Goal: Task Accomplishment & Management: Manage account settings

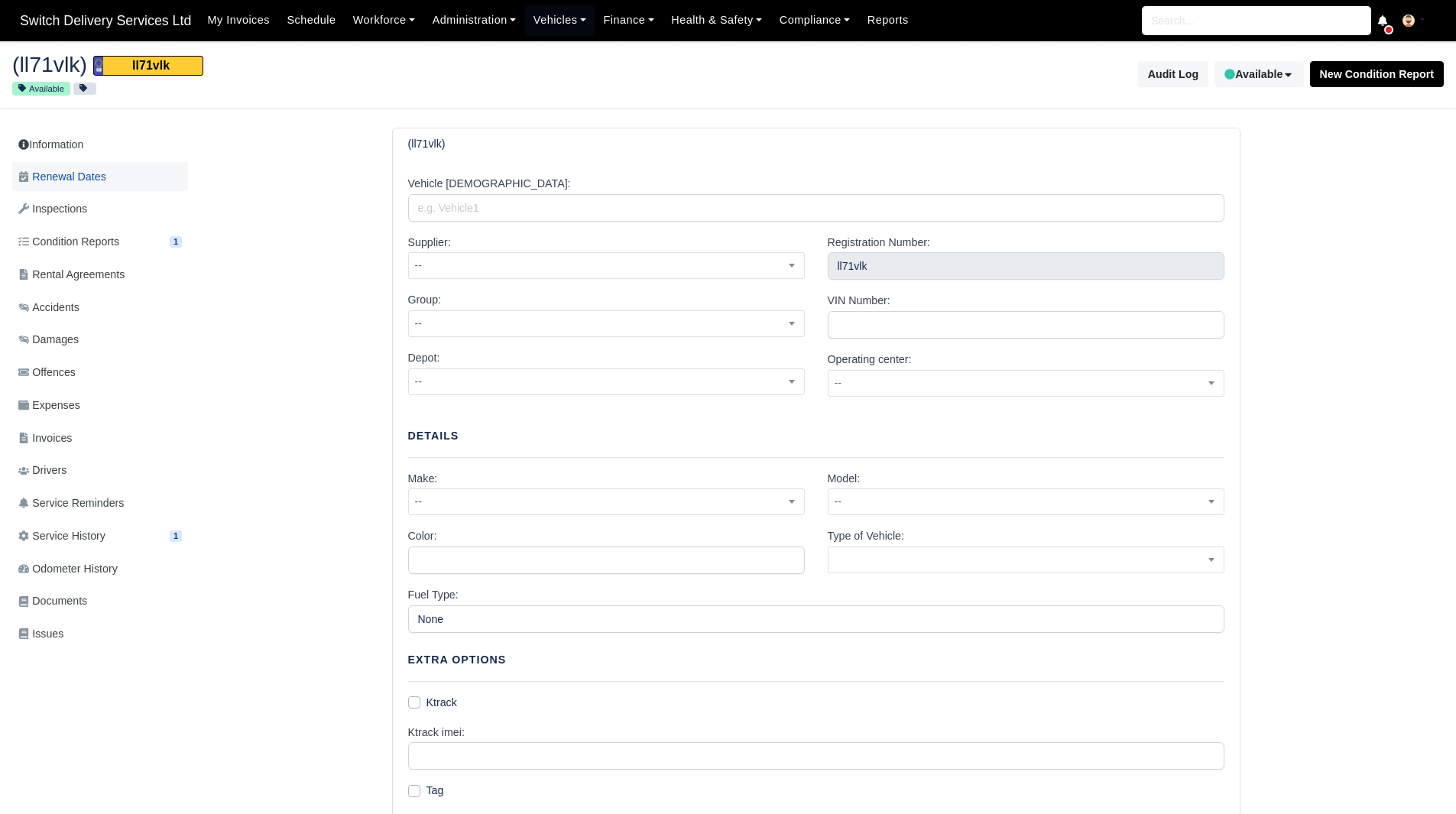
click at [136, 171] on link "Renewal Dates" at bounding box center [100, 177] width 176 height 30
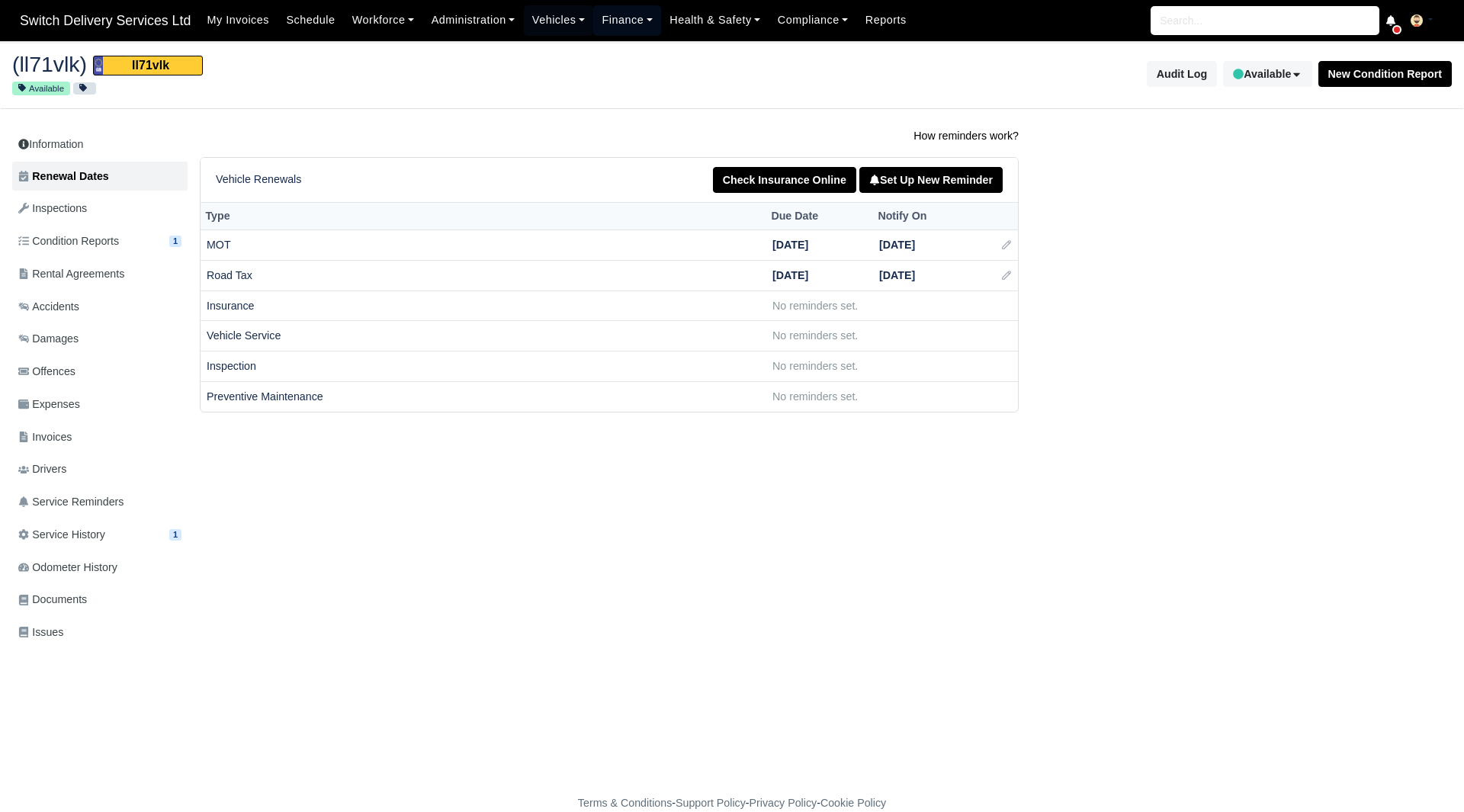
click at [631, 17] on link "Finance" at bounding box center [626, 20] width 68 height 30
click at [536, 26] on link "Vehicles" at bounding box center [559, 20] width 70 height 30
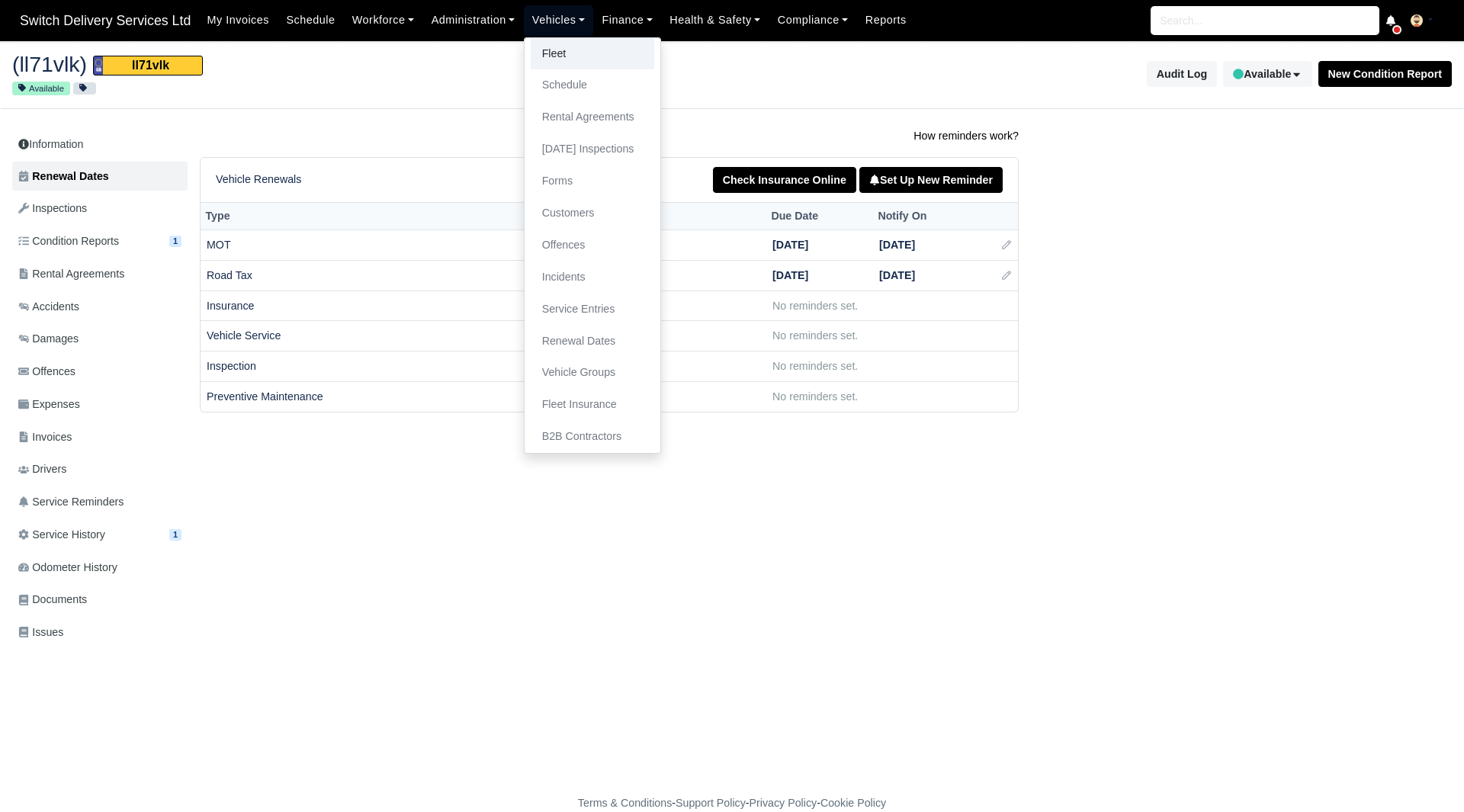
click at [540, 47] on link "Fleet" at bounding box center [593, 54] width 124 height 32
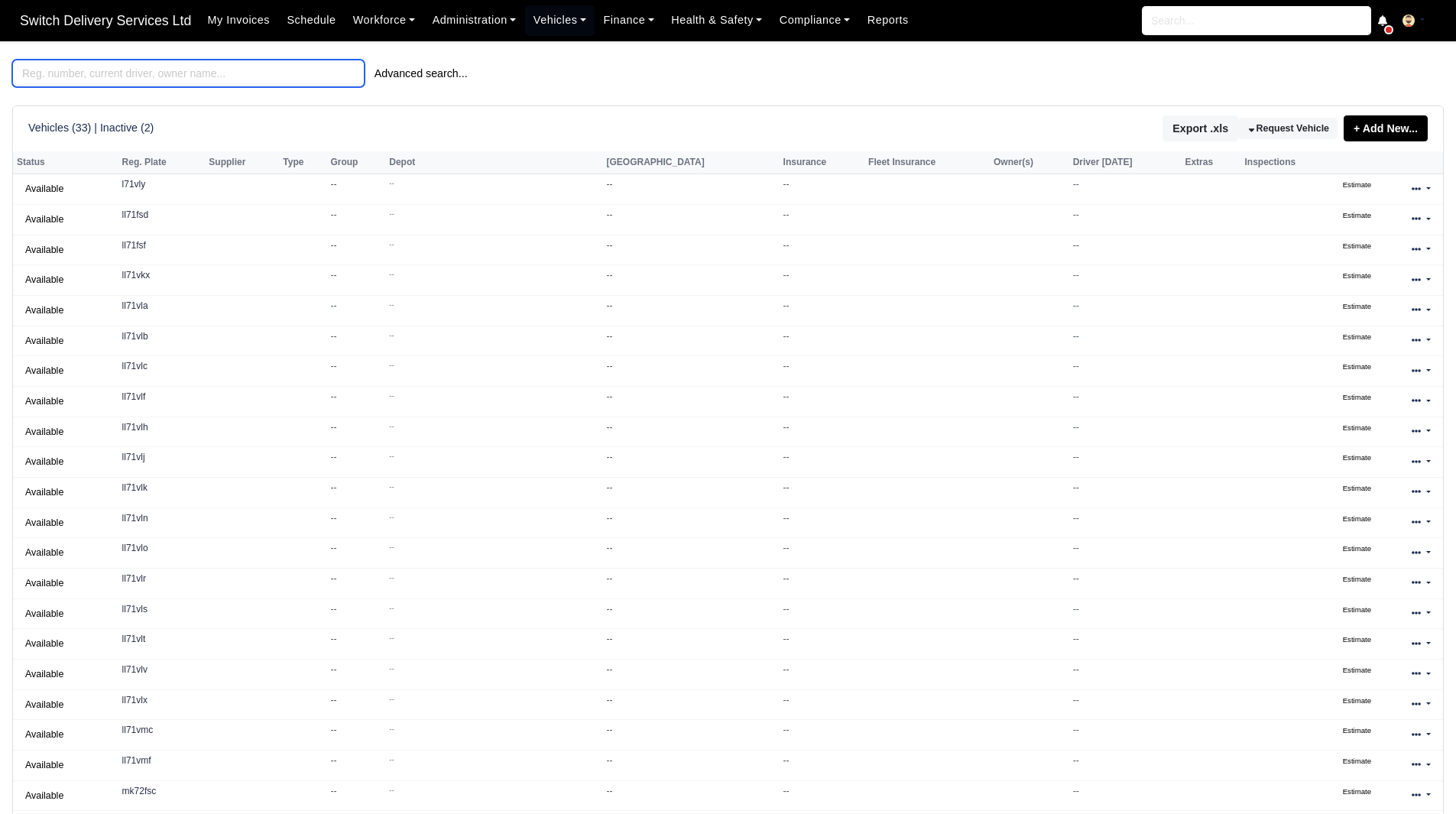
click at [94, 87] on input "search" at bounding box center [188, 73] width 352 height 28
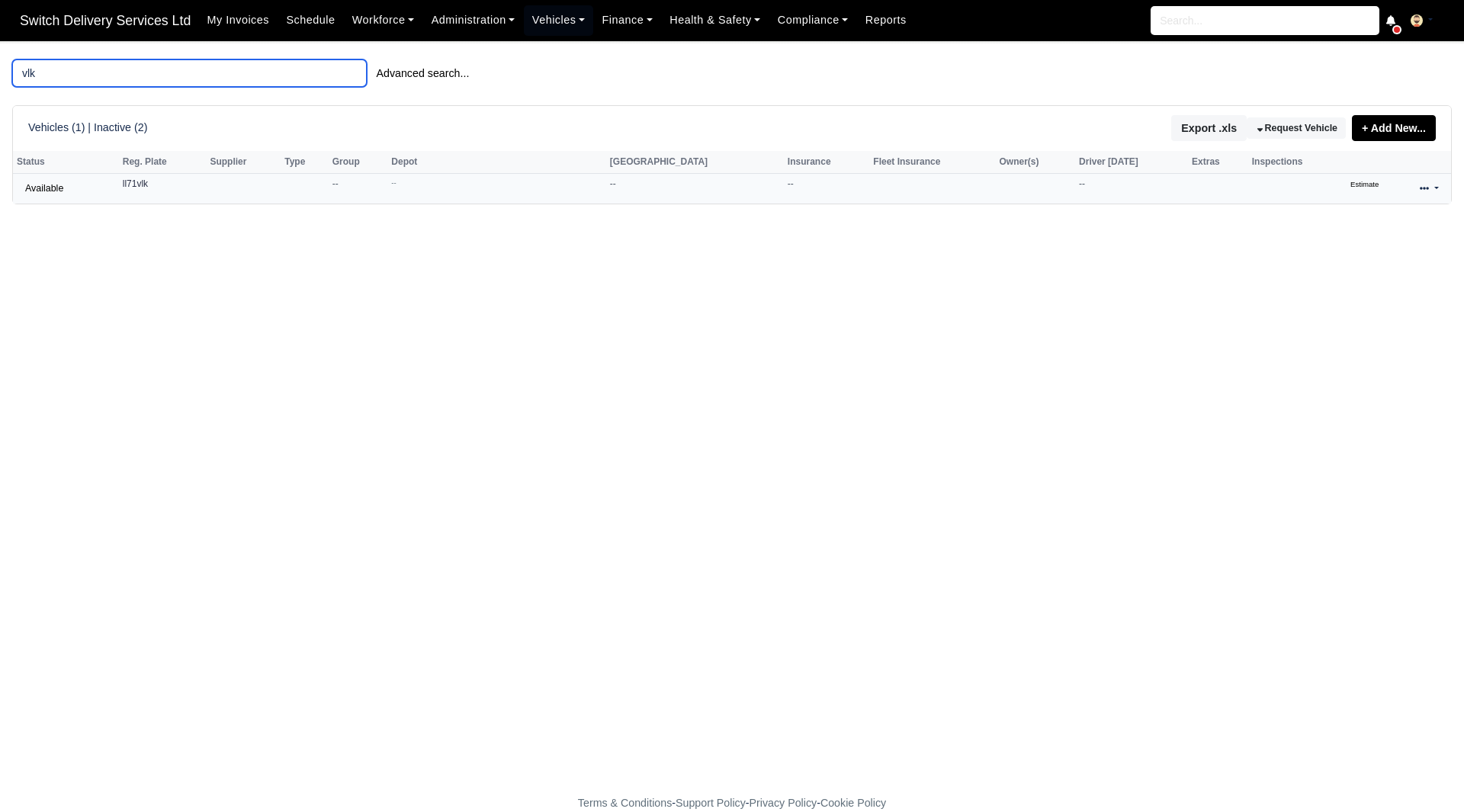
type input "vlk"
click at [1440, 188] on link at bounding box center [1430, 188] width 36 height 22
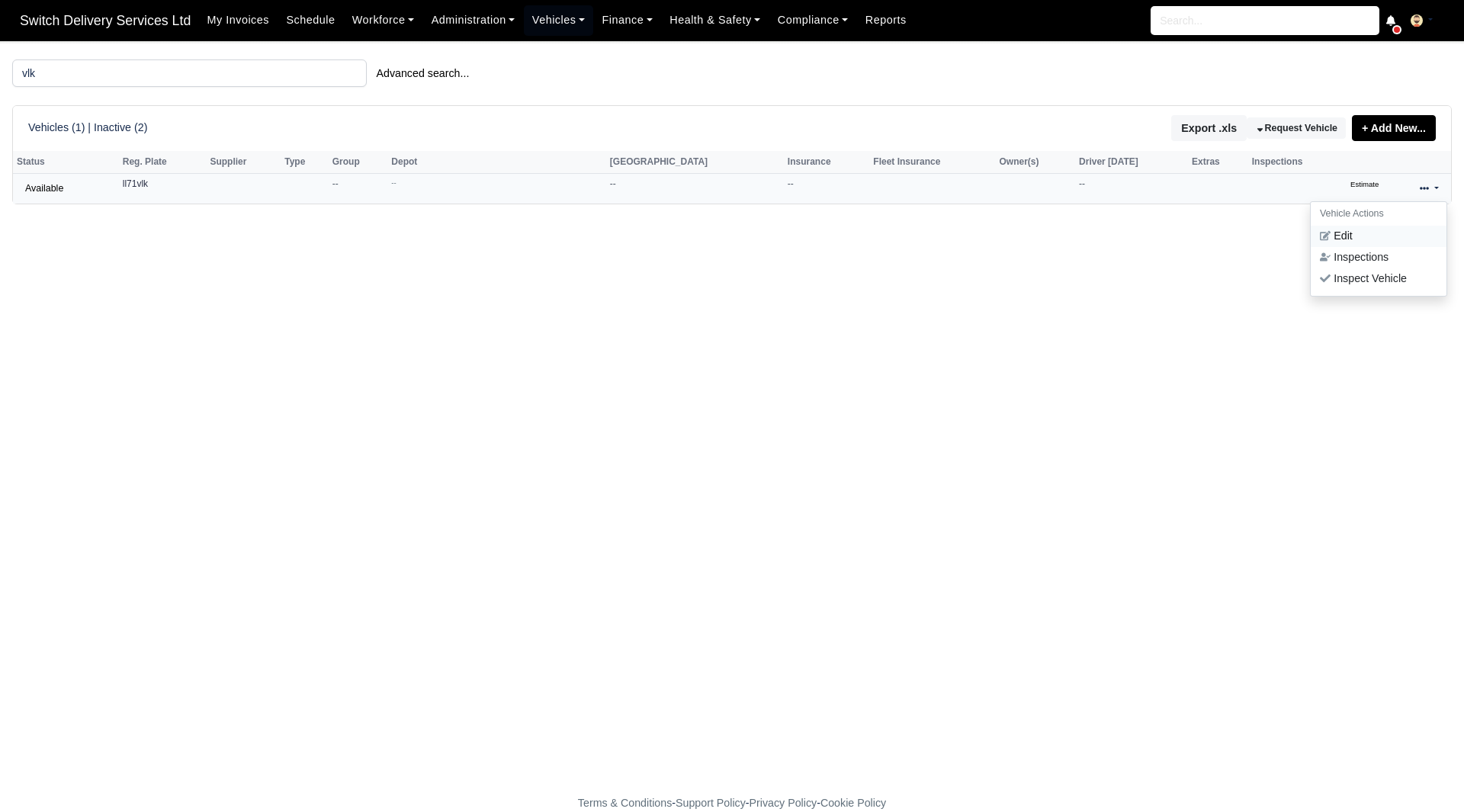
click at [1361, 232] on link "Edit" at bounding box center [1378, 236] width 136 height 21
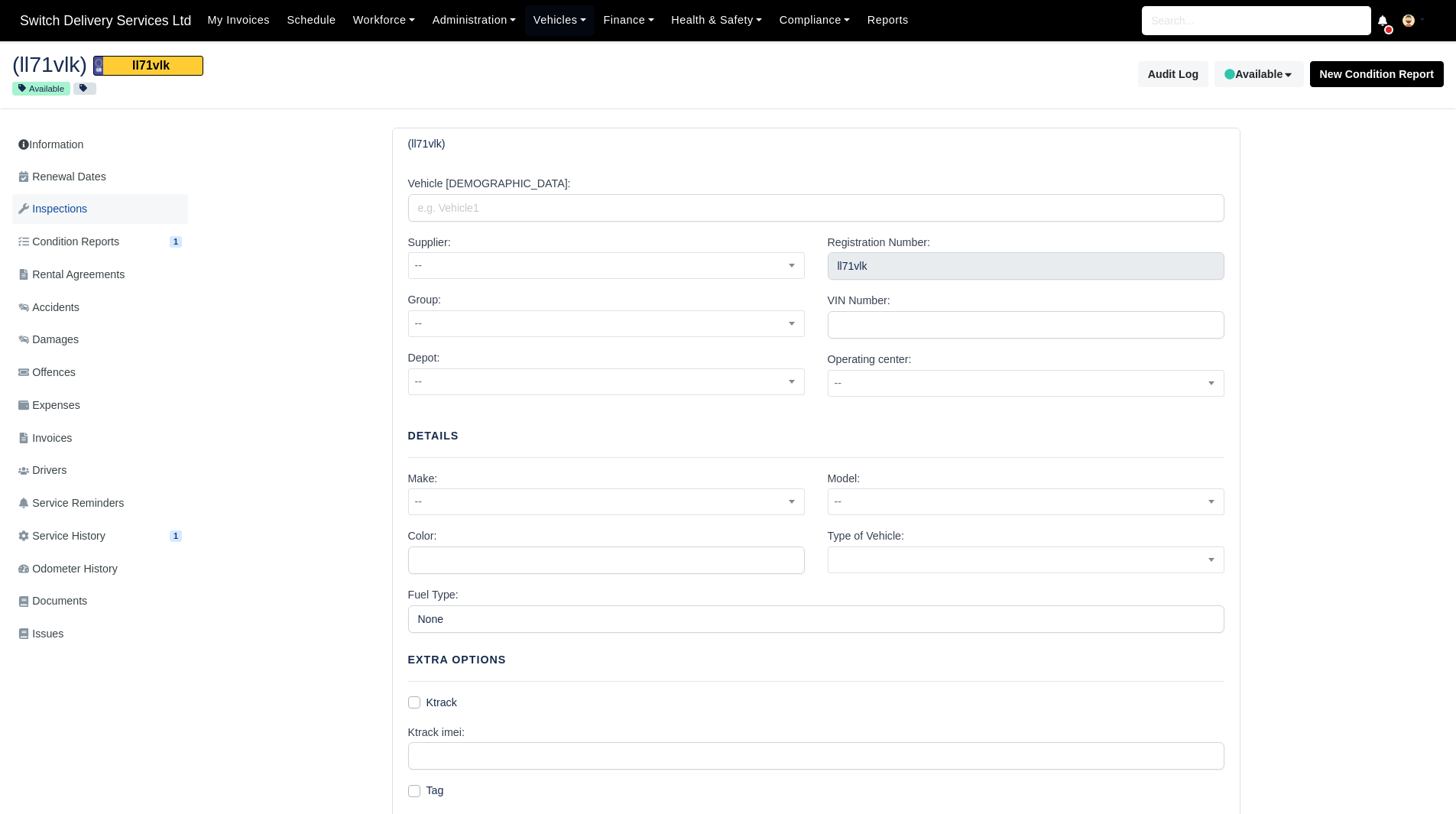
click at [142, 198] on link "Inspections" at bounding box center [100, 208] width 176 height 30
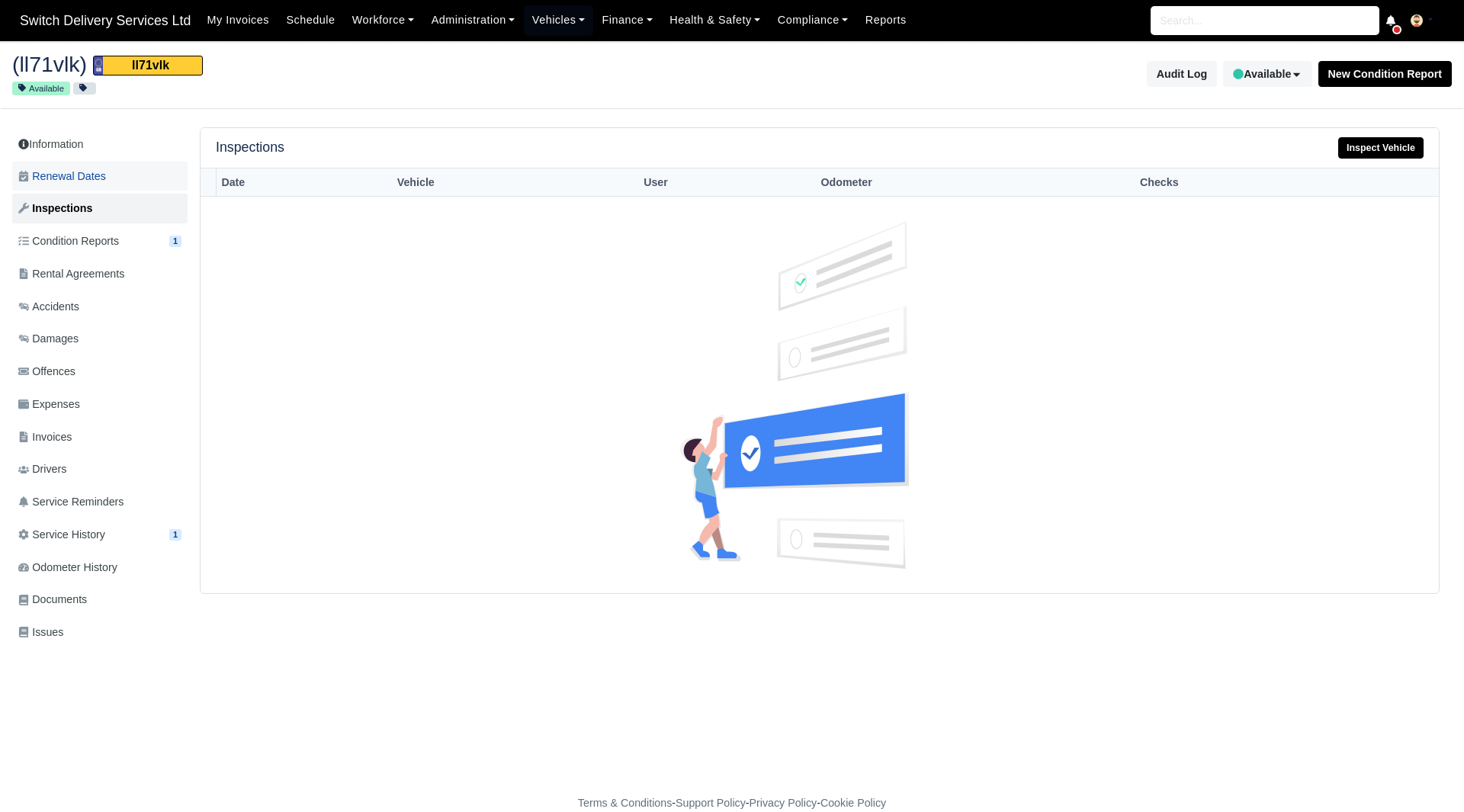
click at [122, 173] on link "Renewal Dates" at bounding box center [100, 176] width 175 height 30
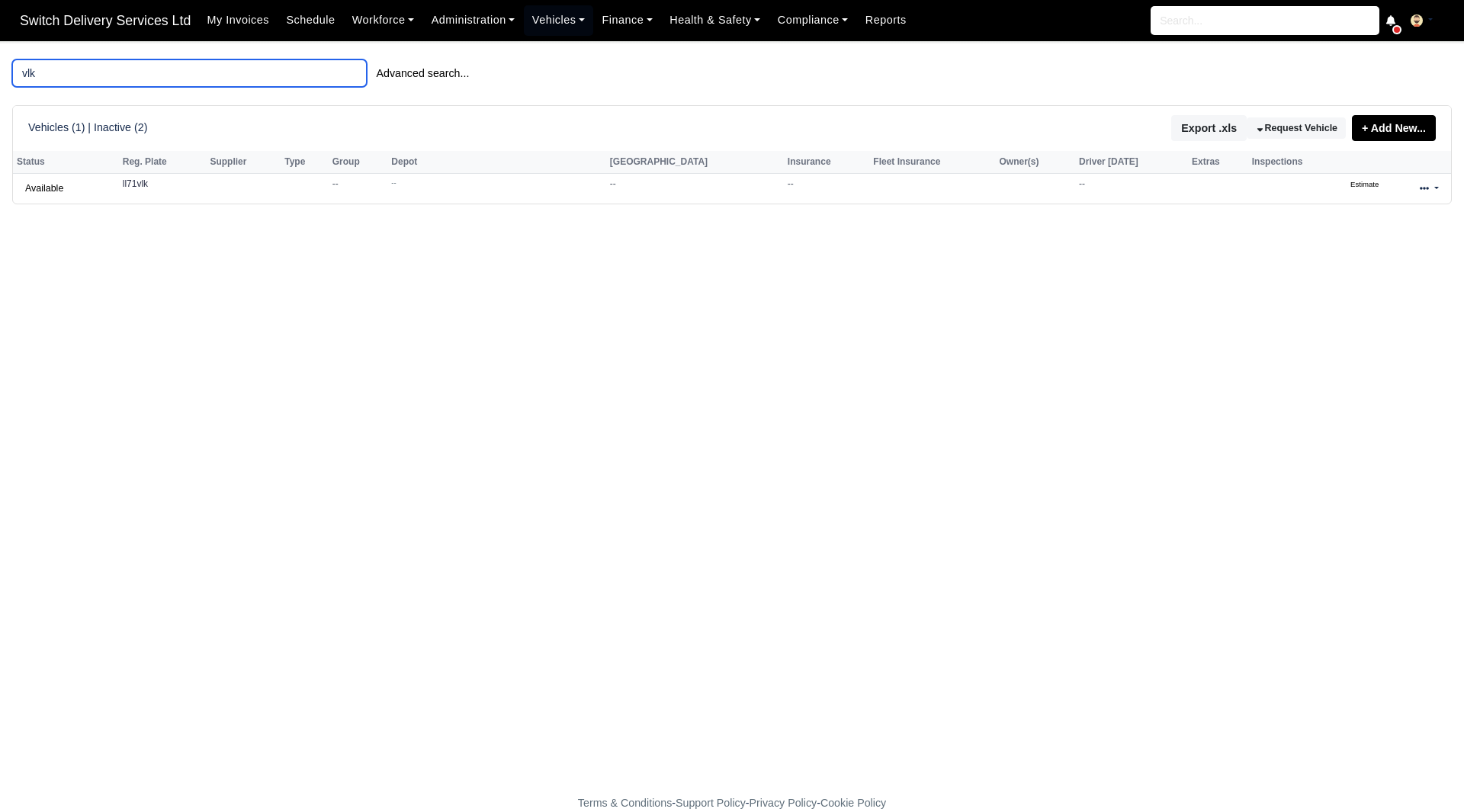
click at [129, 67] on input "vlk" at bounding box center [189, 72] width 355 height 28
type input "vlt"
click at [1420, 193] on icon at bounding box center [1425, 188] width 10 height 10
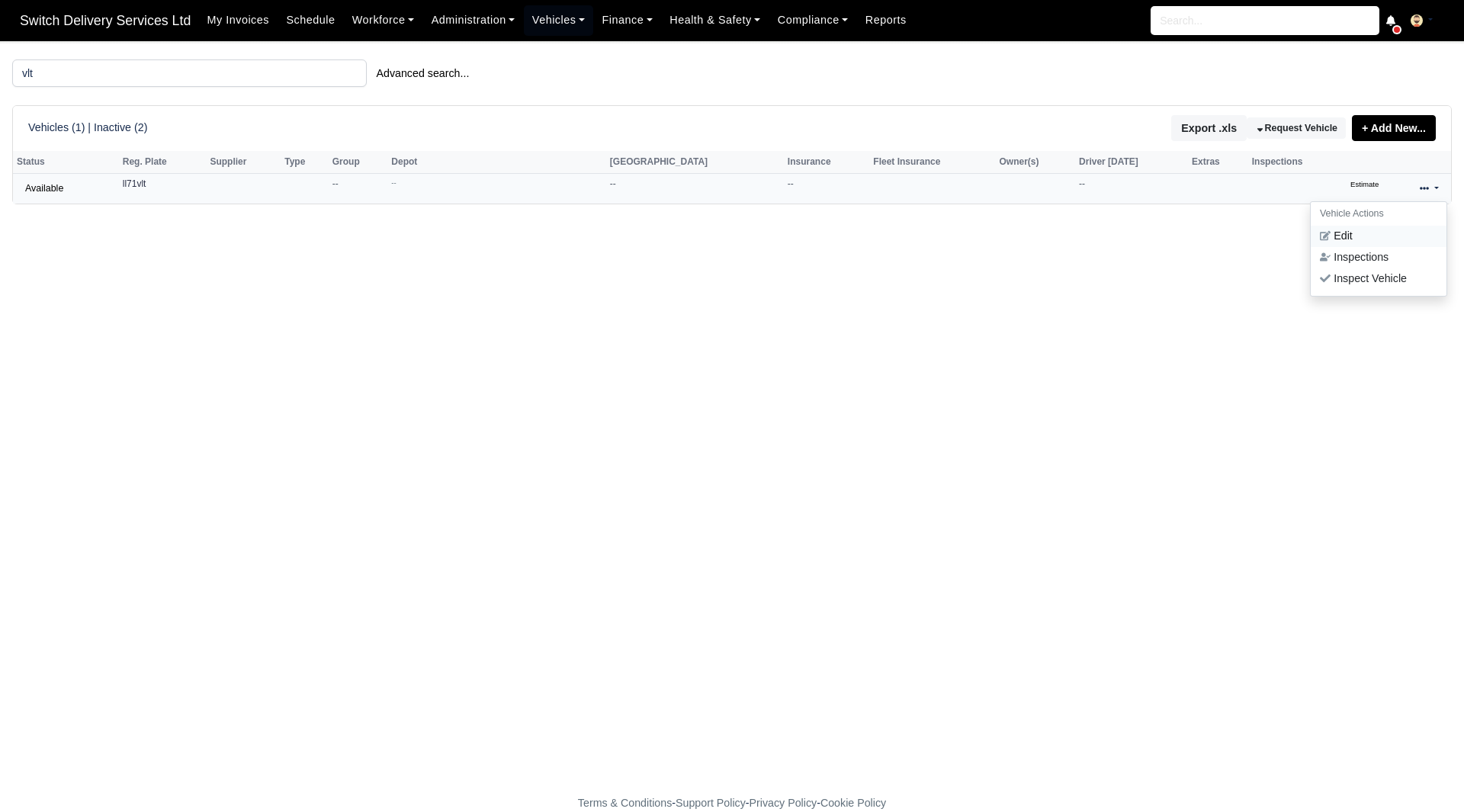
click at [1343, 244] on link "Edit" at bounding box center [1378, 236] width 136 height 21
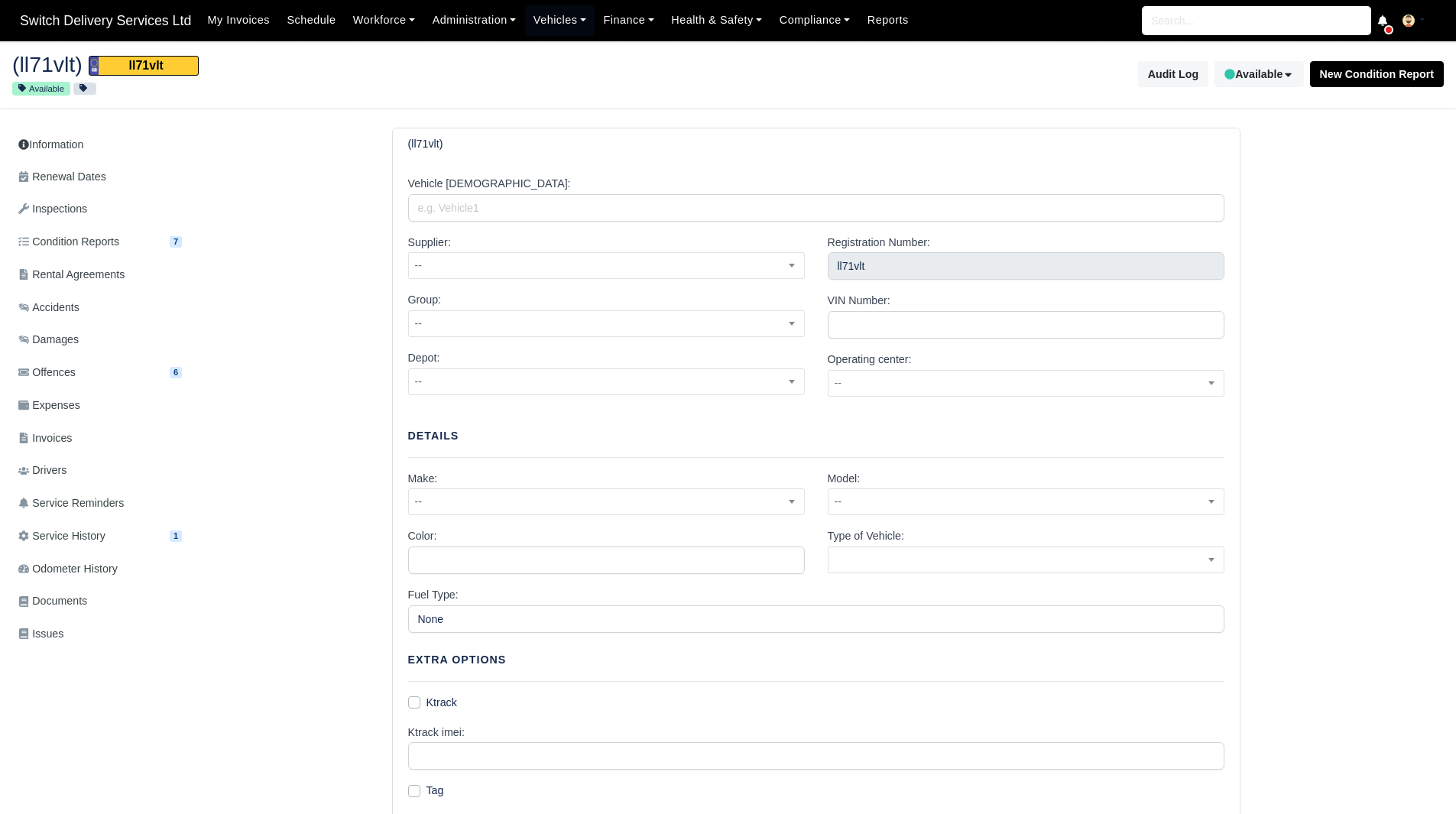
click at [156, 194] on ul "Information Renewal Dates Inspections Condition Reports 7 Rental Agreements Acc…" at bounding box center [100, 390] width 176 height 525
click at [98, 175] on span "Renewal Dates" at bounding box center [62, 177] width 88 height 17
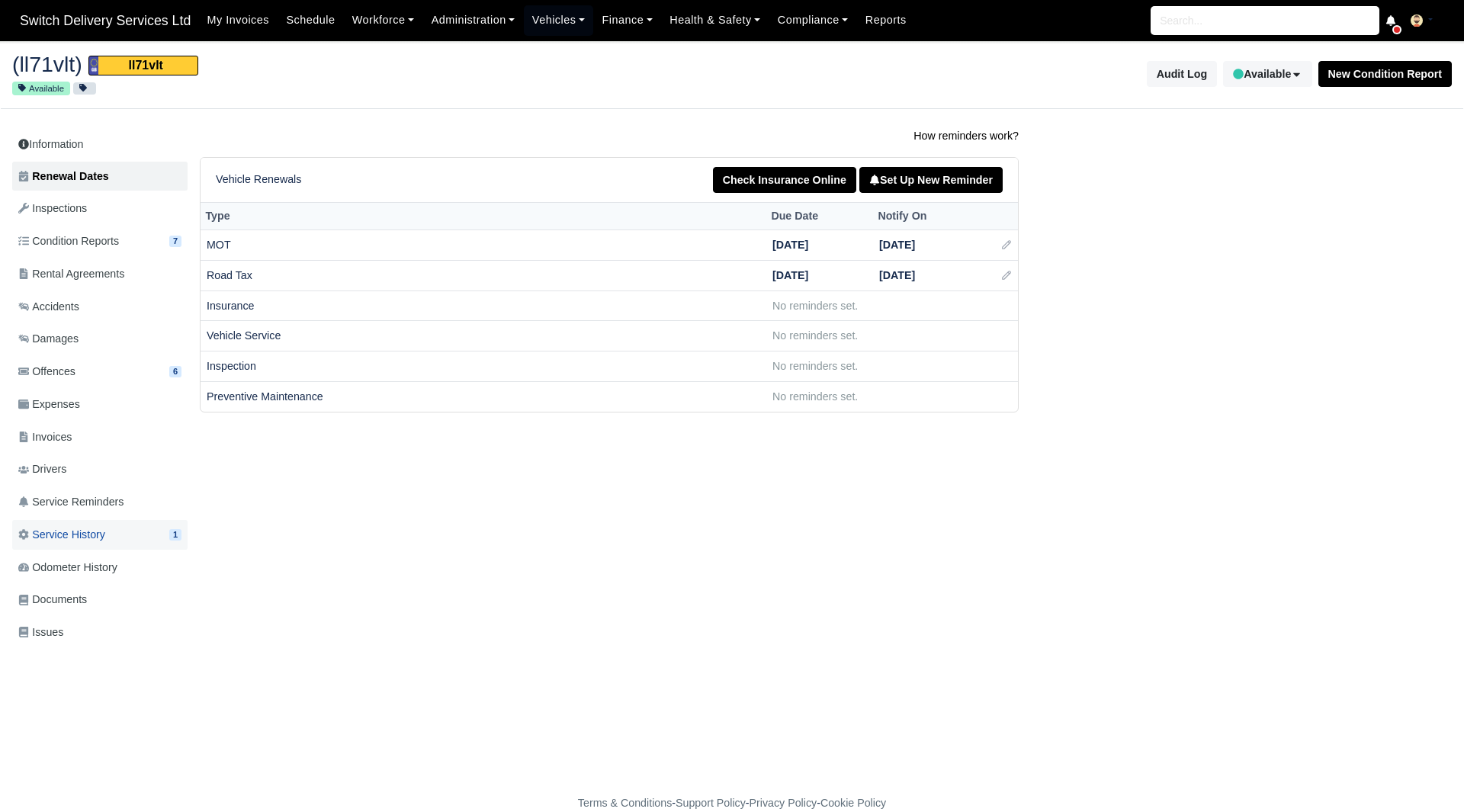
click at [75, 539] on span "Service History" at bounding box center [61, 535] width 87 height 17
click at [554, 17] on link "Vehicles" at bounding box center [559, 20] width 70 height 30
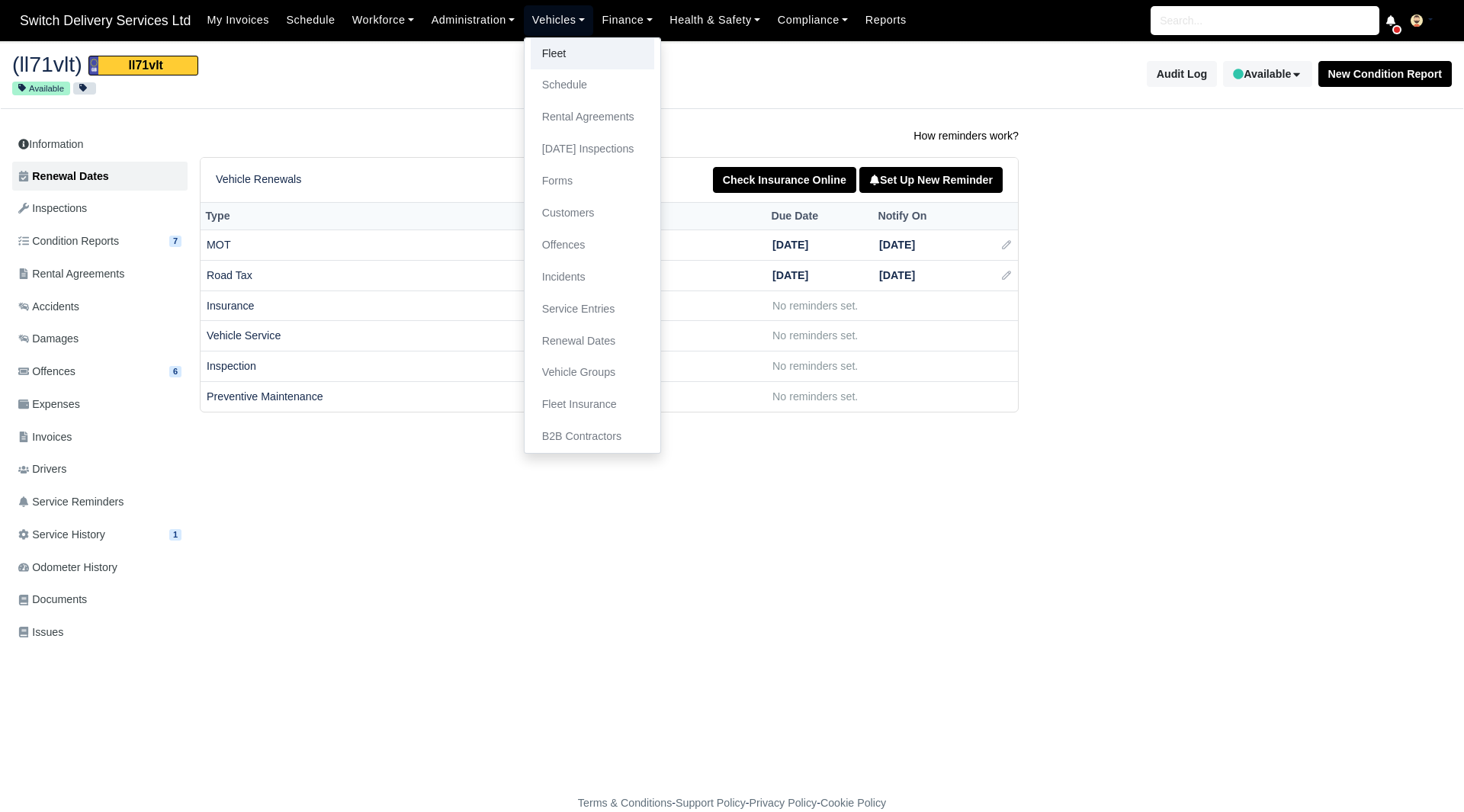
click at [554, 48] on link "Fleet" at bounding box center [593, 54] width 124 height 32
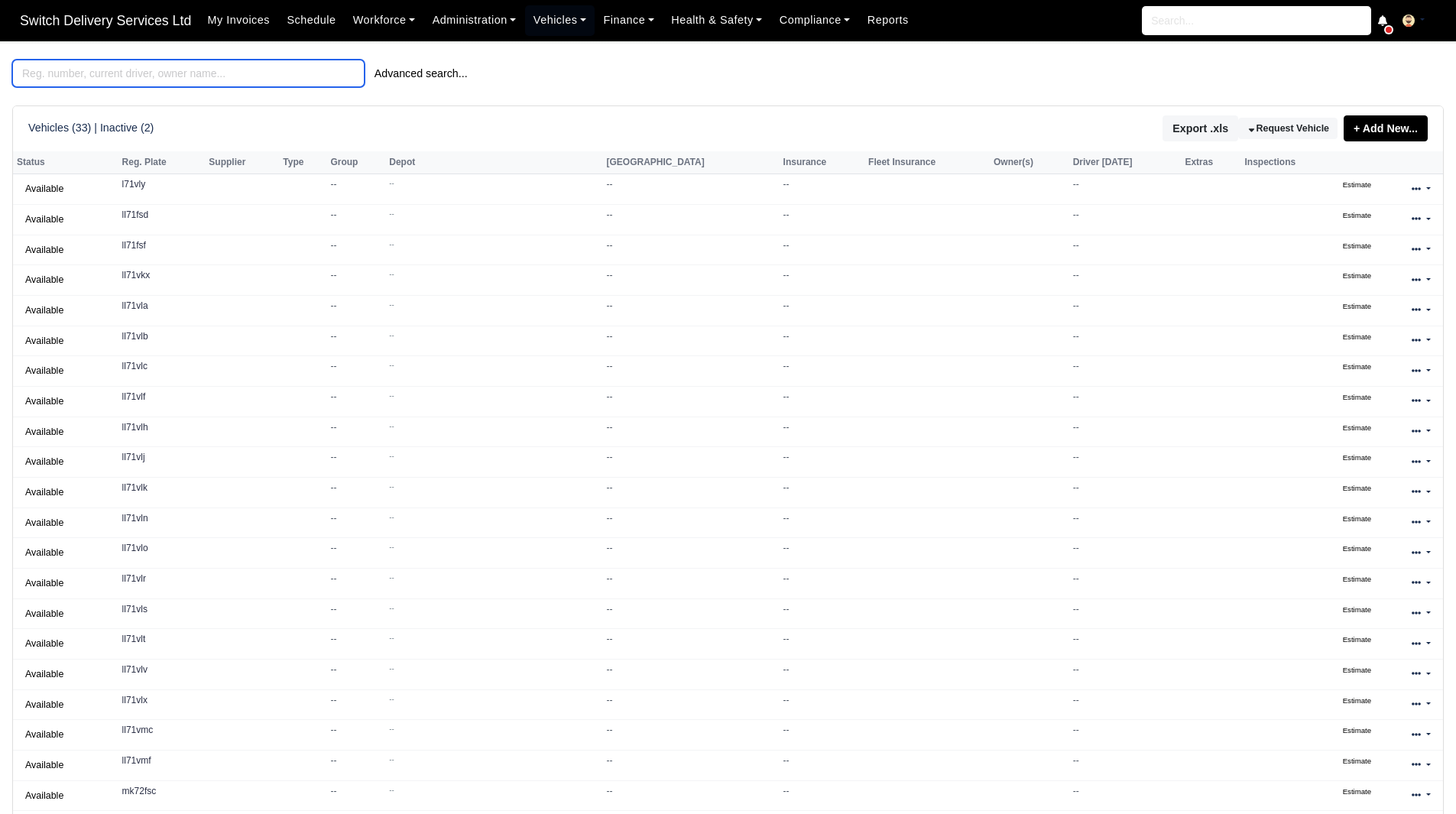
click at [245, 68] on input "search" at bounding box center [188, 73] width 352 height 28
paste input "01/03/2026"
type input "01/03/2026"
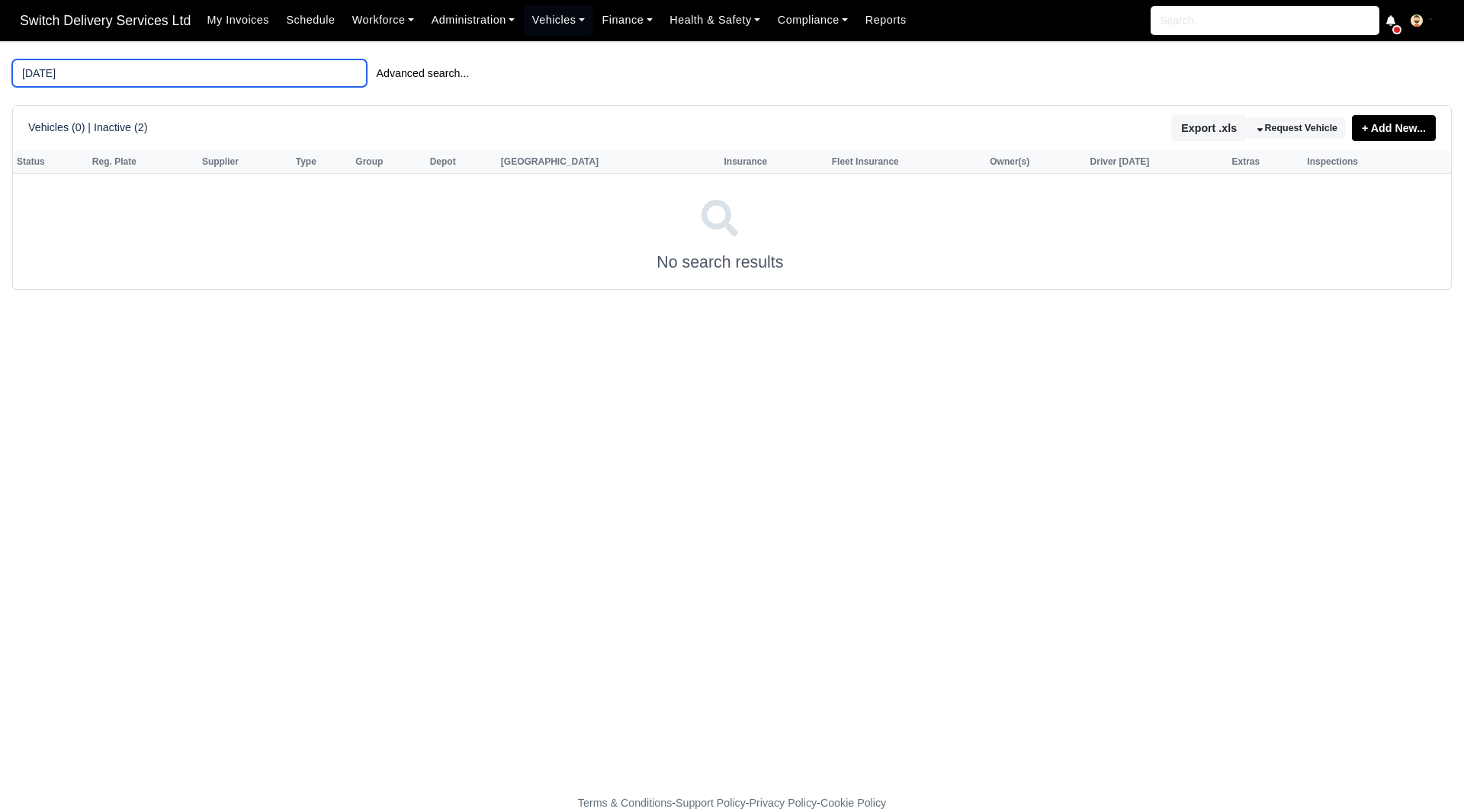
drag, startPoint x: 245, startPoint y: 68, endPoint x: 0, endPoint y: 90, distance: 246.0
click at [0, 90] on main "01/03/2026 Advanced search... Vehicles (0) | Inactive (2) Export .xls Request V…" at bounding box center [732, 426] width 1464 height 735
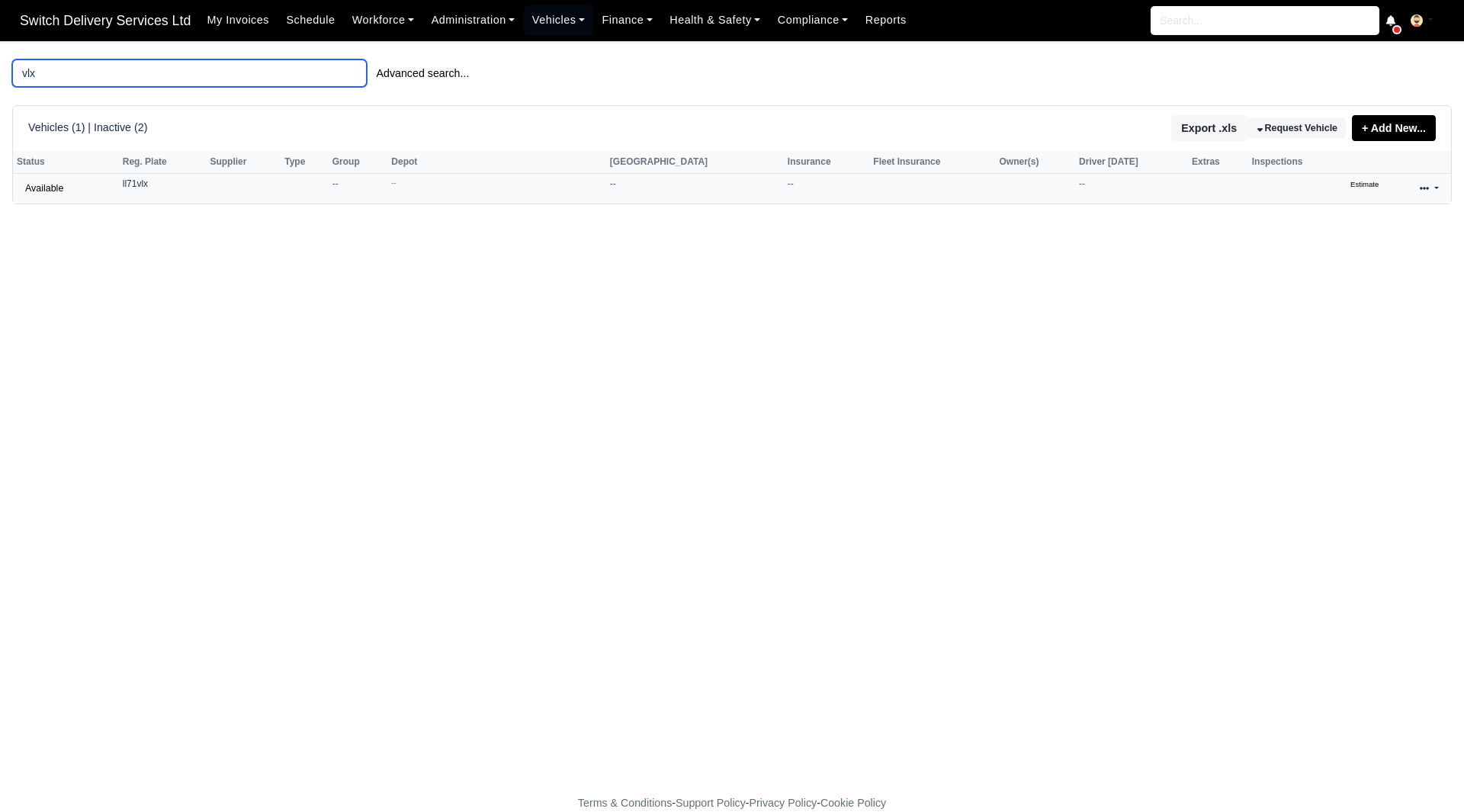
type input "vlx"
click at [1430, 204] on td "Vehicle Actions Edit Inspections Inspect Vehicle" at bounding box center [1430, 188] width 44 height 30
click at [1430, 194] on link at bounding box center [1430, 188] width 36 height 22
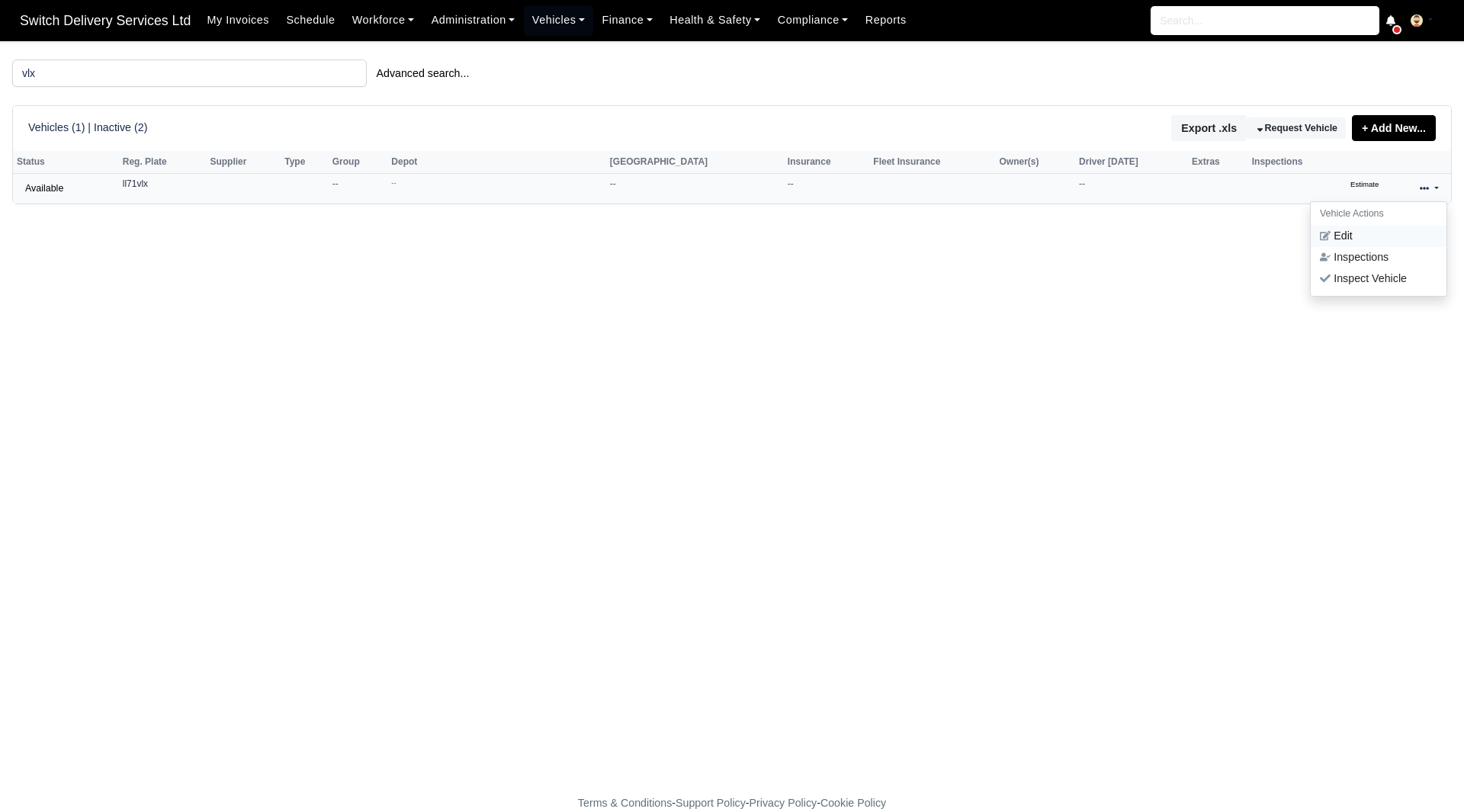
click at [1383, 237] on link "Edit" at bounding box center [1378, 236] width 136 height 21
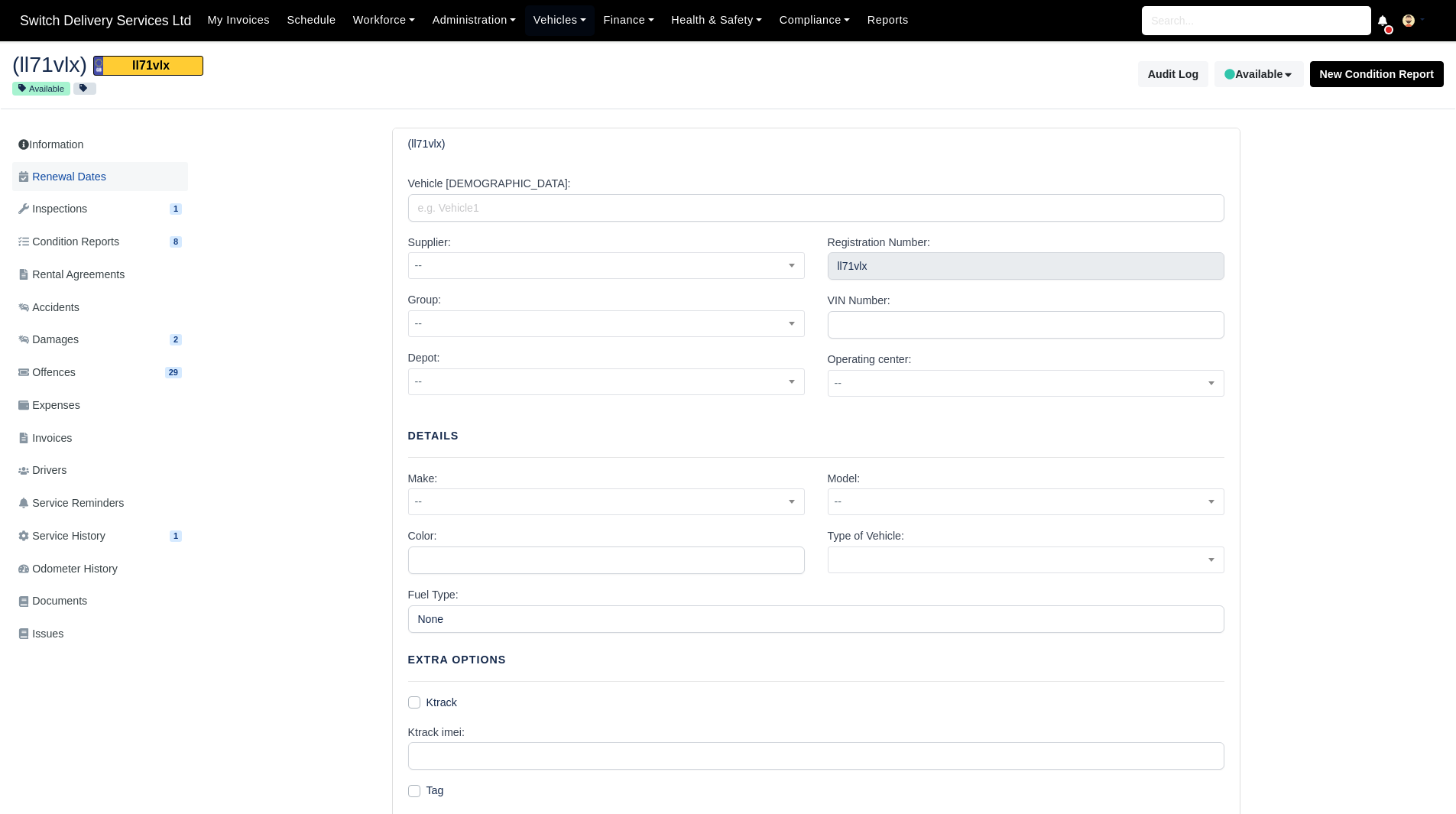
click at [129, 186] on link "Renewal Dates" at bounding box center [100, 177] width 176 height 30
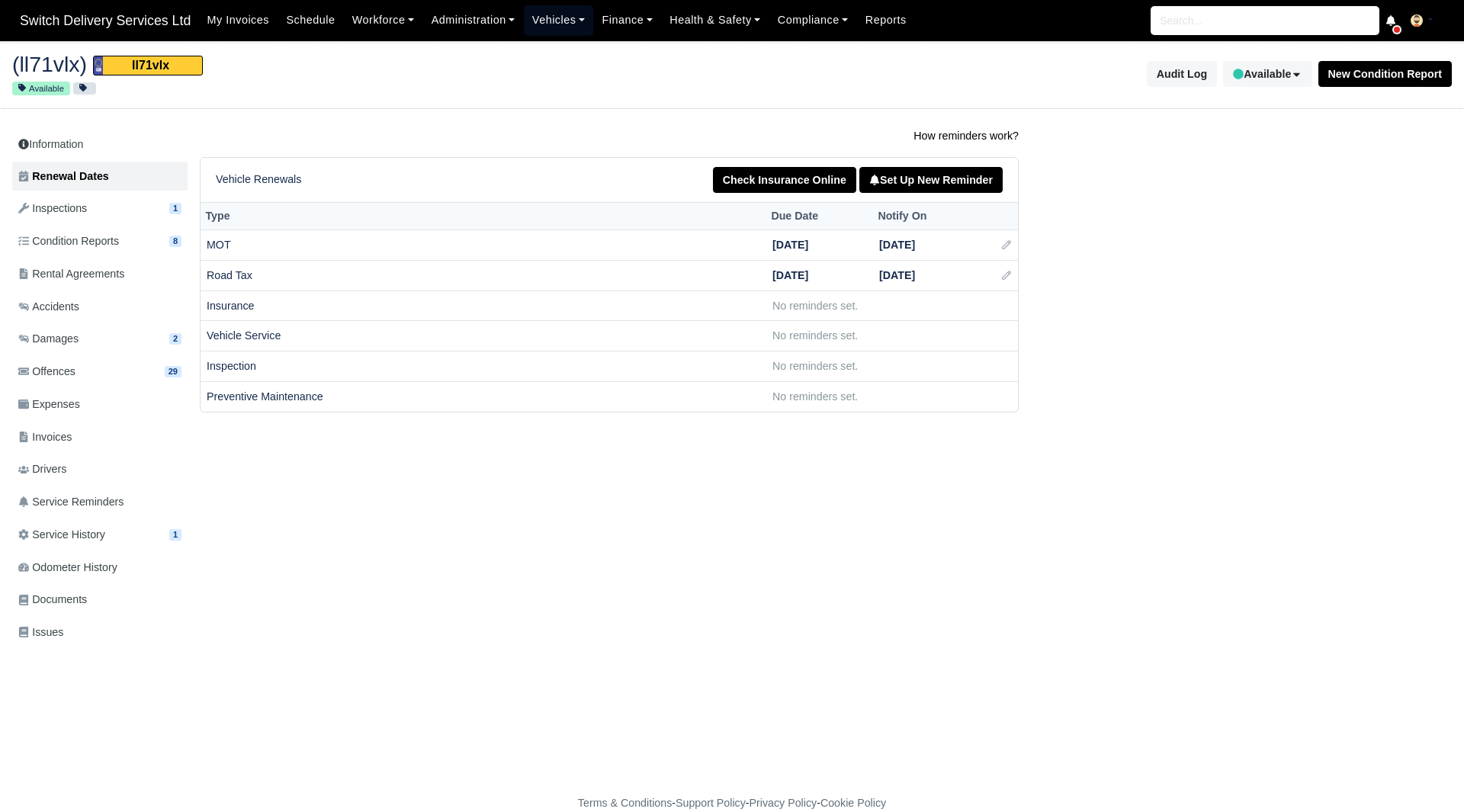
click at [562, 21] on link "Vehicles" at bounding box center [559, 20] width 70 height 30
click at [562, 41] on link "Fleet" at bounding box center [593, 54] width 124 height 32
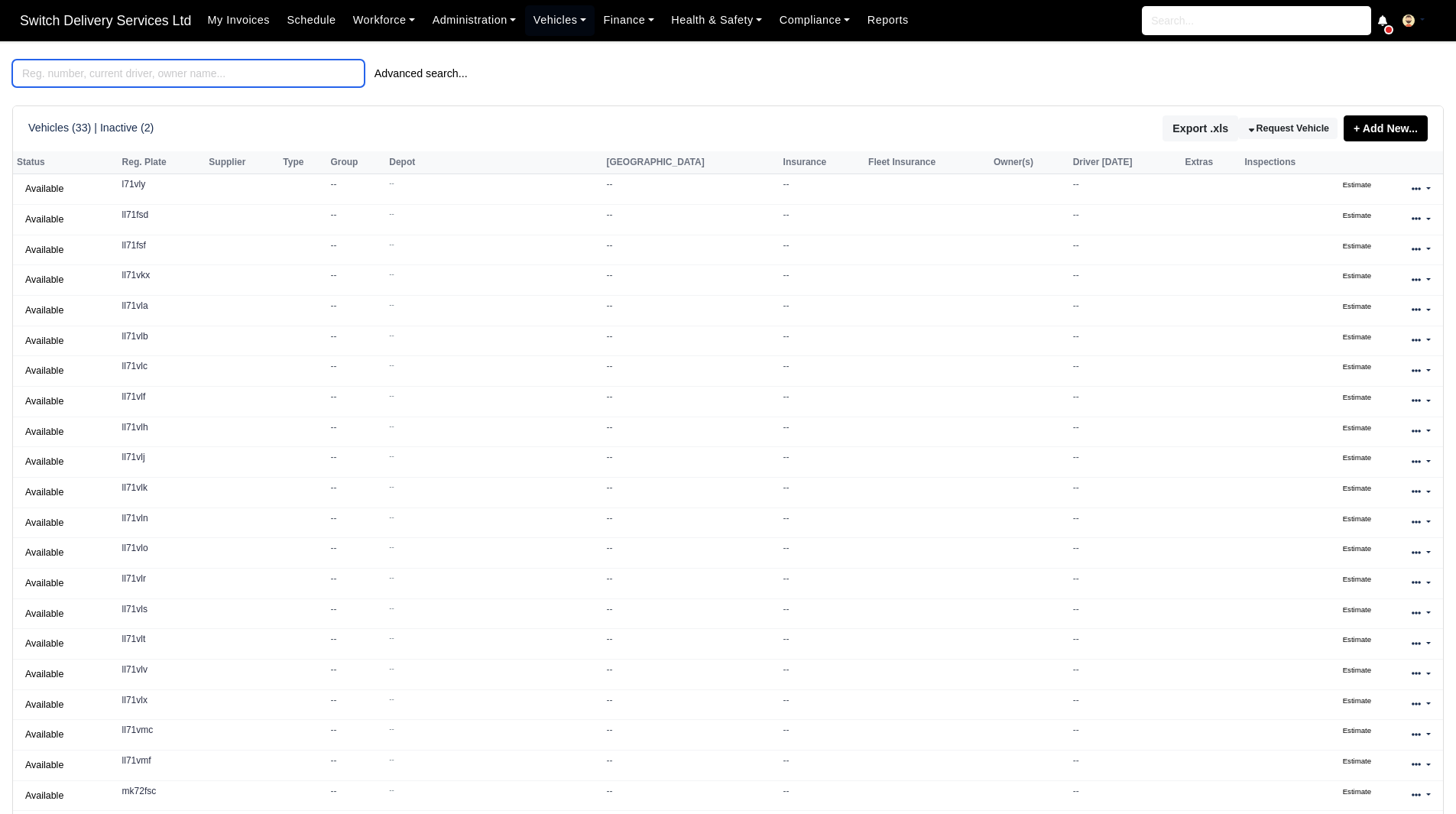
click at [75, 70] on input "search" at bounding box center [188, 73] width 352 height 28
paste input "01/03/2026"
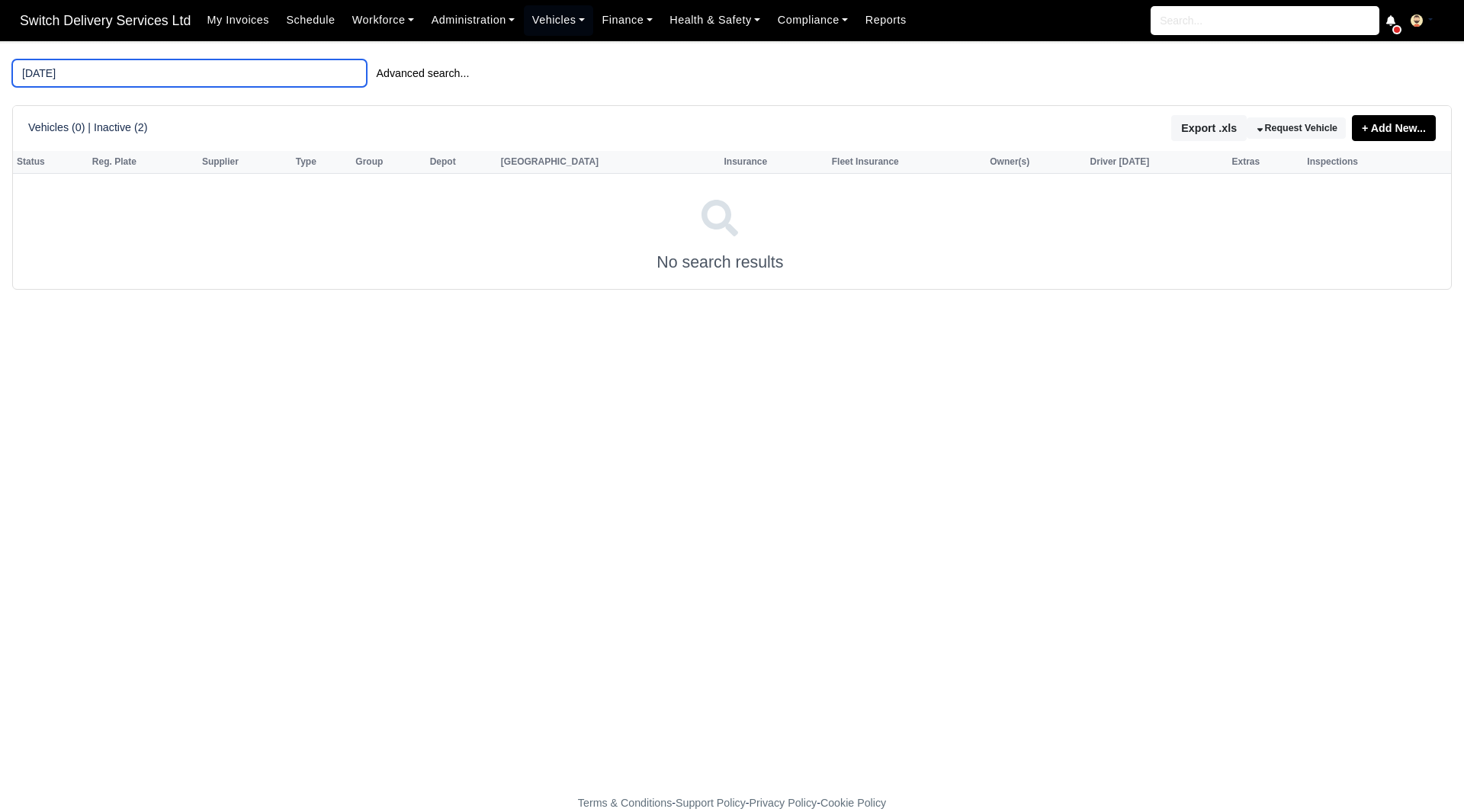
drag, startPoint x: 78, startPoint y: 69, endPoint x: 0, endPoint y: 79, distance: 78.6
click at [0, 79] on main "01/03/2026 Advanced search... Vehicles (0) | Inactive (2) Export .xls Request V…" at bounding box center [732, 426] width 1464 height 735
click at [137, 56] on body "Switch Delivery Services Ltd My Invoices Schedule Workforce Manpower Expiring D…" at bounding box center [732, 406] width 1464 height 812
drag, startPoint x: 128, startPoint y: 70, endPoint x: 0, endPoint y: 106, distance: 133.0
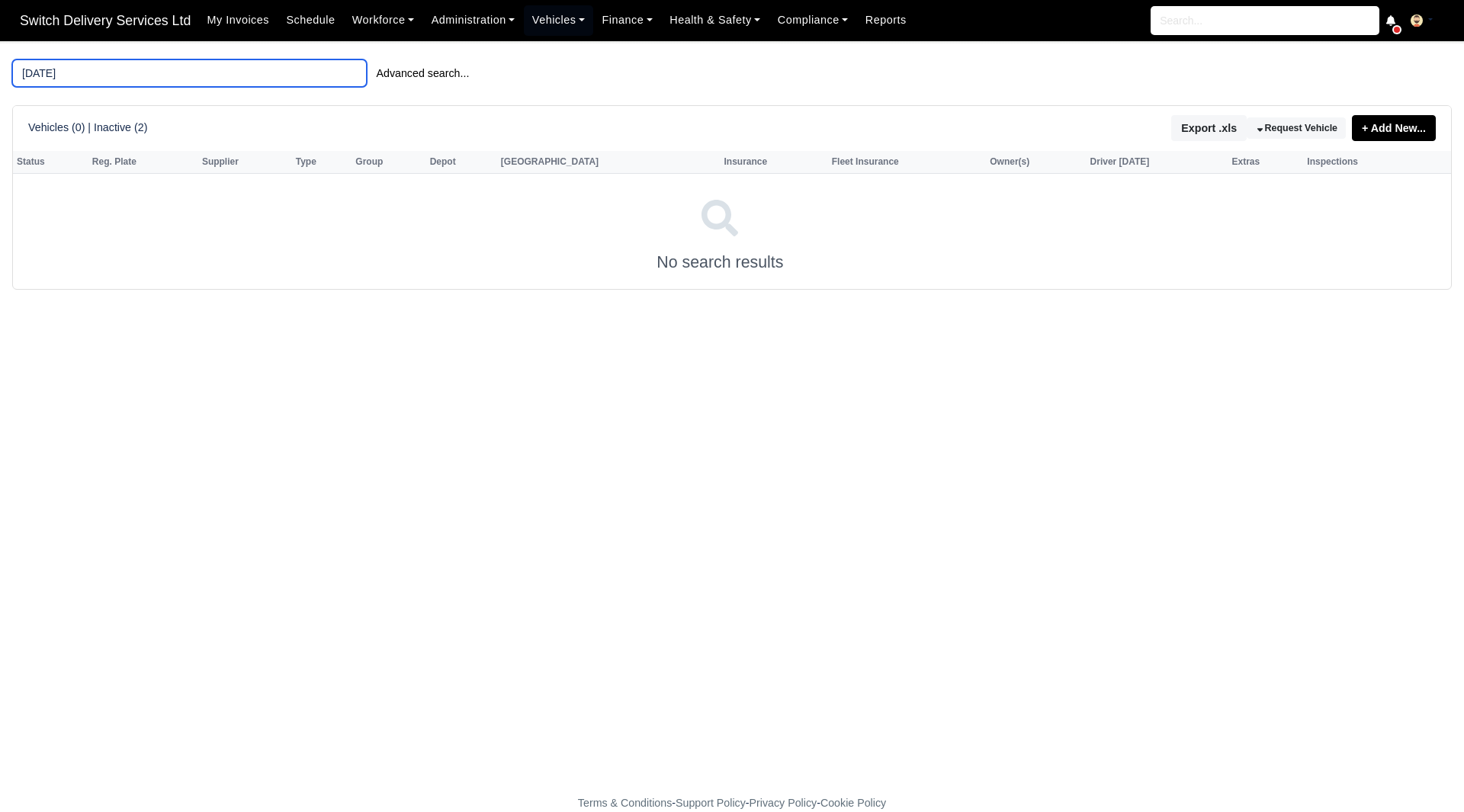
click at [0, 106] on main "01/03/2026 Advanced search... Vehicles (0) | Inactive (2) Export .xls Request V…" at bounding box center [732, 426] width 1464 height 735
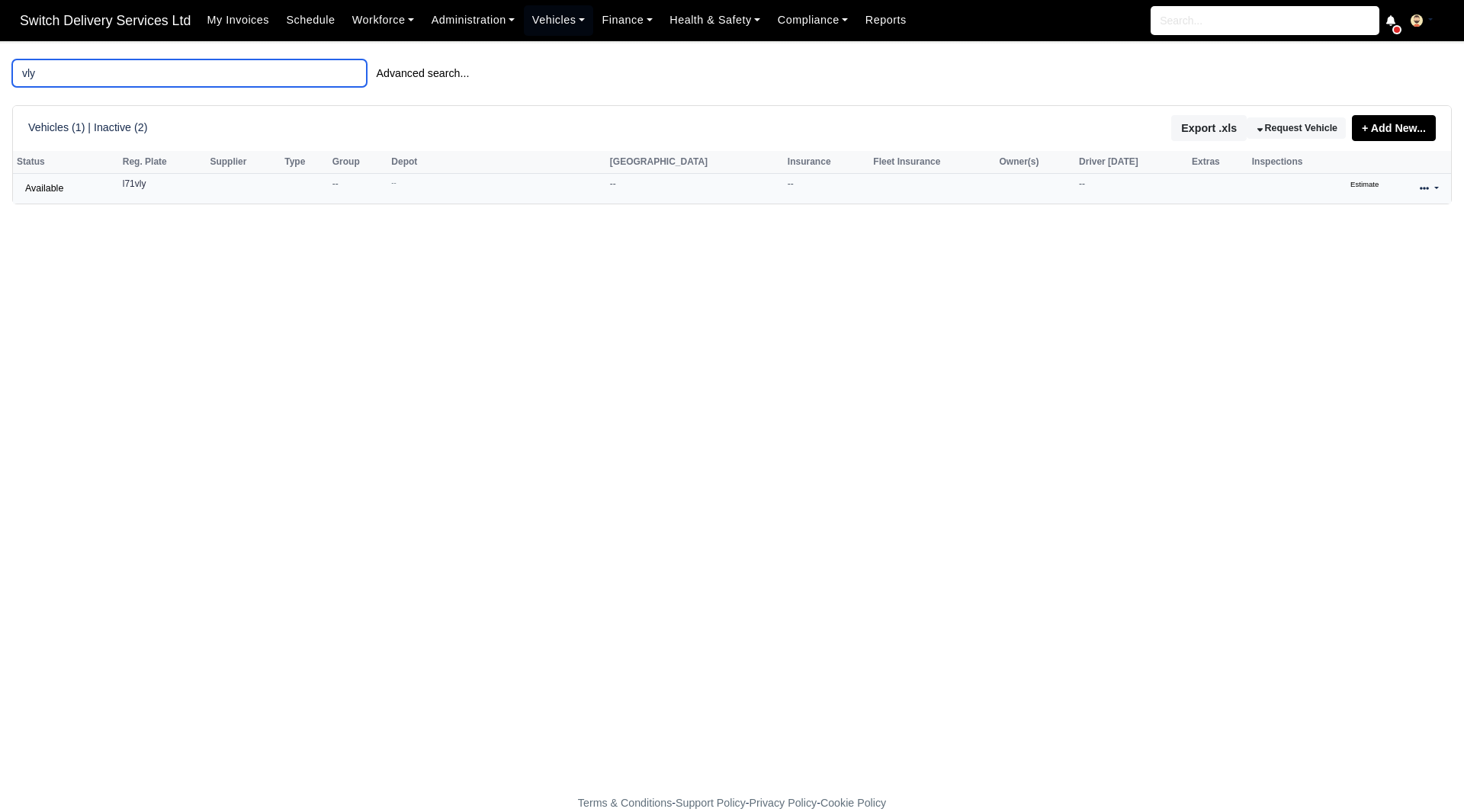
type input "vly"
click at [1421, 189] on icon at bounding box center [1425, 188] width 10 height 3
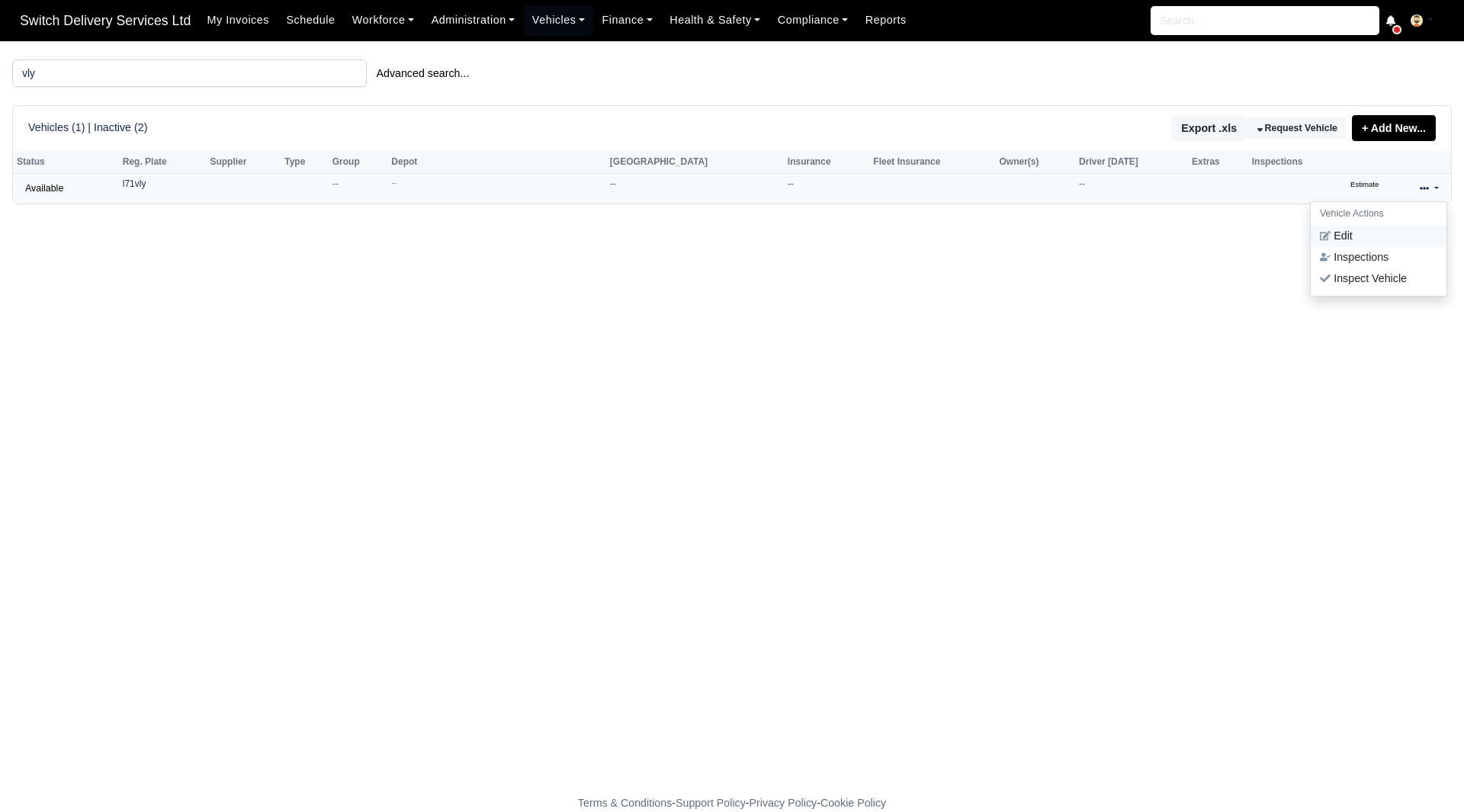
click at [1359, 232] on link "Edit" at bounding box center [1378, 236] width 136 height 21
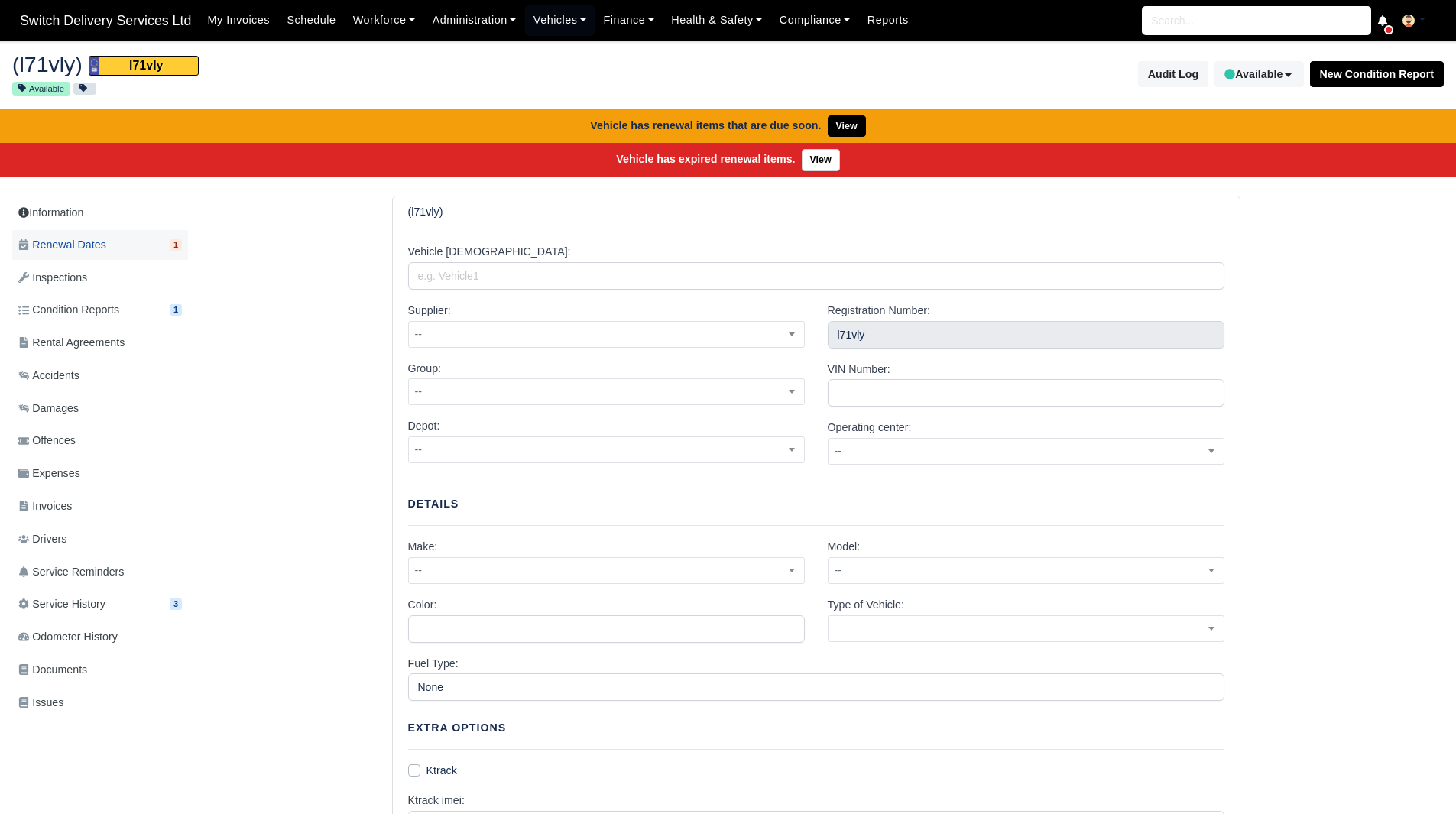
click at [81, 252] on span "Renewal Dates" at bounding box center [62, 245] width 88 height 17
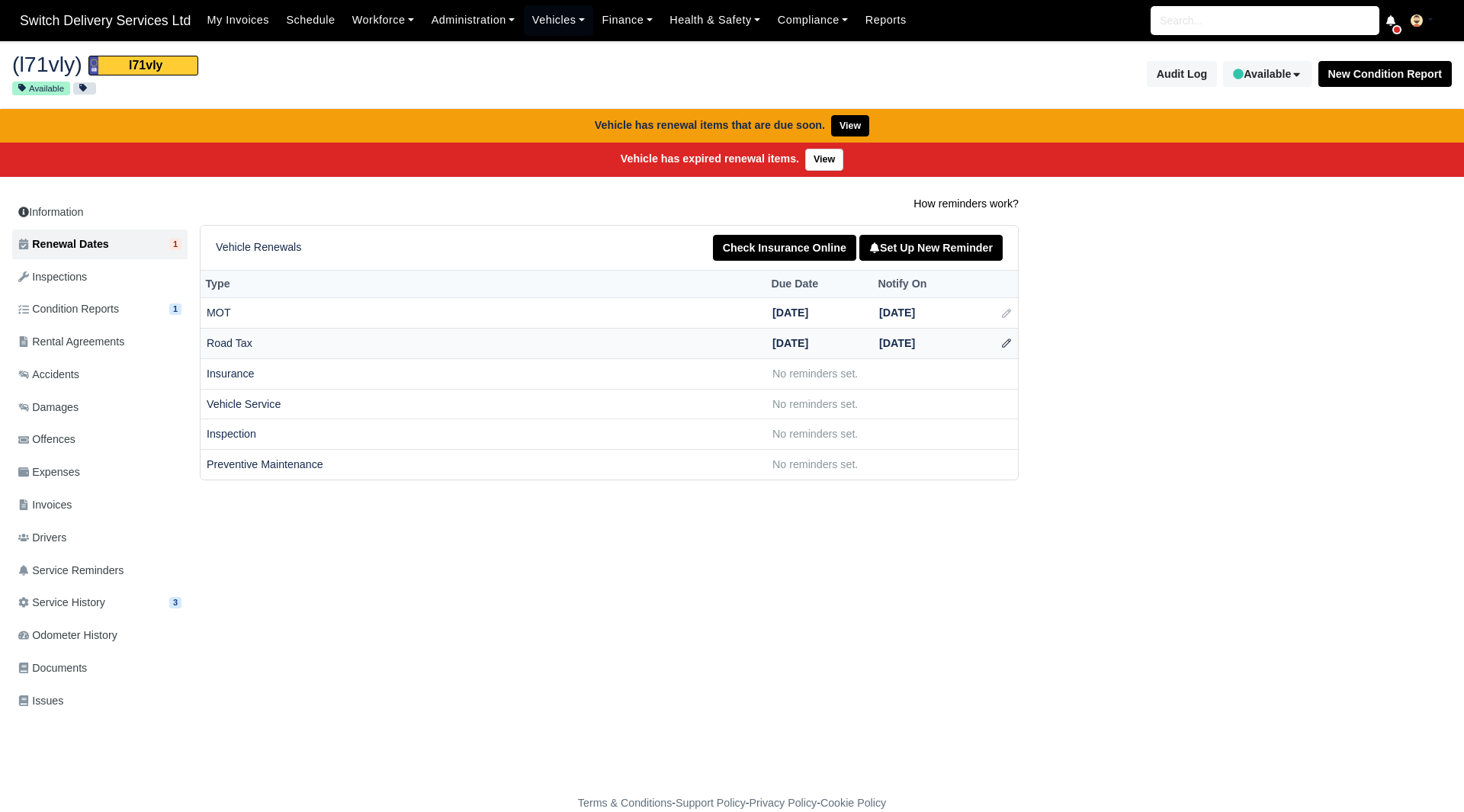
click at [1008, 341] on icon at bounding box center [1006, 343] width 10 height 10
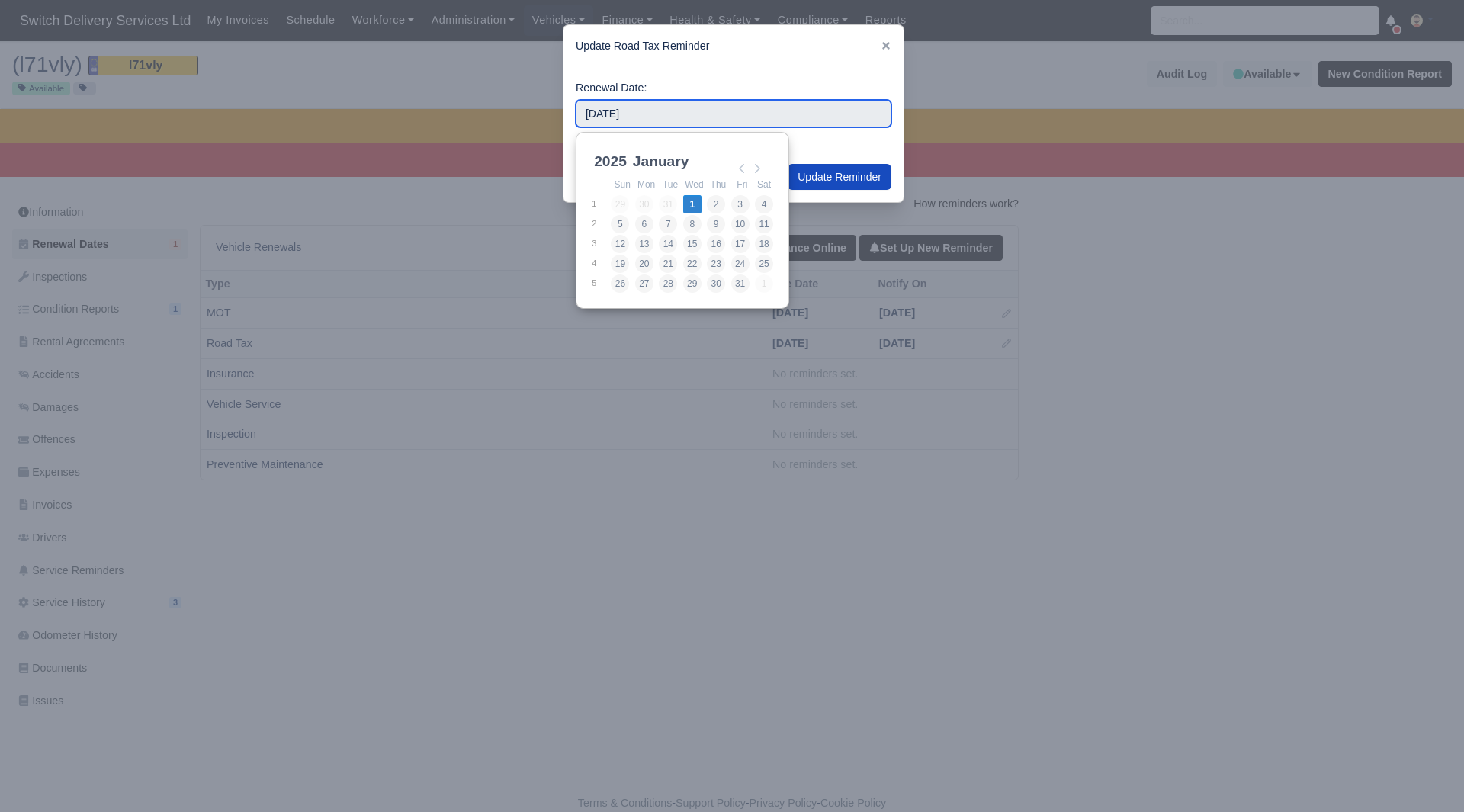
click at [732, 104] on input "2025-01-01" at bounding box center [734, 113] width 316 height 28
click at [614, 156] on select "2021 2022 2023 2024 2025 2026 2027 2028 2029 2030" at bounding box center [625, 170] width 69 height 32
type input "2026-01-01"
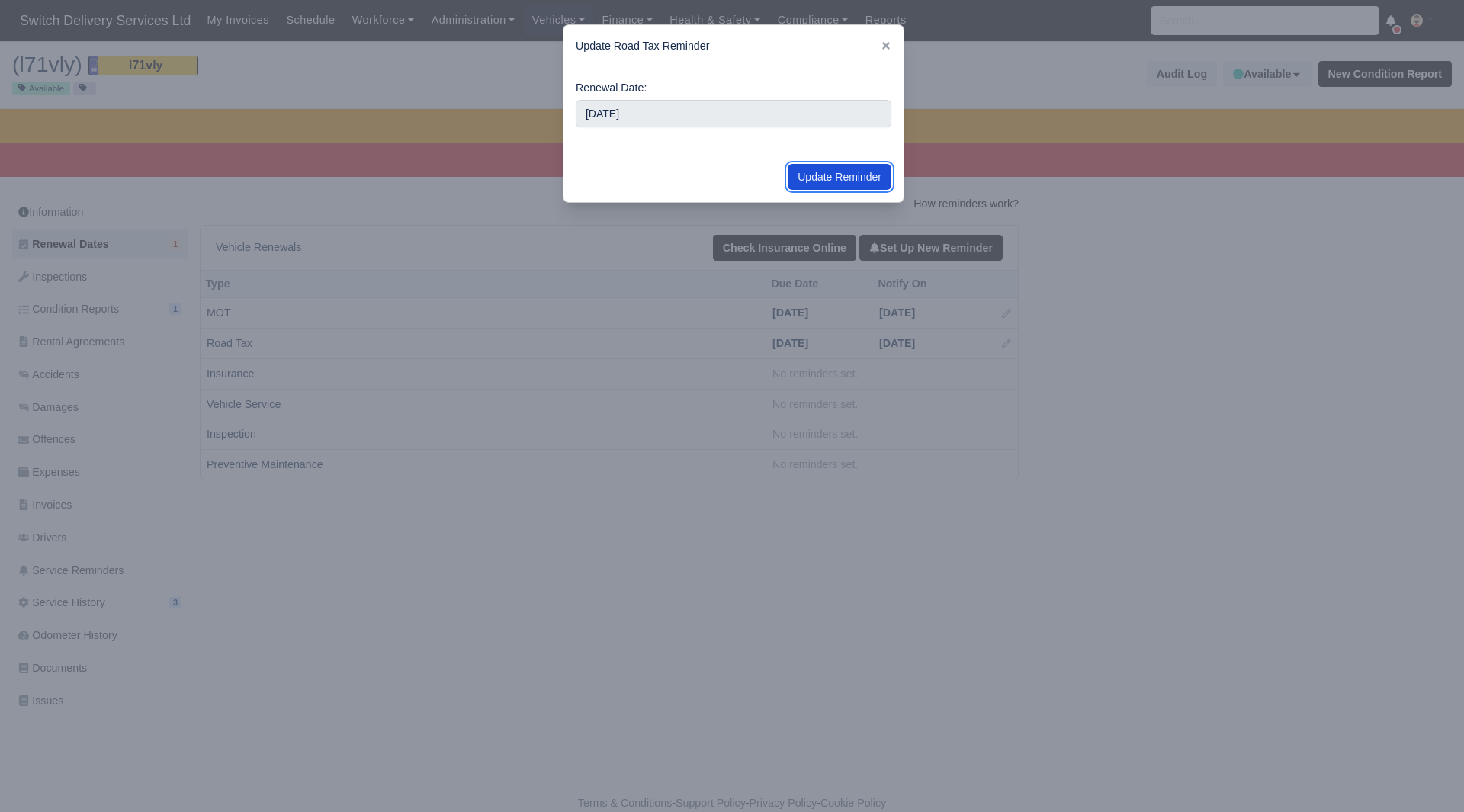
click at [815, 179] on button "Update Reminder" at bounding box center [840, 176] width 104 height 26
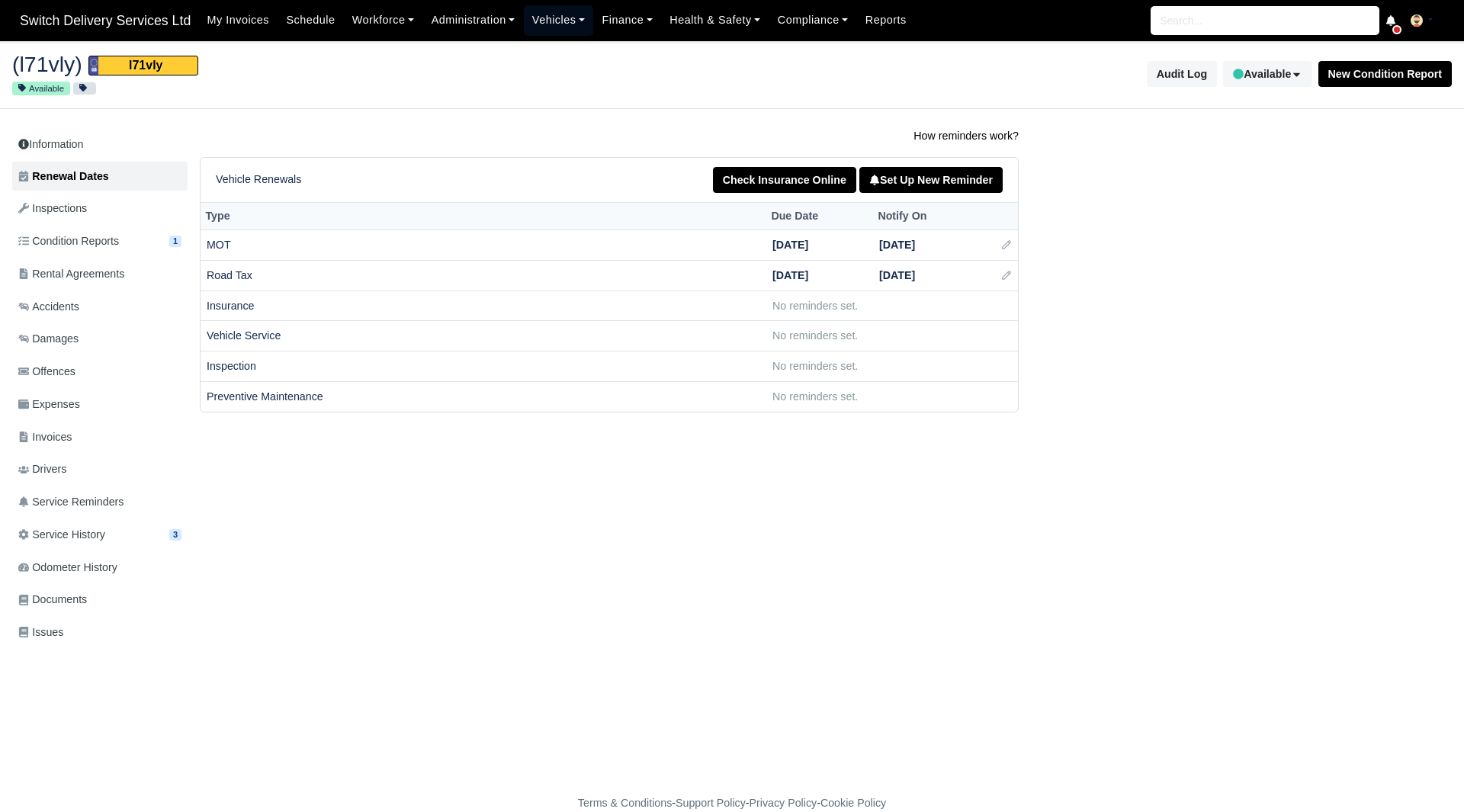
click at [540, 23] on link "Vehicles" at bounding box center [559, 20] width 70 height 30
click at [547, 61] on link "Fleet" at bounding box center [593, 54] width 124 height 32
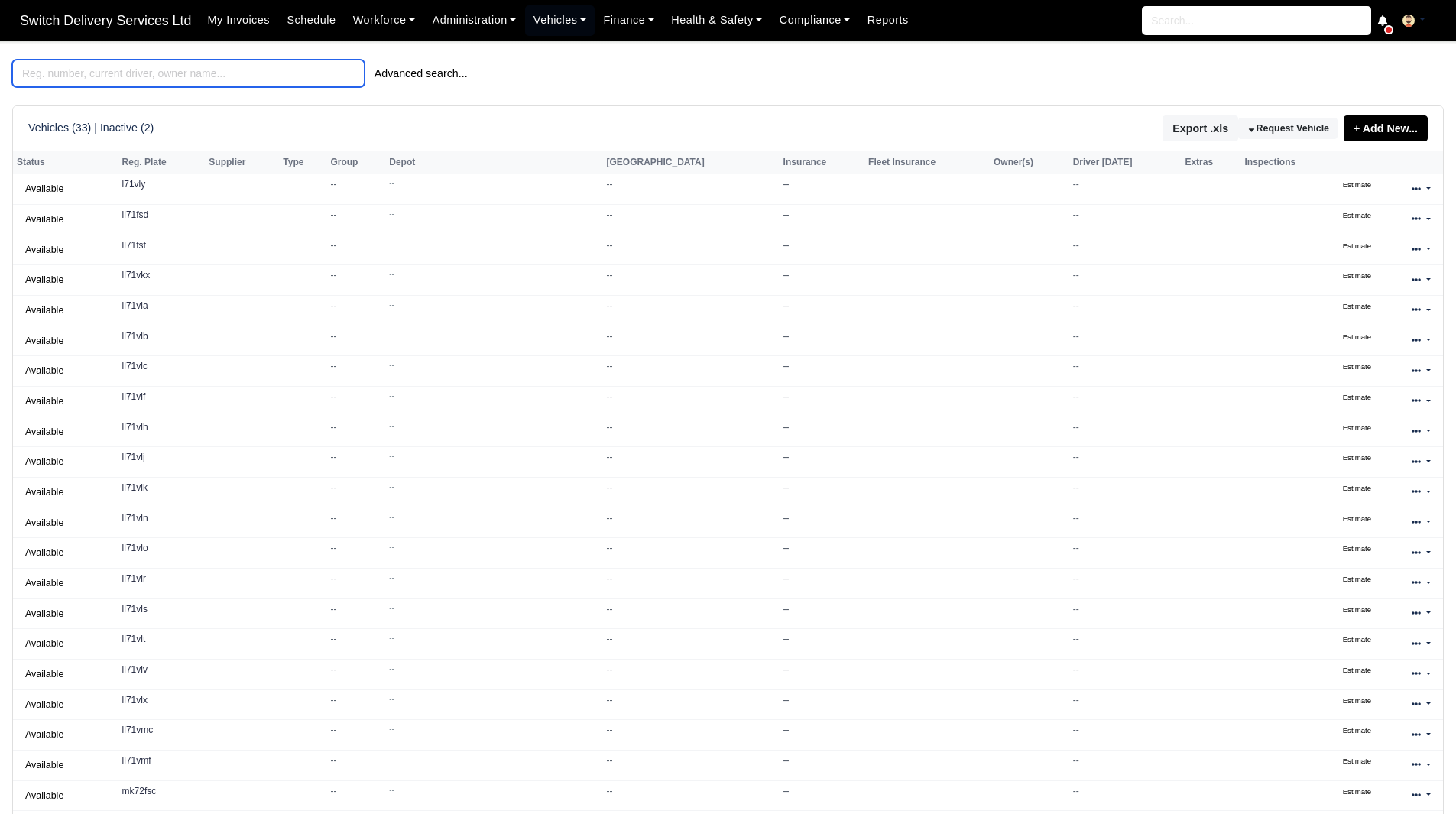
click at [256, 78] on input "search" at bounding box center [188, 73] width 352 height 28
click at [233, 75] on input "search" at bounding box center [188, 73] width 352 height 28
paste input "[DATE]"
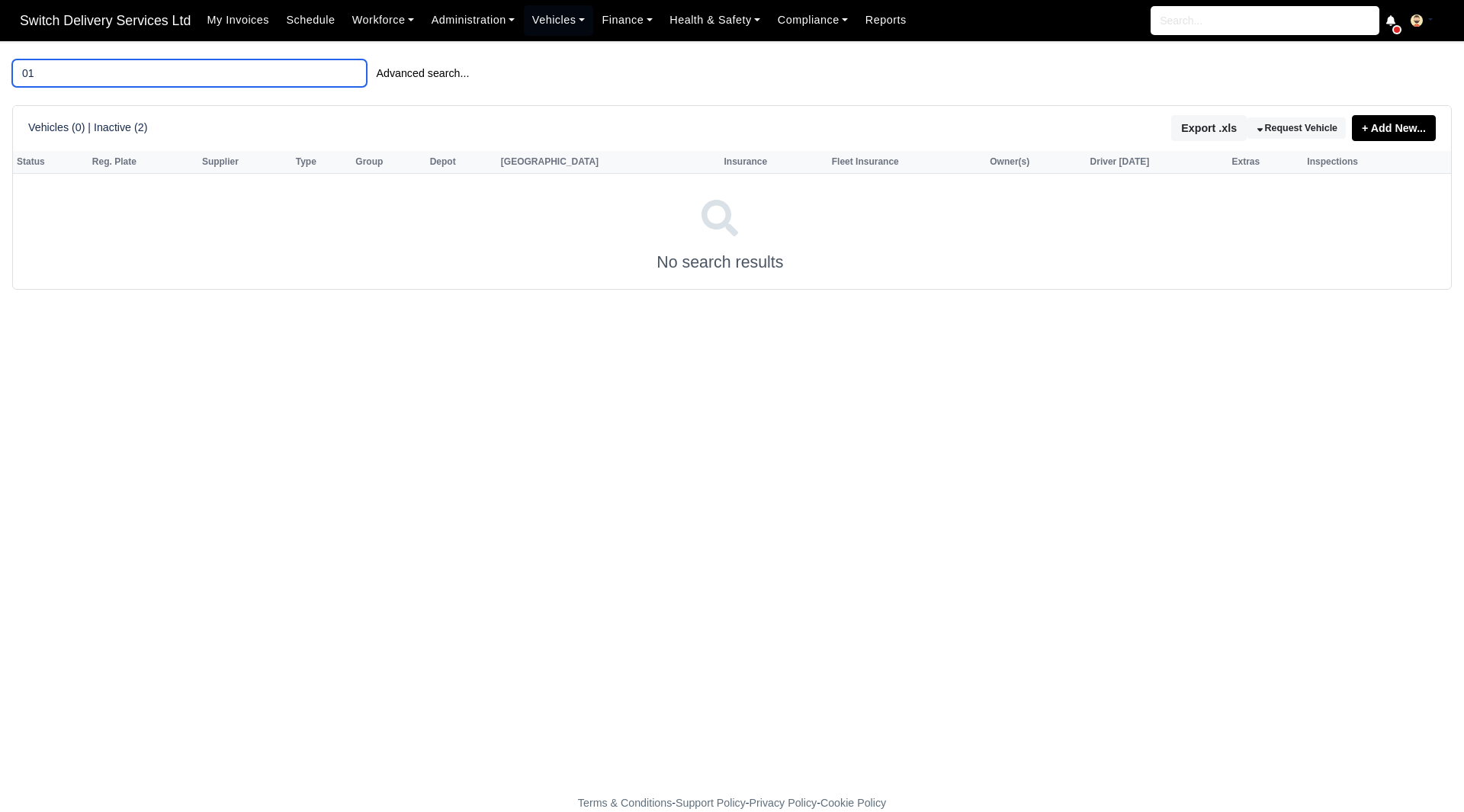
type input "0"
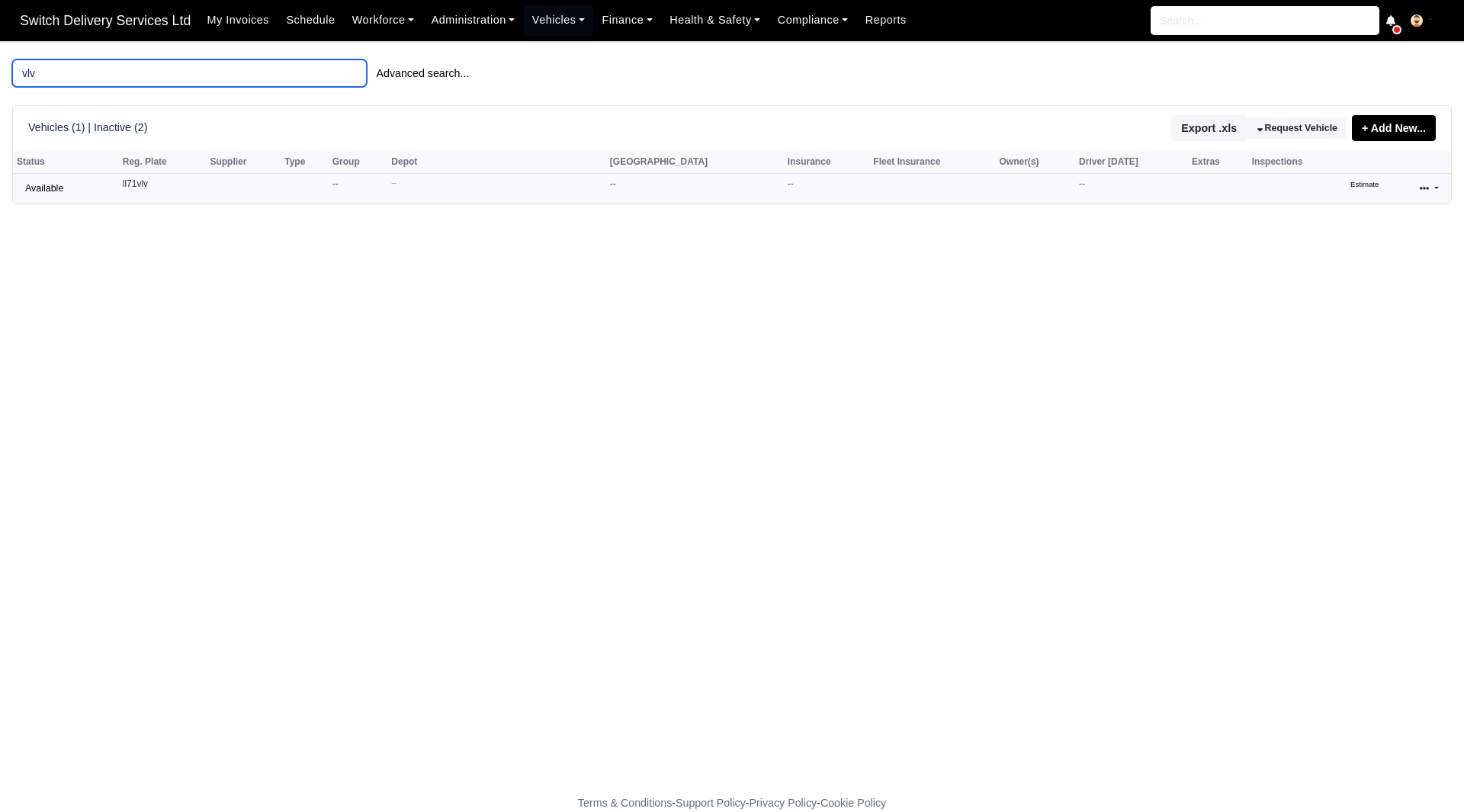
type input "vlv"
click at [1423, 190] on icon at bounding box center [1425, 188] width 10 height 10
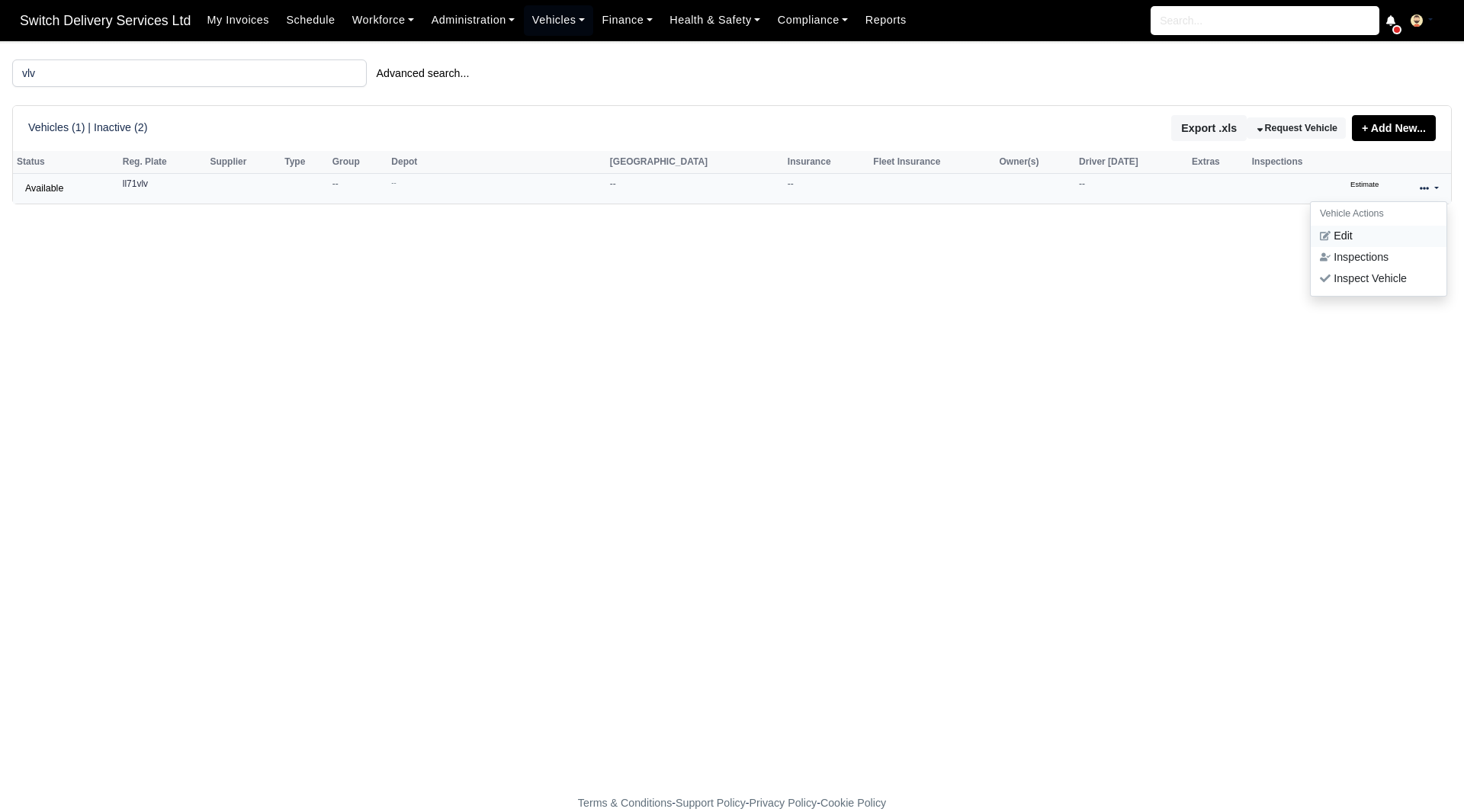
click at [1396, 229] on link "Edit" at bounding box center [1378, 236] width 136 height 21
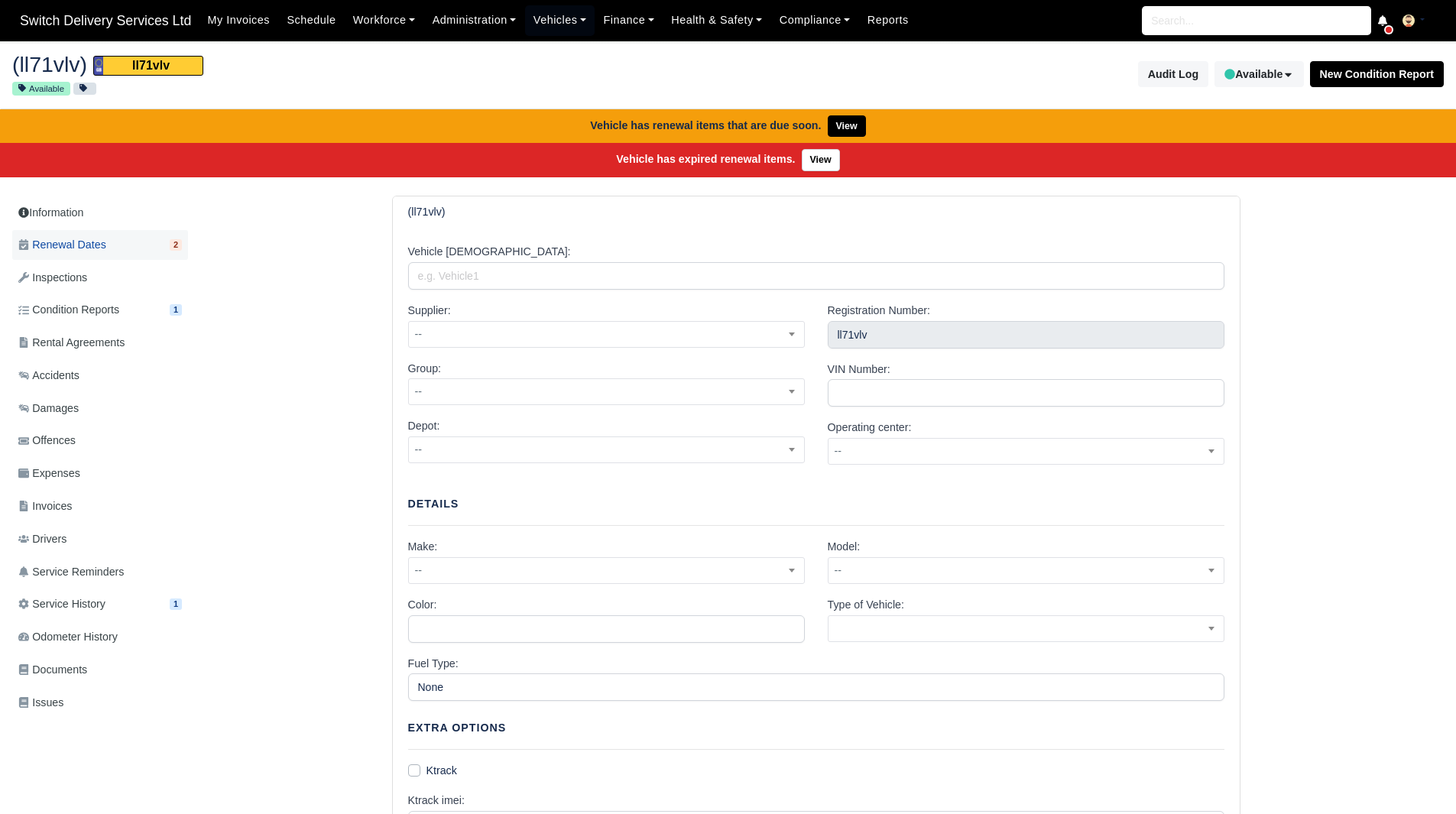
click at [73, 244] on span "Renewal Dates" at bounding box center [62, 245] width 88 height 17
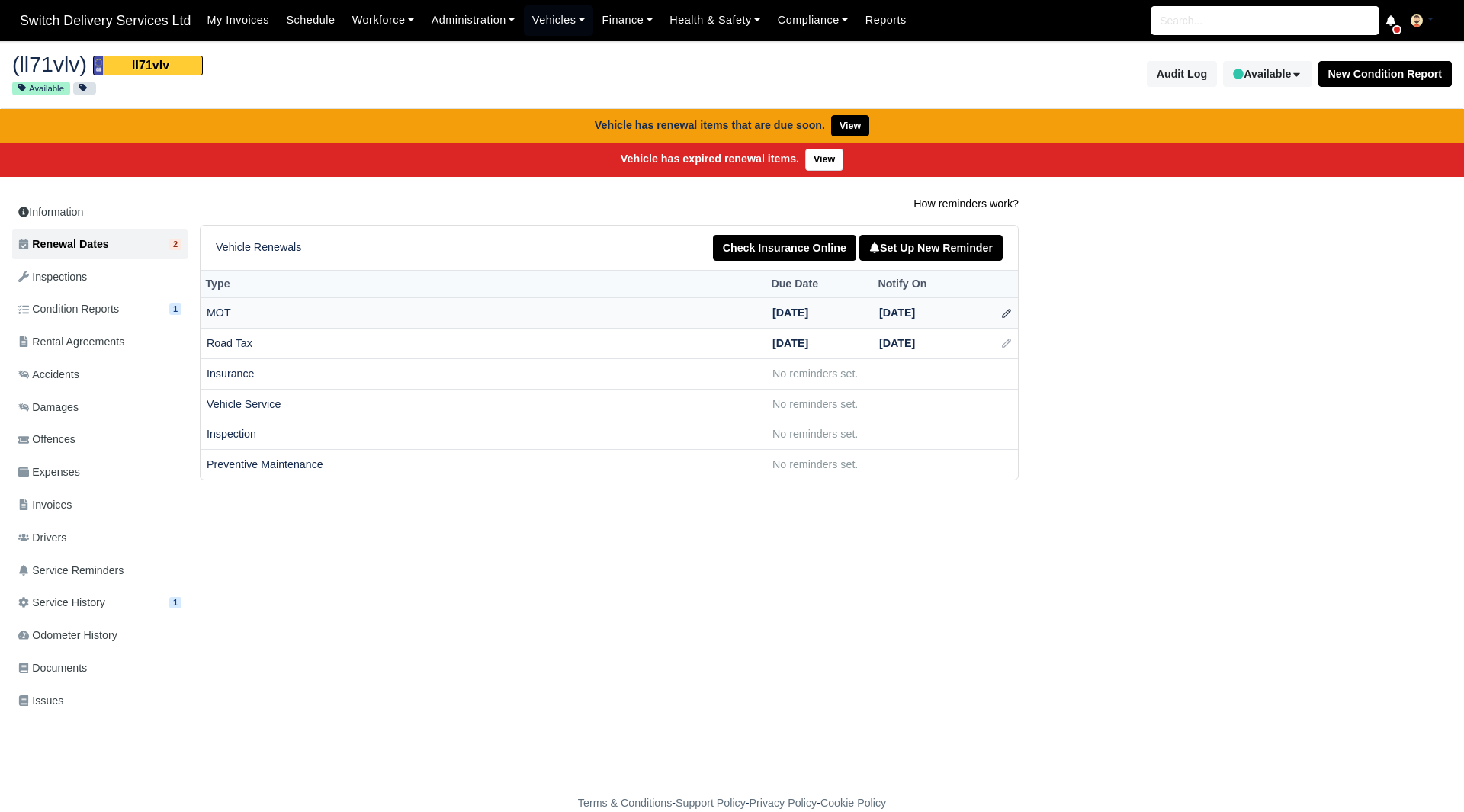
click at [1008, 310] on icon at bounding box center [1006, 313] width 10 height 10
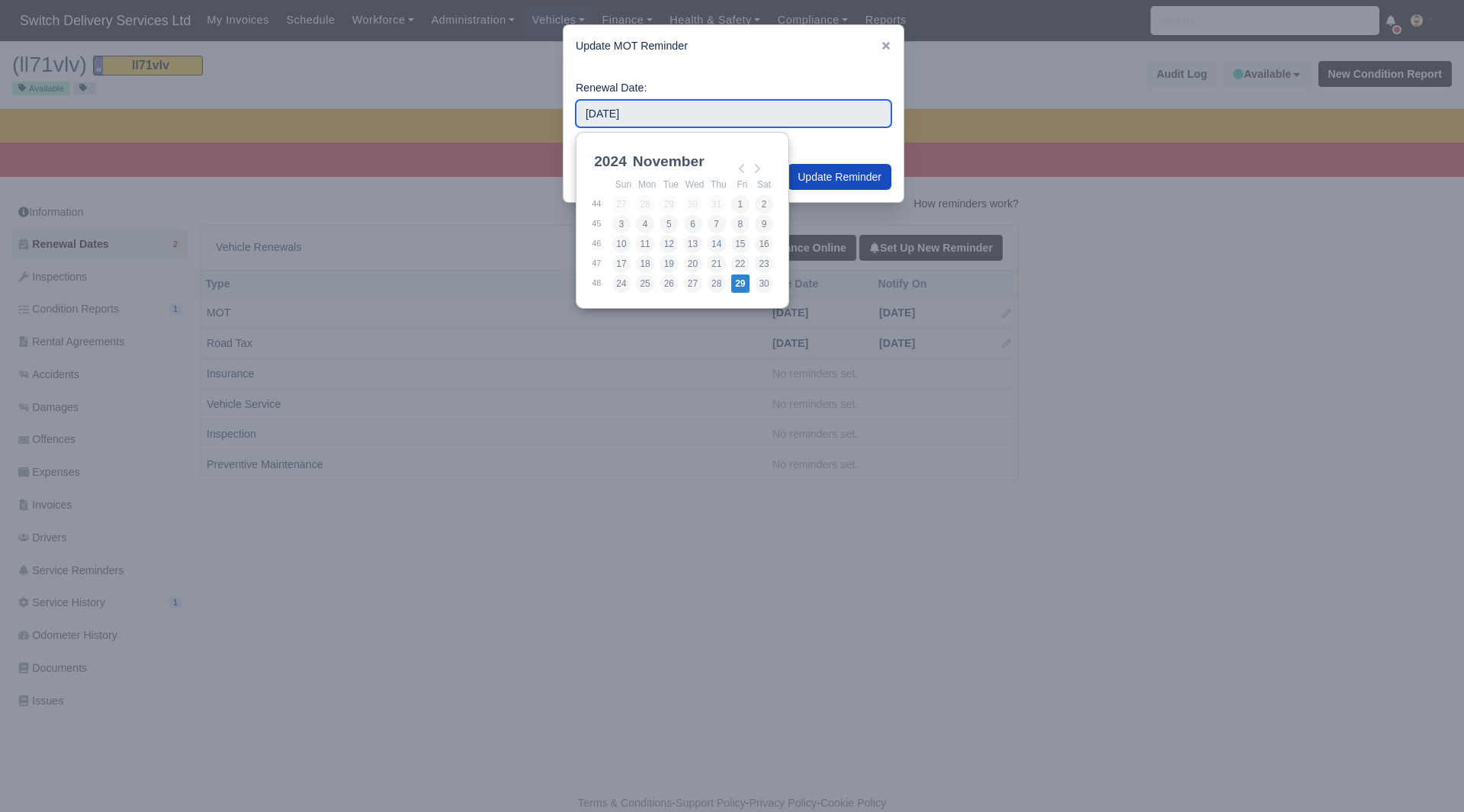
click at [693, 102] on input "[DATE]" at bounding box center [734, 113] width 316 height 28
click at [620, 156] on select "2021 2022 2023 2024 2025 2026 2027 2028 2029 2030" at bounding box center [625, 170] width 69 height 32
type input "[DATE]"
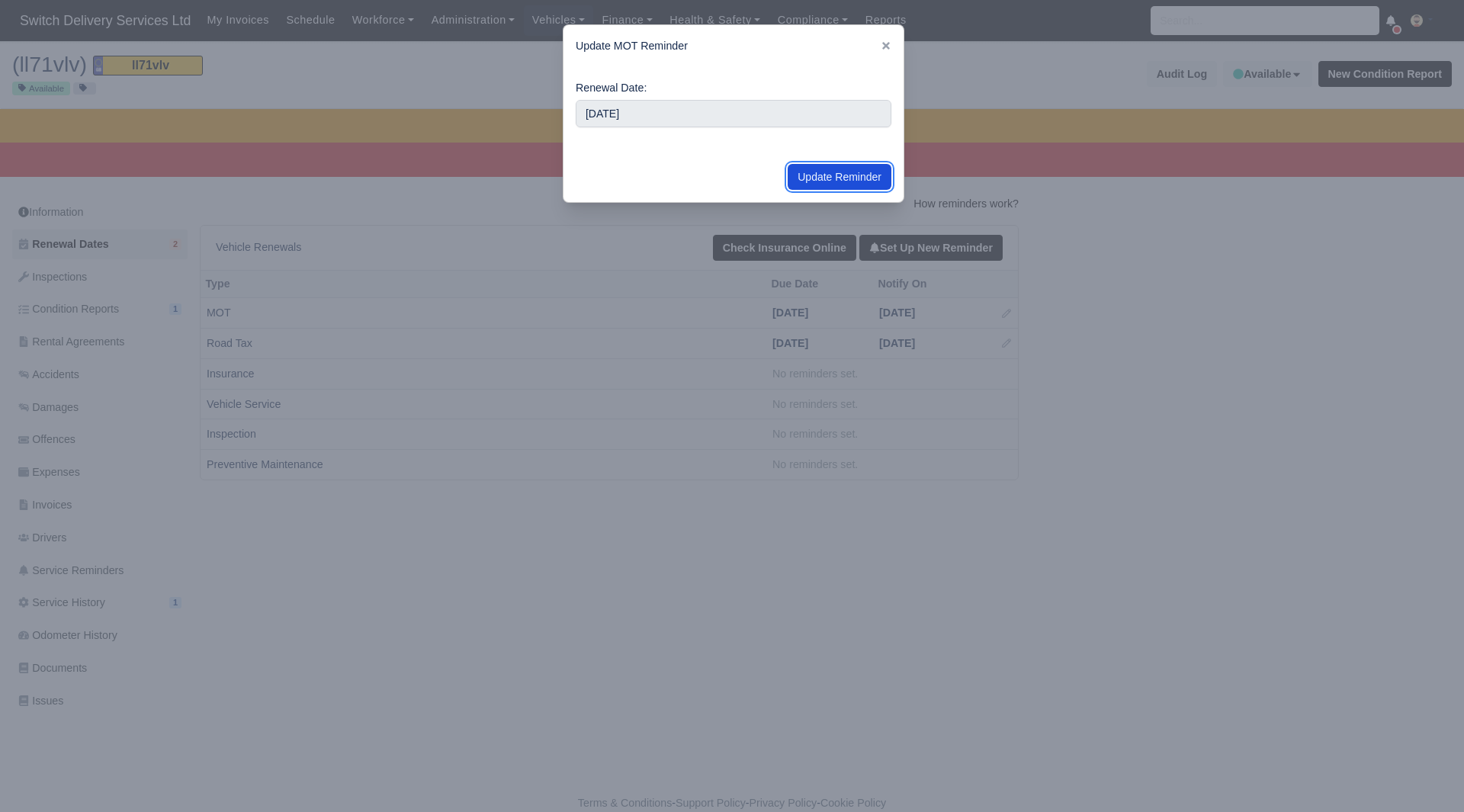
click at [821, 171] on button "Update Reminder" at bounding box center [840, 176] width 104 height 26
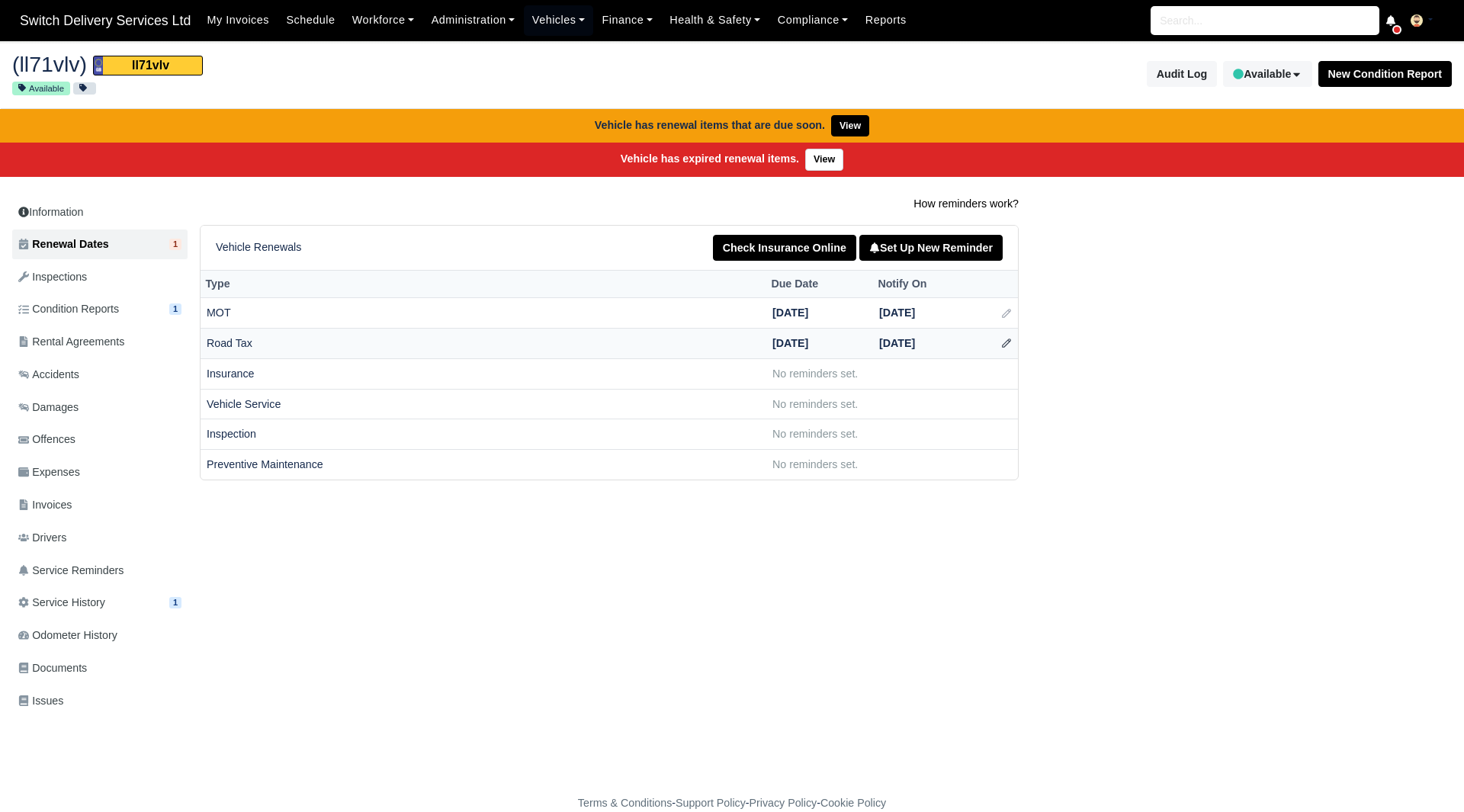
click at [1007, 342] on icon at bounding box center [1006, 343] width 10 height 10
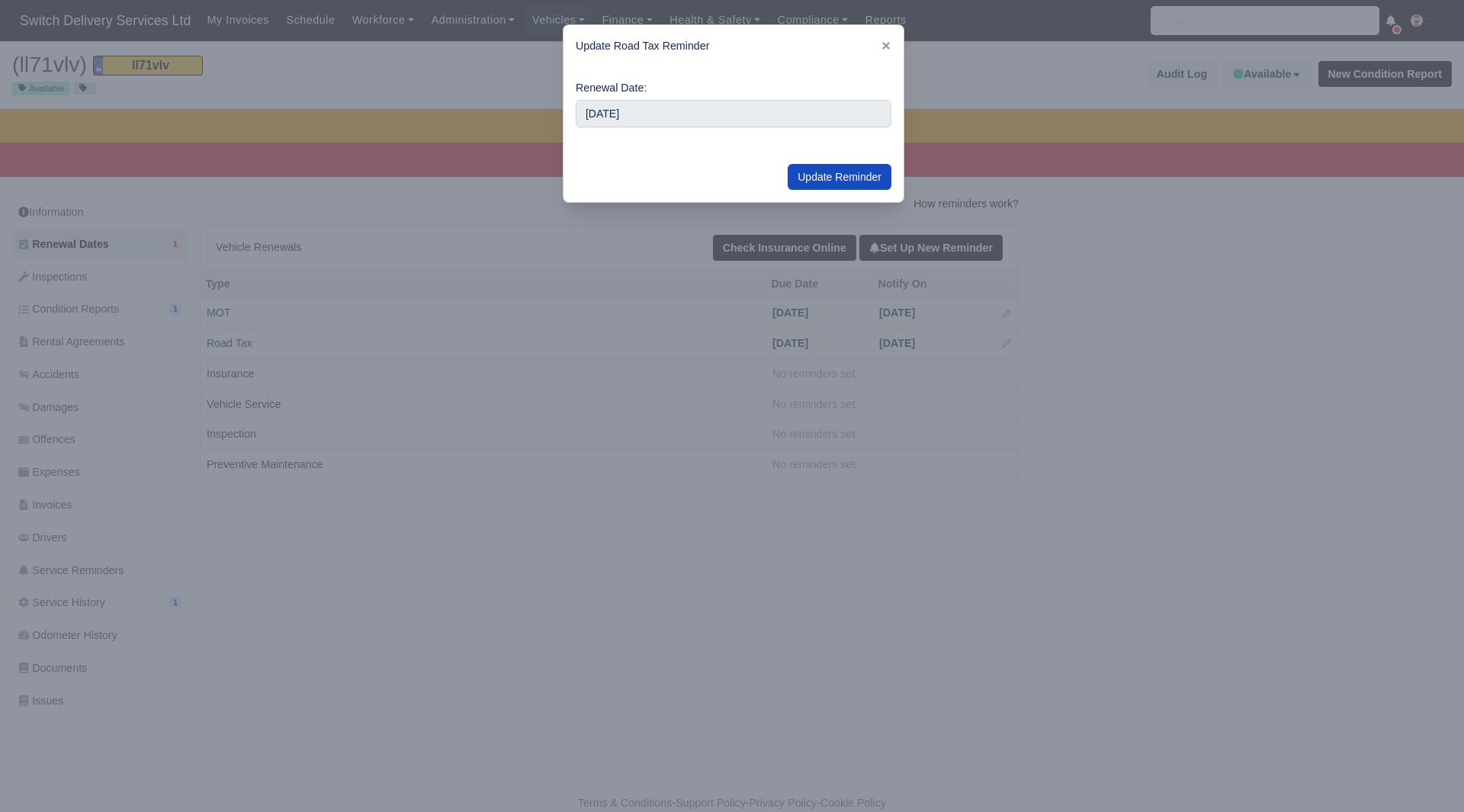
click at [677, 99] on div "Renewal Date: [DATE]" at bounding box center [734, 103] width 316 height 49
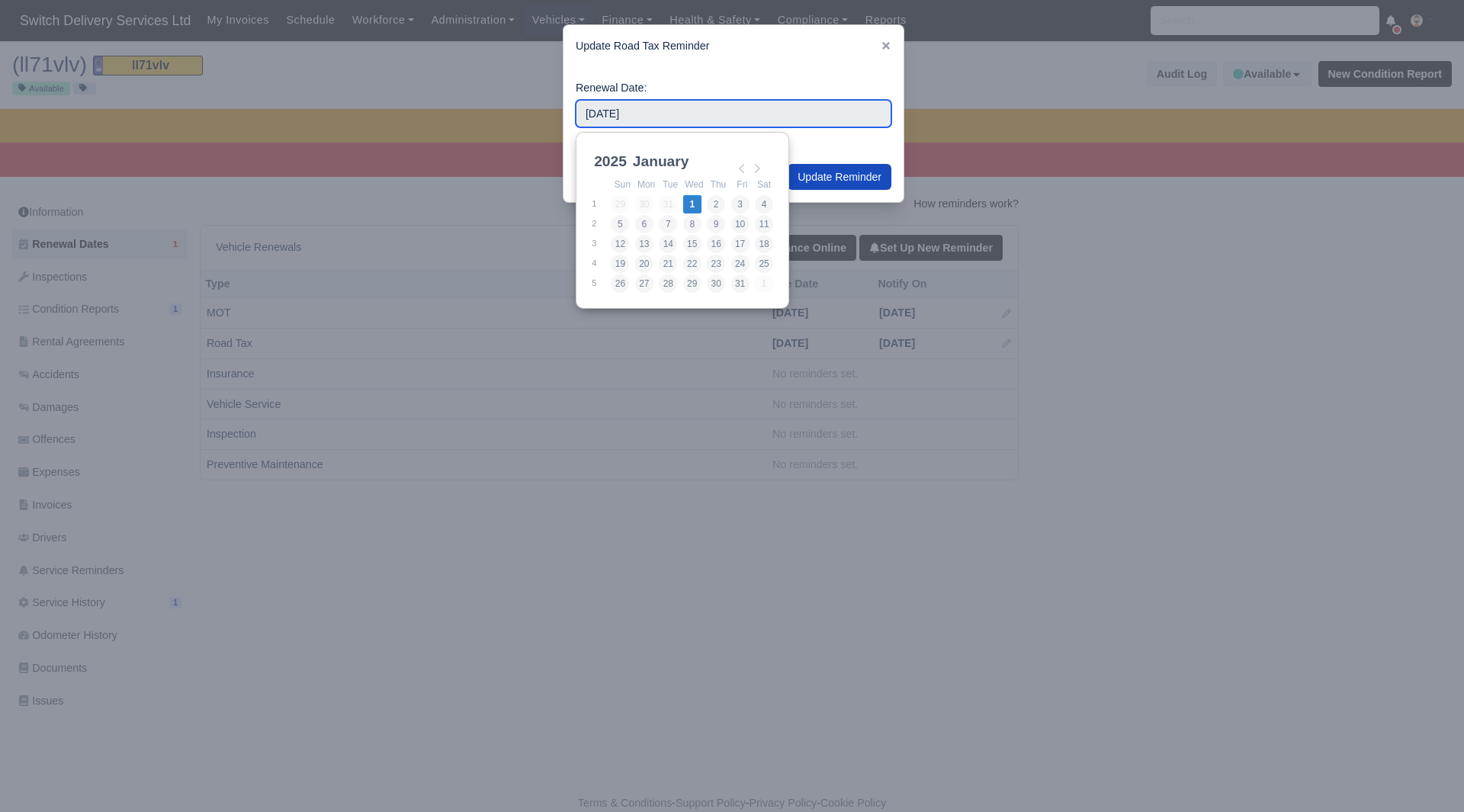
click at [675, 105] on input "[DATE]" at bounding box center [734, 113] width 316 height 28
click at [618, 160] on select "2021 2022 2023 2024 2025 2026 2027 2028 2029 2030" at bounding box center [625, 170] width 69 height 32
type input "[DATE]"
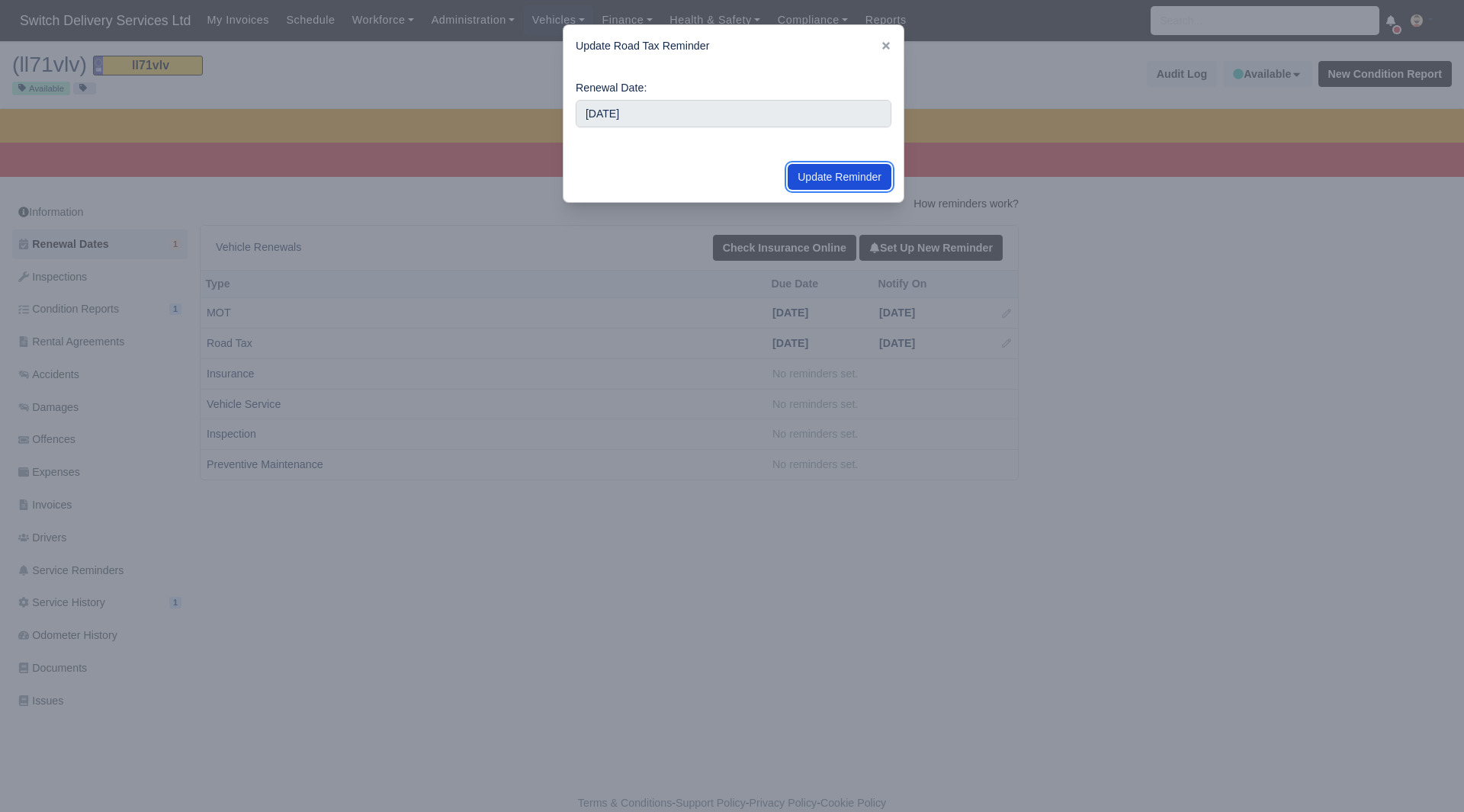
click at [856, 183] on button "Update Reminder" at bounding box center [840, 176] width 104 height 26
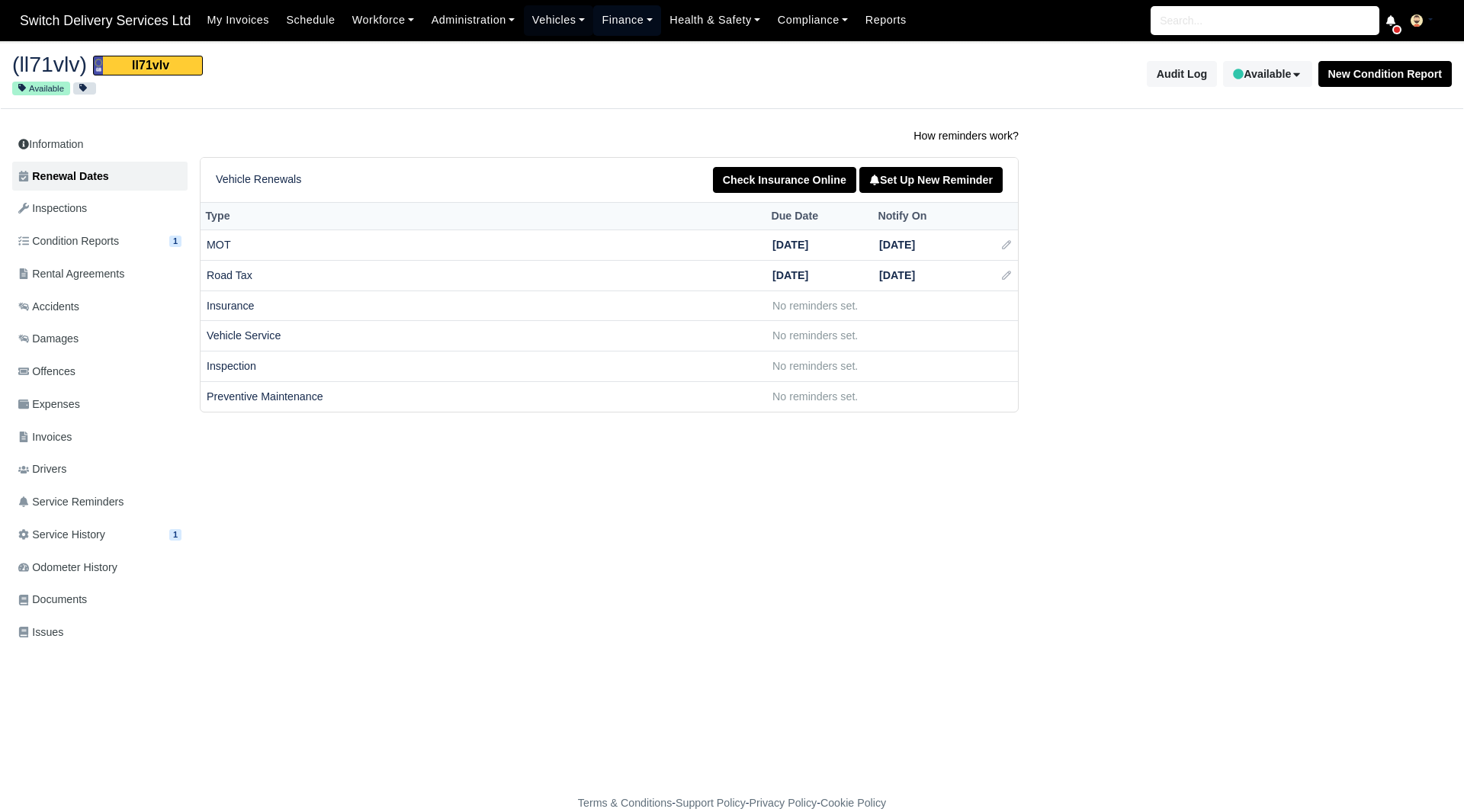
click at [603, 19] on link "Finance" at bounding box center [626, 20] width 68 height 30
click at [558, 24] on link "Vehicles" at bounding box center [559, 20] width 70 height 30
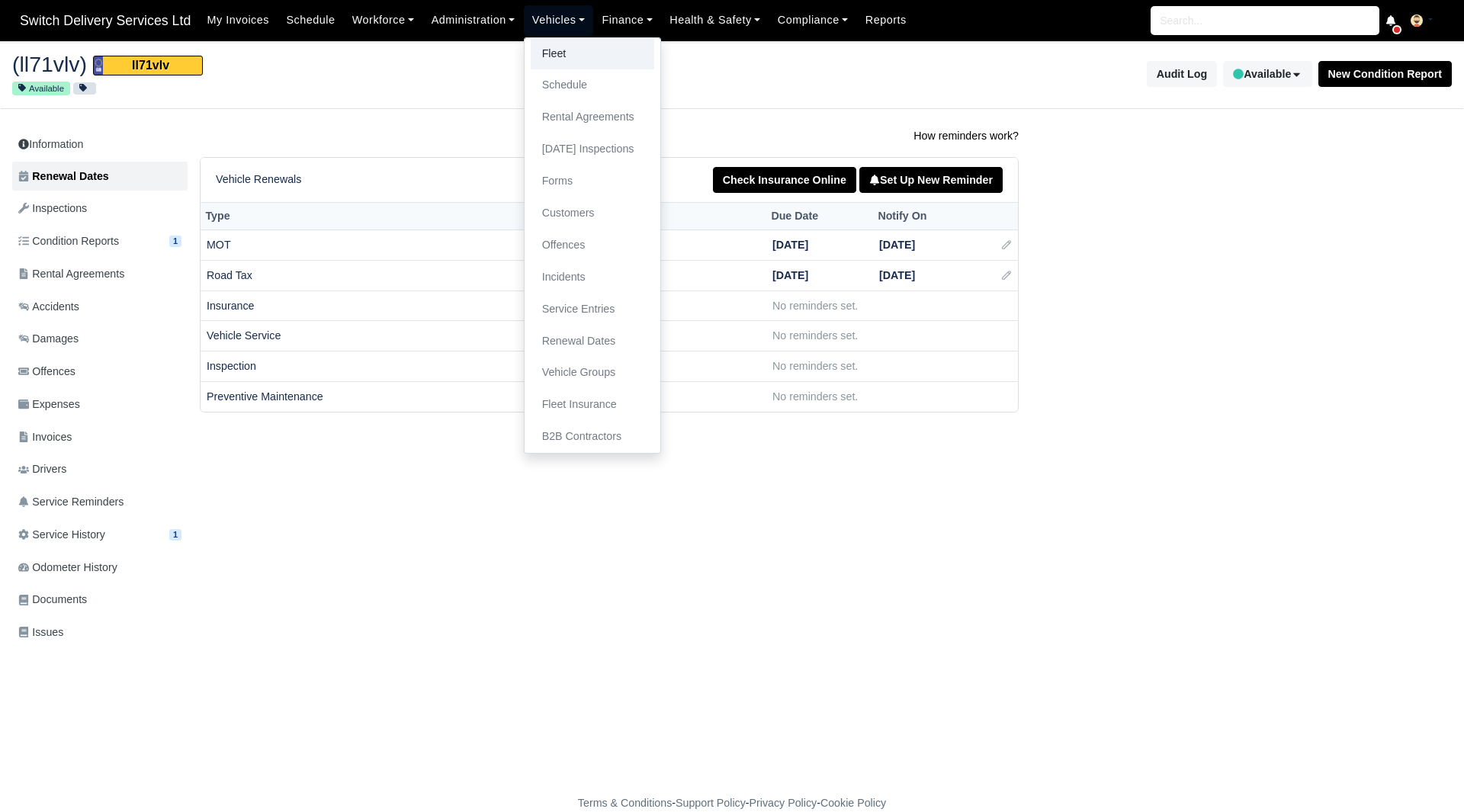
click at [556, 59] on link "Fleet" at bounding box center [593, 54] width 124 height 32
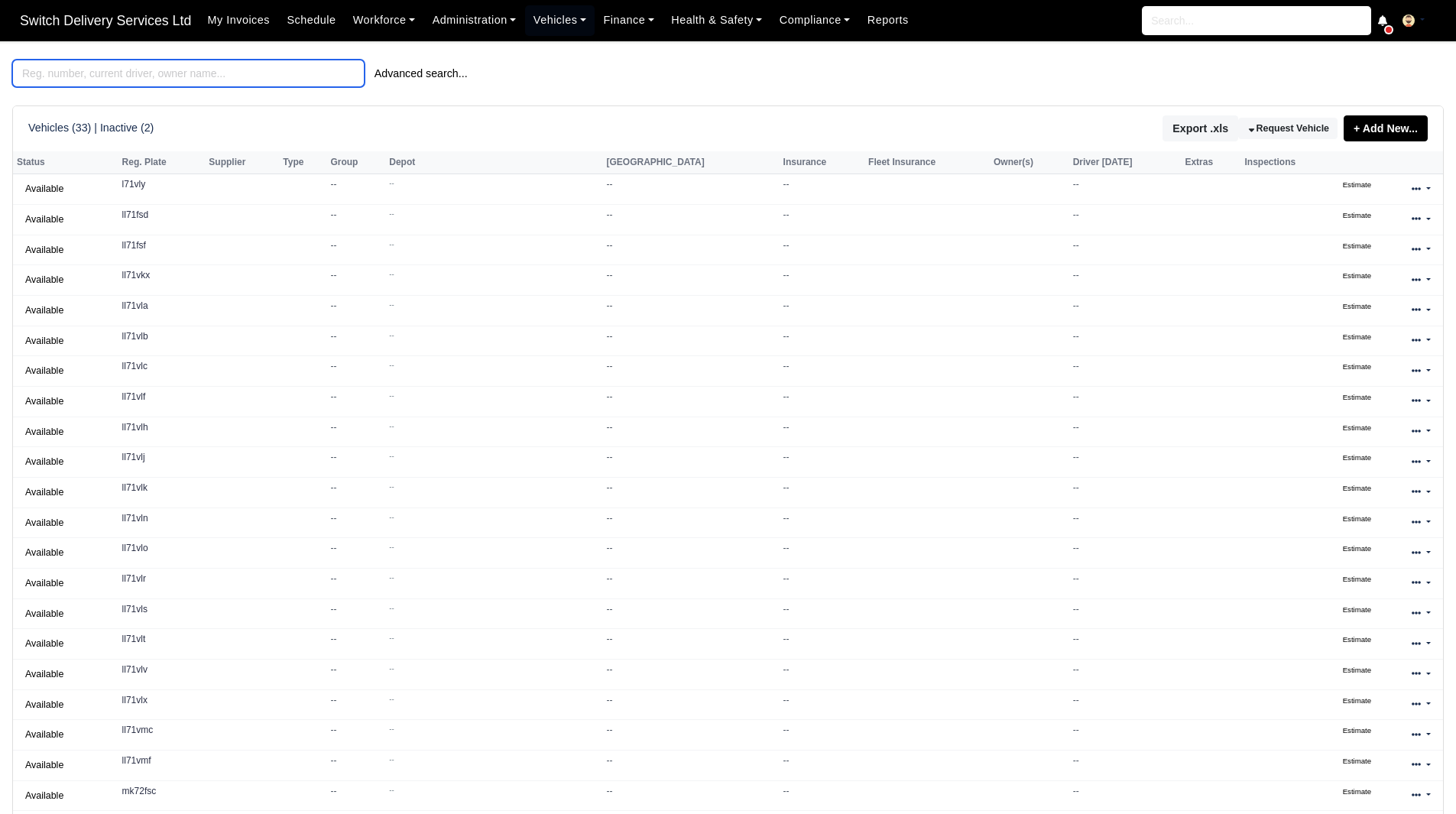
click at [260, 72] on input "search" at bounding box center [188, 73] width 352 height 28
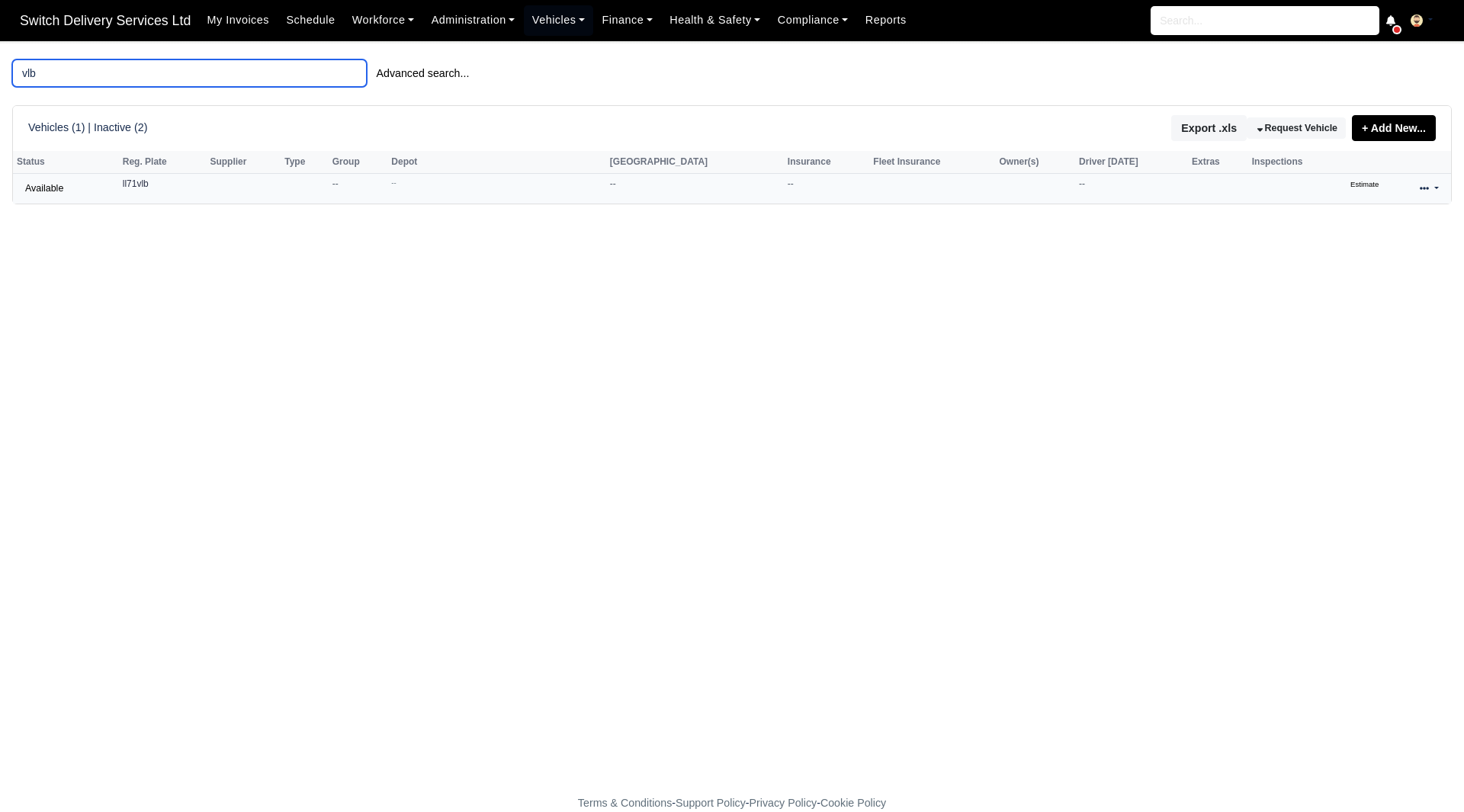
type input "vlb"
click at [1421, 182] on link at bounding box center [1430, 188] width 36 height 22
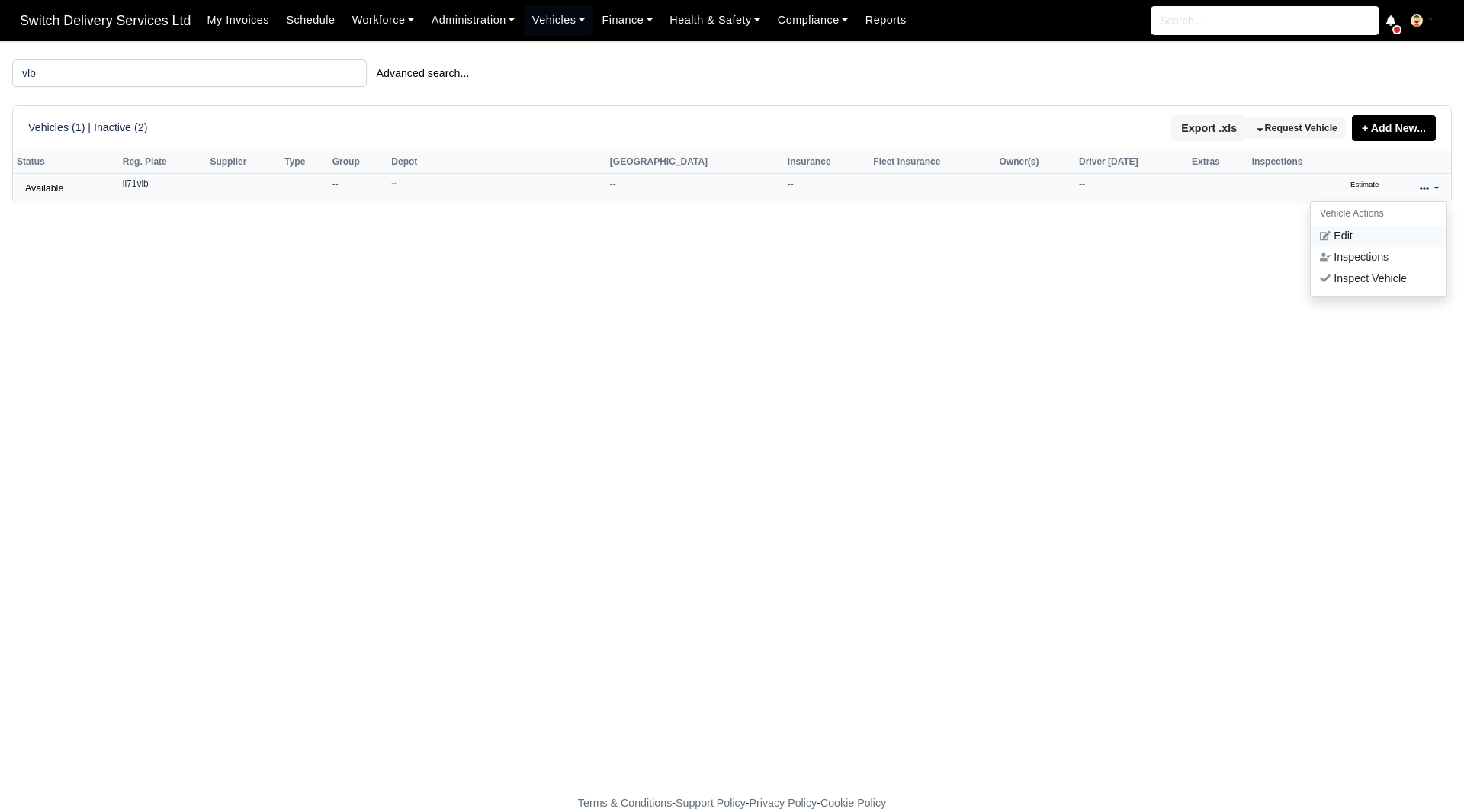
click at [1372, 234] on link "Edit" at bounding box center [1378, 236] width 136 height 21
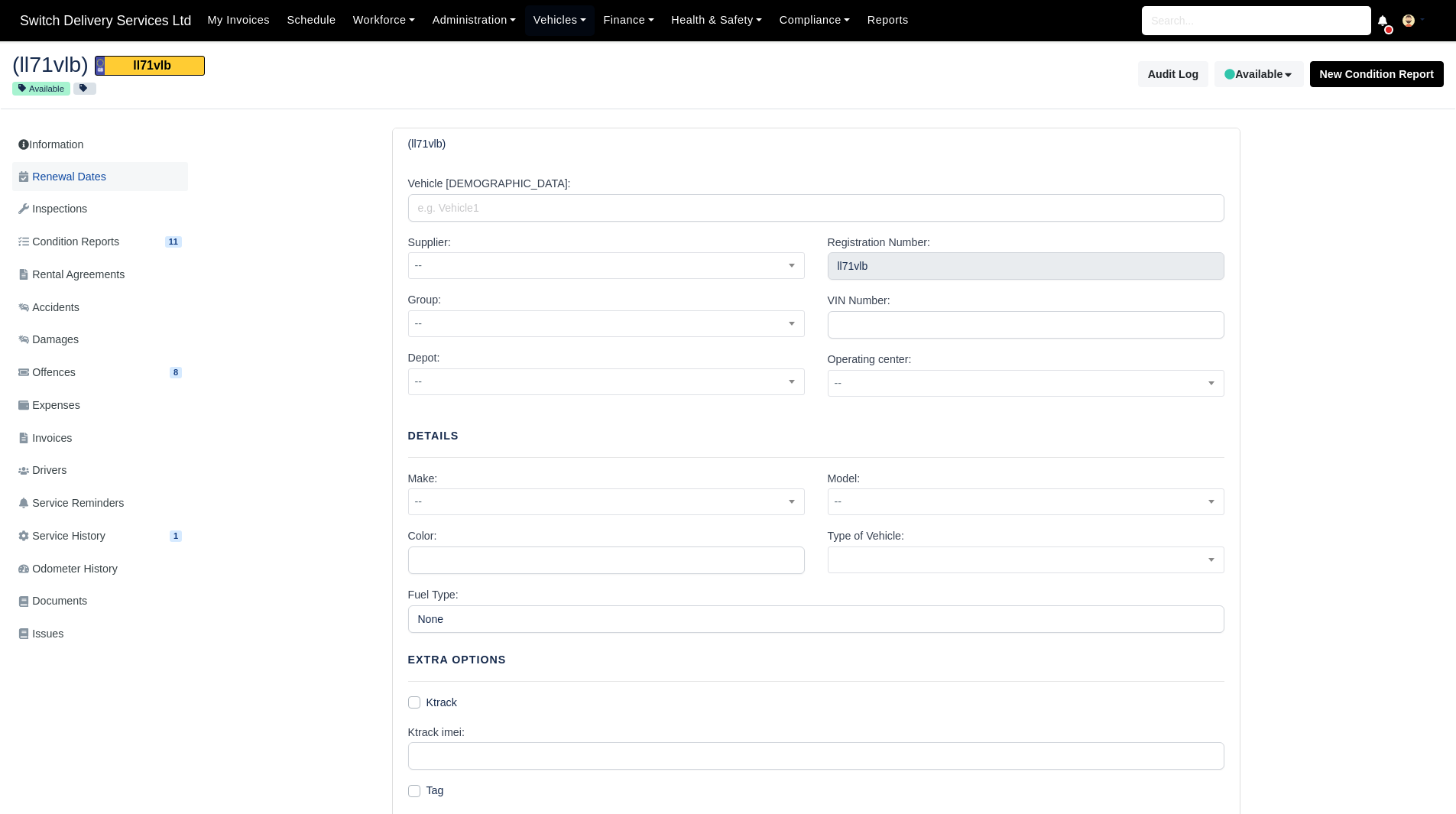
click at [171, 183] on link "Renewal Dates" at bounding box center [100, 177] width 176 height 30
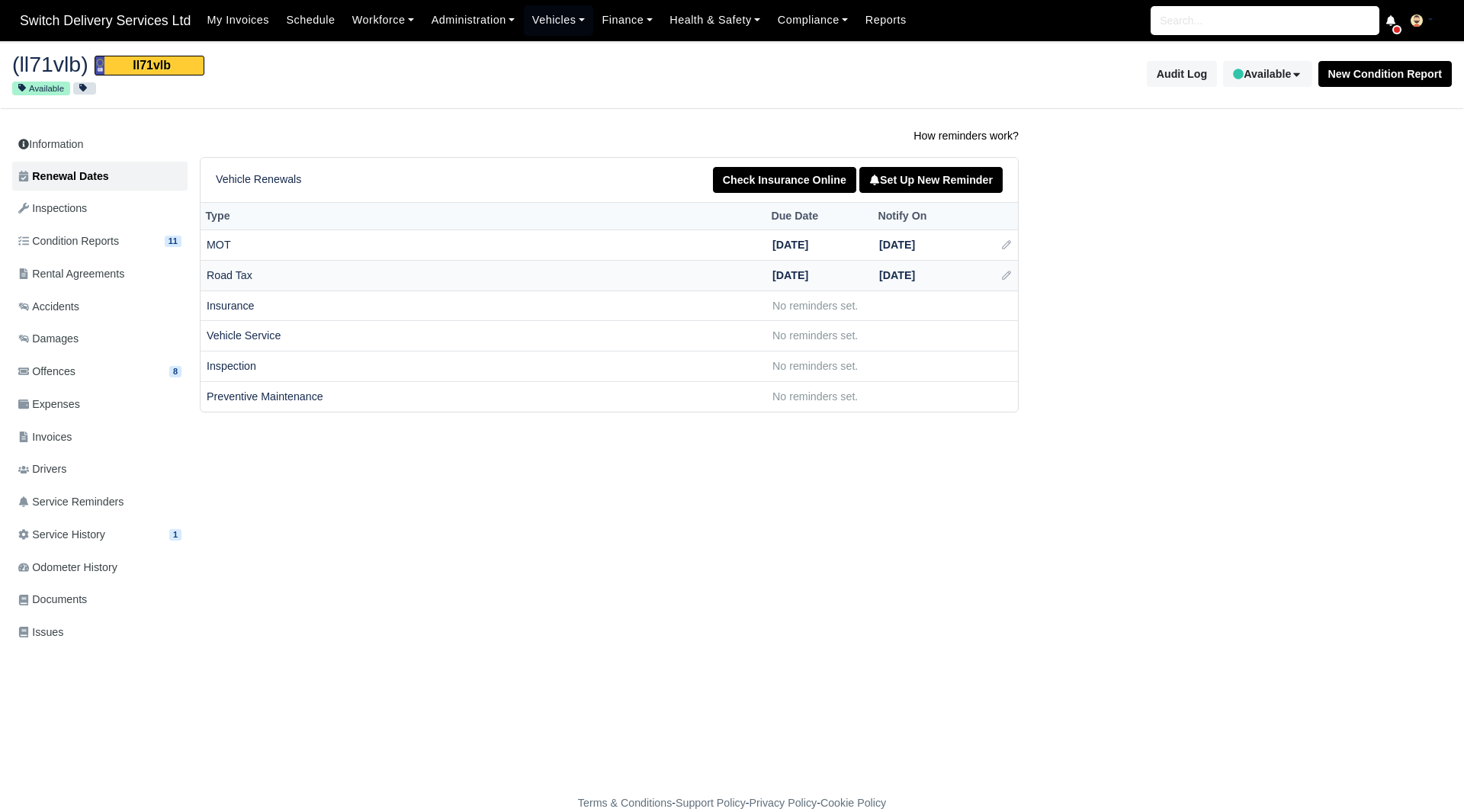
click at [1013, 278] on td at bounding box center [999, 275] width 38 height 30
click at [1007, 278] on icon at bounding box center [1006, 275] width 10 height 10
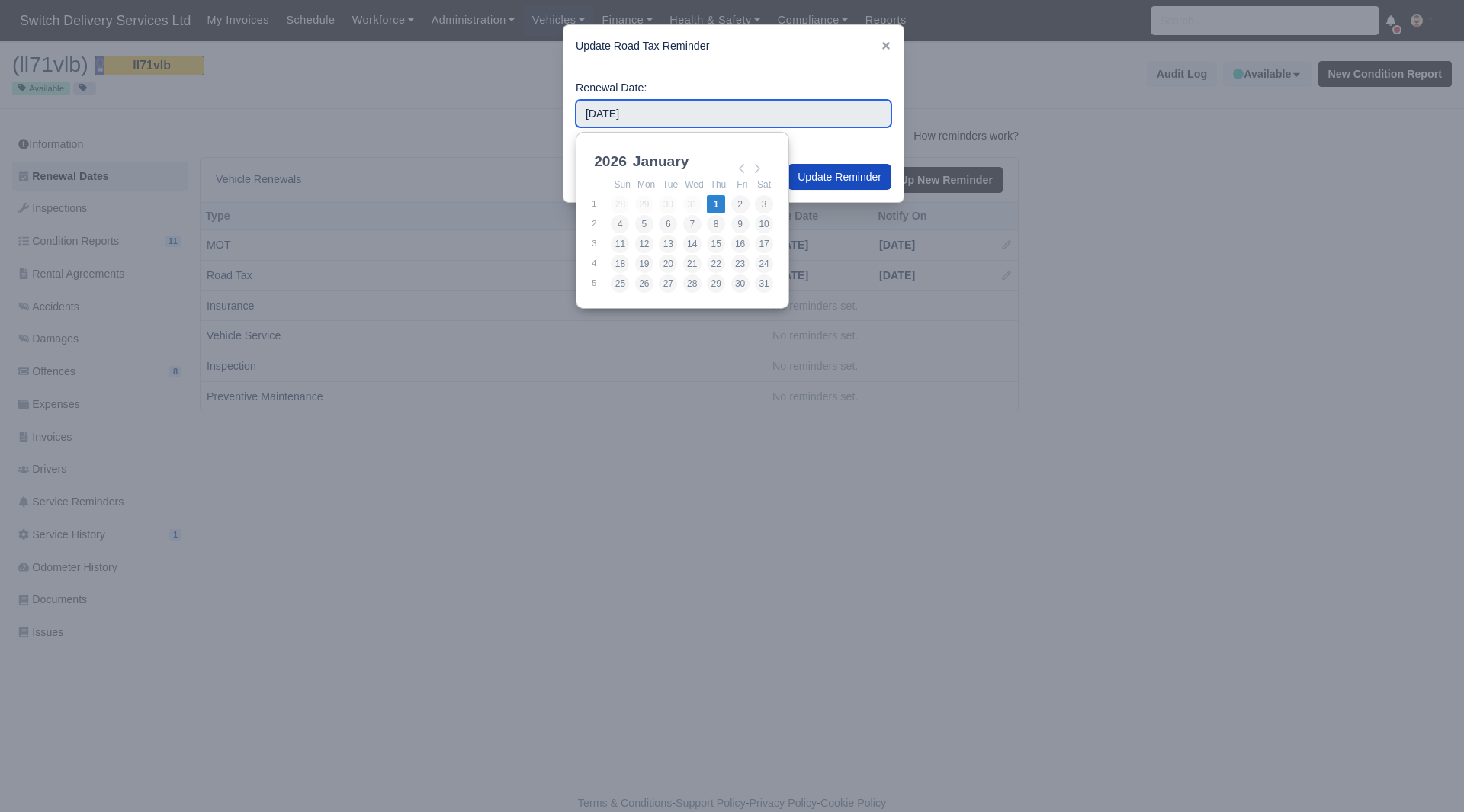
click at [643, 116] on input "[DATE]" at bounding box center [734, 113] width 316 height 28
type input "[DATE]"
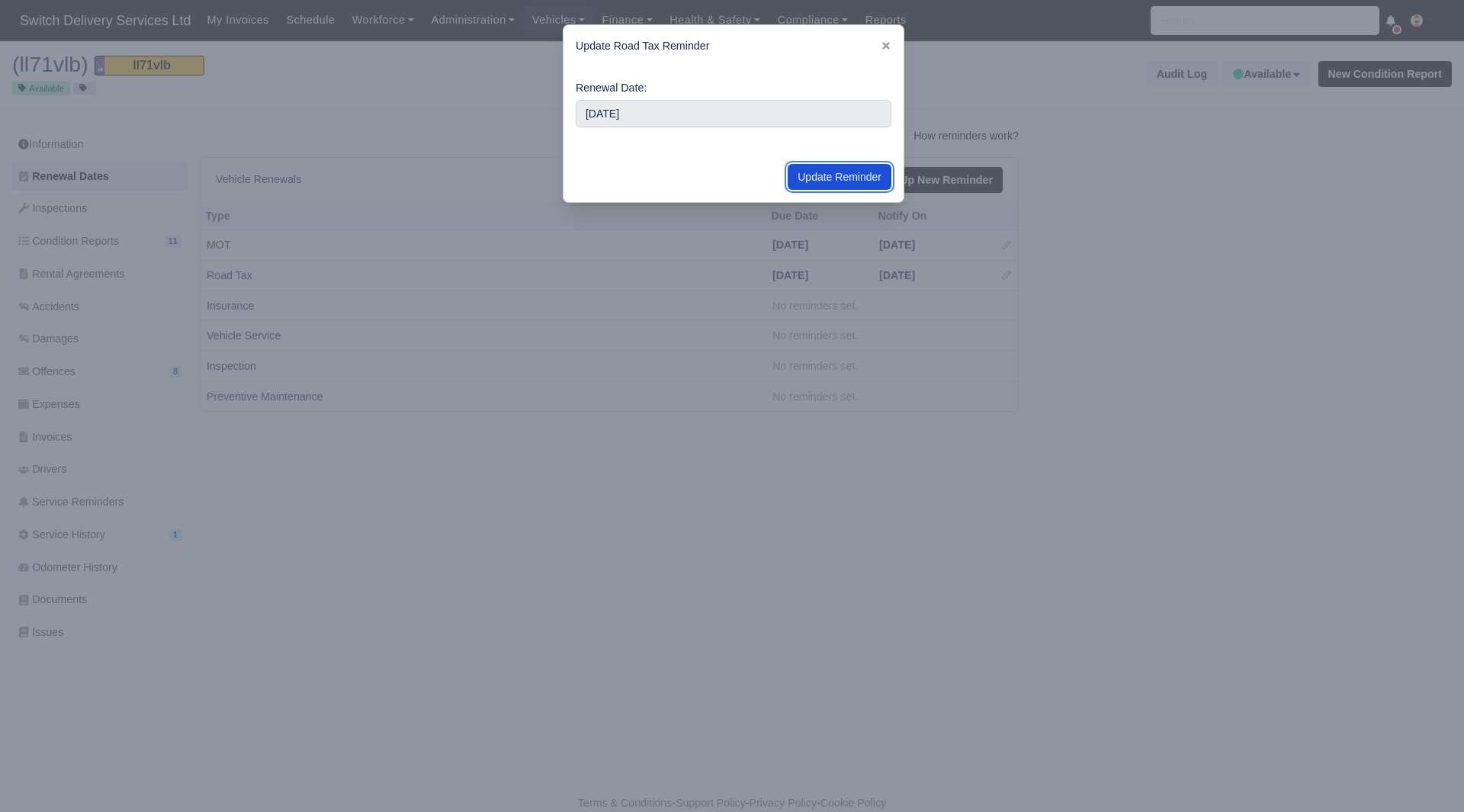
click at [827, 168] on button "Update Reminder" at bounding box center [840, 176] width 104 height 26
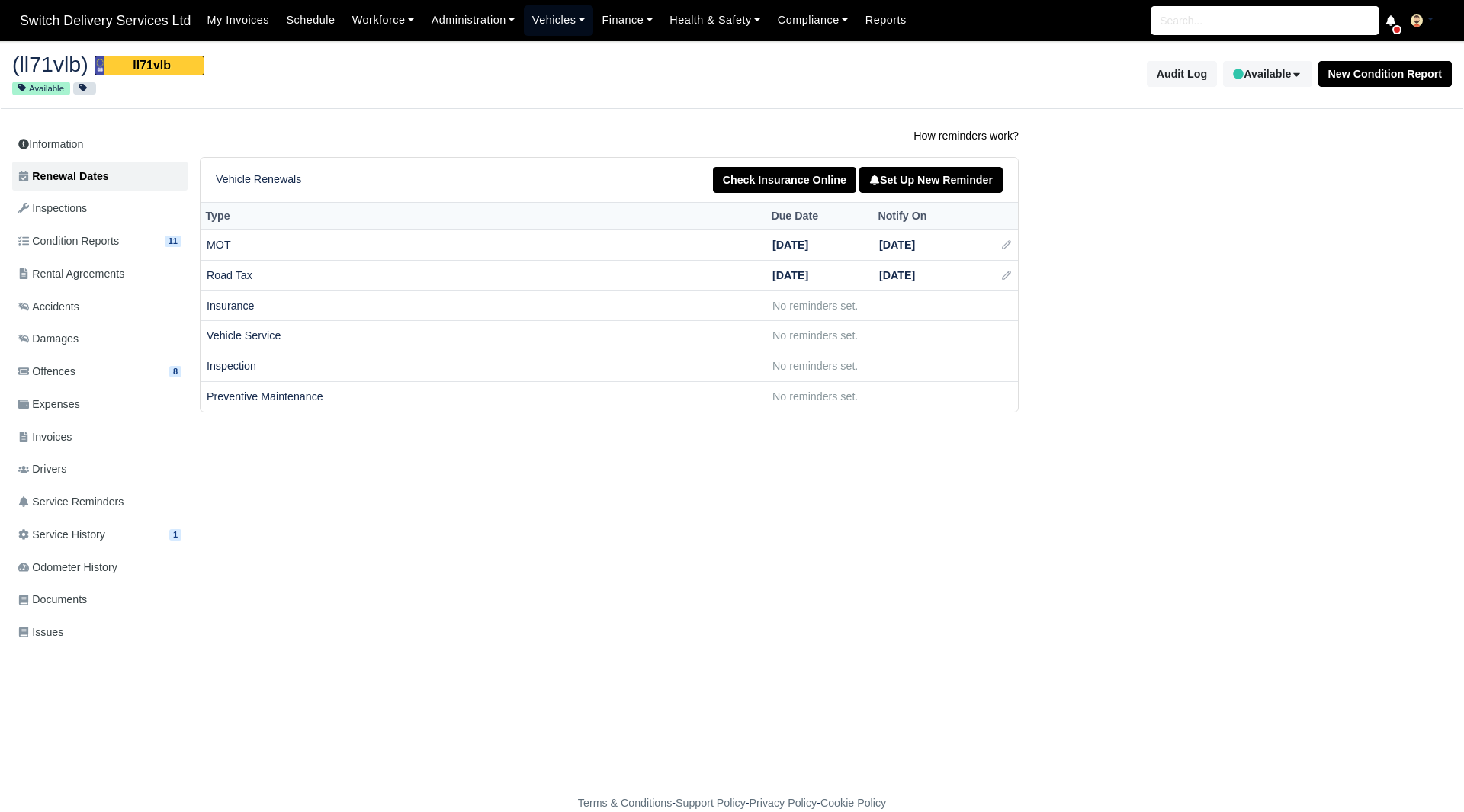
click at [546, 23] on link "Vehicles" at bounding box center [559, 20] width 70 height 30
click at [552, 51] on link "Fleet" at bounding box center [593, 54] width 124 height 32
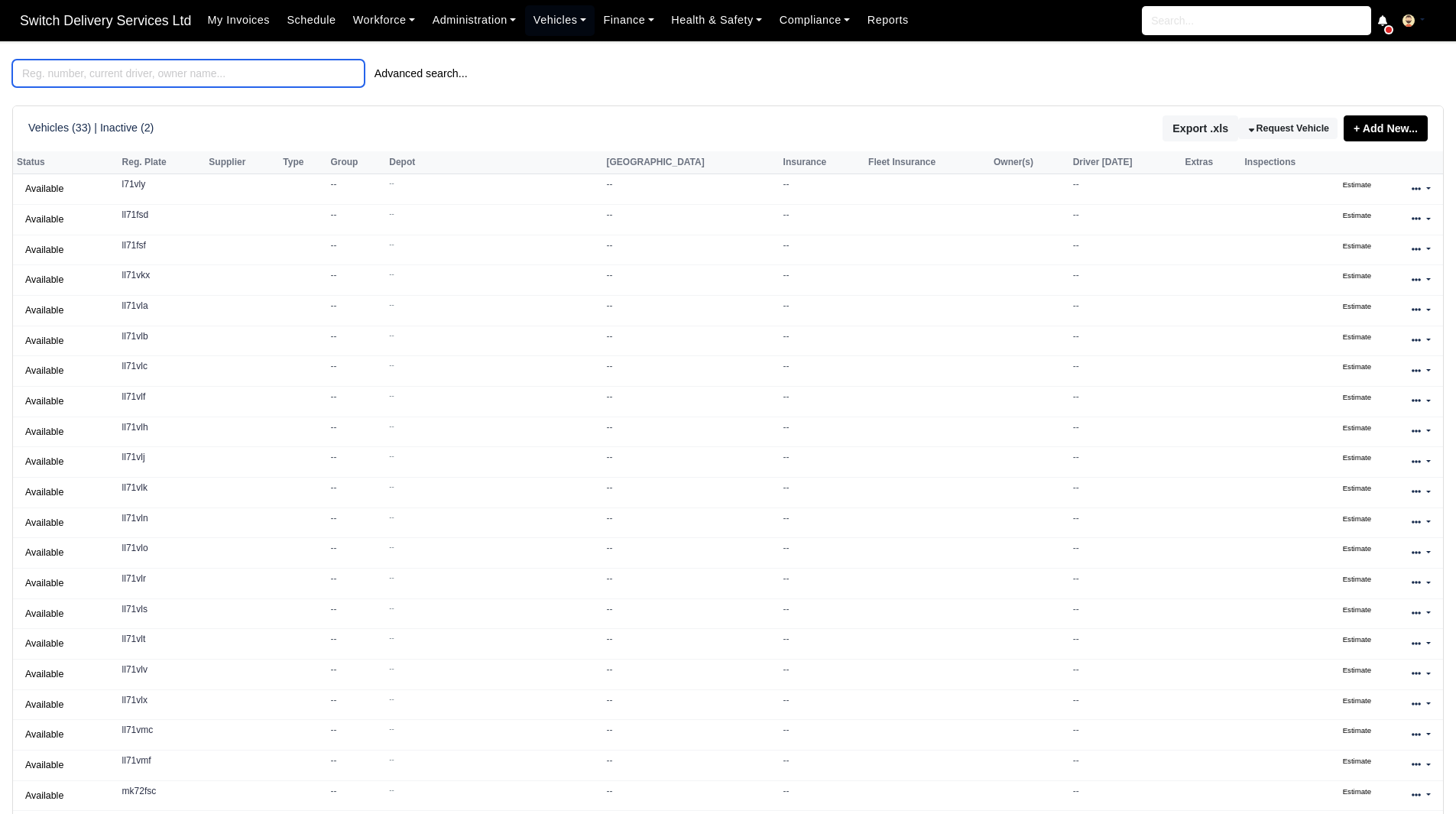
click at [239, 72] on input "search" at bounding box center [188, 73] width 352 height 28
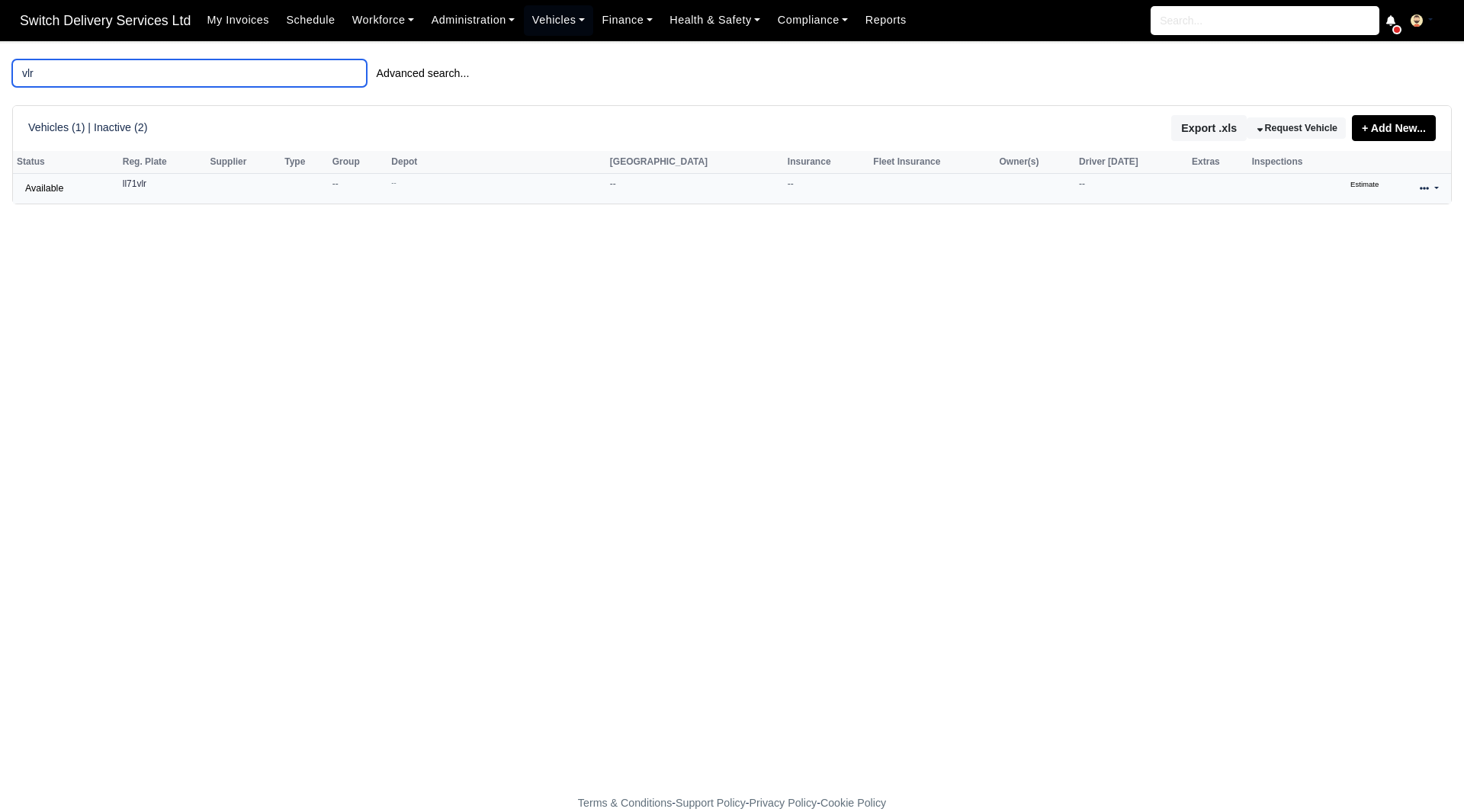
type input "vlr"
click at [1428, 189] on icon at bounding box center [1425, 188] width 10 height 3
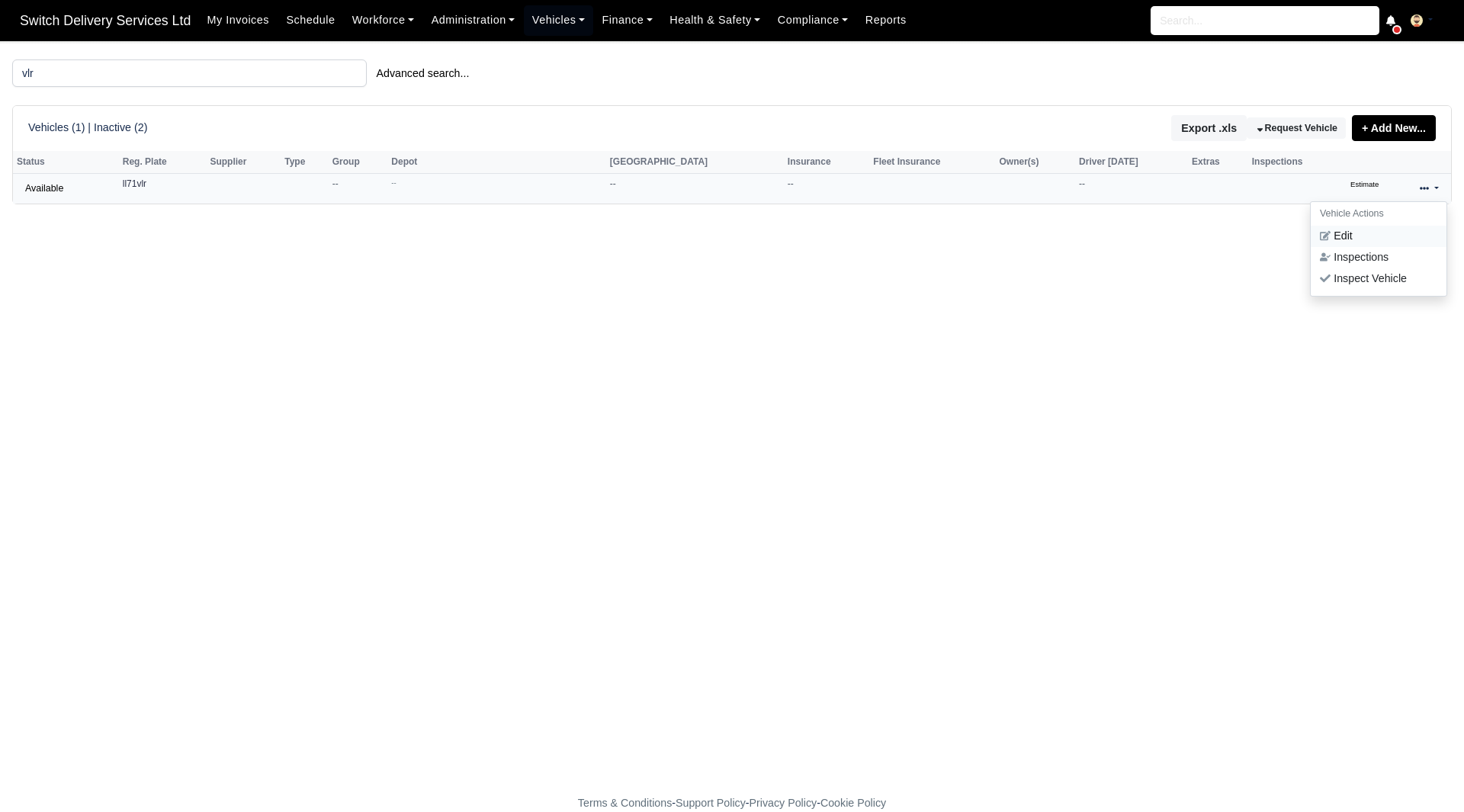
click at [1391, 240] on link "Edit" at bounding box center [1378, 236] width 136 height 21
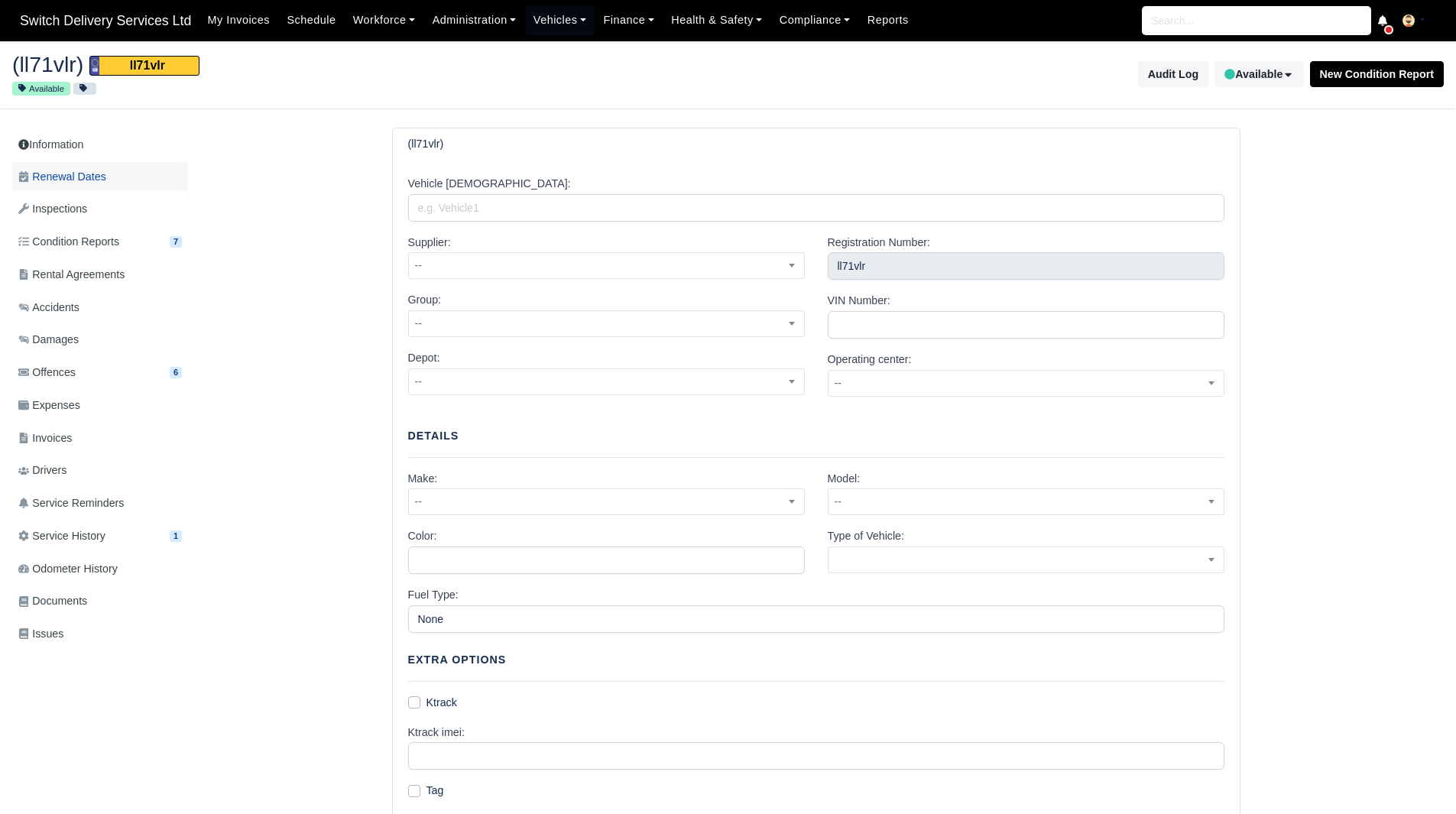
click at [114, 175] on link "Renewal Dates" at bounding box center [100, 177] width 176 height 30
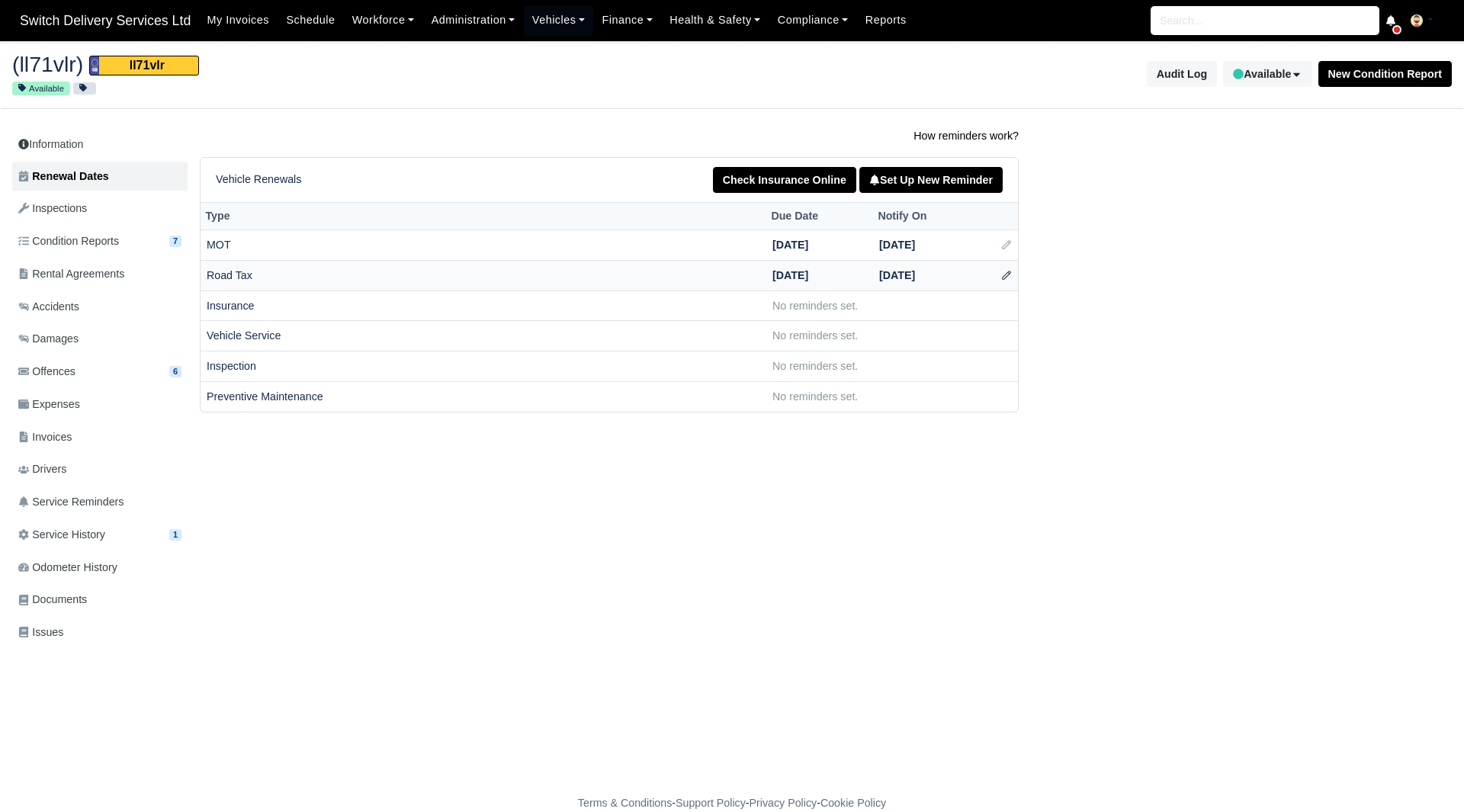
click at [1003, 275] on icon at bounding box center [1006, 275] width 10 height 10
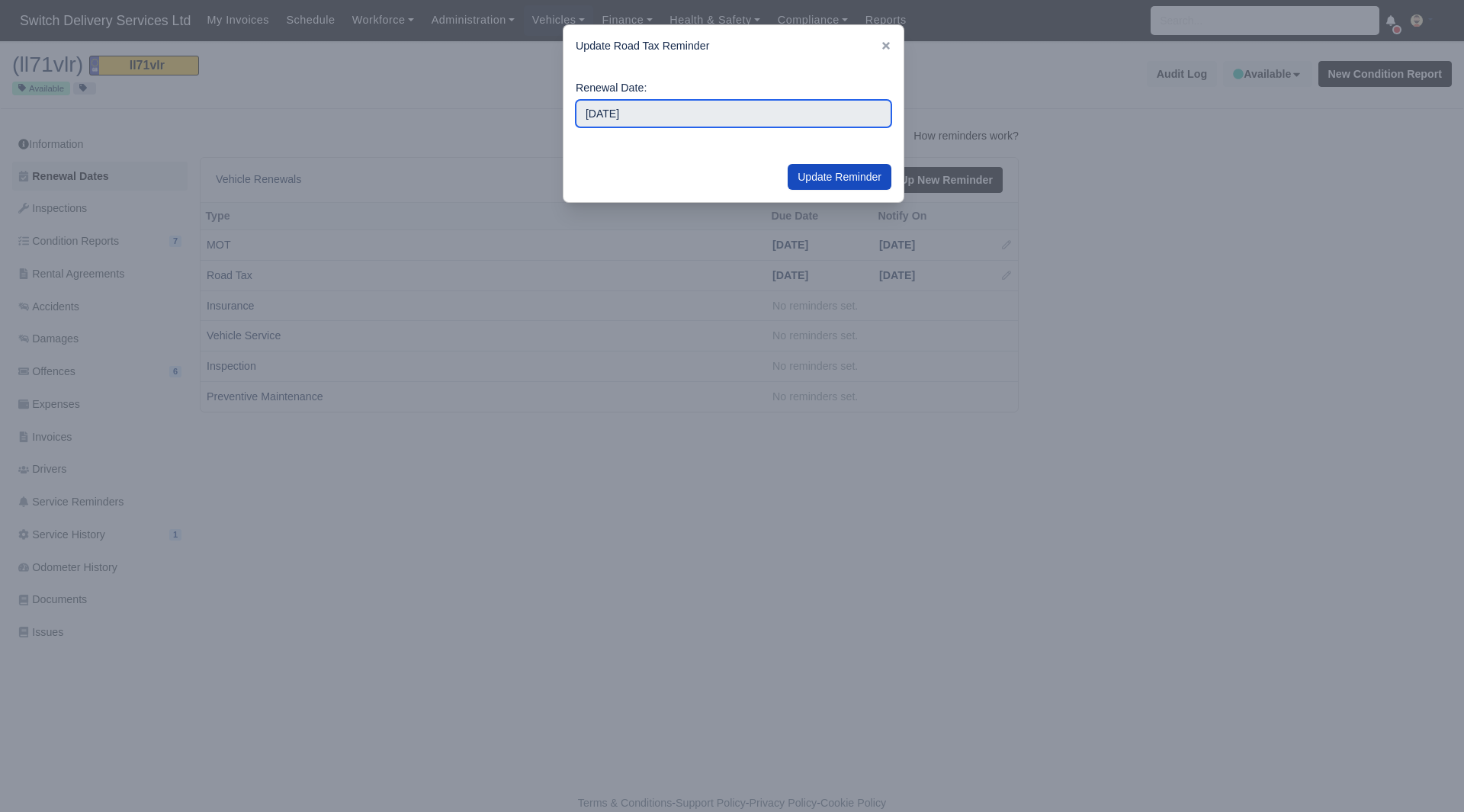
click at [627, 113] on input "2026-01-01" at bounding box center [734, 113] width 316 height 28
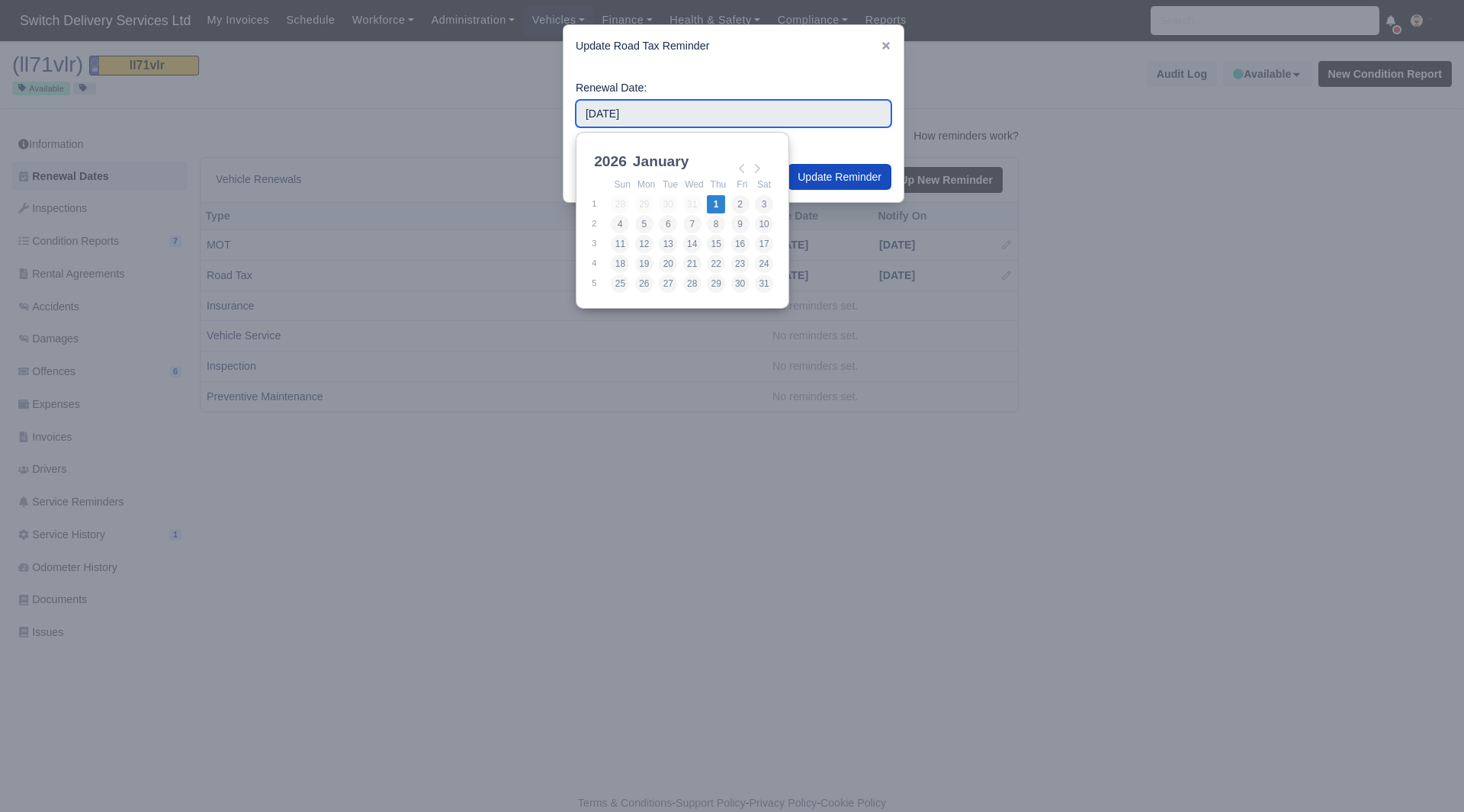
click at [768, 169] on div "2026 2021 2022 2023 2024 2025 2026 2027 2028 2029 2030 January January February…" at bounding box center [683, 161] width 183 height 28
type input "2026-03-01"
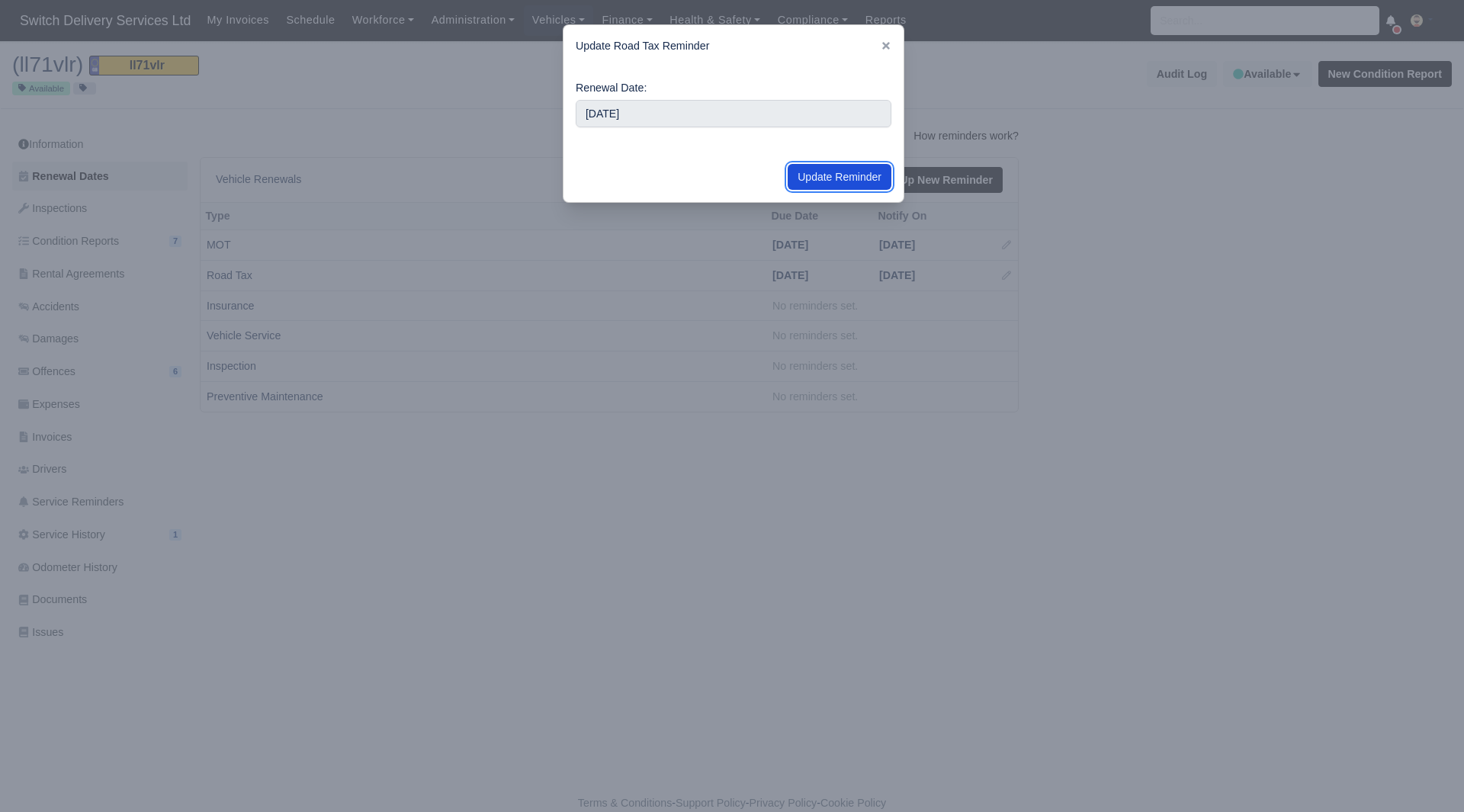
click at [821, 171] on button "Update Reminder" at bounding box center [840, 176] width 104 height 26
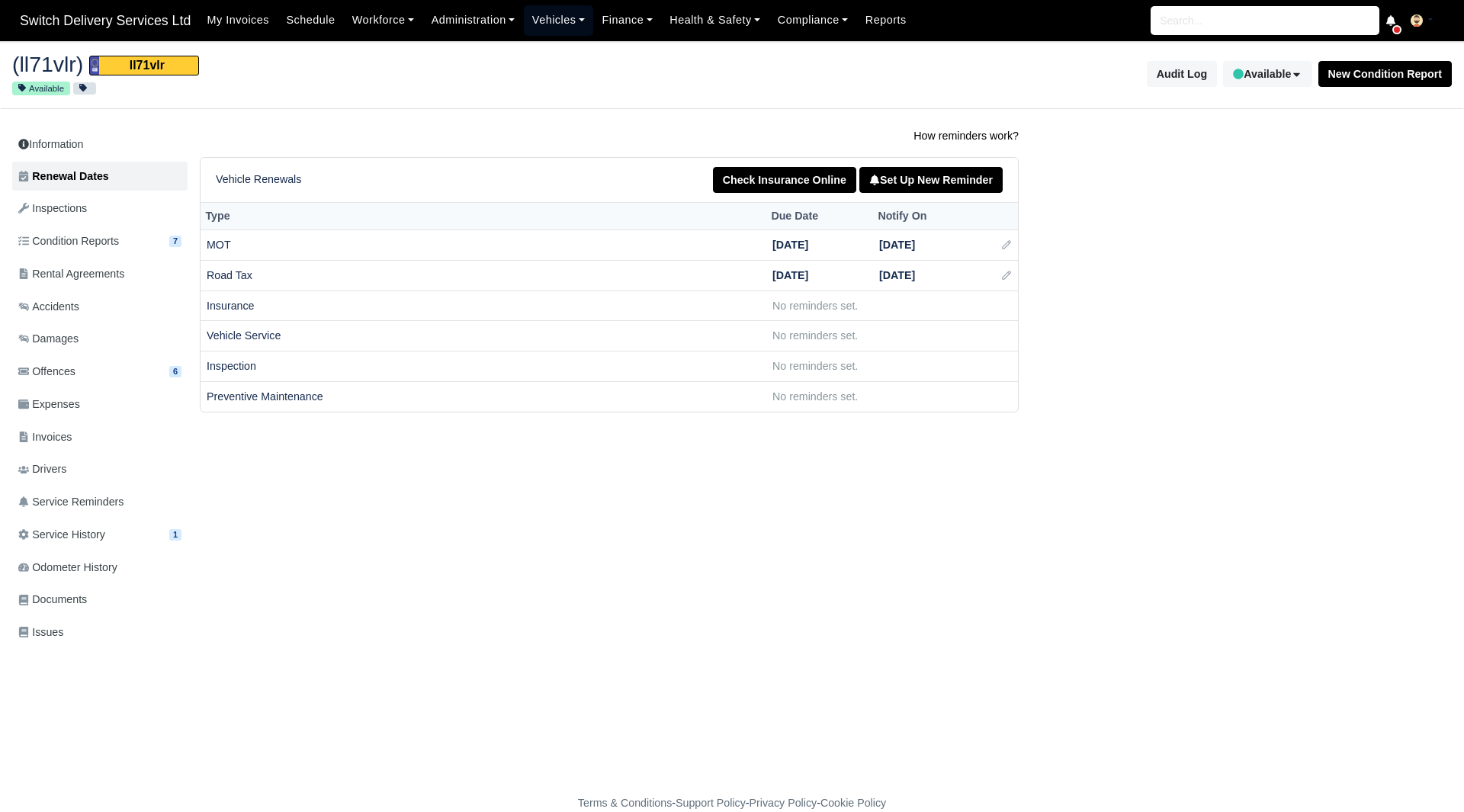
click at [566, 18] on link "Vehicles" at bounding box center [559, 20] width 70 height 30
click at [565, 50] on link "Fleet" at bounding box center [593, 54] width 124 height 32
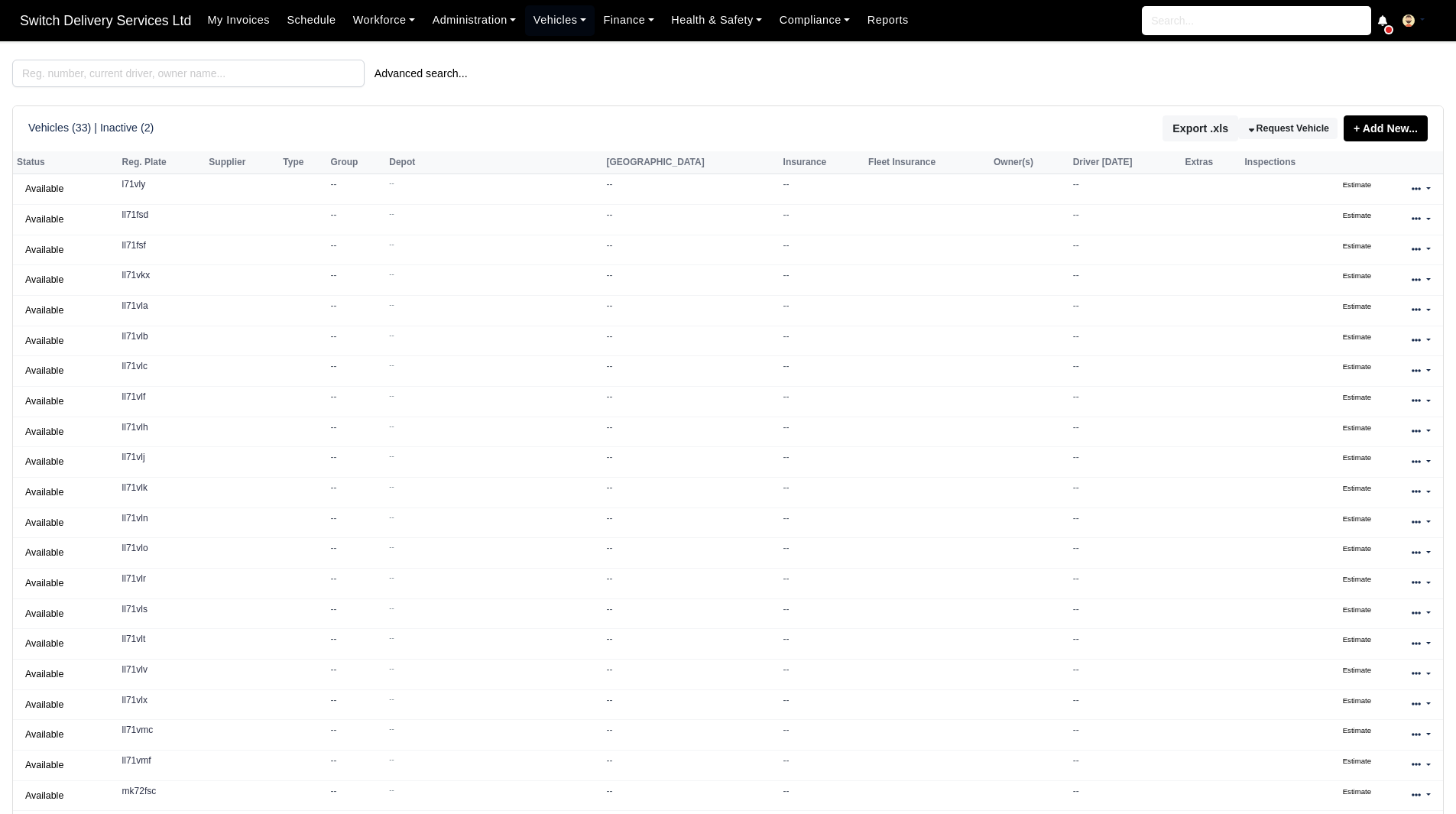
click at [198, 89] on div "Advanced search... Vehicles (33) | Inactive (2) Export .xls Request Vehicle + A…" at bounding box center [728, 518] width 1432 height 919
click at [218, 72] on input "search" at bounding box center [188, 73] width 352 height 28
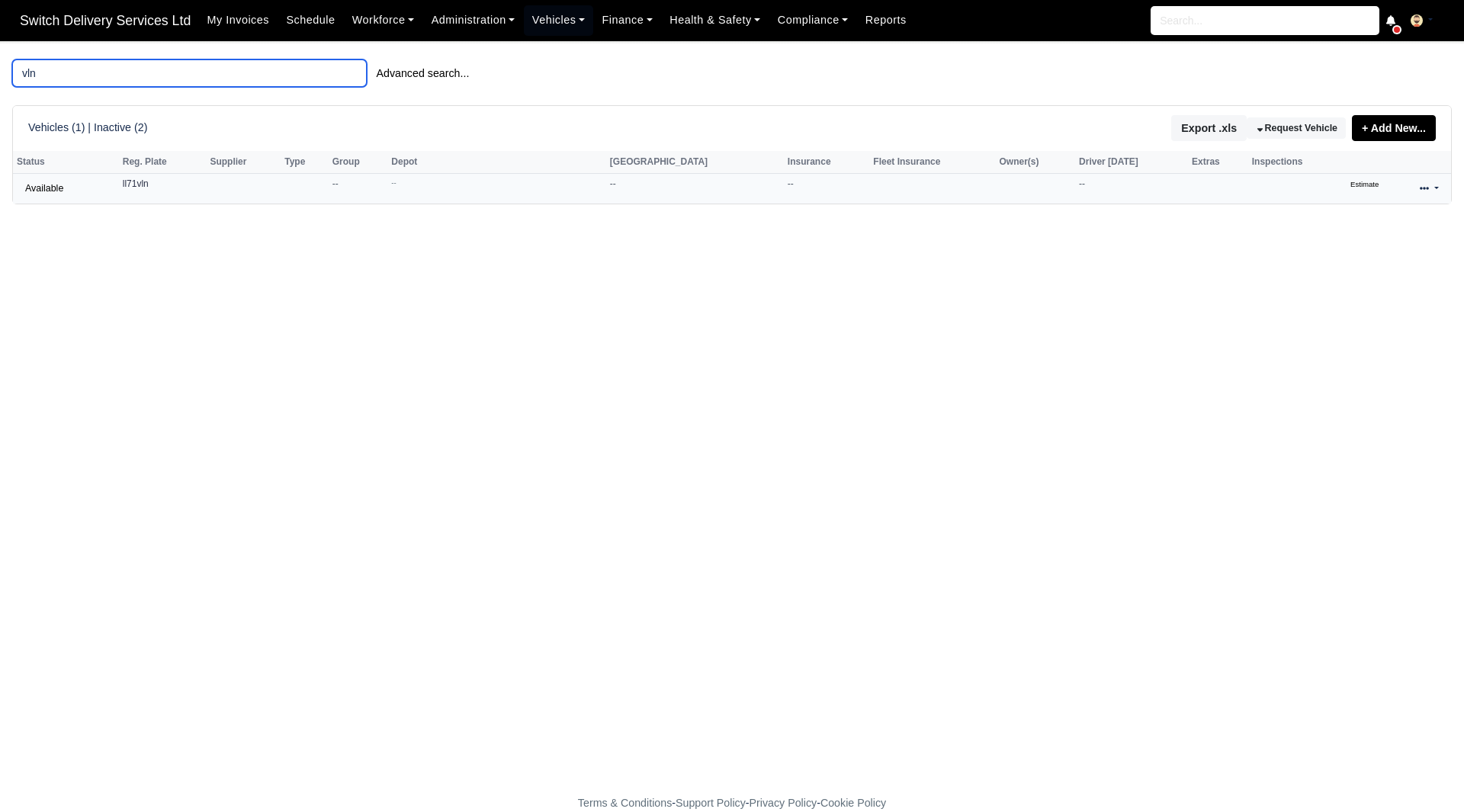
type input "vln"
click at [1422, 189] on icon at bounding box center [1425, 188] width 10 height 3
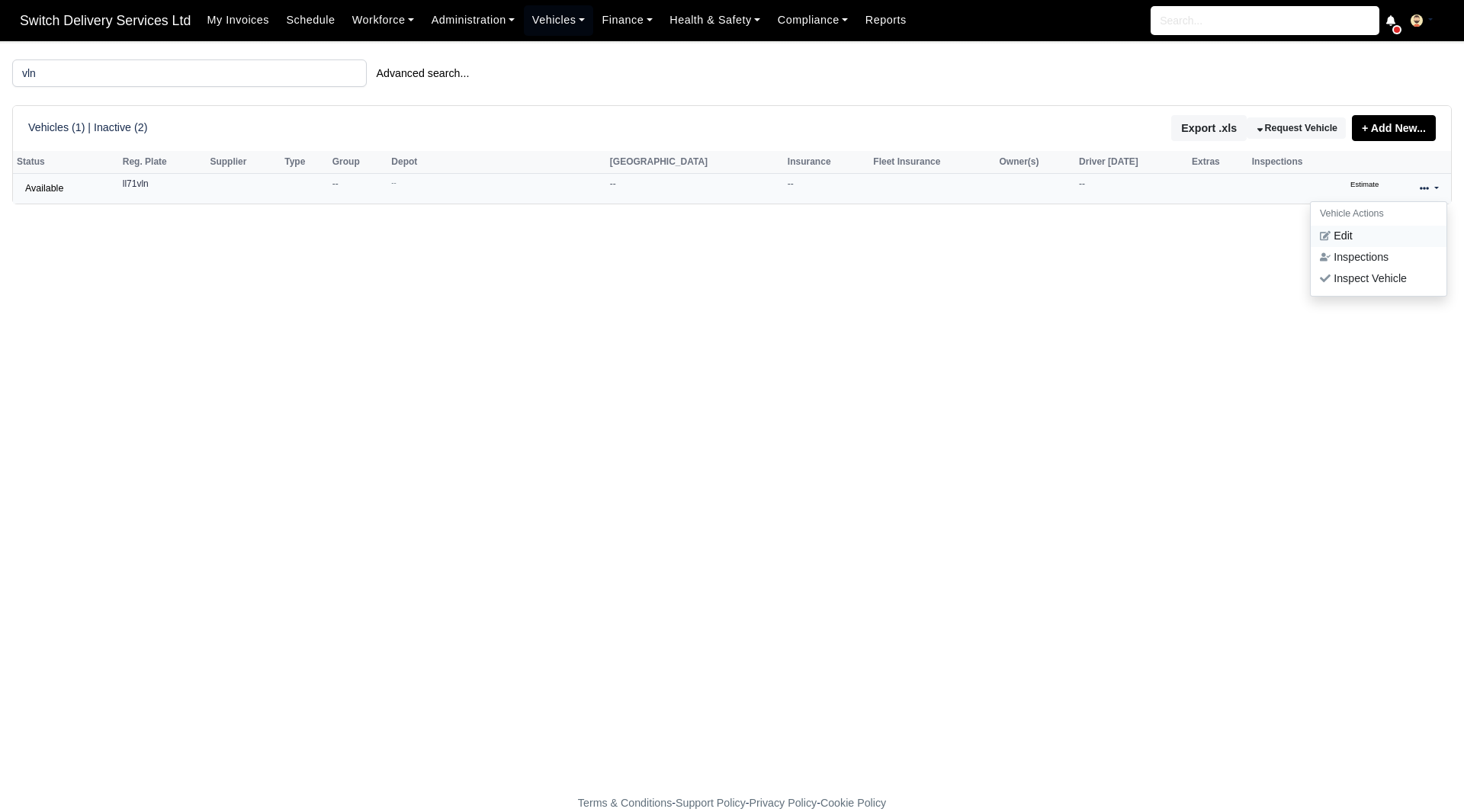
click at [1367, 237] on link "Edit" at bounding box center [1378, 236] width 136 height 21
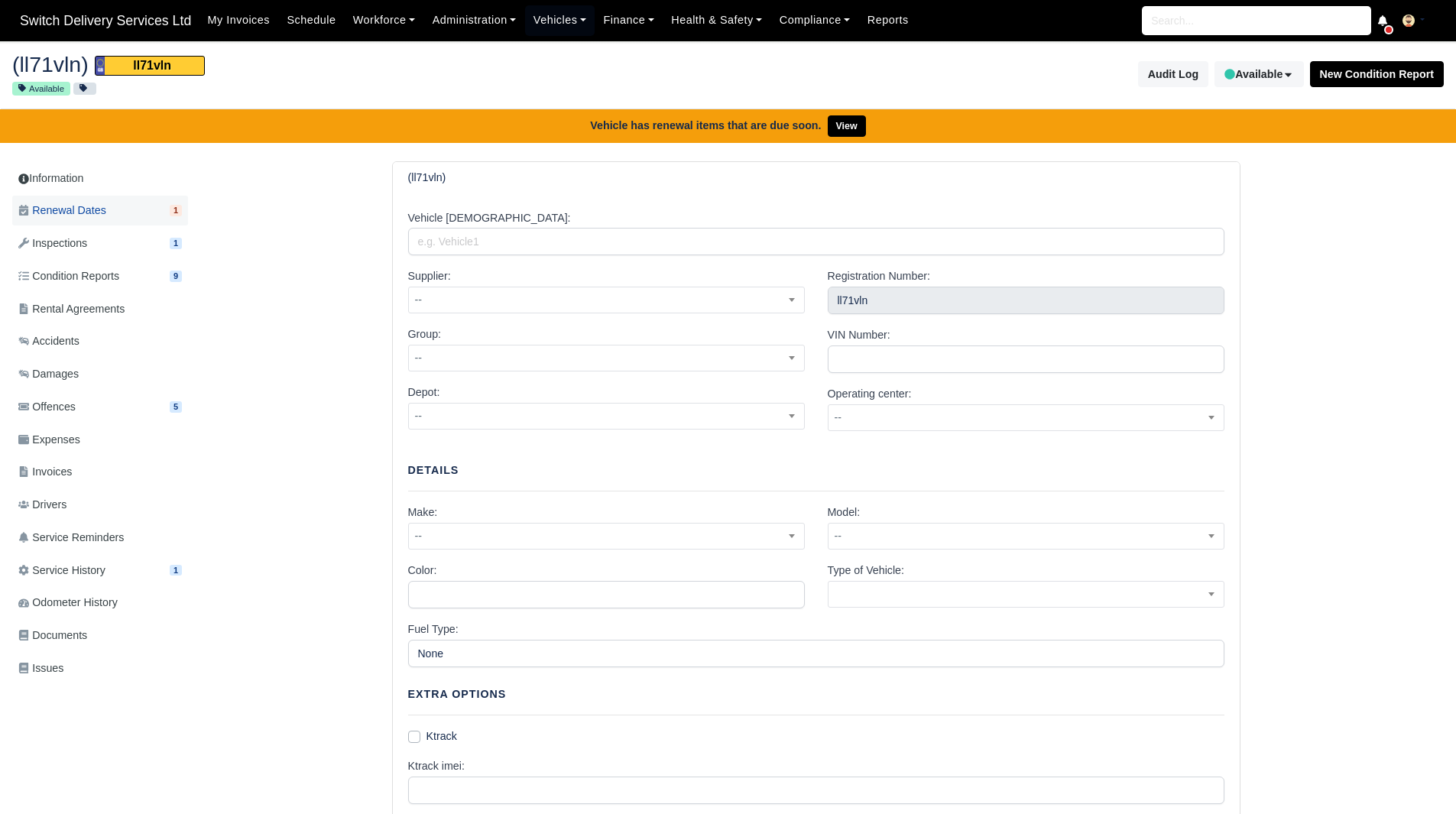
click at [133, 219] on link "Renewal Dates 1" at bounding box center [100, 210] width 176 height 30
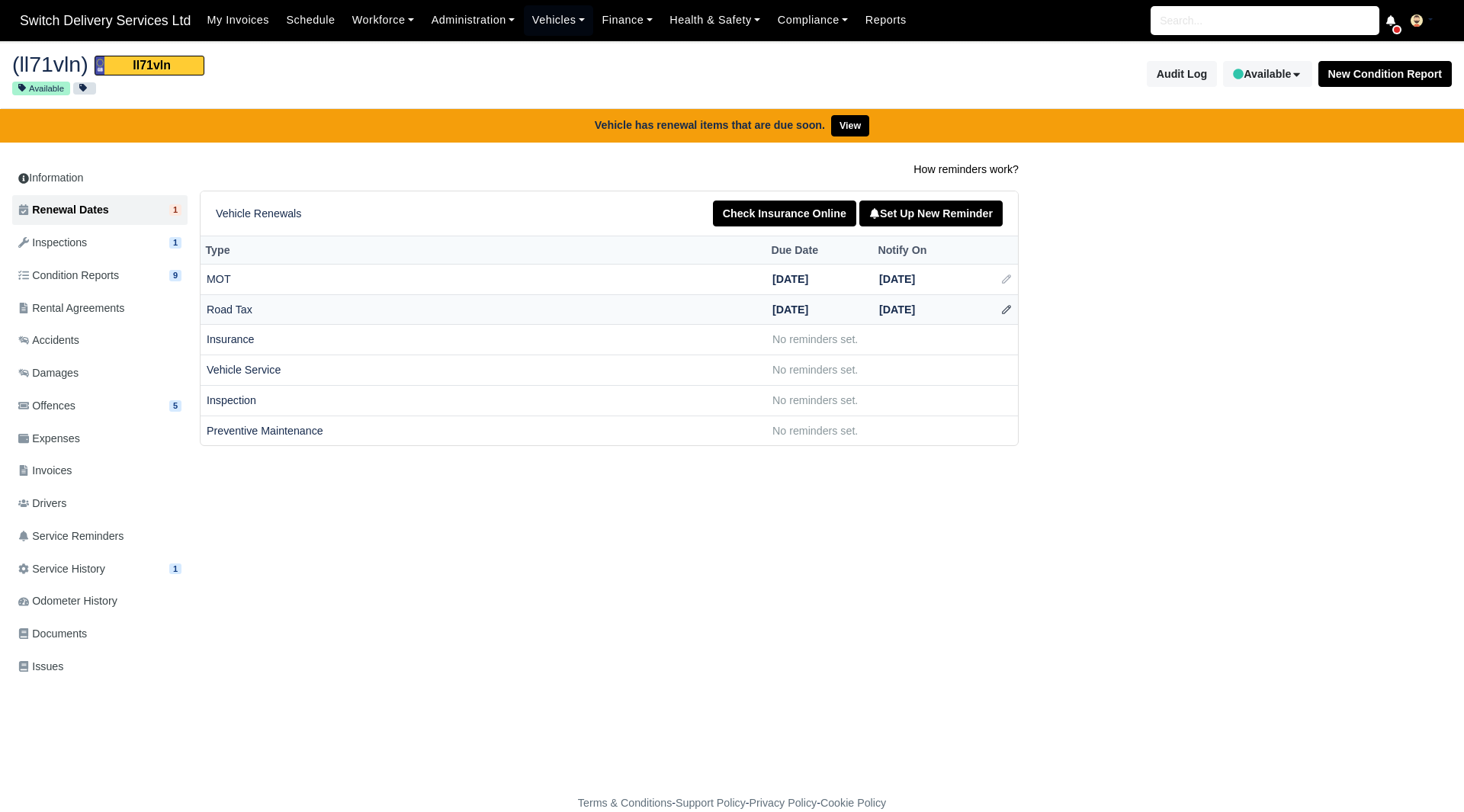
click at [1005, 312] on icon at bounding box center [1006, 309] width 10 height 10
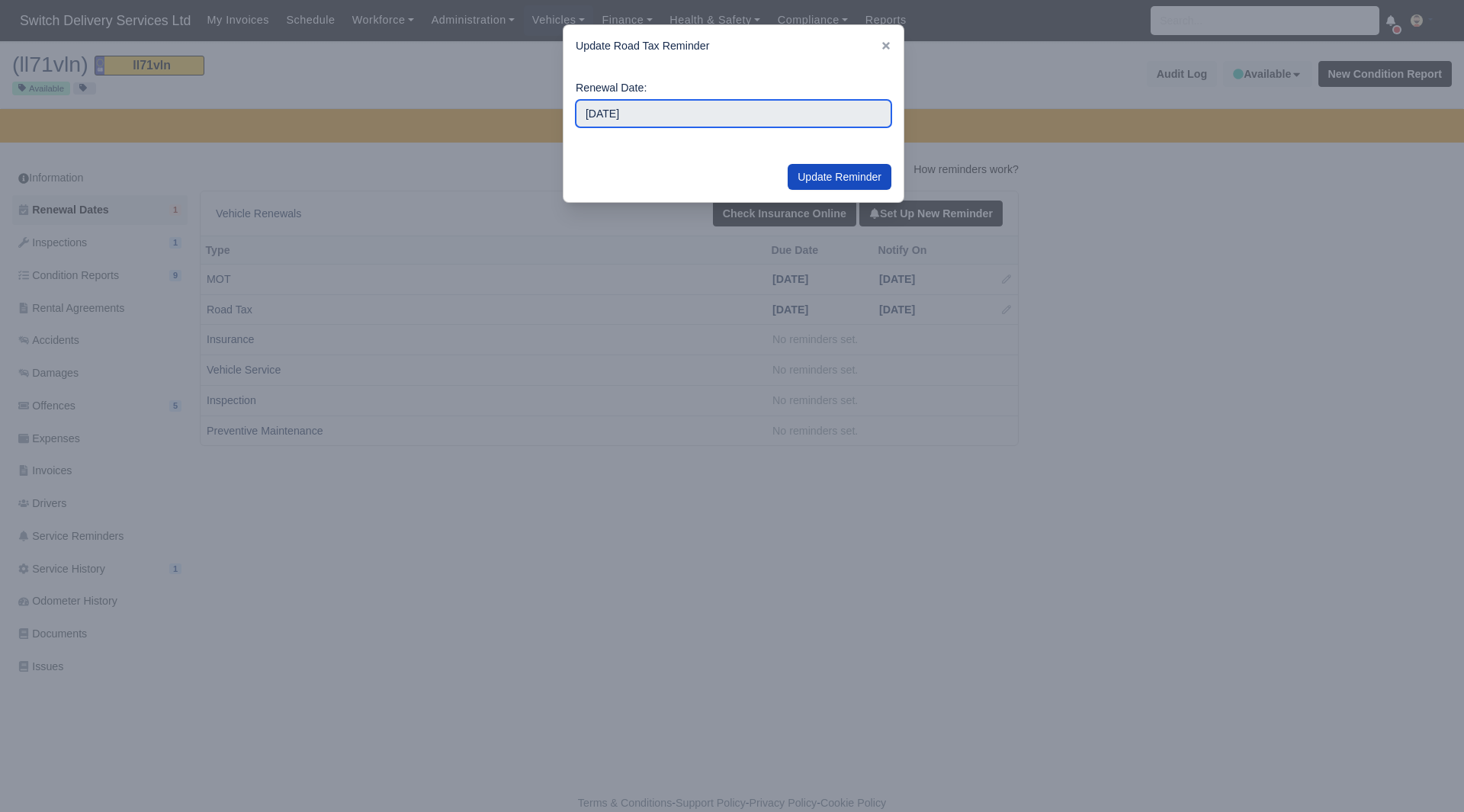
click at [657, 113] on input "2026-01-01" at bounding box center [734, 113] width 316 height 28
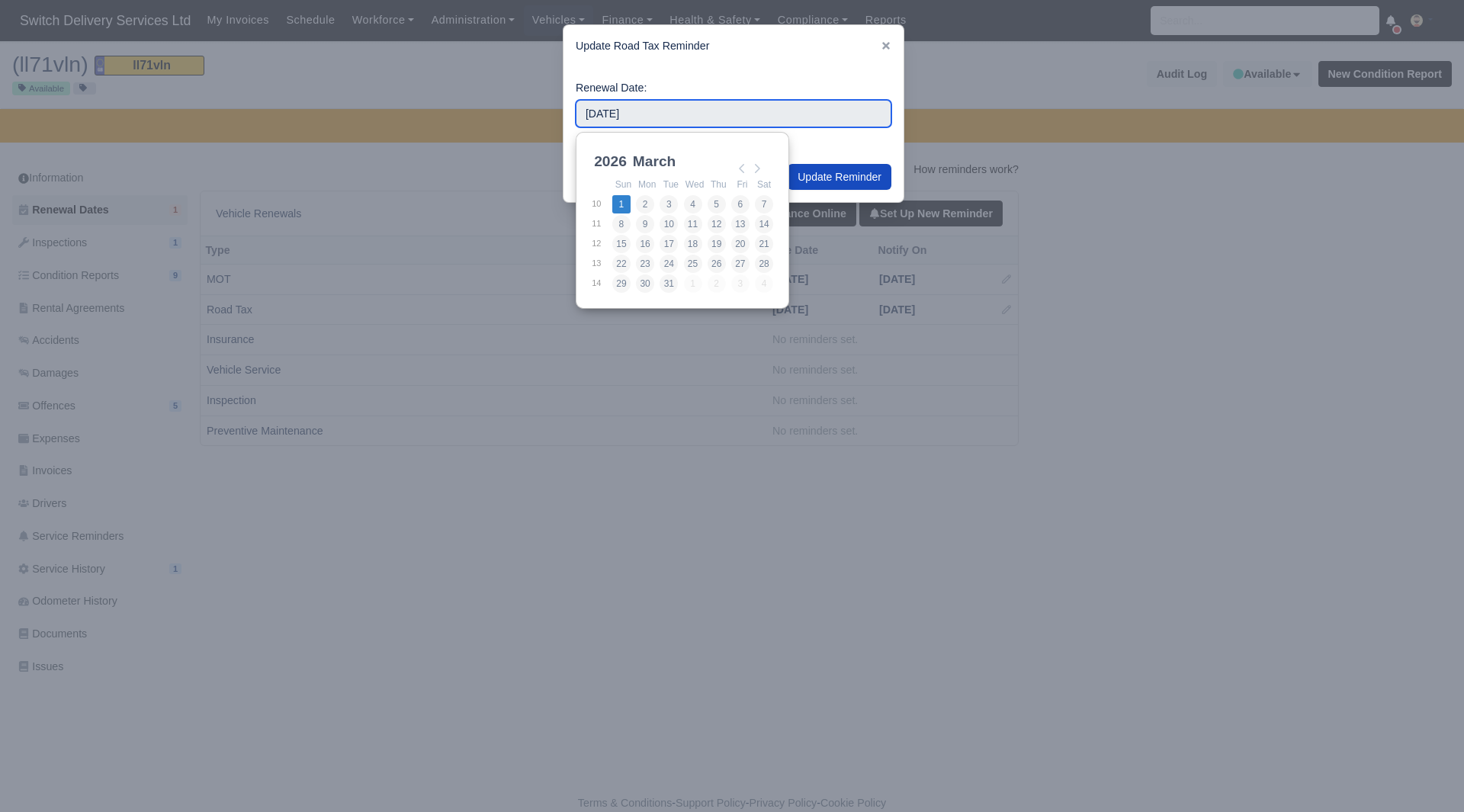
type input "2026-03-01"
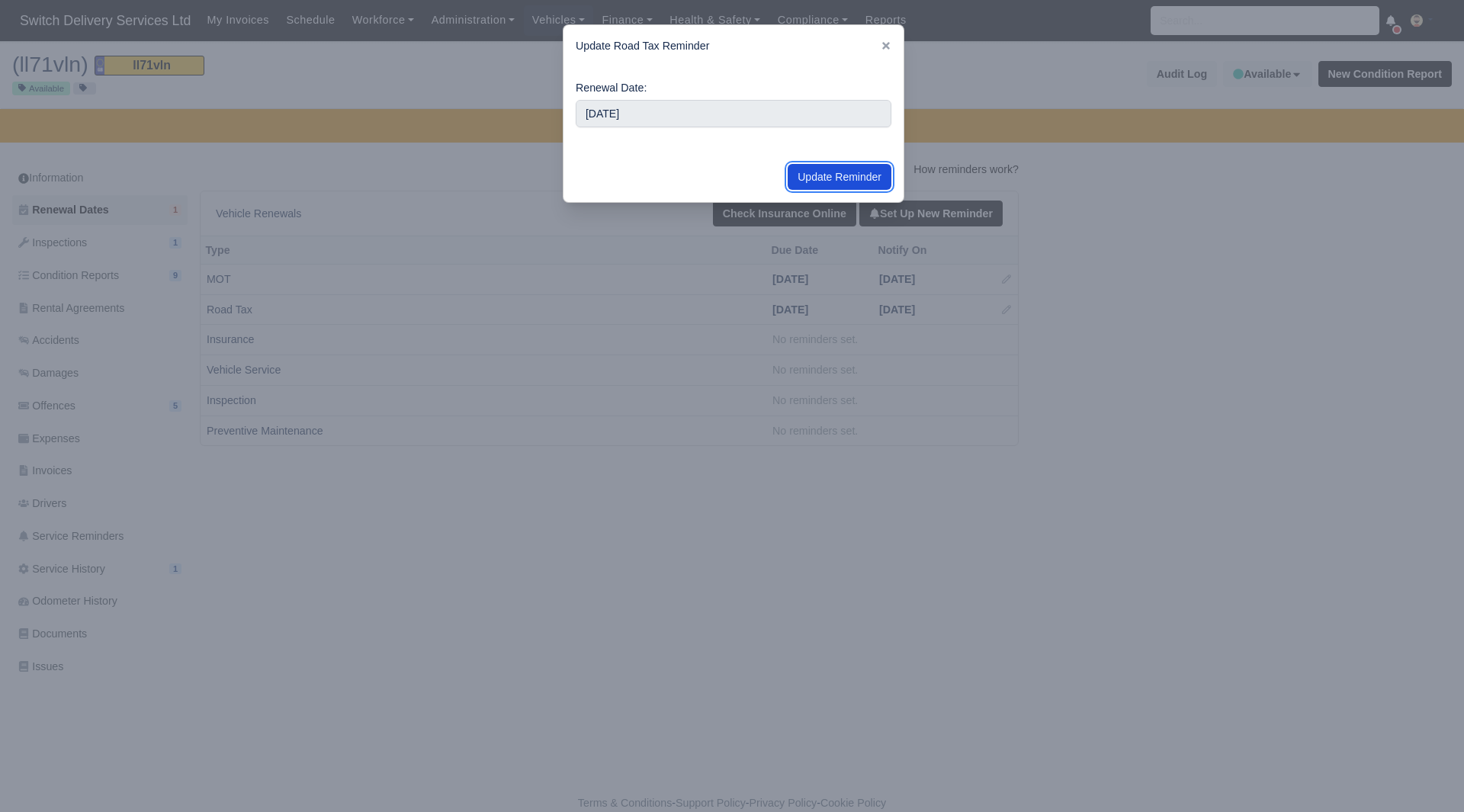
click at [824, 178] on button "Update Reminder" at bounding box center [840, 176] width 104 height 26
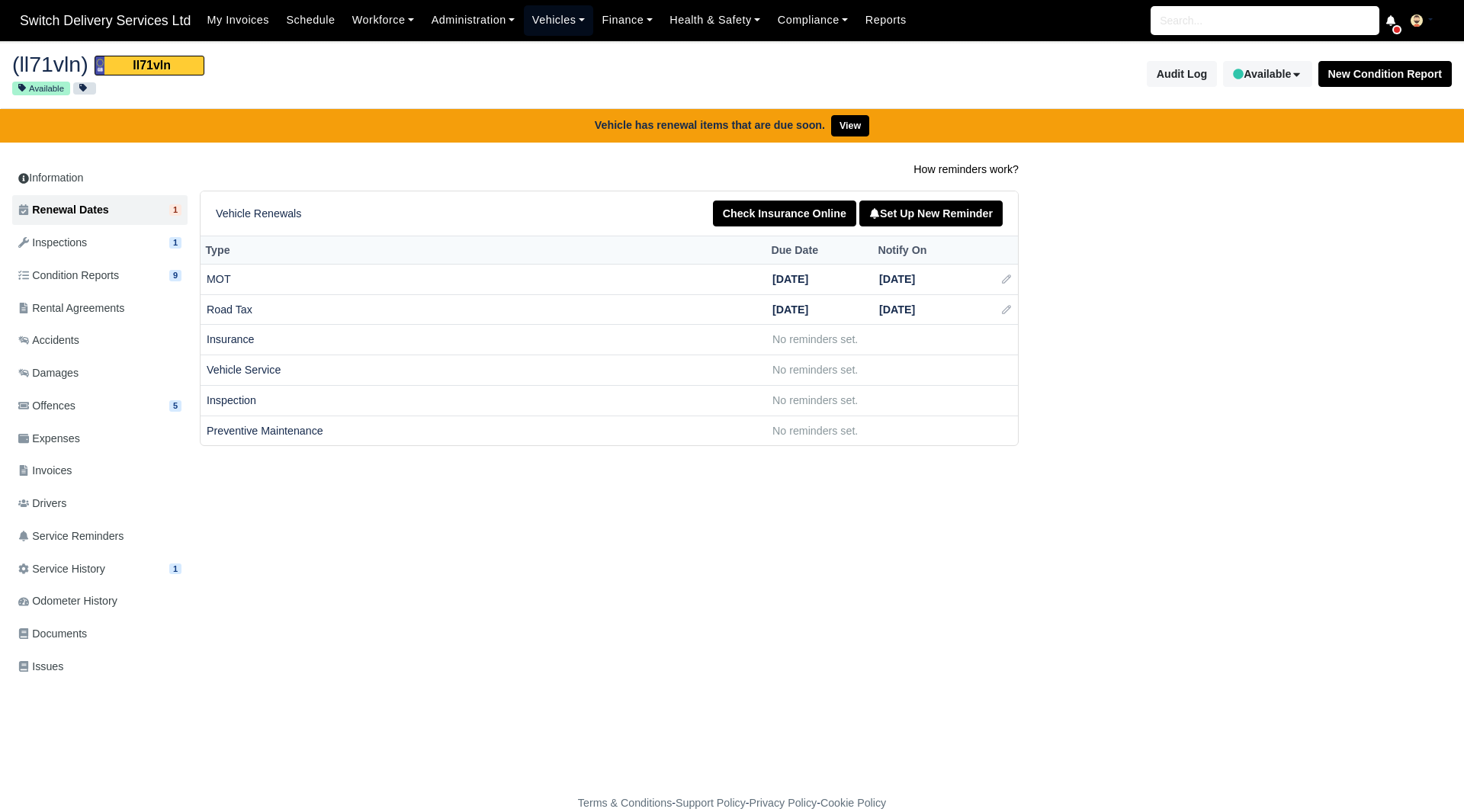
click at [556, 14] on link "Vehicles" at bounding box center [559, 20] width 70 height 30
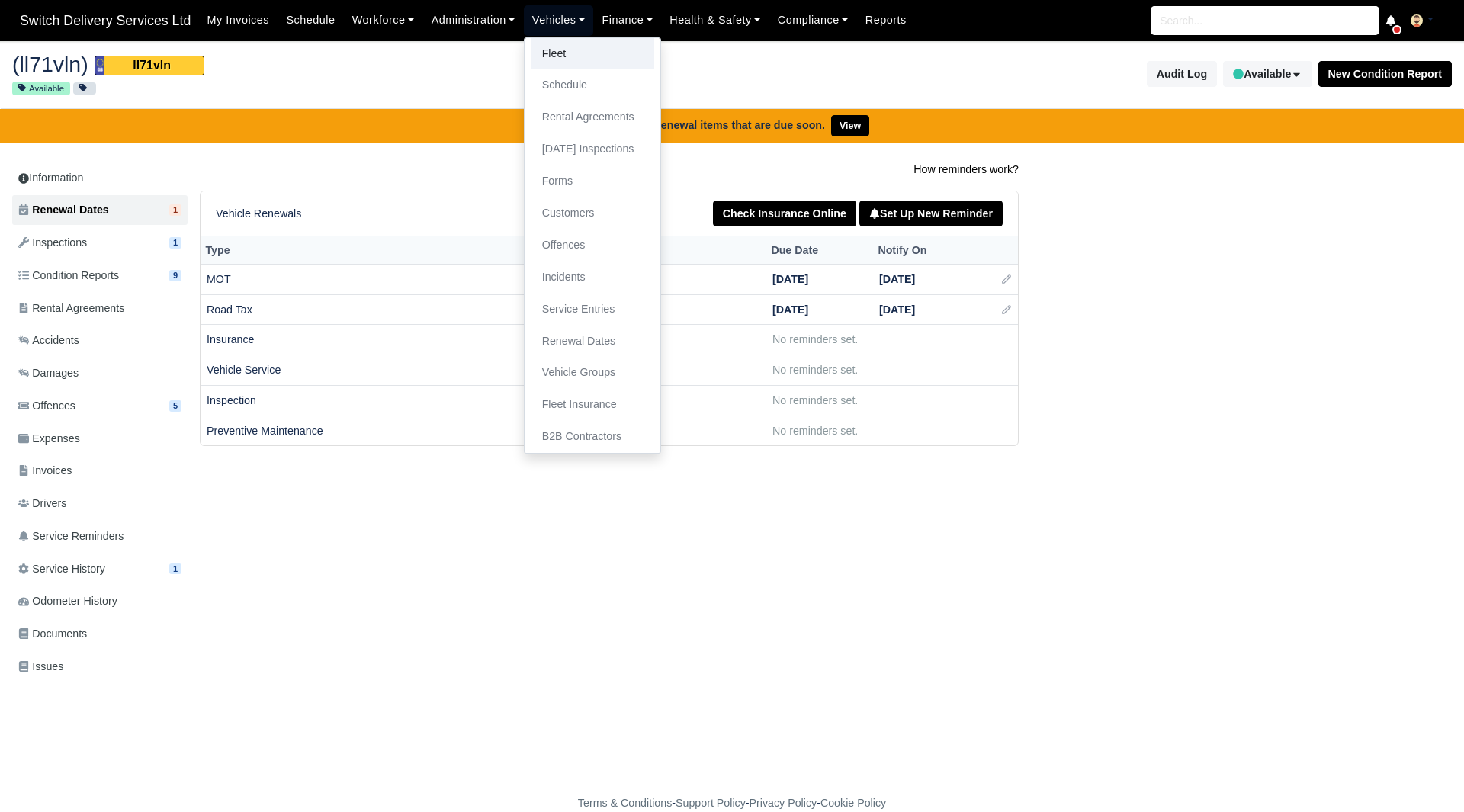
click at [554, 44] on link "Fleet" at bounding box center [593, 54] width 124 height 32
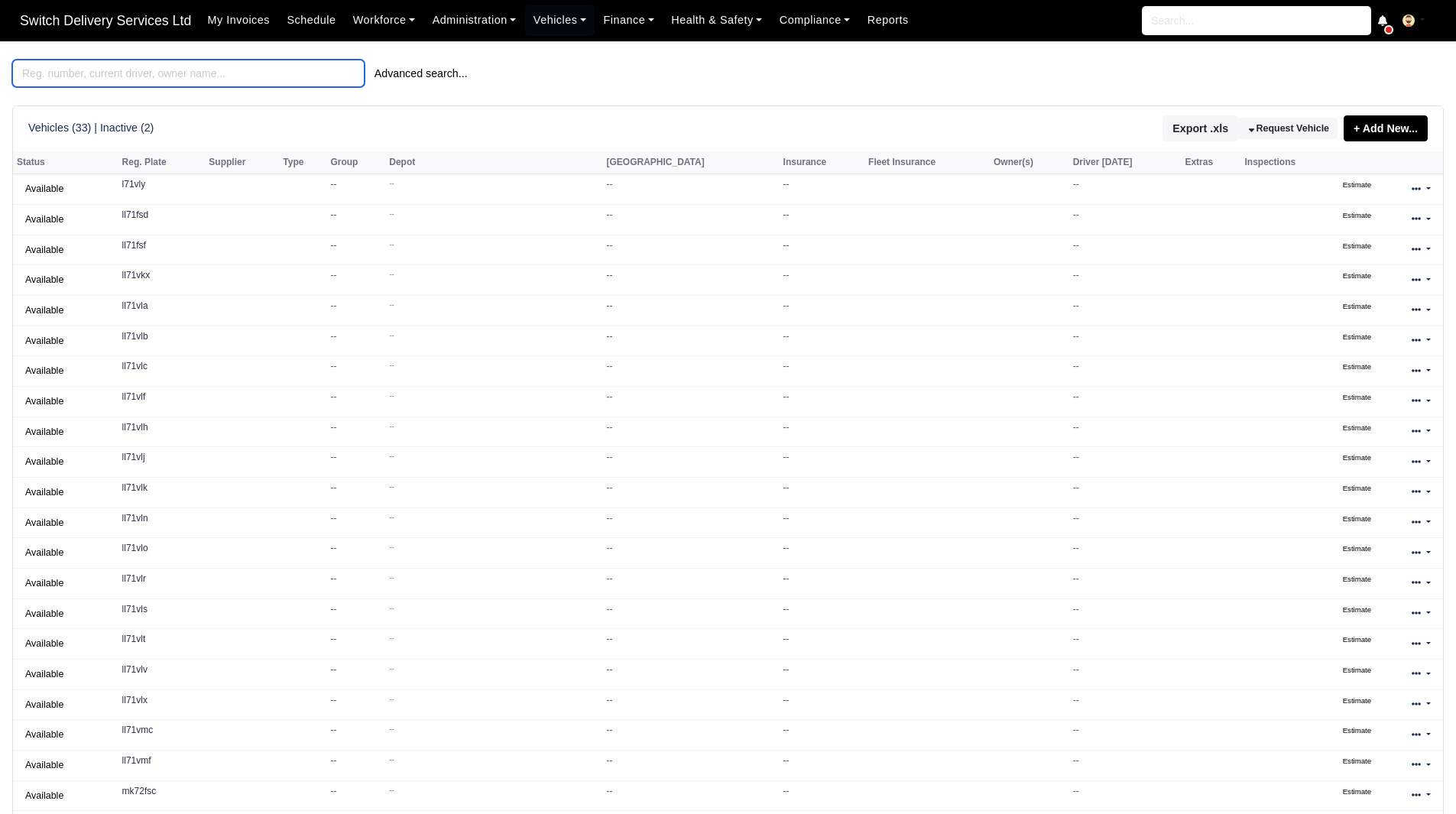
click at [305, 71] on input "search" at bounding box center [188, 73] width 352 height 28
click at [264, 77] on input "search" at bounding box center [188, 73] width 352 height 28
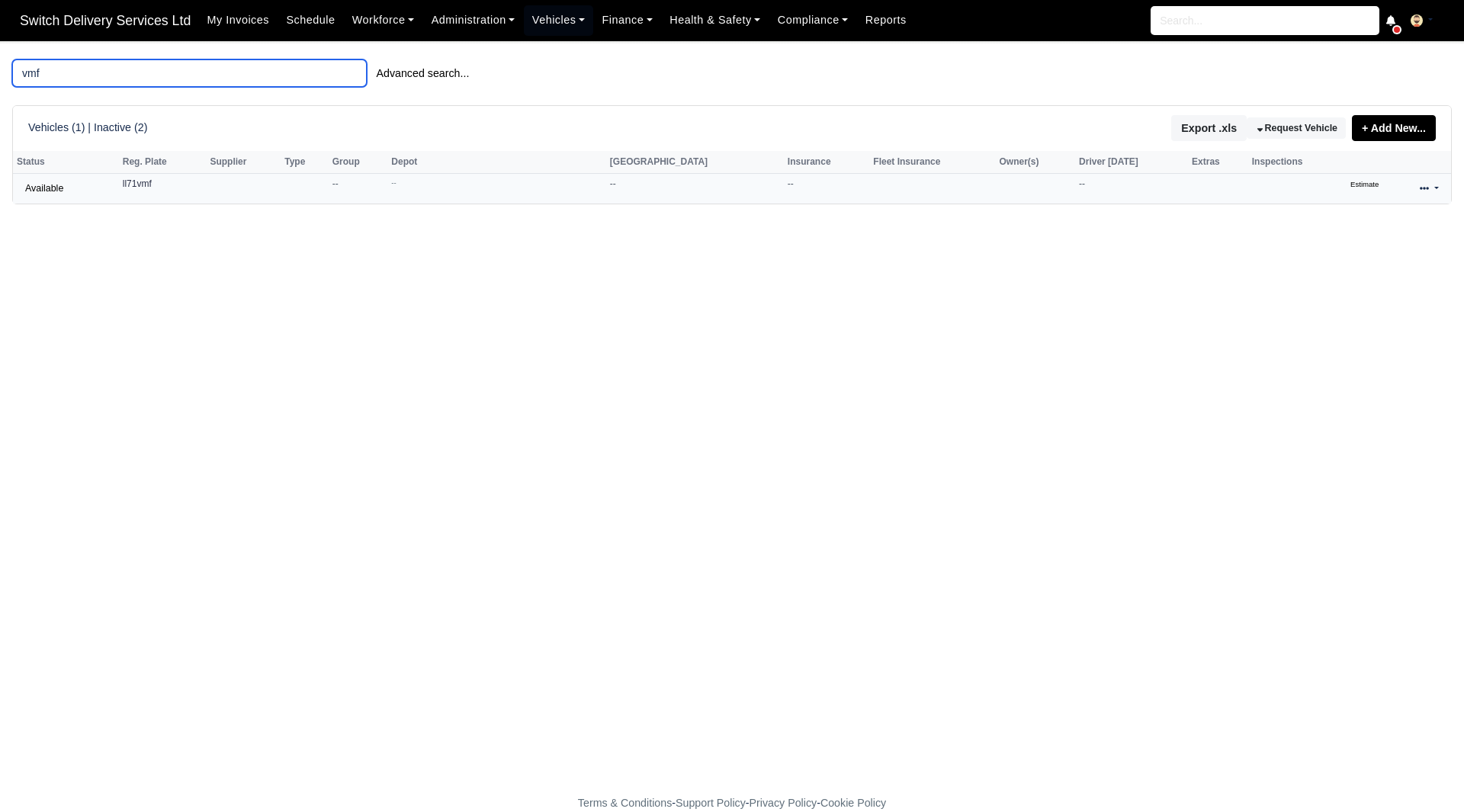
type input "vmf"
click at [1418, 193] on link at bounding box center [1430, 188] width 36 height 22
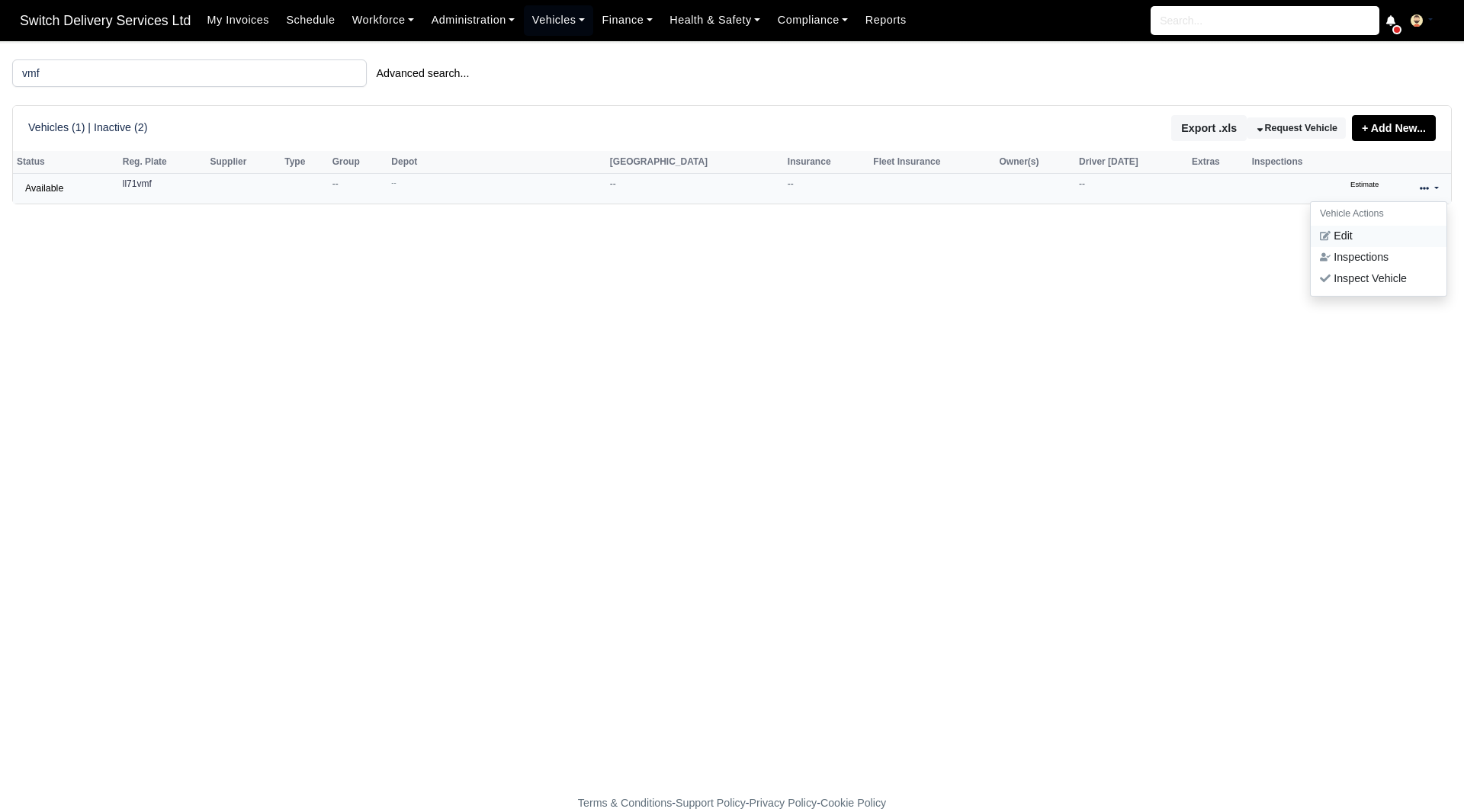
click at [1367, 234] on link "Edit" at bounding box center [1378, 236] width 136 height 21
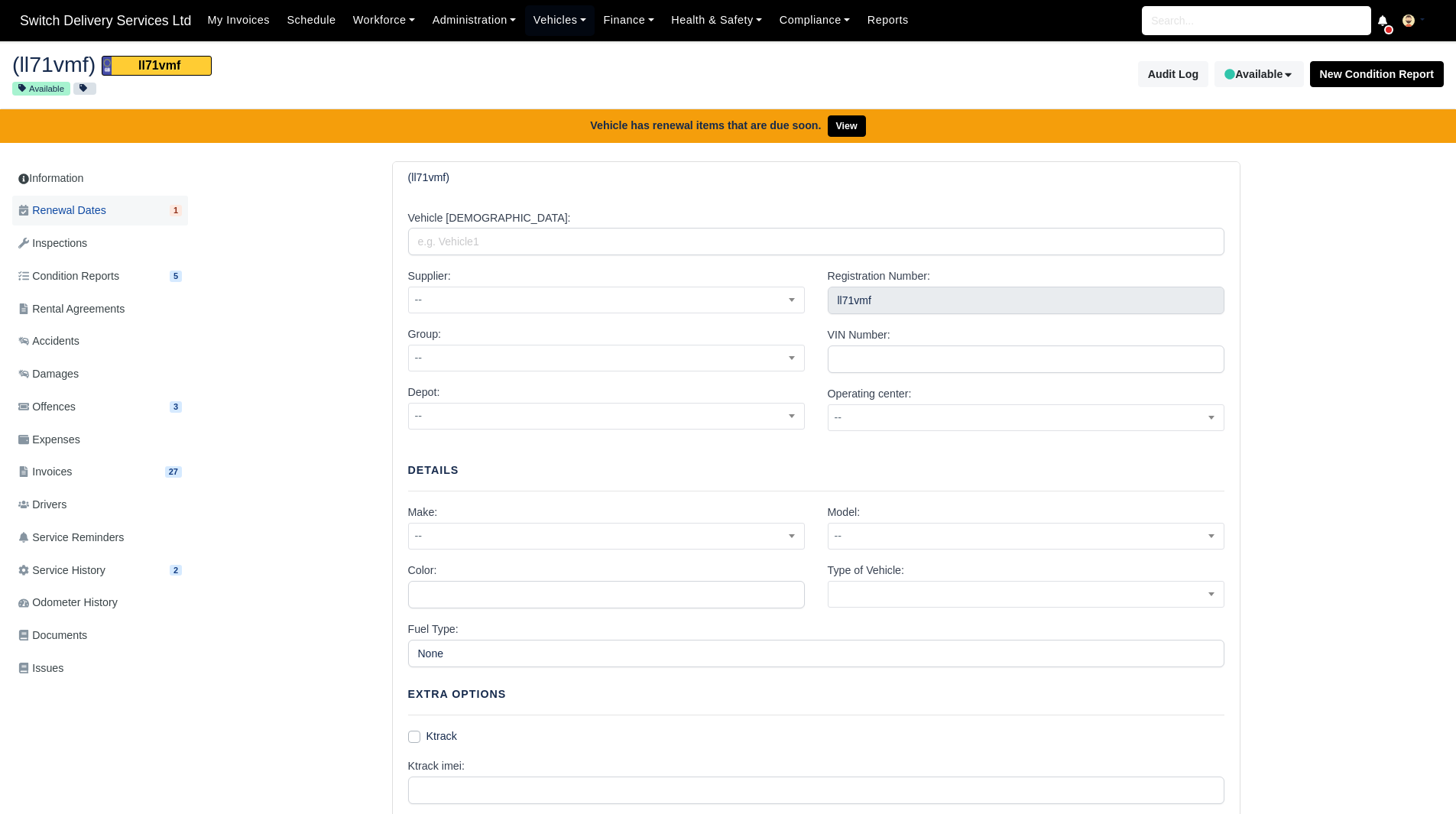
click at [154, 208] on link "Renewal Dates 1" at bounding box center [100, 210] width 176 height 30
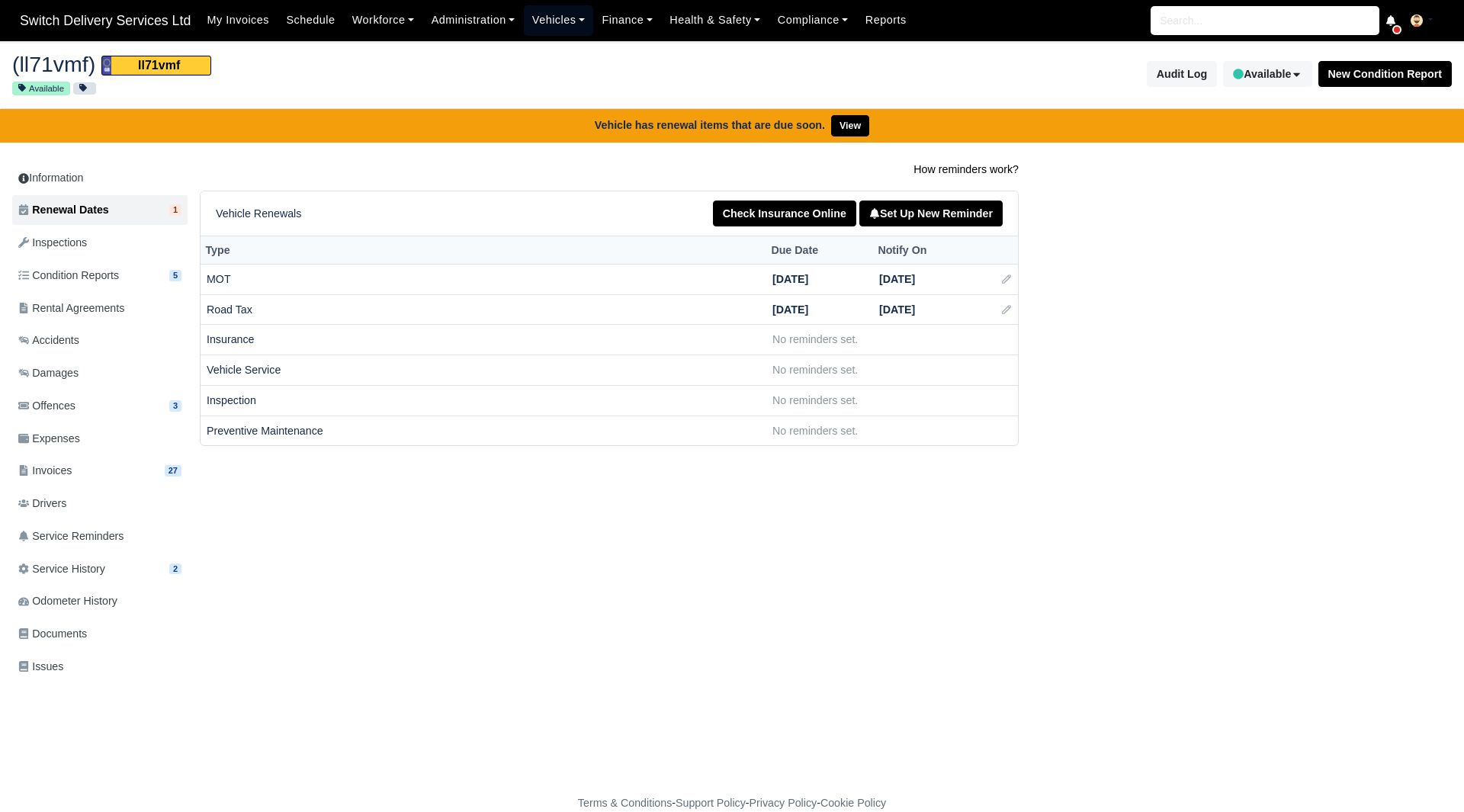
click at [561, 17] on link "Vehicles" at bounding box center [559, 20] width 70 height 30
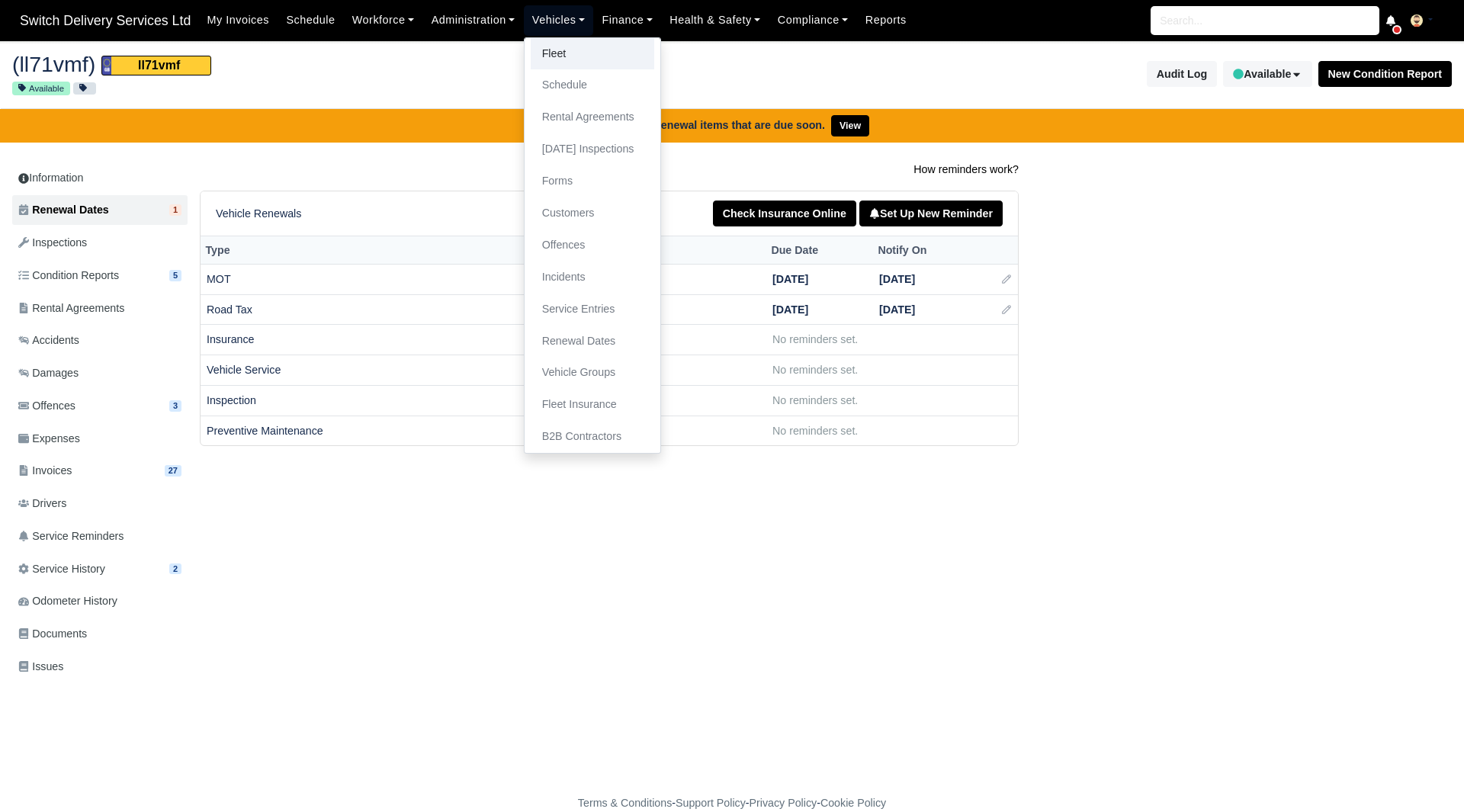
click at [561, 41] on link "Fleet" at bounding box center [593, 54] width 124 height 32
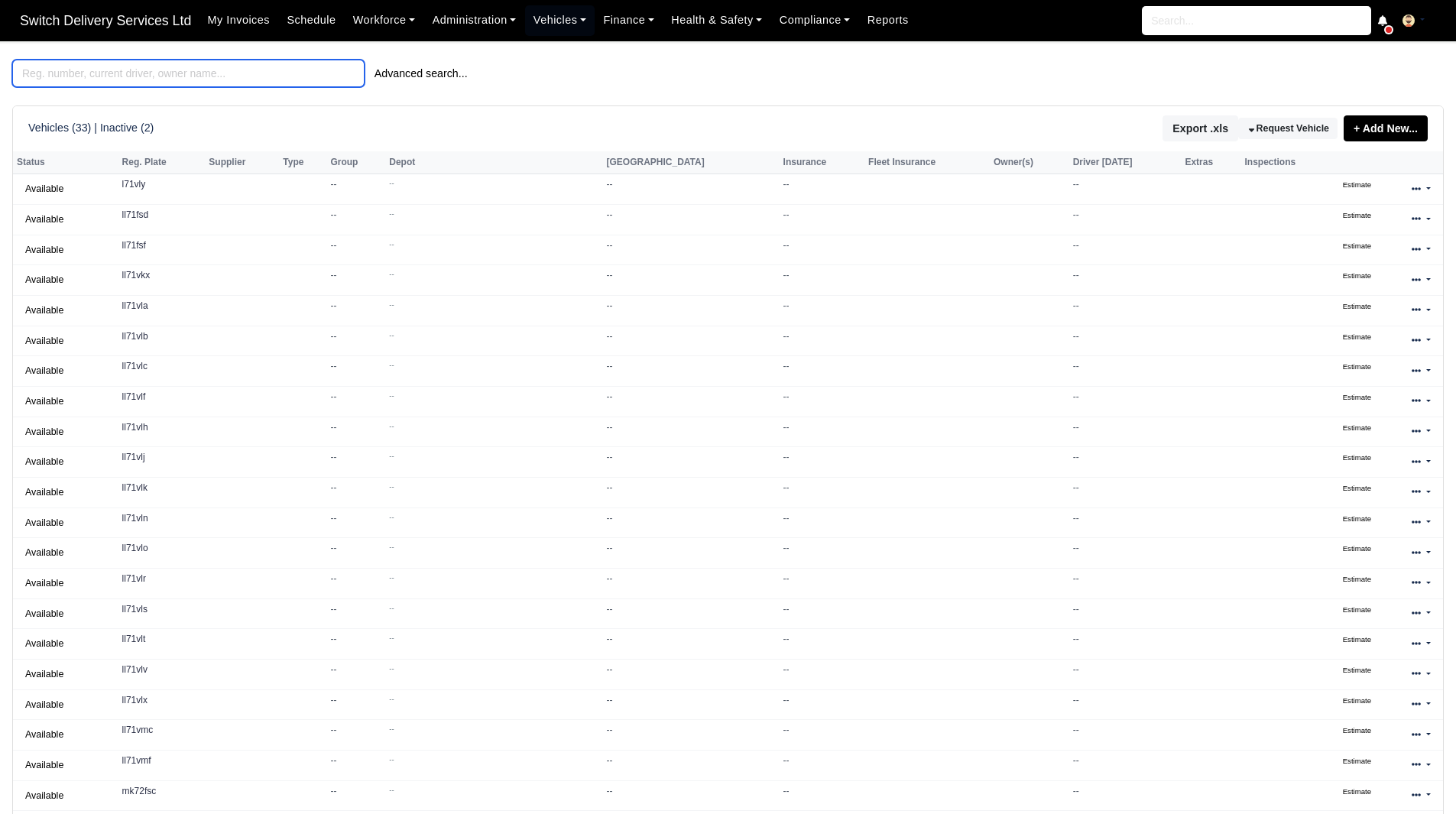
click at [287, 73] on input "search" at bounding box center [188, 73] width 352 height 28
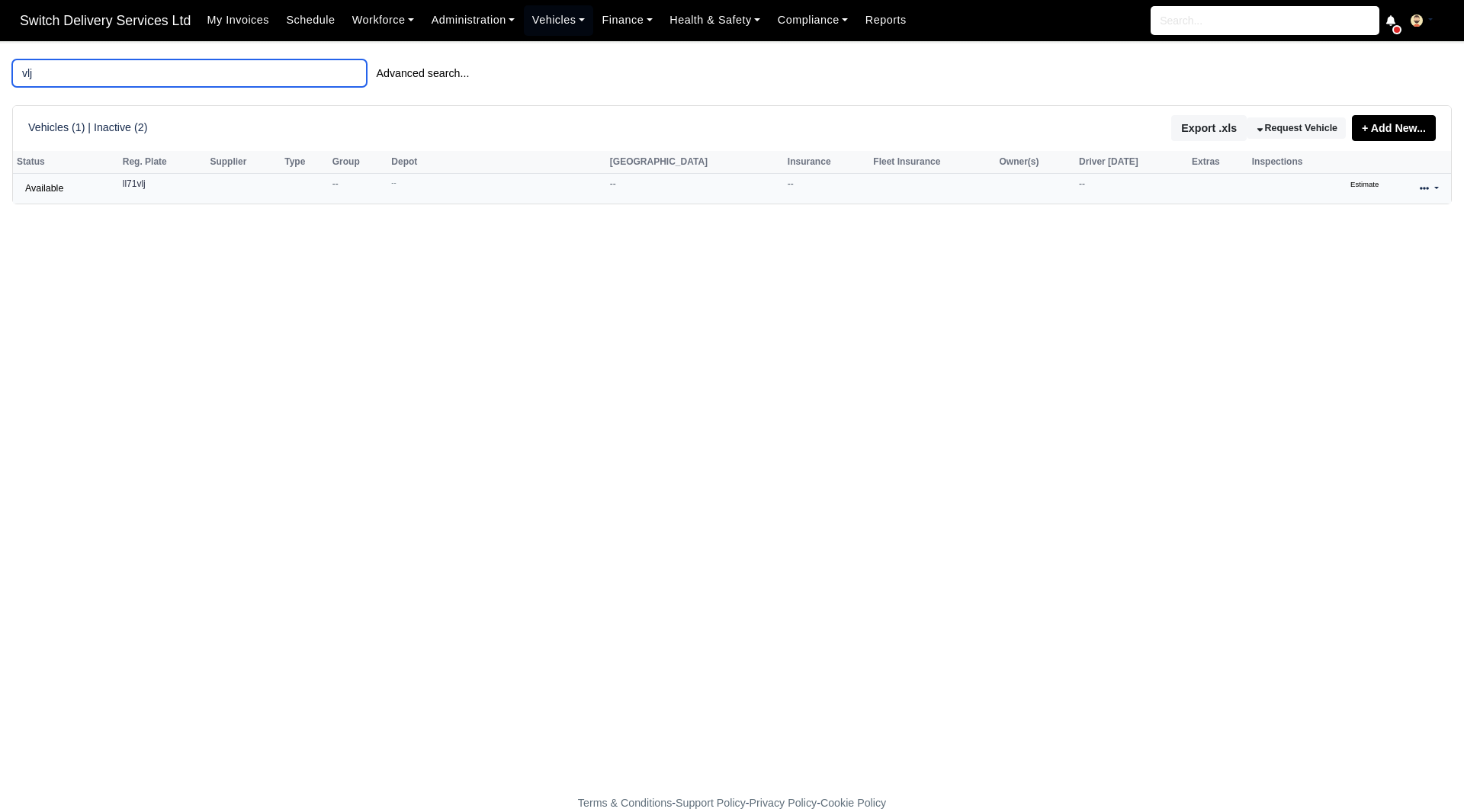
type input "vlj"
click at [1414, 184] on link at bounding box center [1430, 188] width 36 height 22
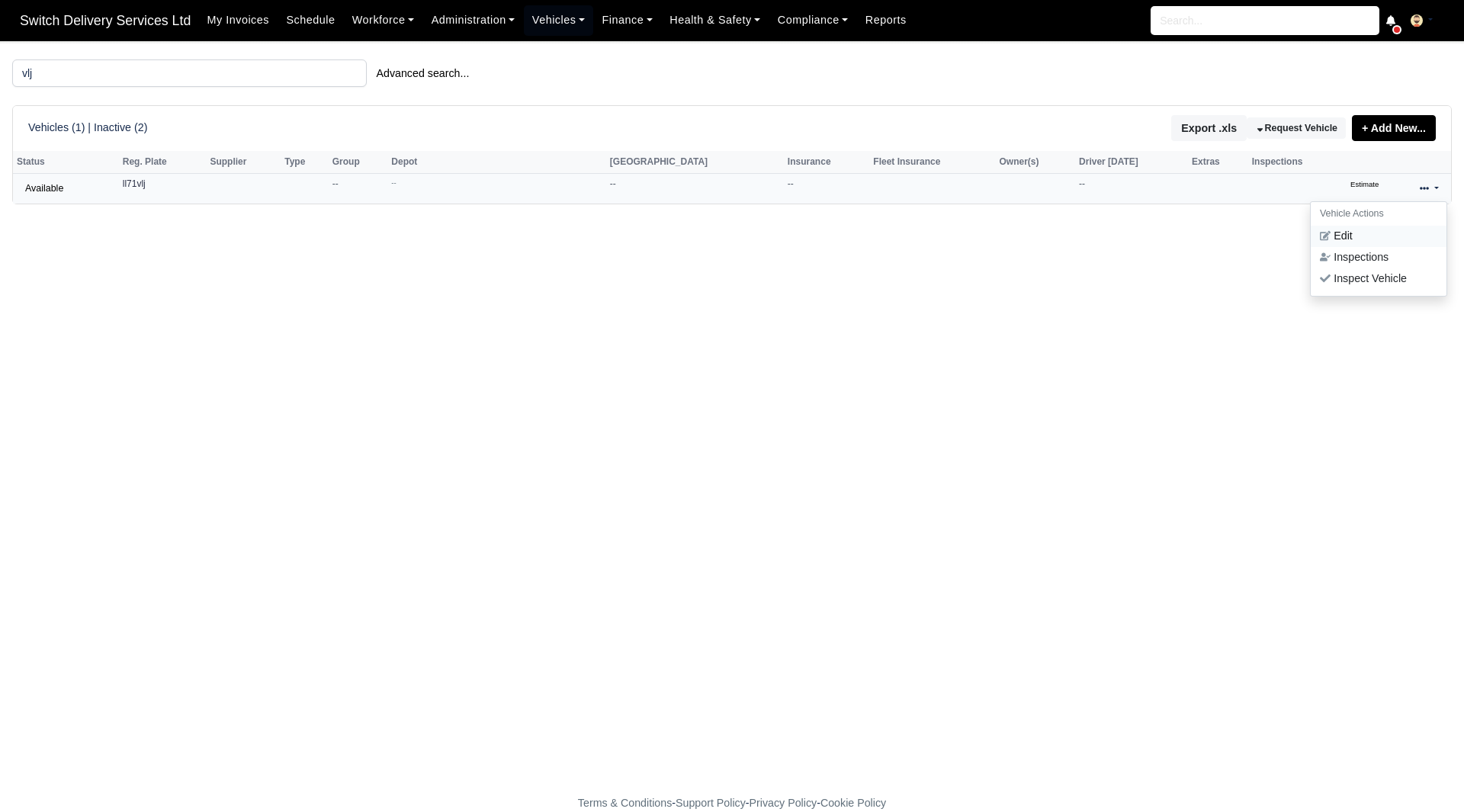
click at [1367, 232] on link "Edit" at bounding box center [1378, 236] width 136 height 21
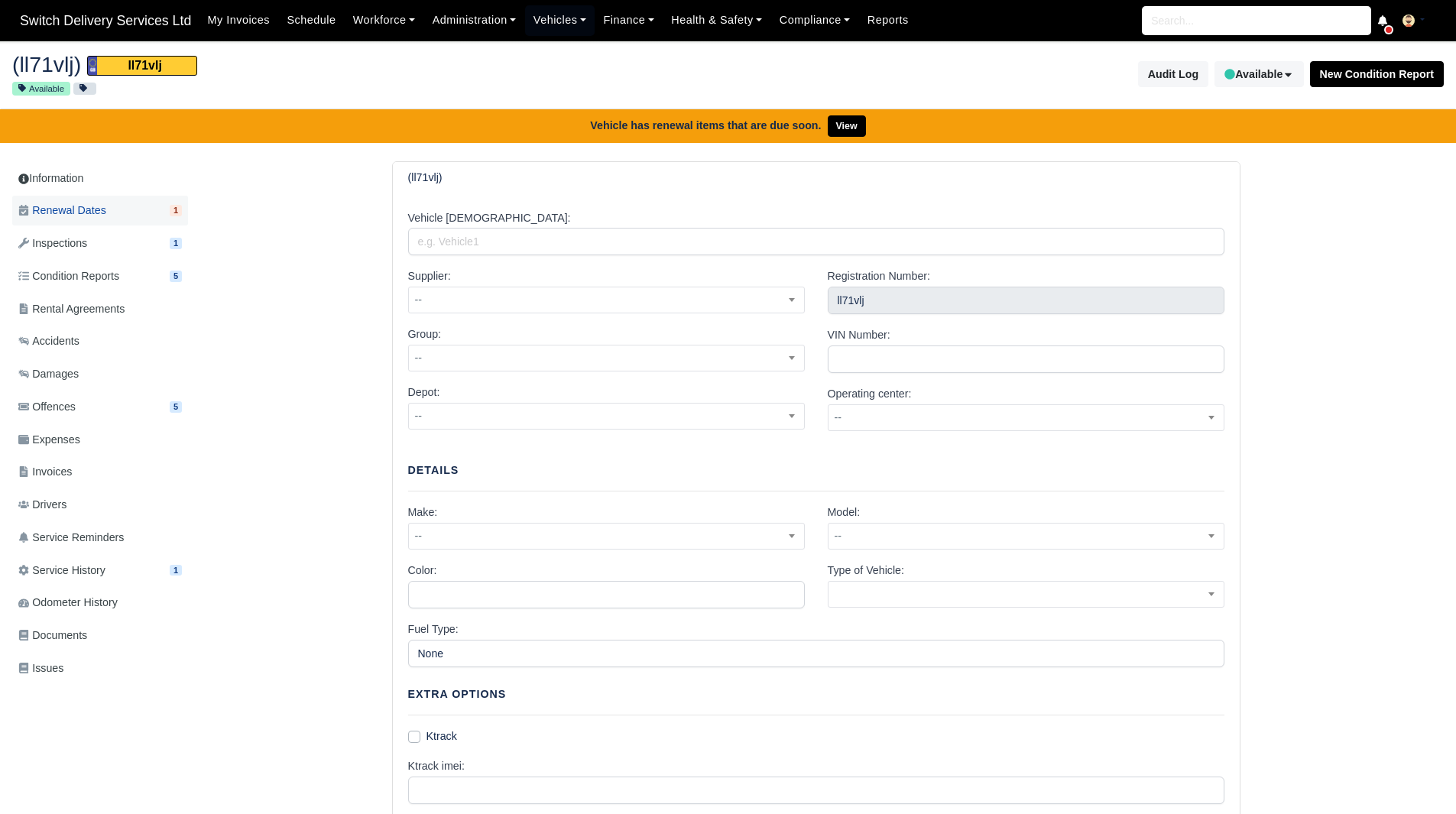
click at [114, 216] on link "Renewal Dates 1" at bounding box center [100, 210] width 176 height 30
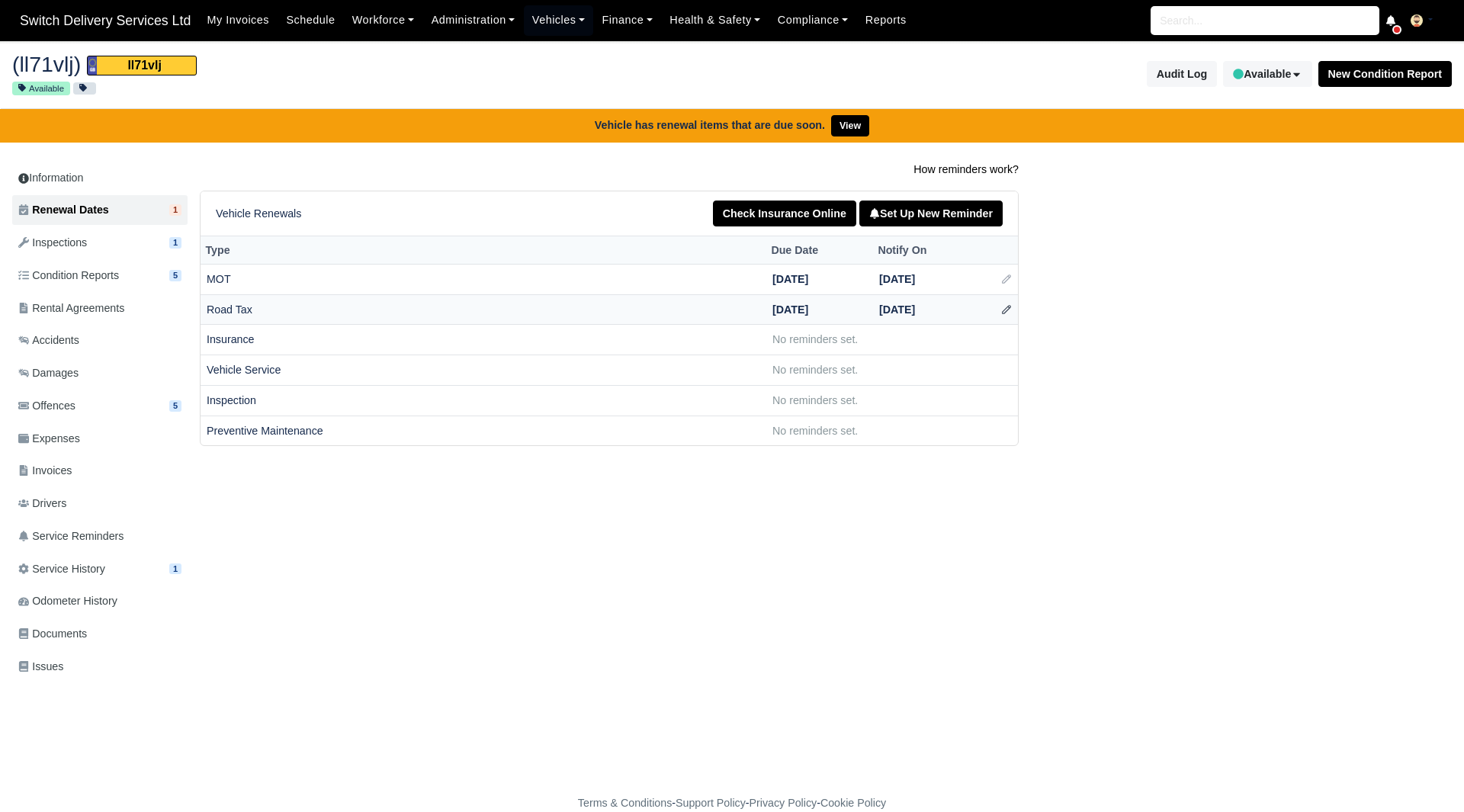
click at [1003, 312] on icon at bounding box center [1006, 309] width 10 height 10
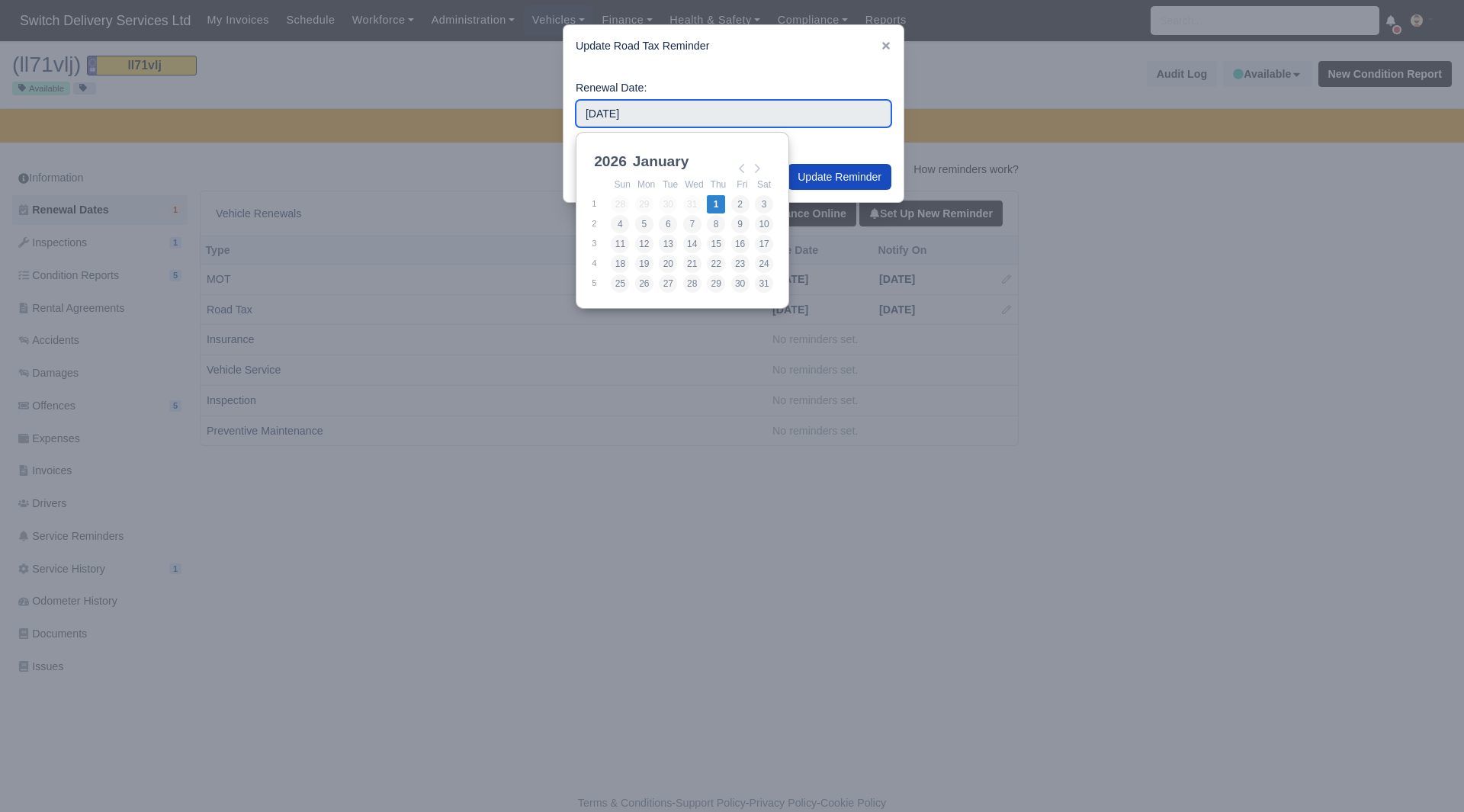
click at [744, 111] on input "2026-01-01" at bounding box center [734, 113] width 316 height 28
type input "2026-03-01"
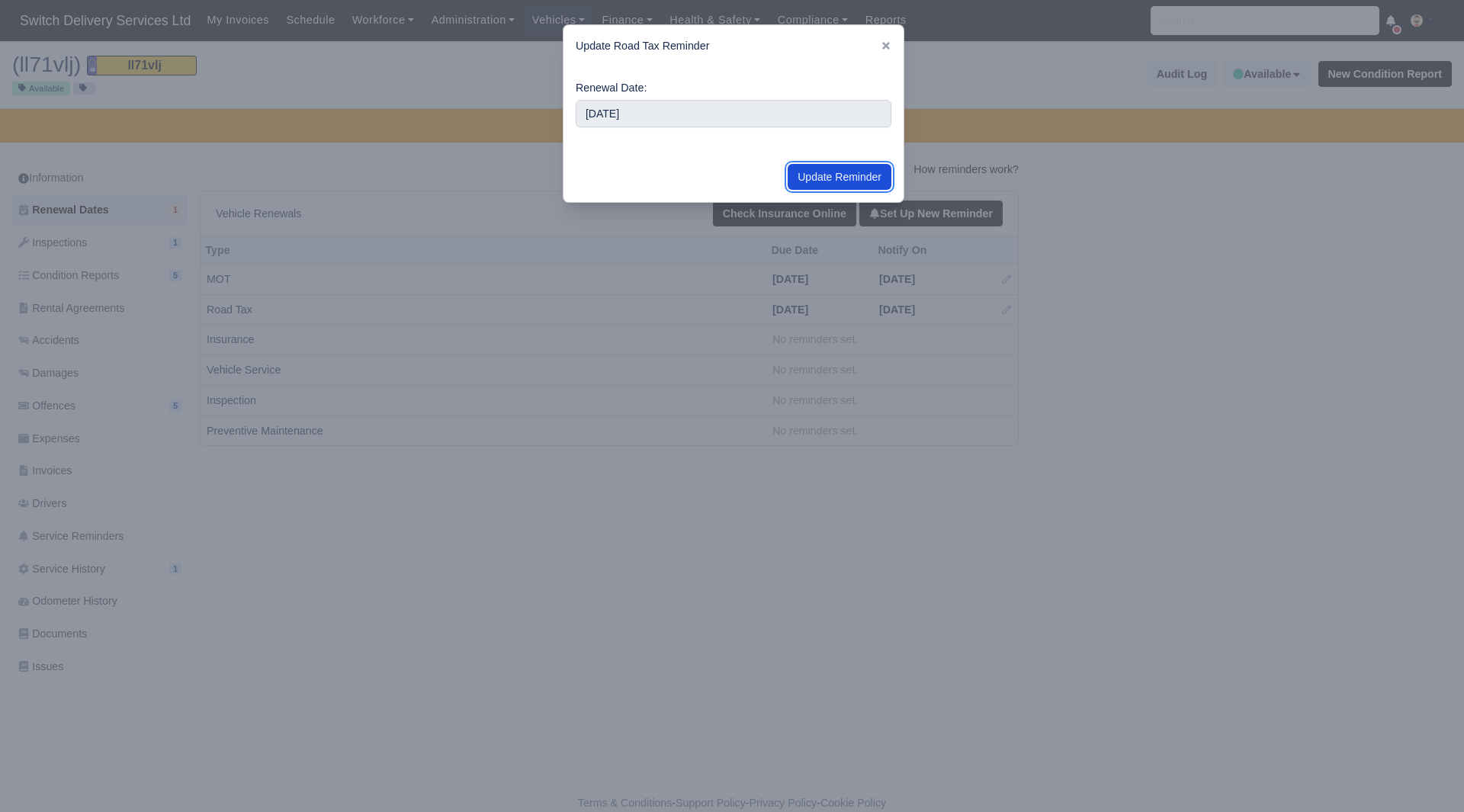
click at [888, 175] on button "Update Reminder" at bounding box center [840, 176] width 104 height 26
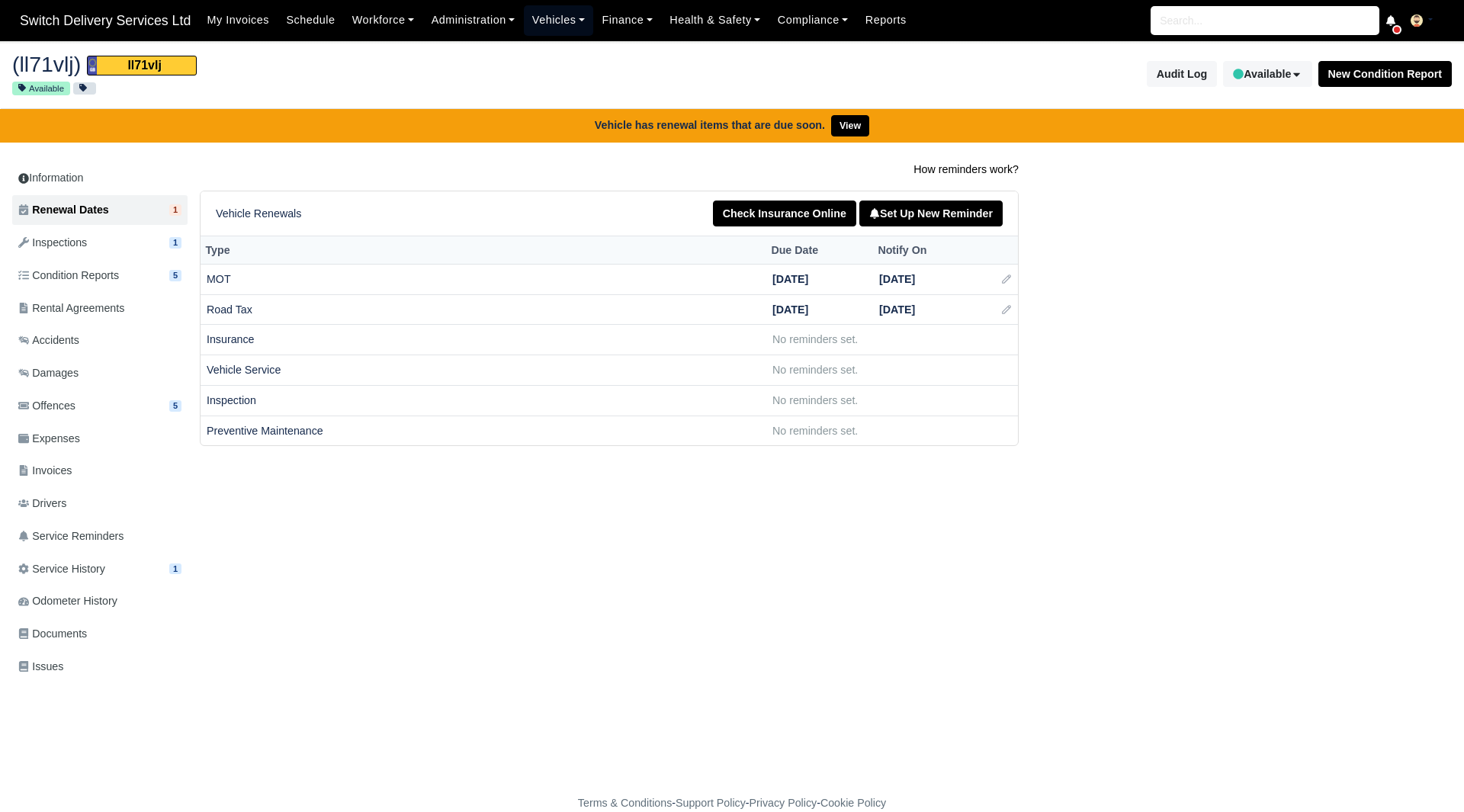
click at [574, 20] on link "Vehicles" at bounding box center [559, 20] width 70 height 30
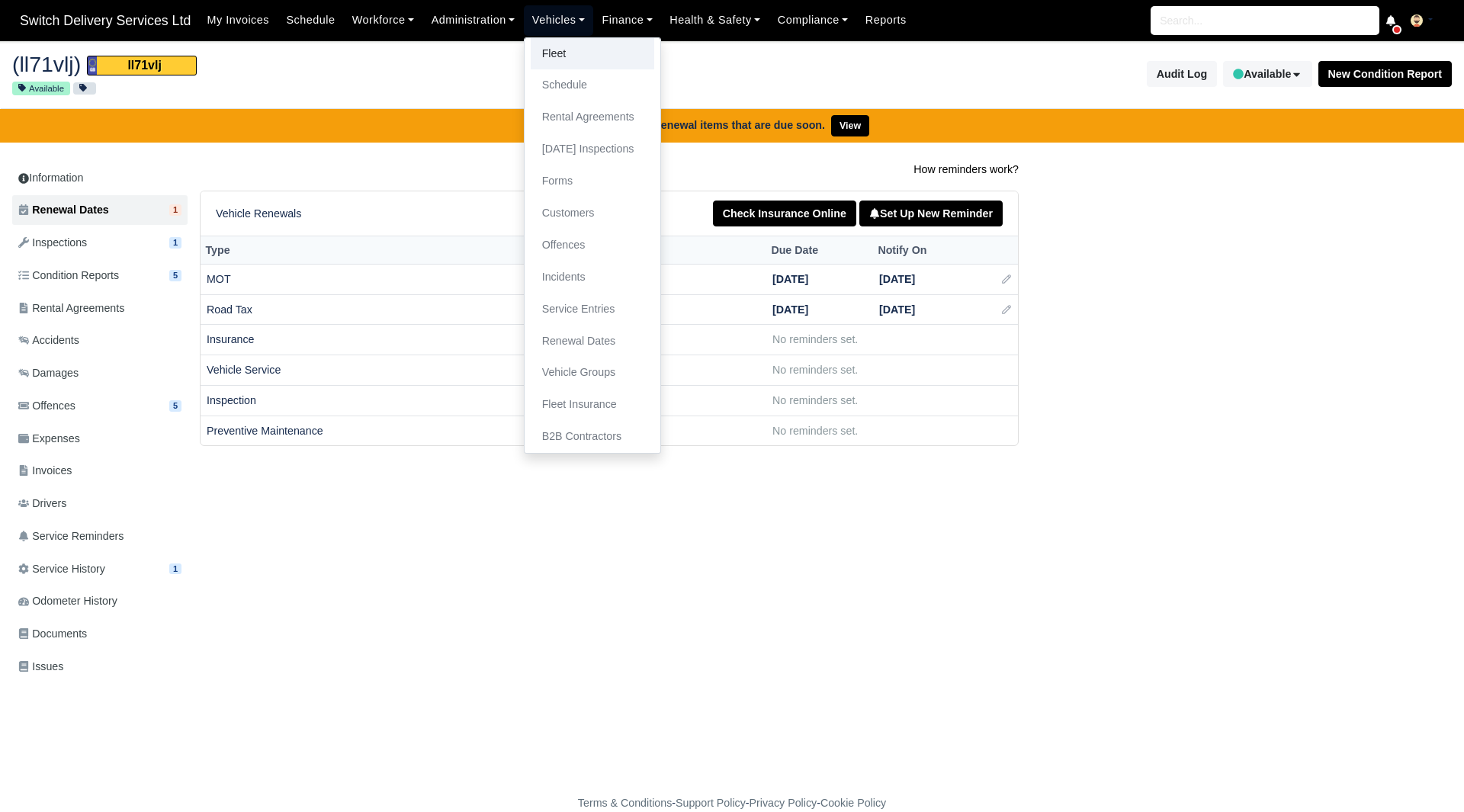
click at [571, 51] on link "Fleet" at bounding box center [593, 54] width 124 height 32
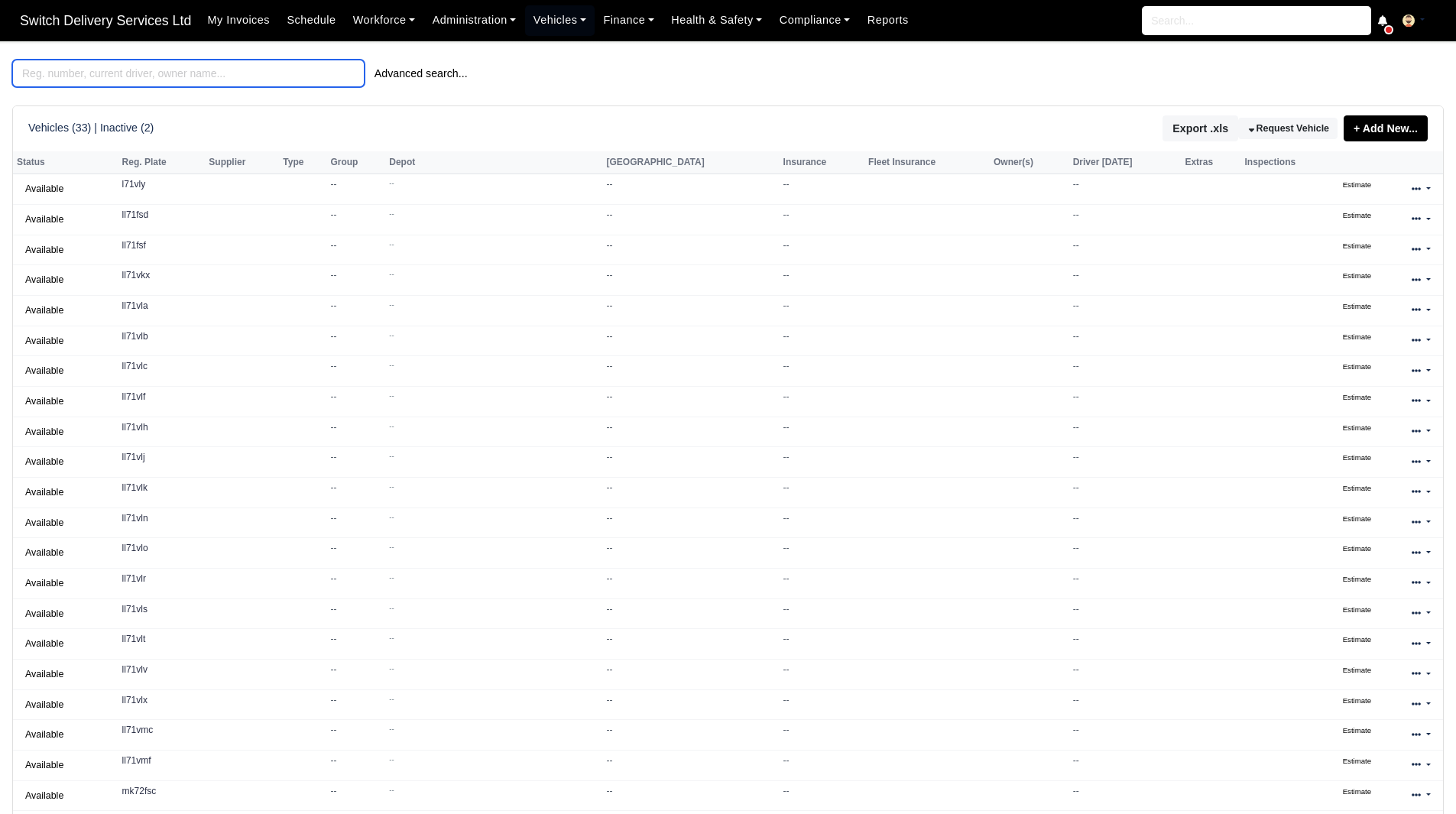
click at [174, 84] on input "search" at bounding box center [188, 73] width 352 height 28
click at [182, 78] on input "search" at bounding box center [188, 73] width 352 height 28
click at [188, 74] on input "search" at bounding box center [188, 73] width 352 height 28
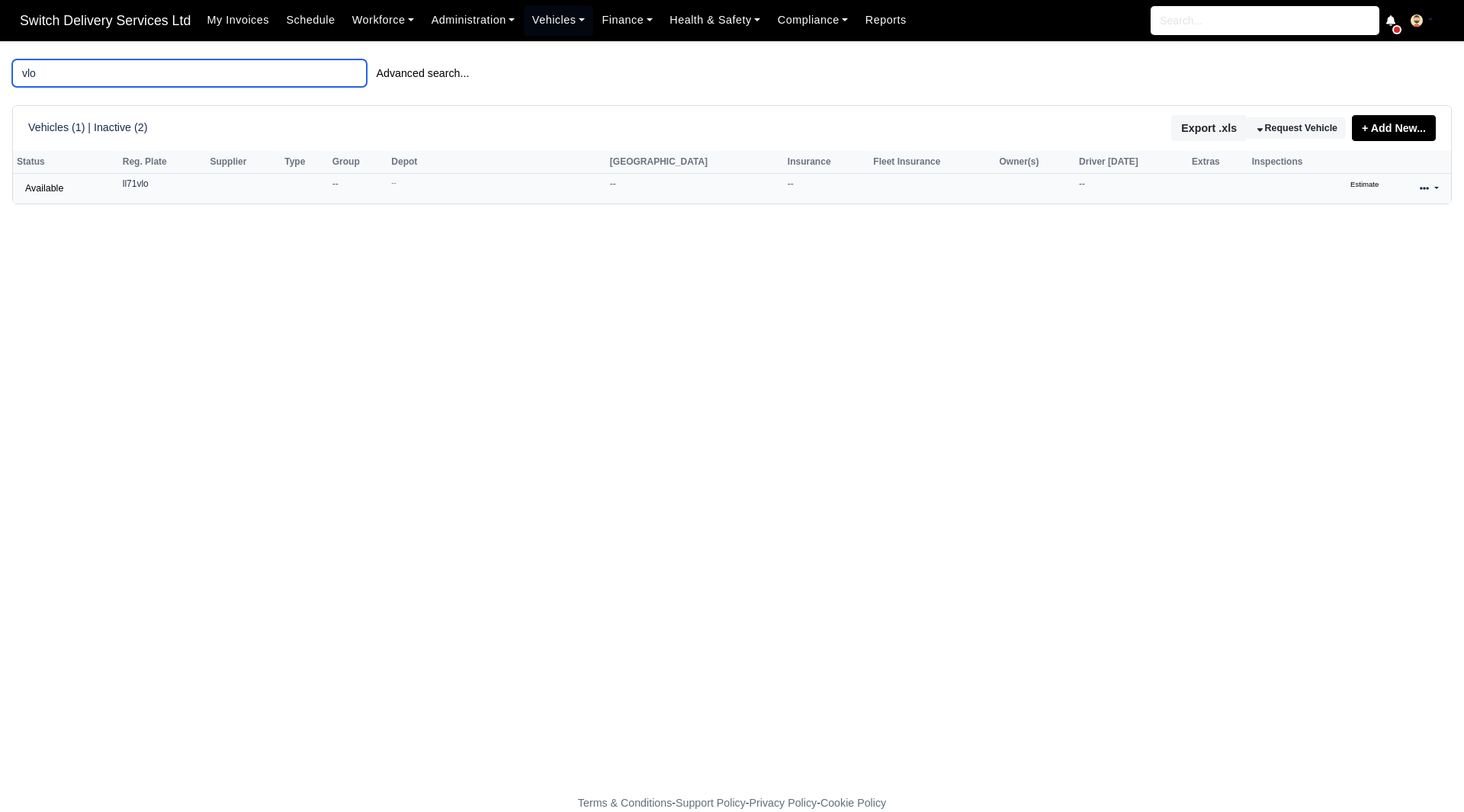
type input "vlo"
click at [1428, 193] on icon at bounding box center [1425, 188] width 10 height 10
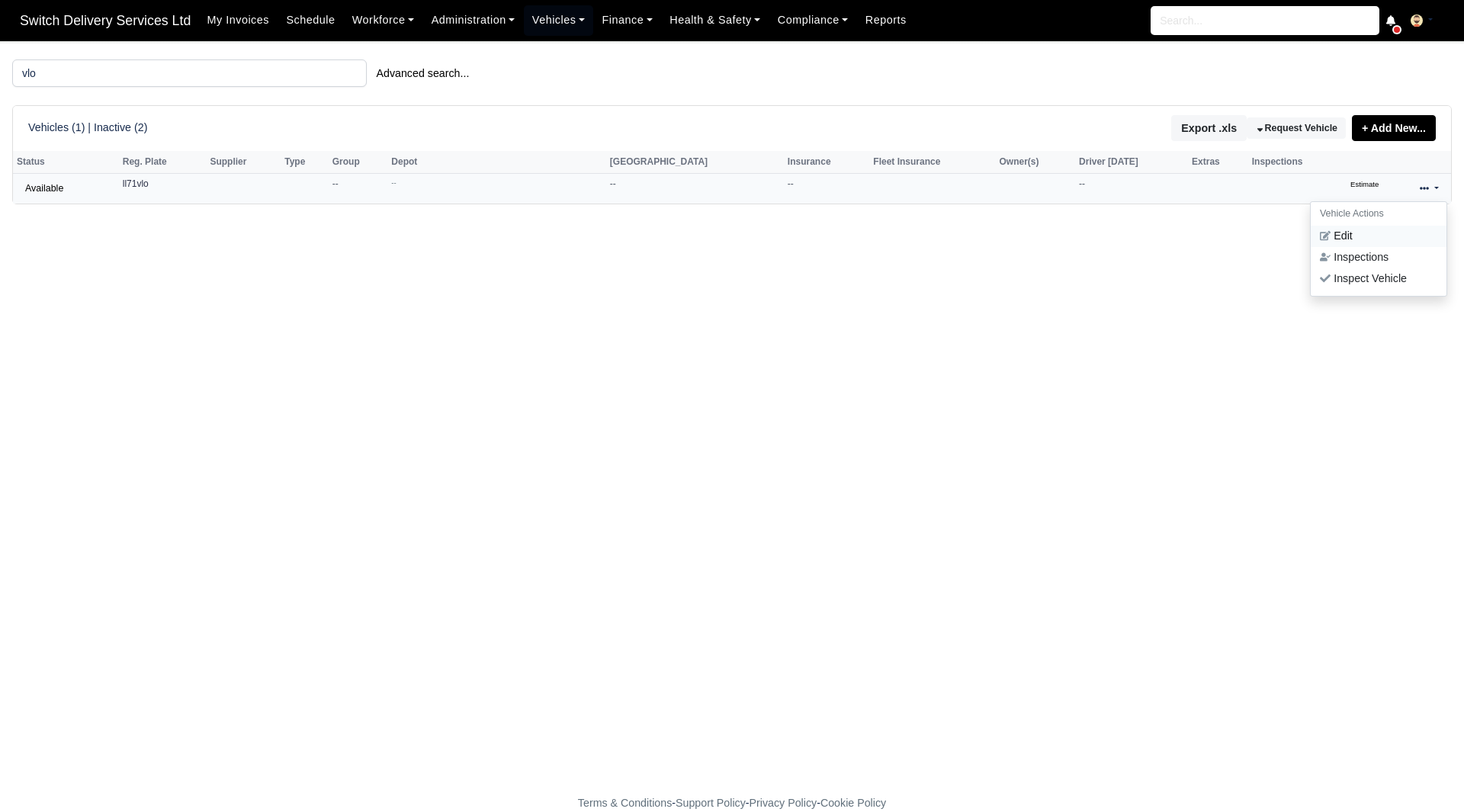
click at [1369, 234] on link "Edit" at bounding box center [1378, 236] width 136 height 21
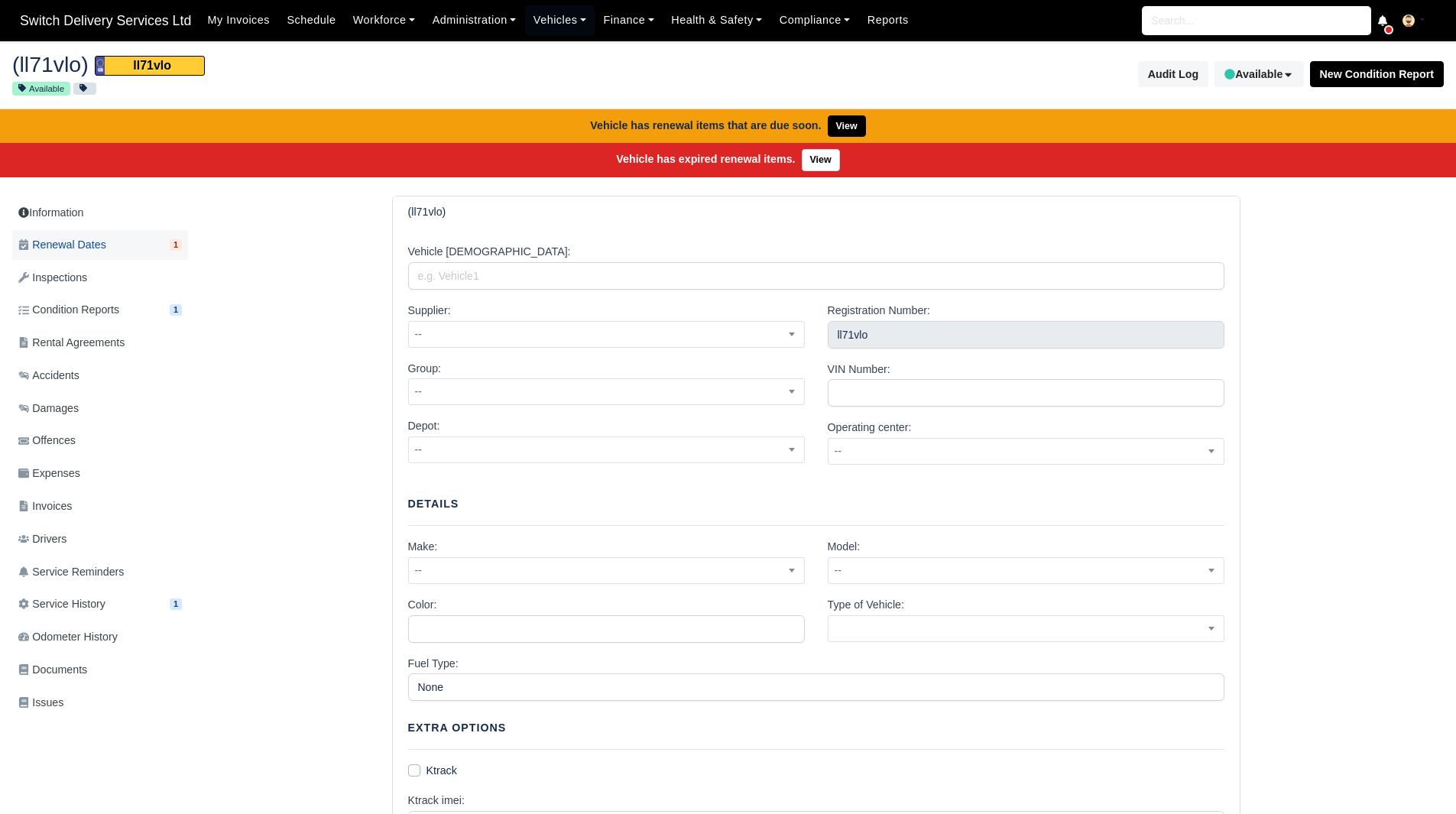
click at [152, 248] on link "Renewal Dates 1" at bounding box center [100, 244] width 176 height 30
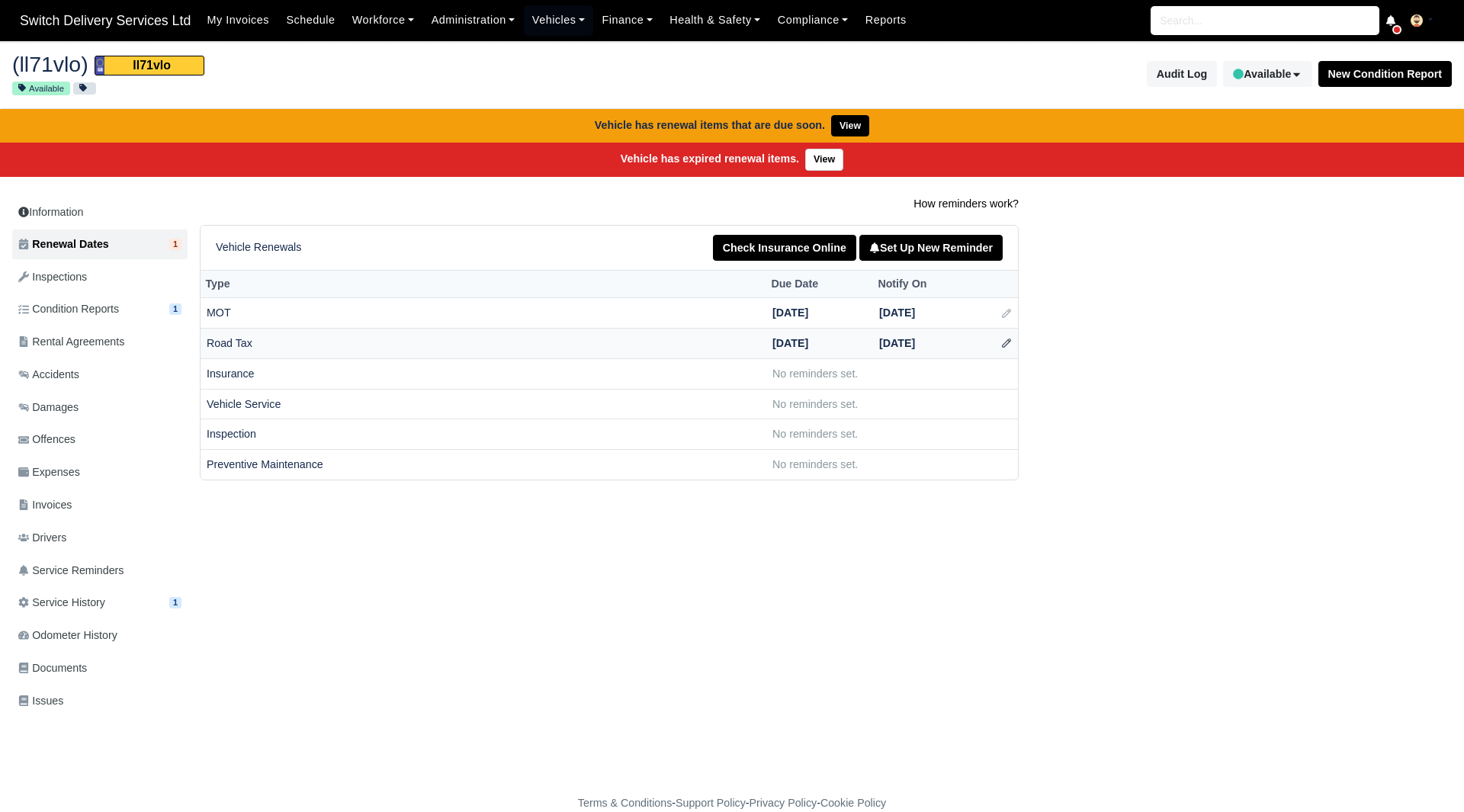
click at [1001, 348] on icon at bounding box center [1006, 343] width 10 height 10
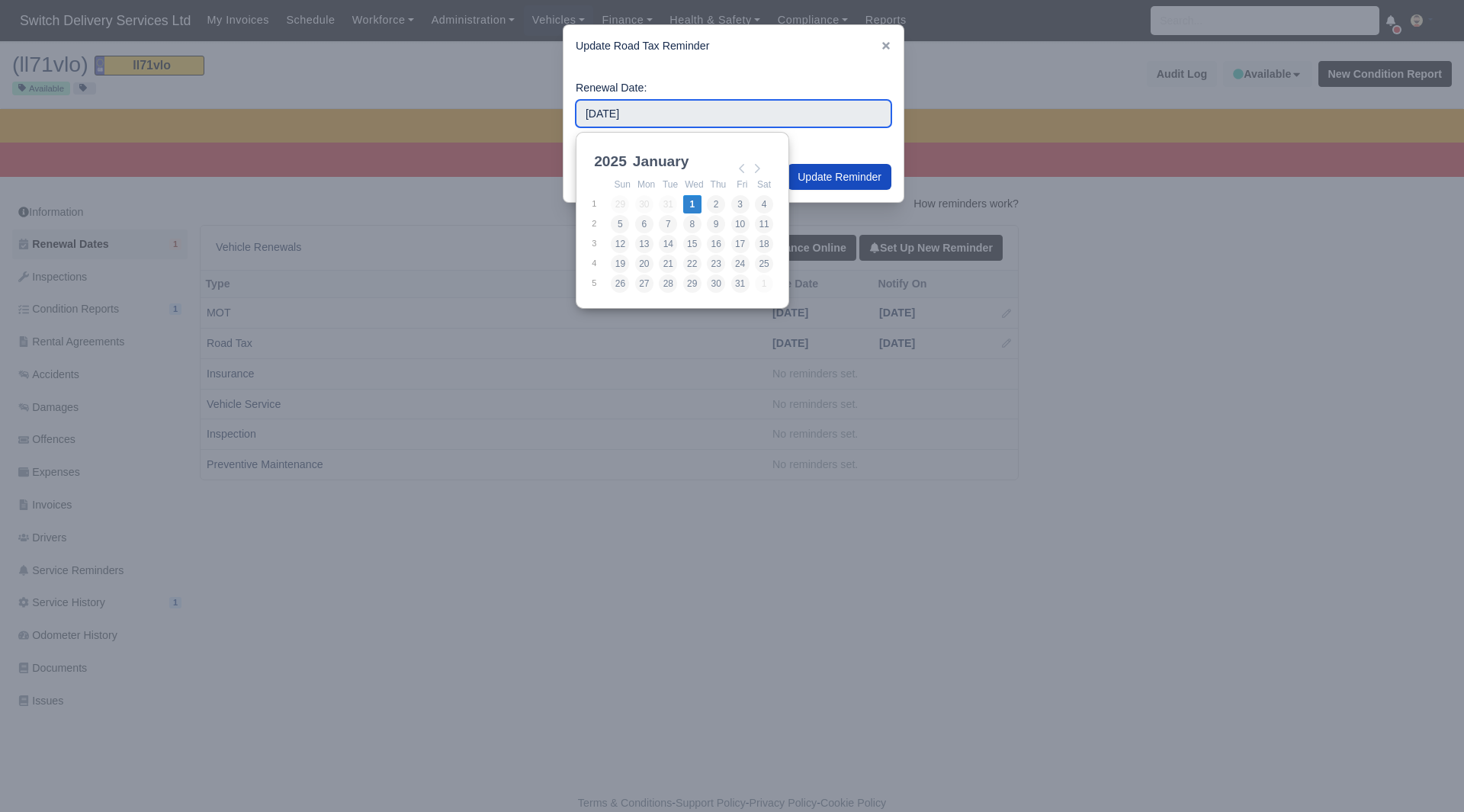
click at [695, 106] on input "[DATE]" at bounding box center [734, 113] width 316 height 28
click at [608, 158] on select "2021 2022 2023 2024 2025 2026 2027 2028 2029 2030" at bounding box center [625, 170] width 69 height 32
type input "[DATE]"
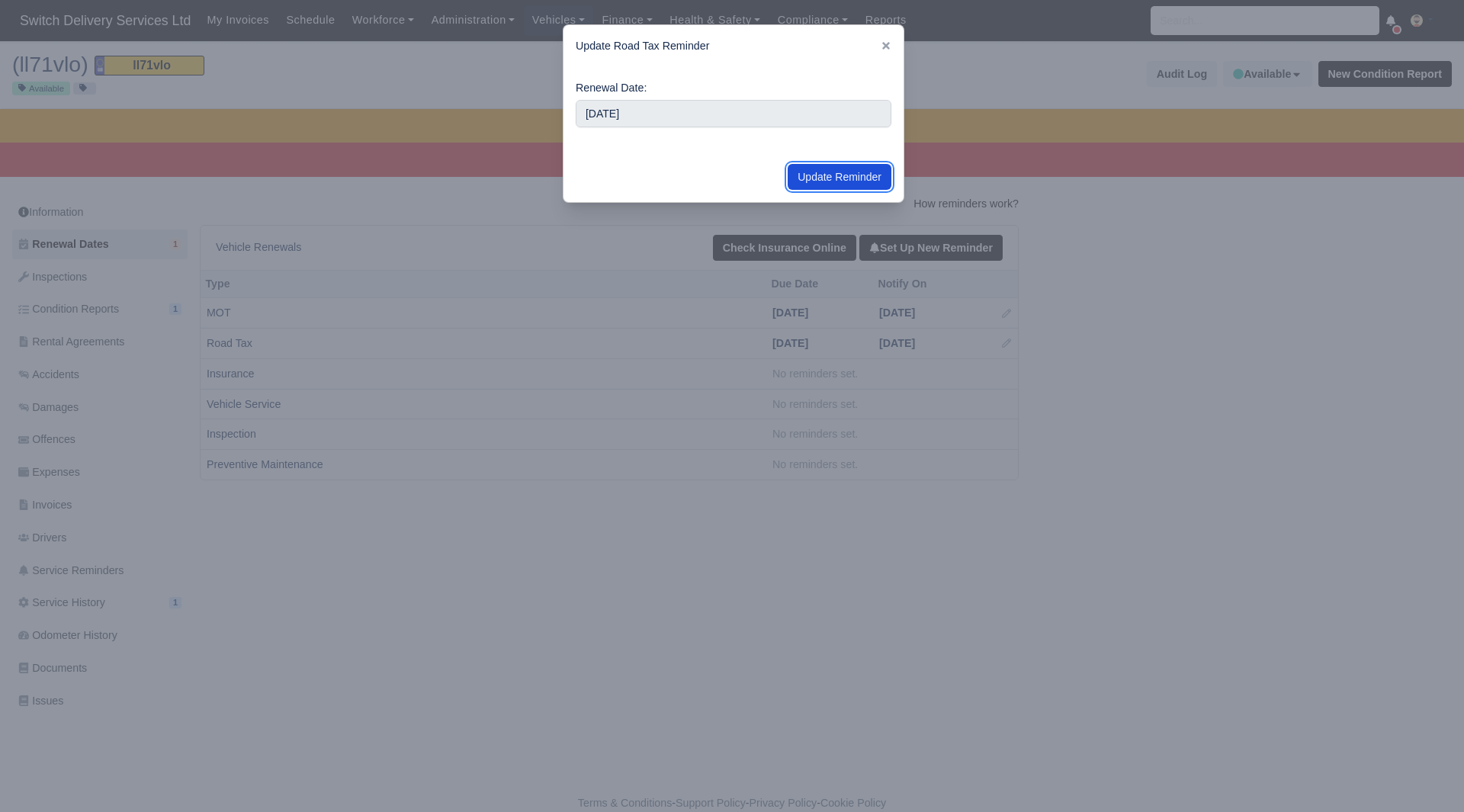
click at [806, 173] on button "Update Reminder" at bounding box center [840, 176] width 104 height 26
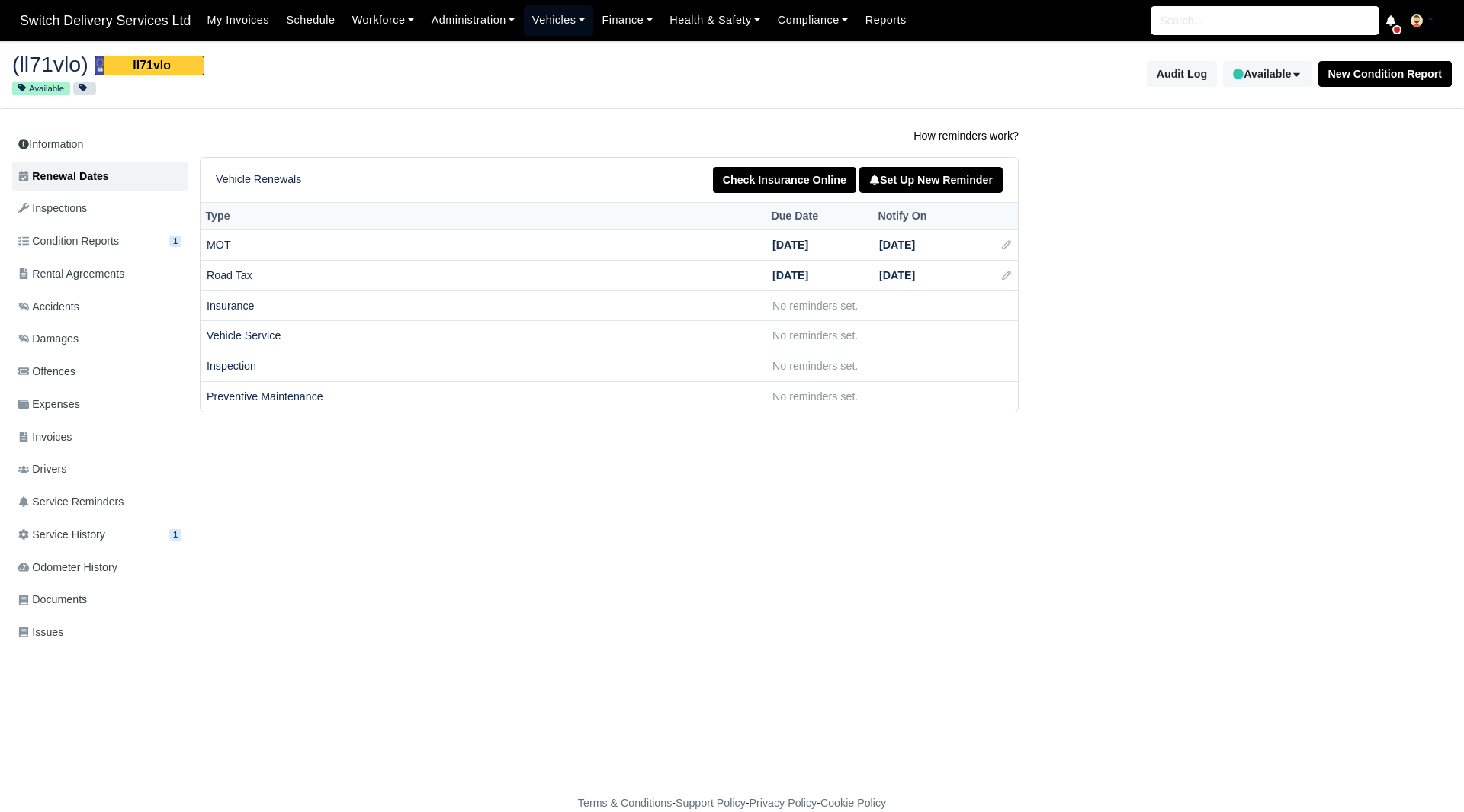
click at [547, 21] on link "Vehicles" at bounding box center [559, 20] width 70 height 30
click at [551, 47] on link "Fleet" at bounding box center [593, 54] width 124 height 32
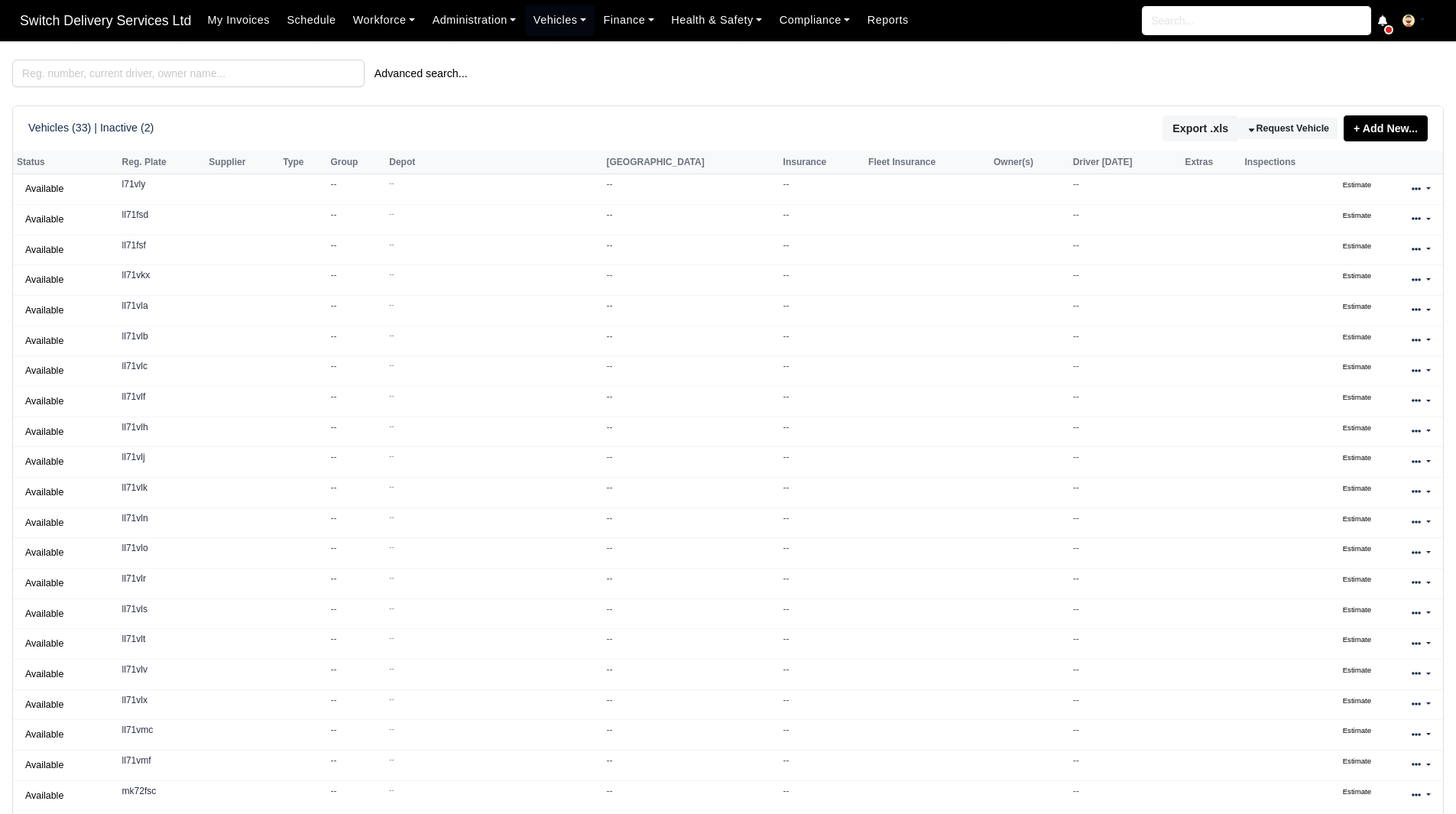
click at [262, 95] on div "Advanced search... Vehicles (33) | Inactive (2) Export .xls Request Vehicle + A…" at bounding box center [728, 518] width 1432 height 919
click at [251, 81] on input "search" at bounding box center [188, 73] width 352 height 28
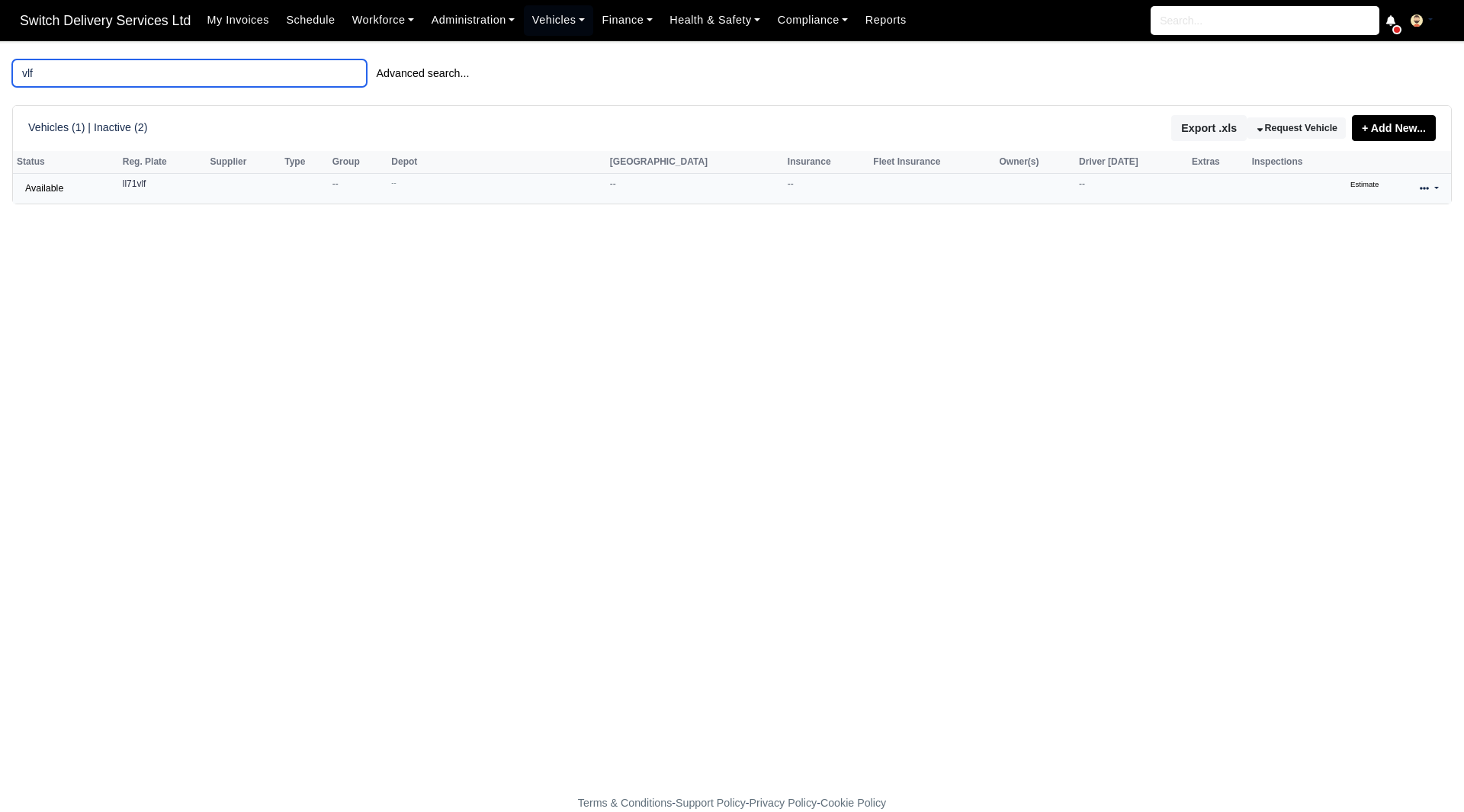
type input "vlf"
click at [1412, 192] on link at bounding box center [1430, 188] width 36 height 22
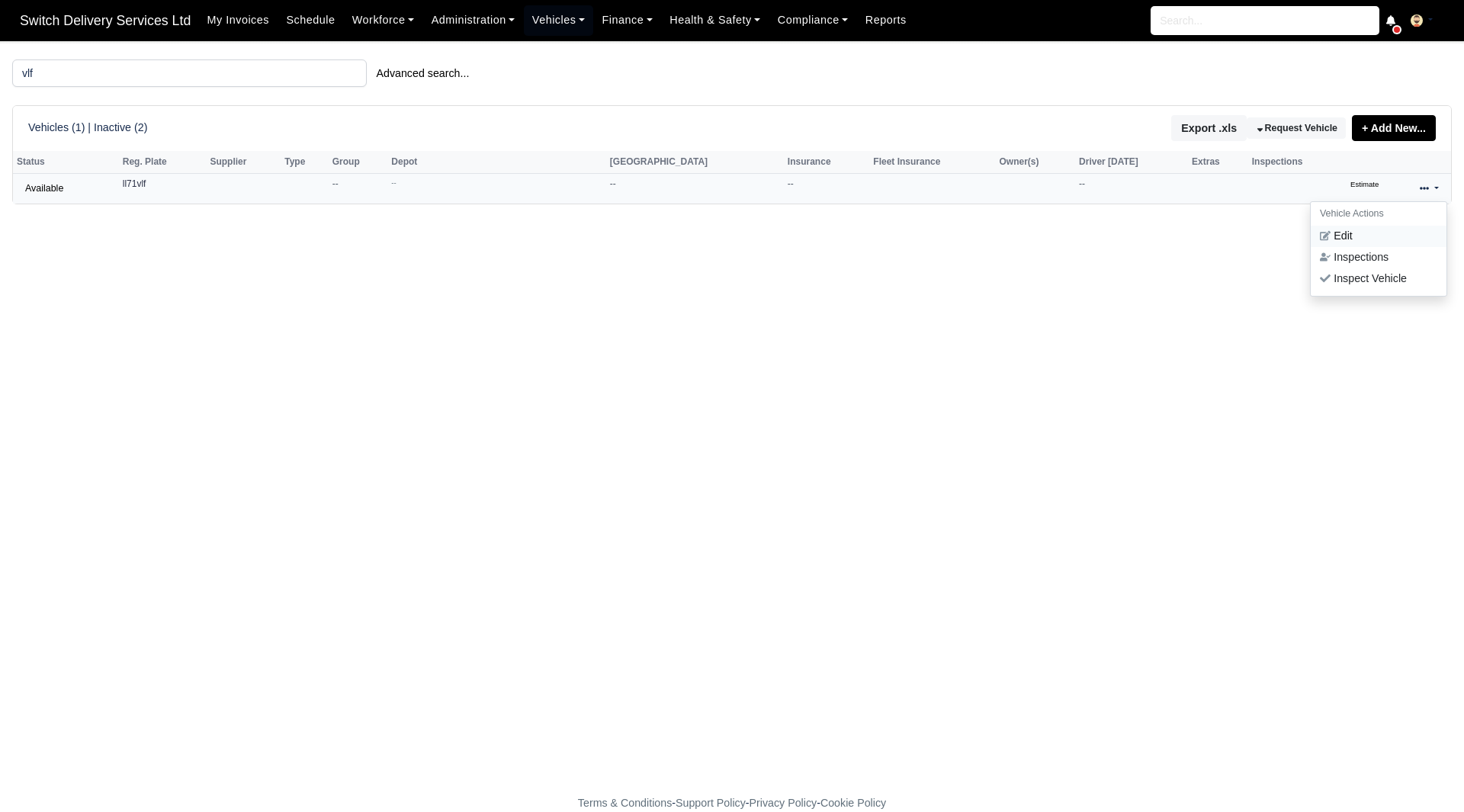
click at [1355, 234] on link "Edit" at bounding box center [1378, 236] width 136 height 21
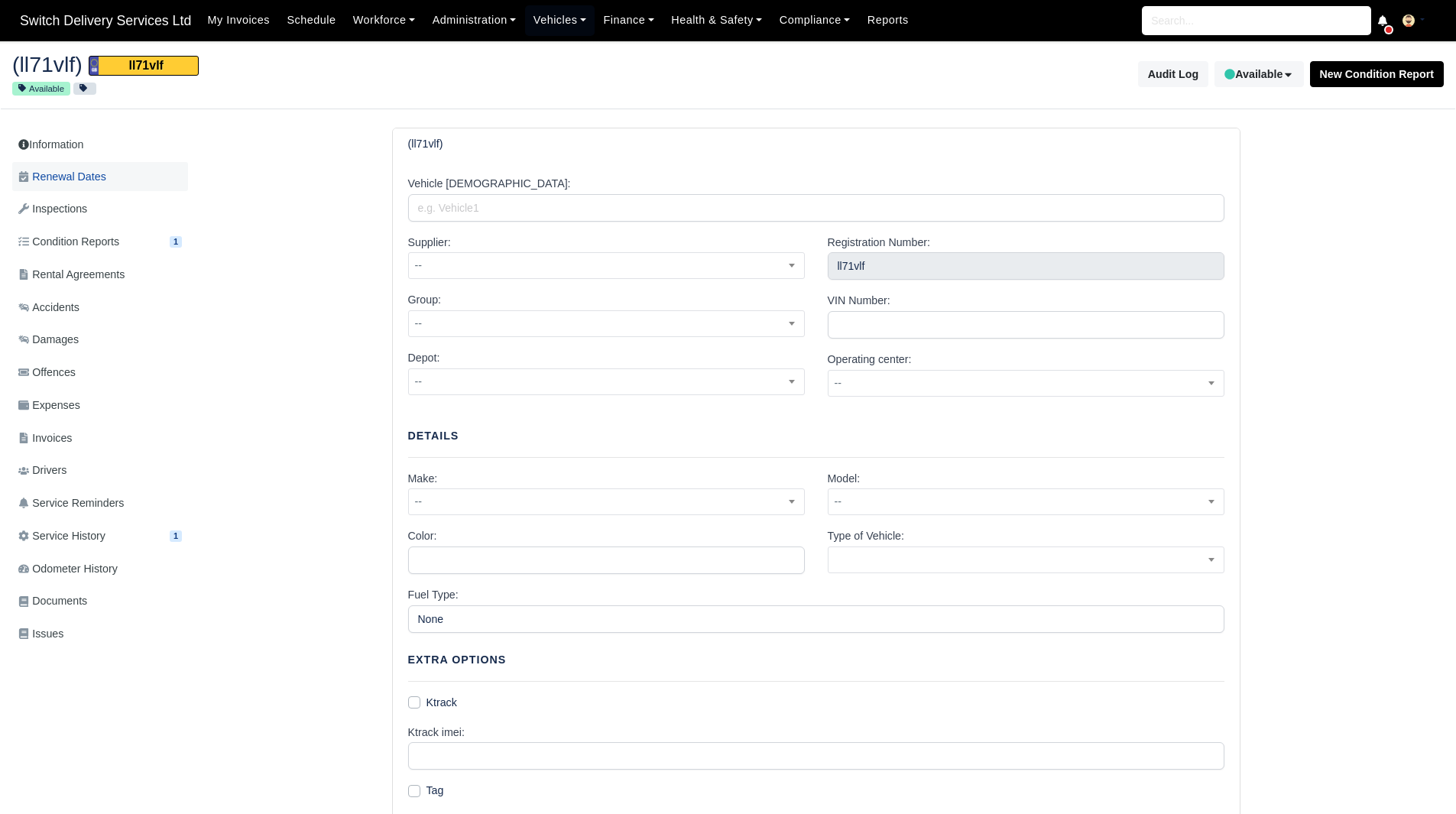
click at [107, 174] on link "Renewal Dates" at bounding box center [100, 177] width 176 height 30
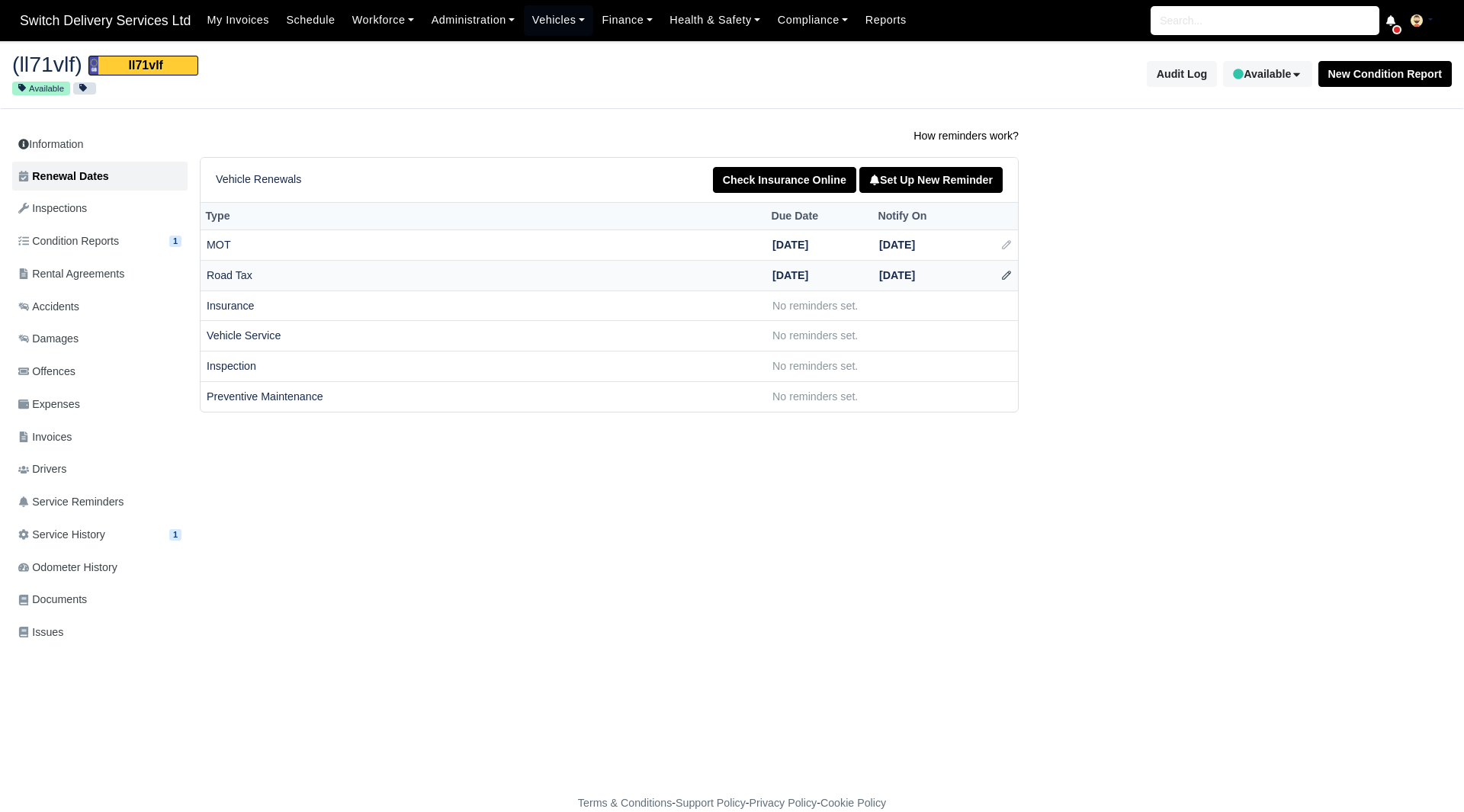
click at [1007, 278] on icon at bounding box center [1006, 275] width 10 height 10
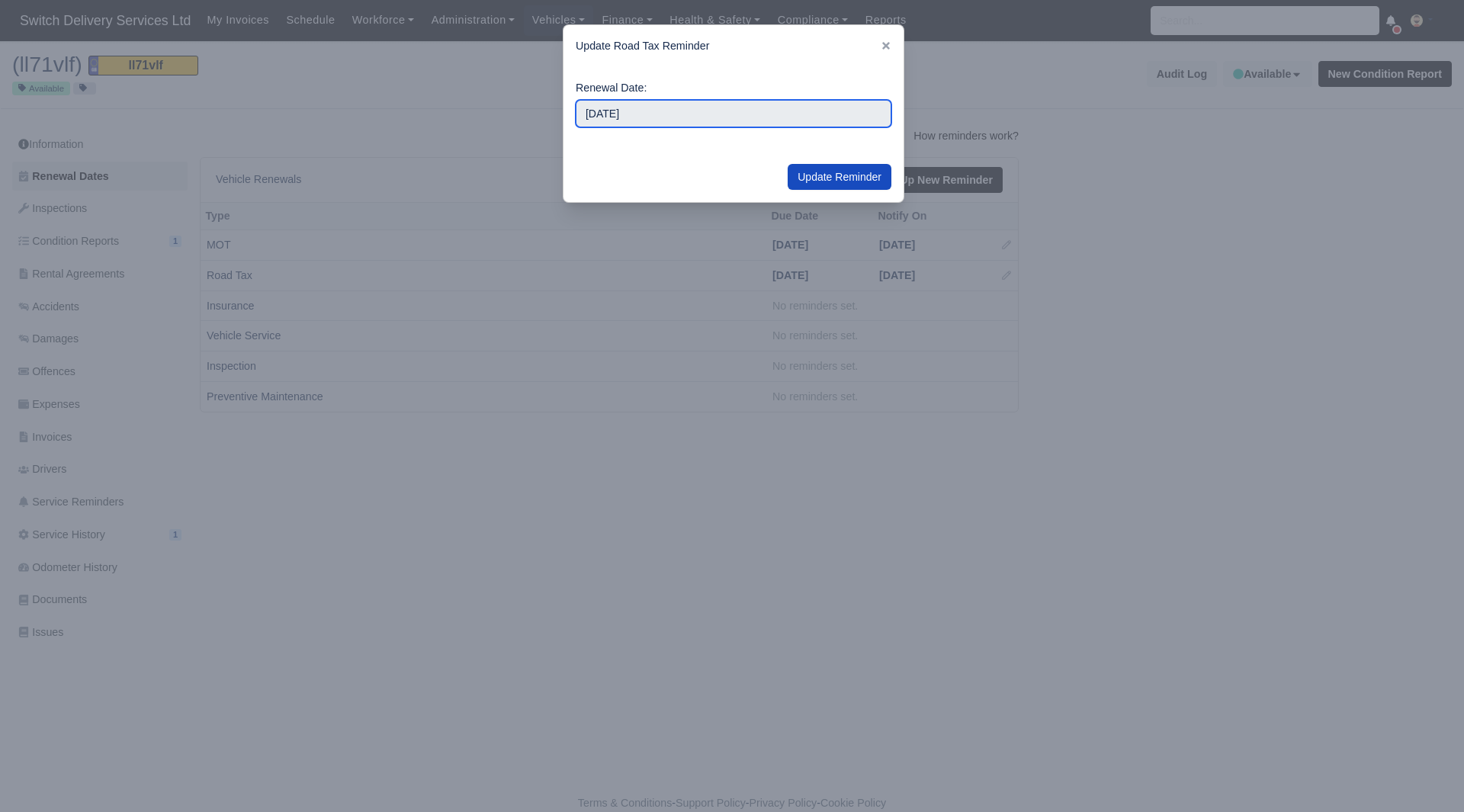
click at [722, 114] on input "2026-01-01" at bounding box center [734, 113] width 316 height 28
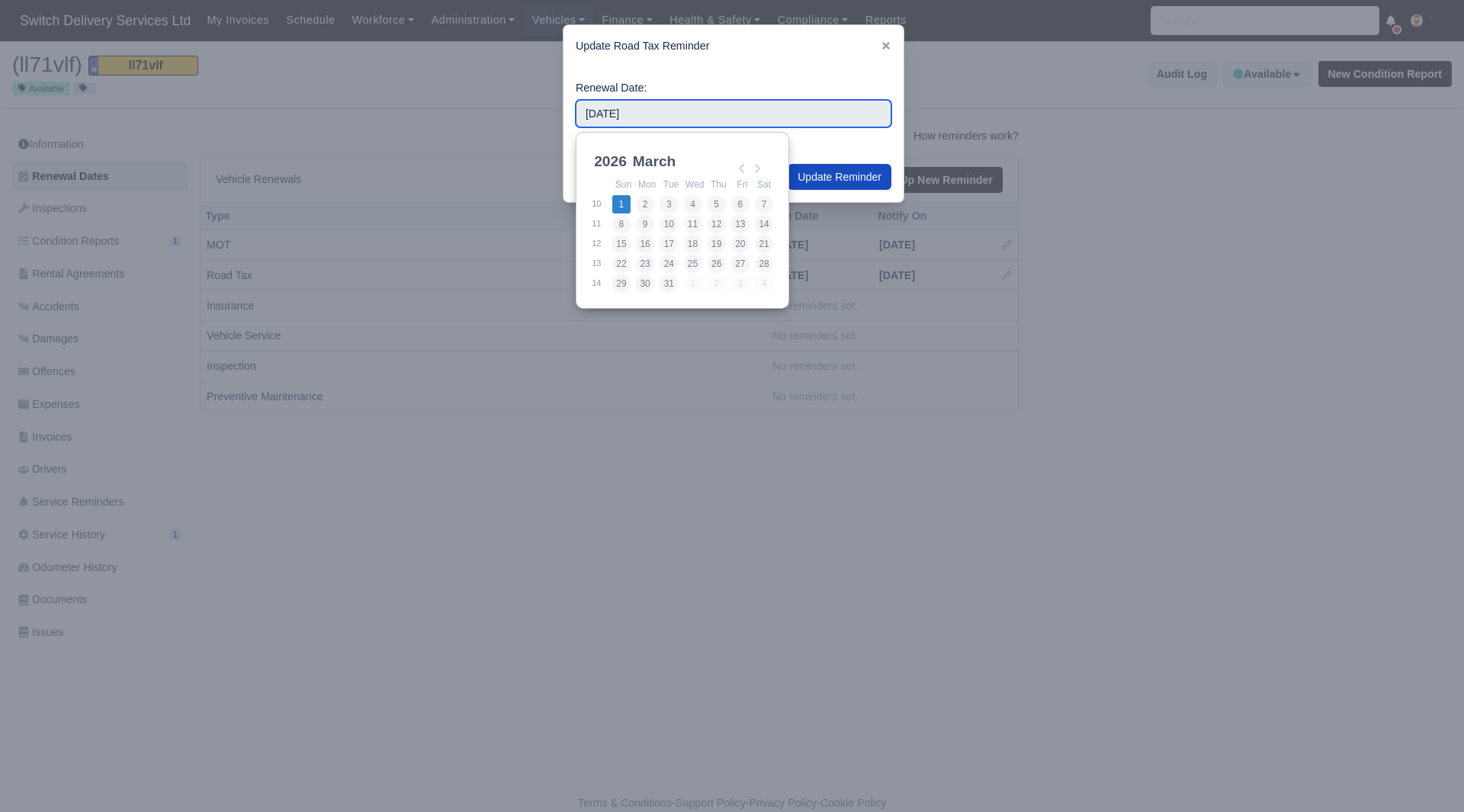
type input "2026-03-01"
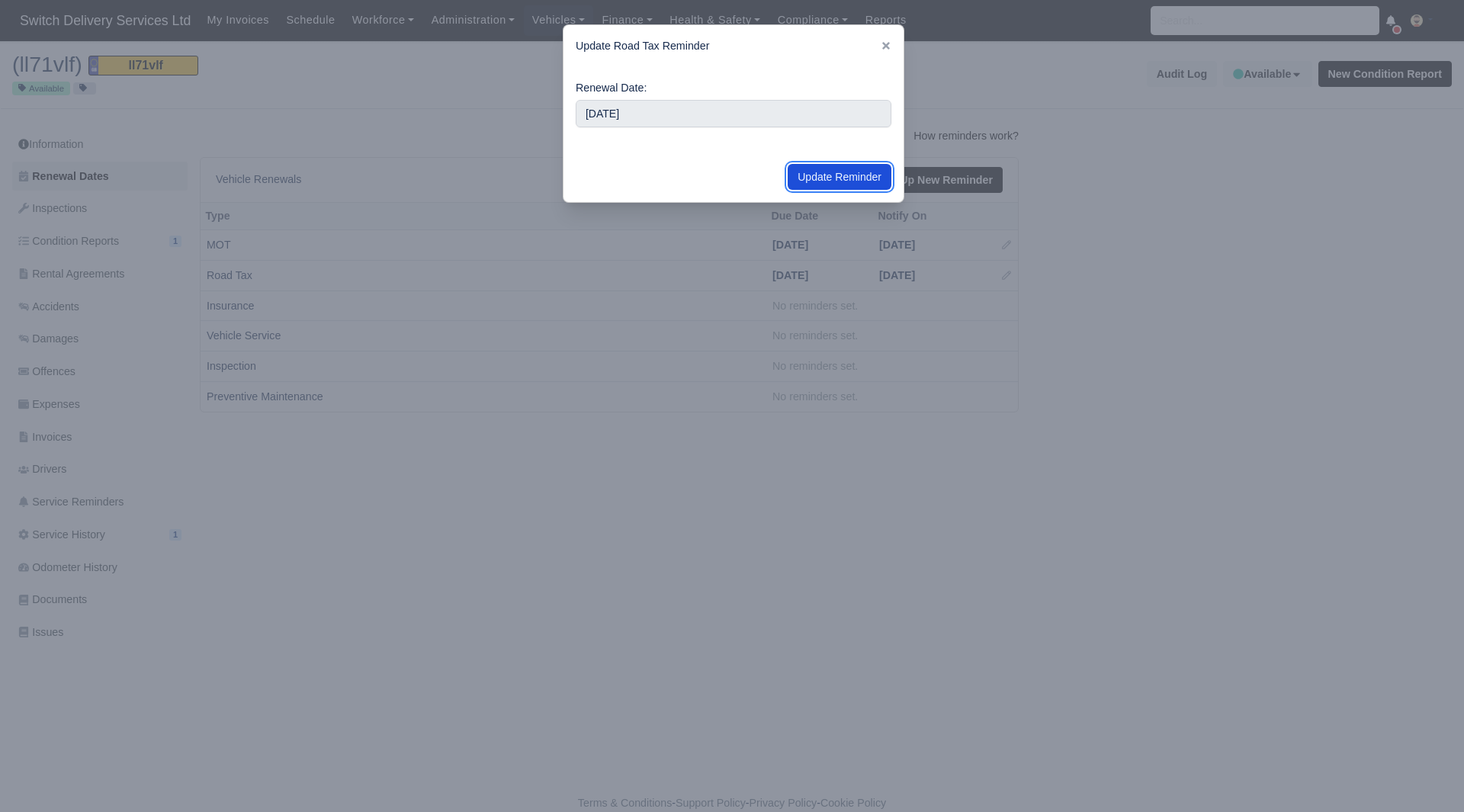
click at [830, 179] on button "Update Reminder" at bounding box center [840, 176] width 104 height 26
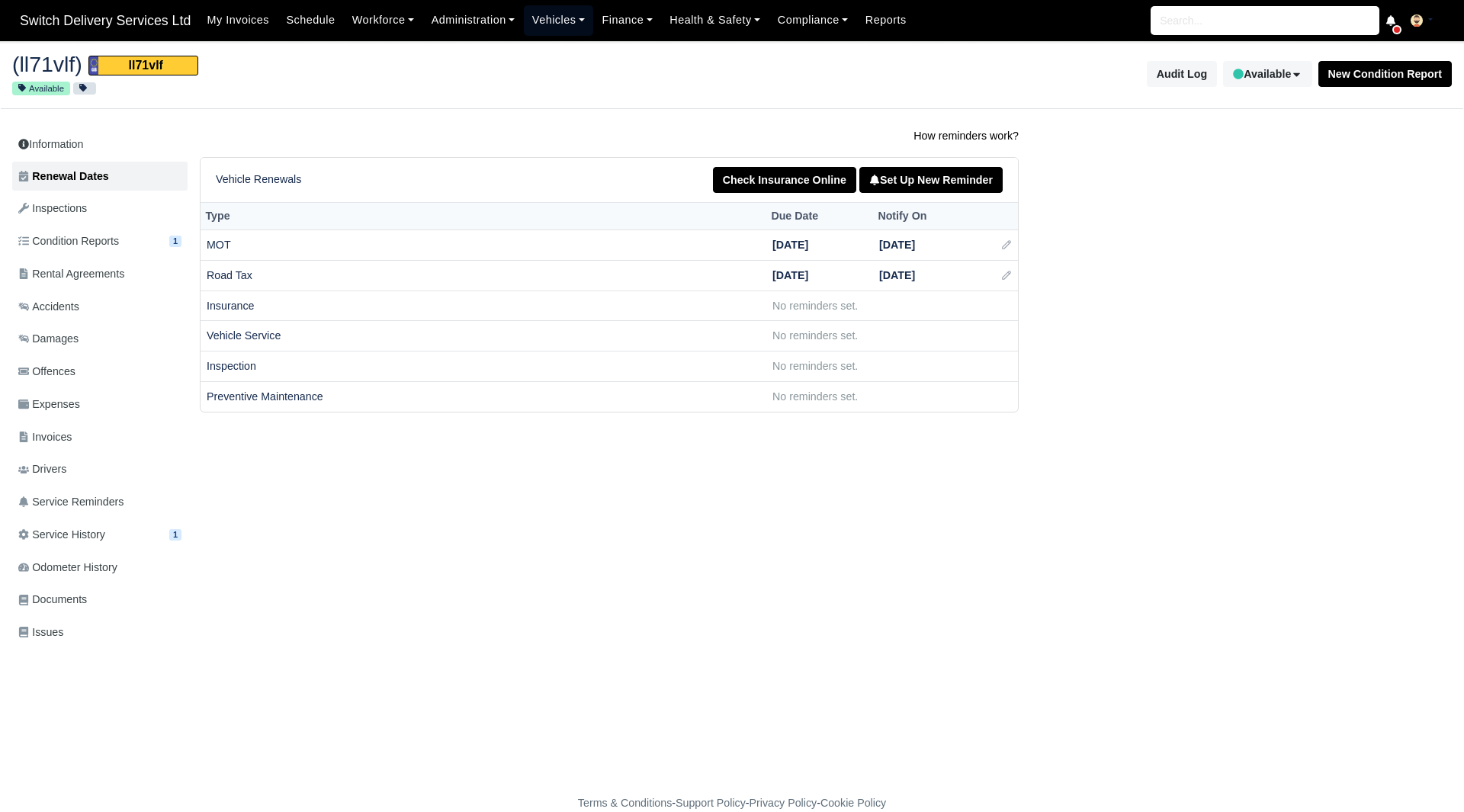
click at [549, 19] on link "Vehicles" at bounding box center [559, 20] width 70 height 30
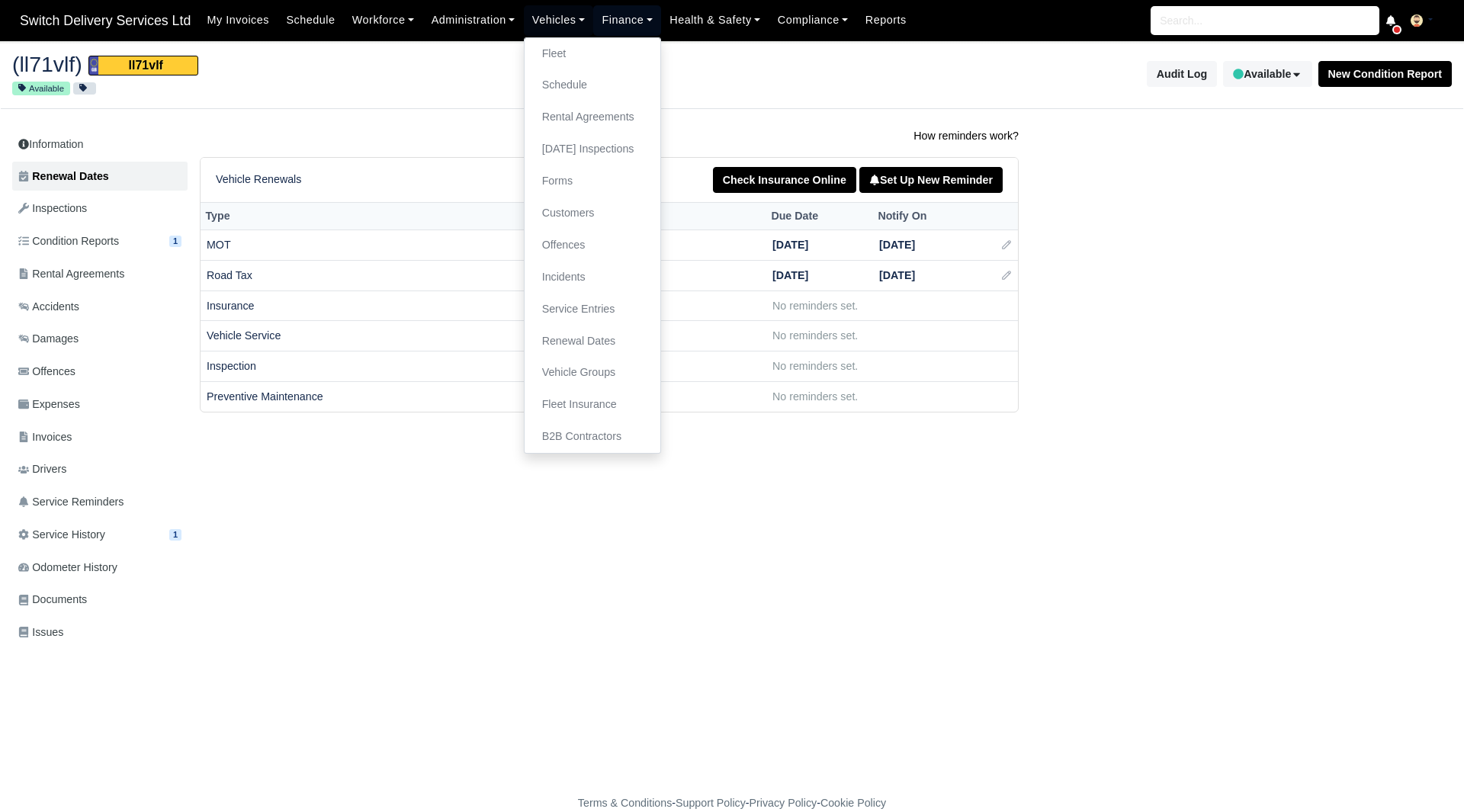
click at [608, 30] on link "Finance" at bounding box center [626, 20] width 68 height 30
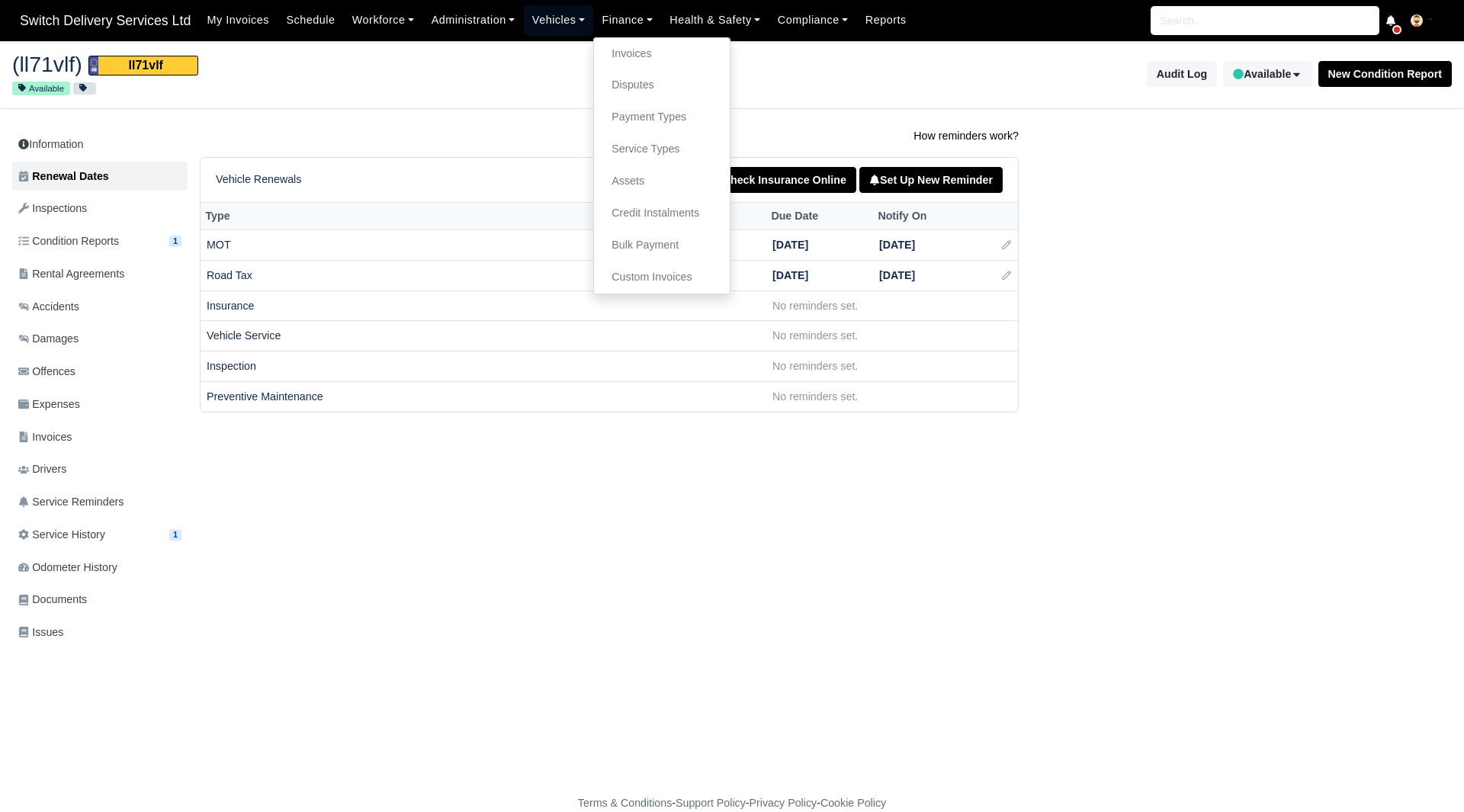
click at [565, 20] on link "Vehicles" at bounding box center [559, 20] width 70 height 30
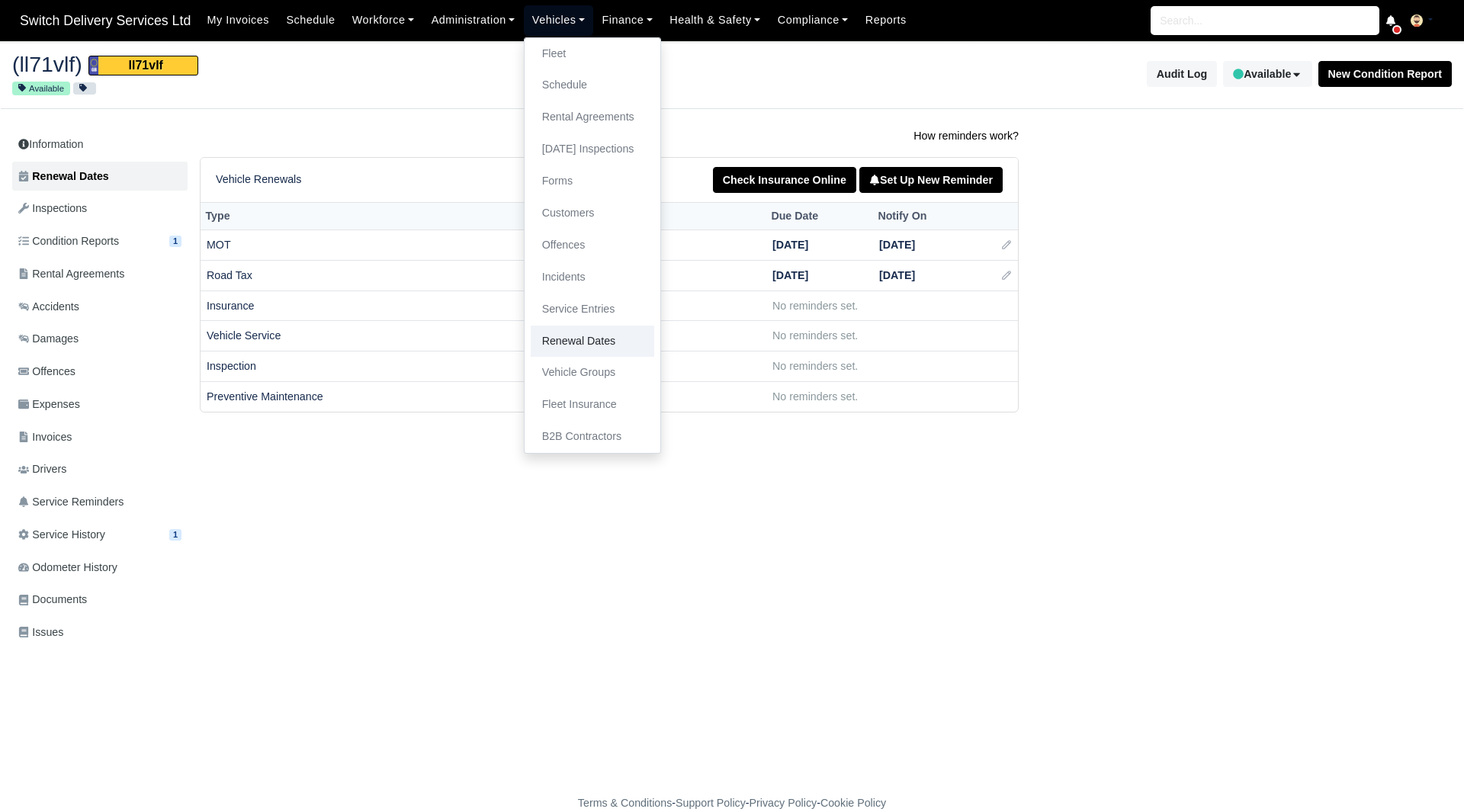
click at [592, 328] on link "Renewal Dates" at bounding box center [593, 342] width 124 height 32
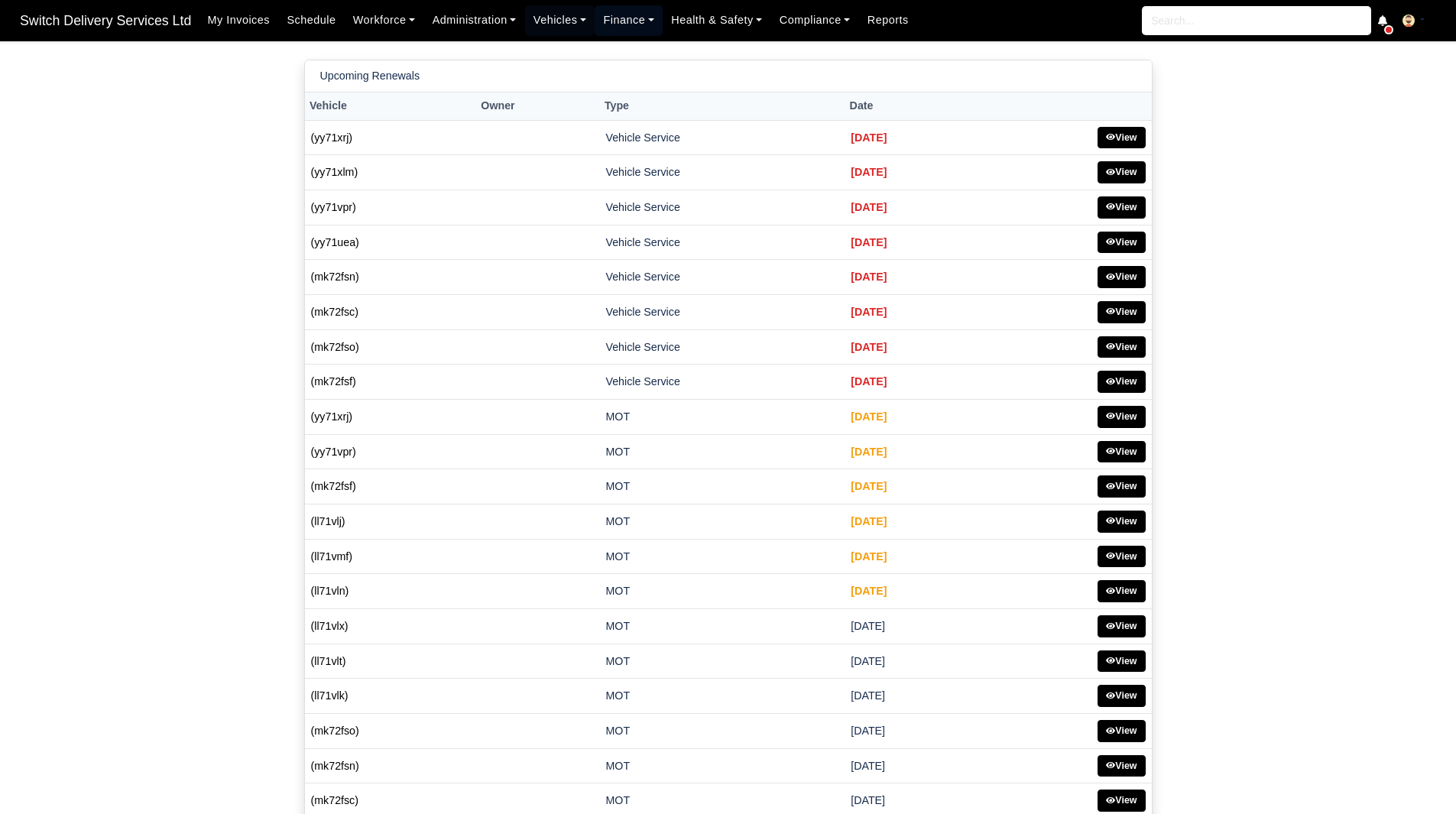
click at [600, 18] on link "Finance" at bounding box center [628, 20] width 68 height 30
click at [562, 22] on link "Vehicles" at bounding box center [560, 20] width 71 height 30
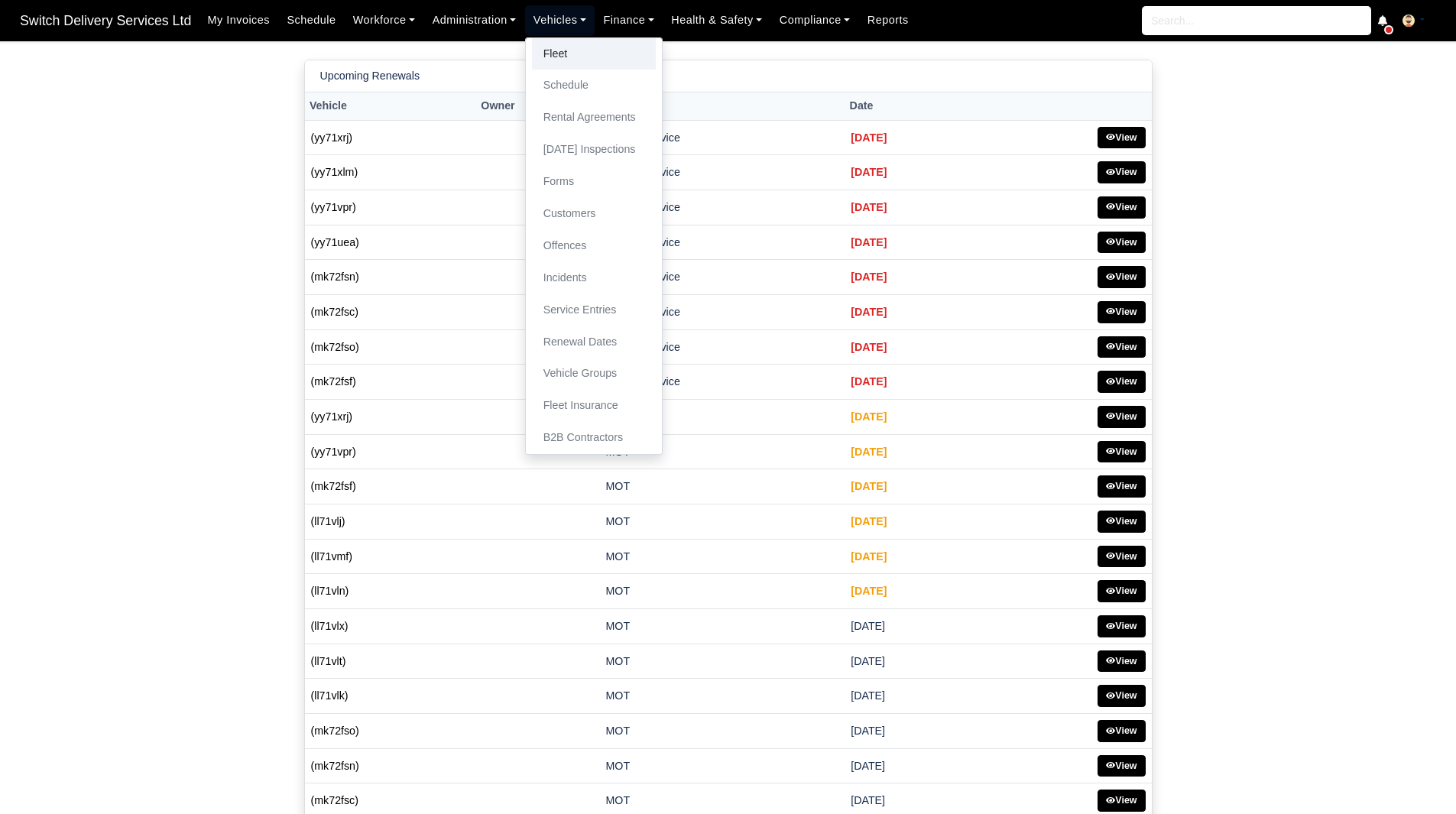
click at [563, 58] on link "Fleet" at bounding box center [594, 54] width 124 height 32
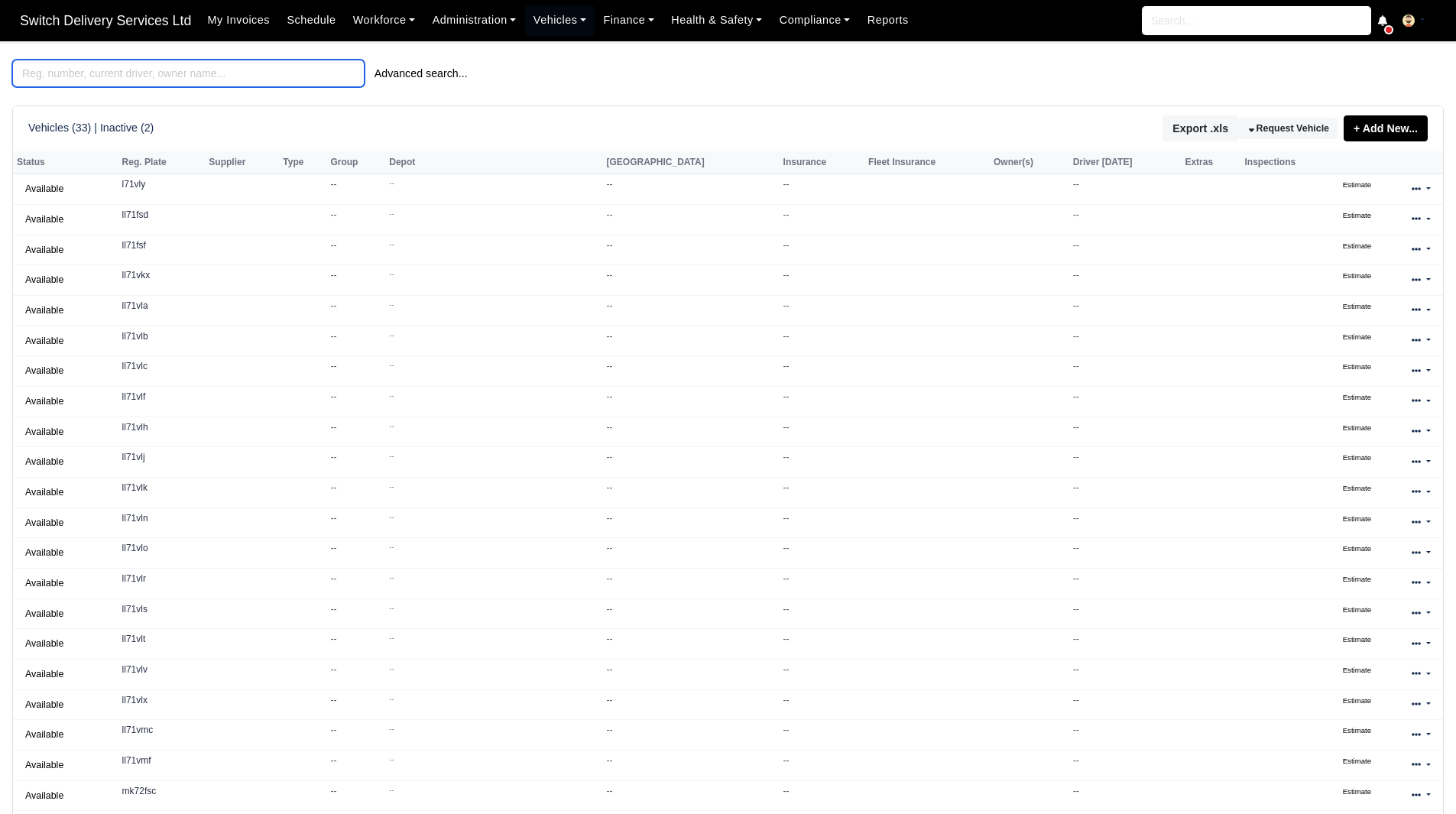
click at [243, 73] on input "search" at bounding box center [188, 73] width 352 height 28
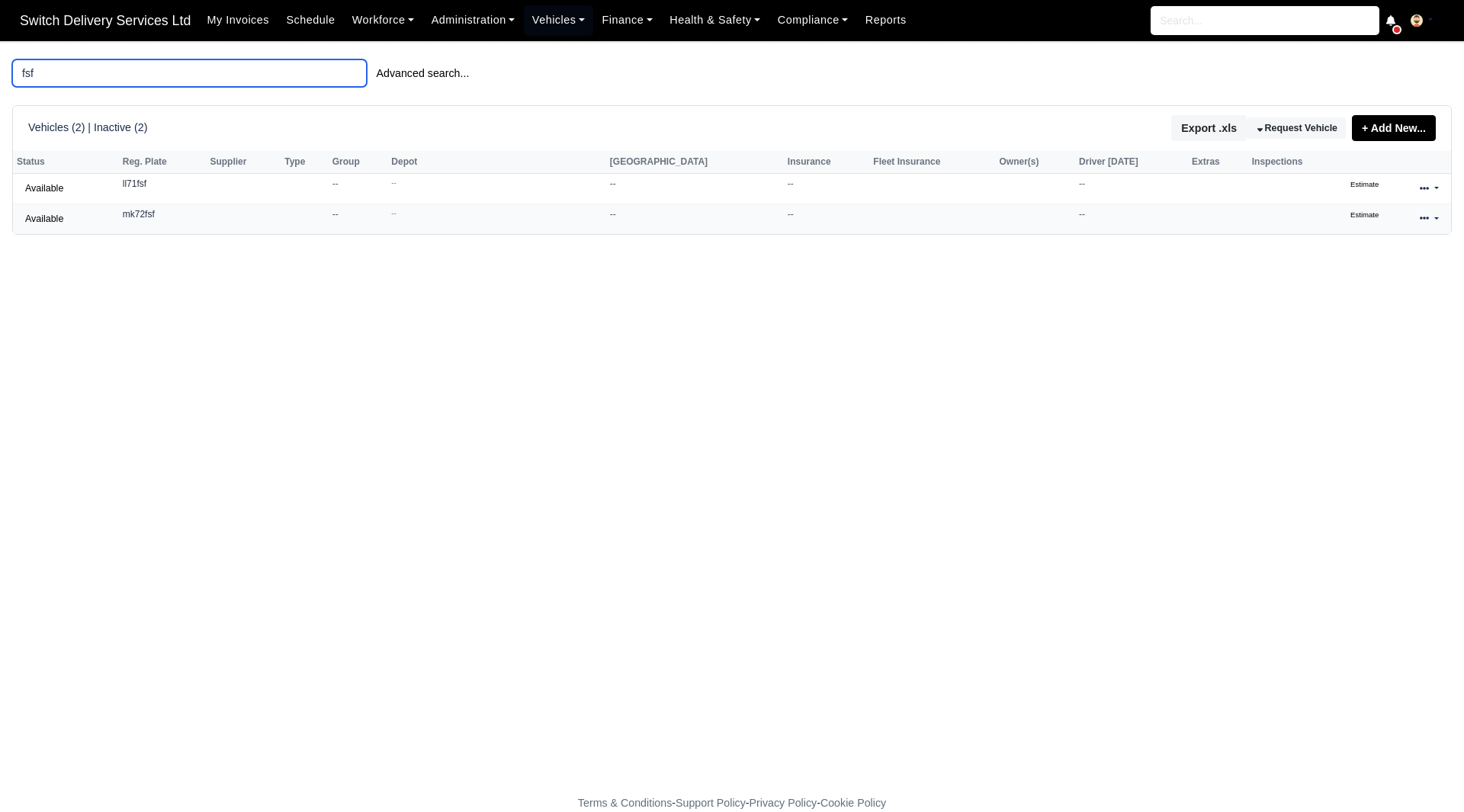
type input "fsf"
click at [1418, 224] on link at bounding box center [1430, 219] width 36 height 22
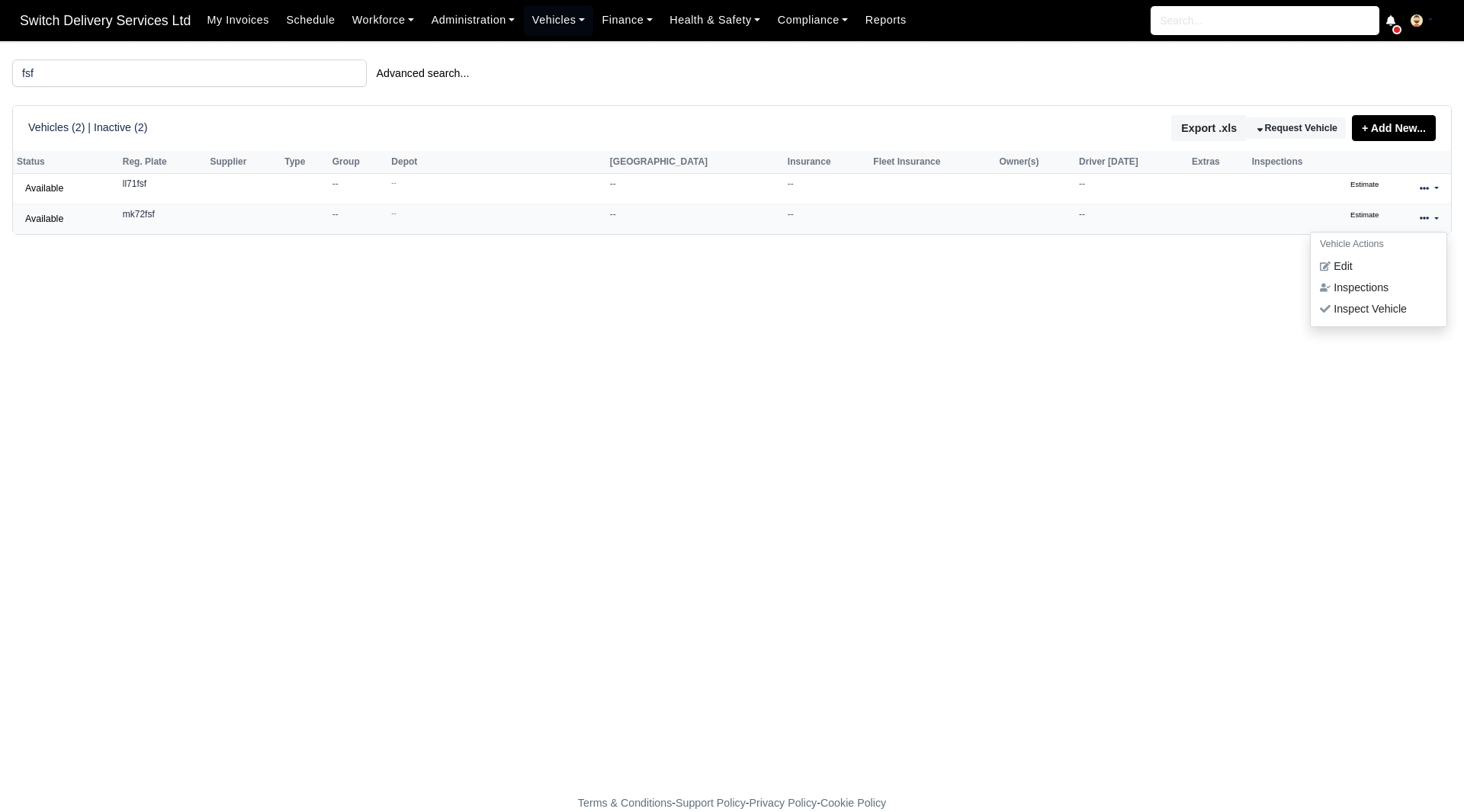
click at [1380, 252] on h6 "Vehicle Actions" at bounding box center [1378, 244] width 136 height 24
click at [1429, 205] on td "Vehicle Actions Edit Inspections Inspect Vehicle" at bounding box center [1430, 189] width 44 height 30
click at [1426, 223] on icon at bounding box center [1425, 218] width 10 height 10
click at [1390, 260] on link "Edit" at bounding box center [1378, 267] width 136 height 21
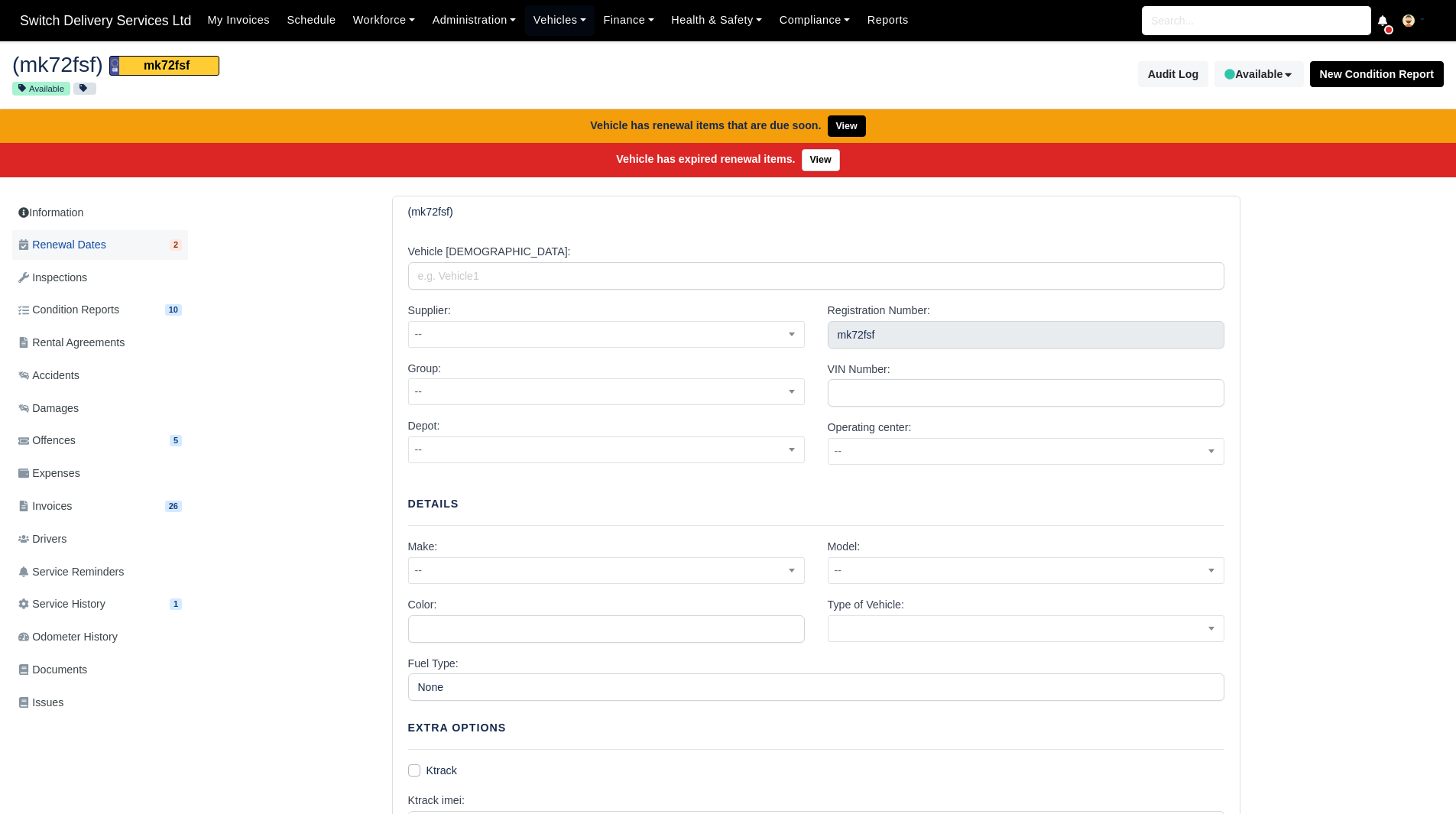
click at [165, 256] on link "Renewal Dates 2" at bounding box center [100, 244] width 176 height 30
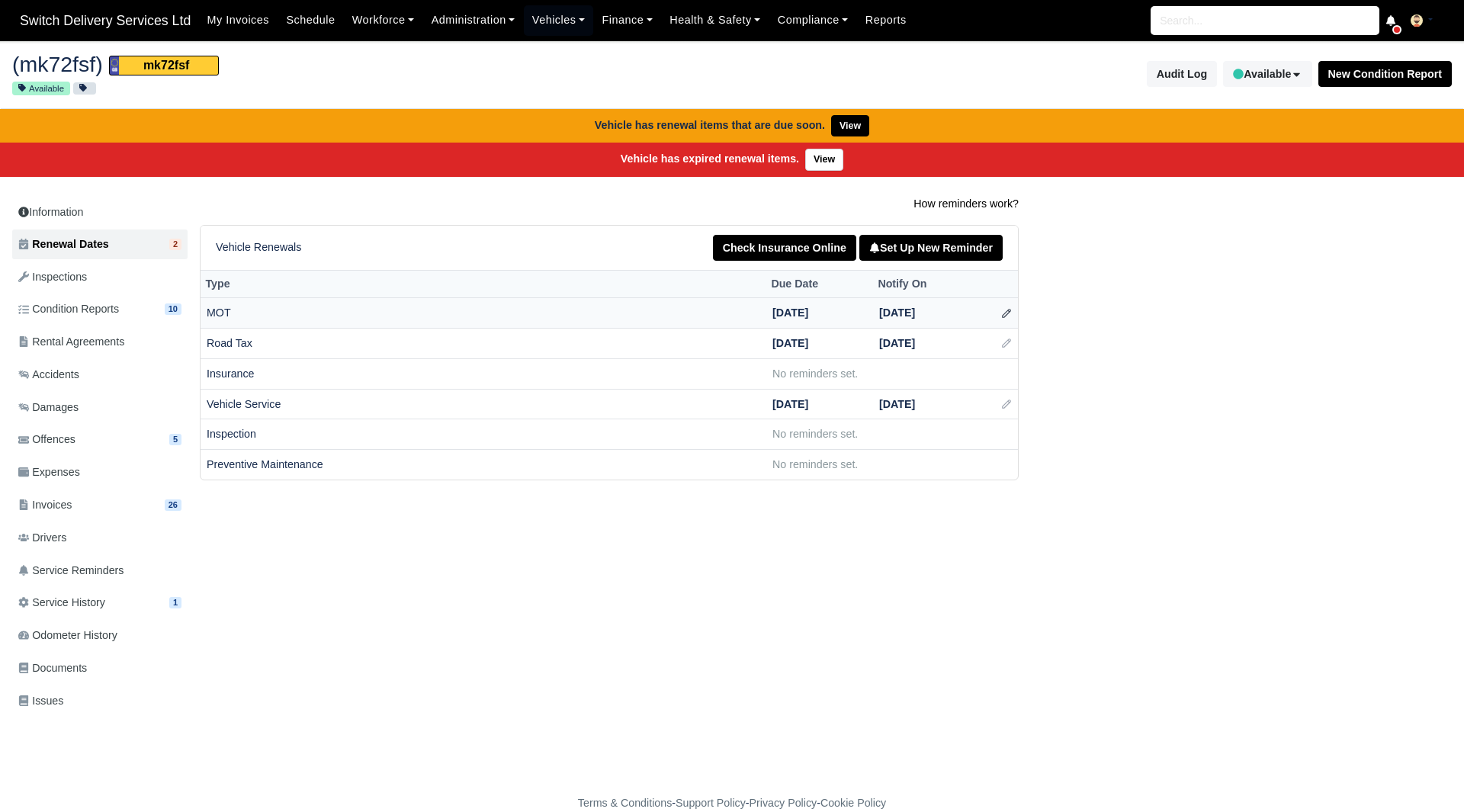
click at [1001, 318] on icon at bounding box center [1006, 313] width 10 height 10
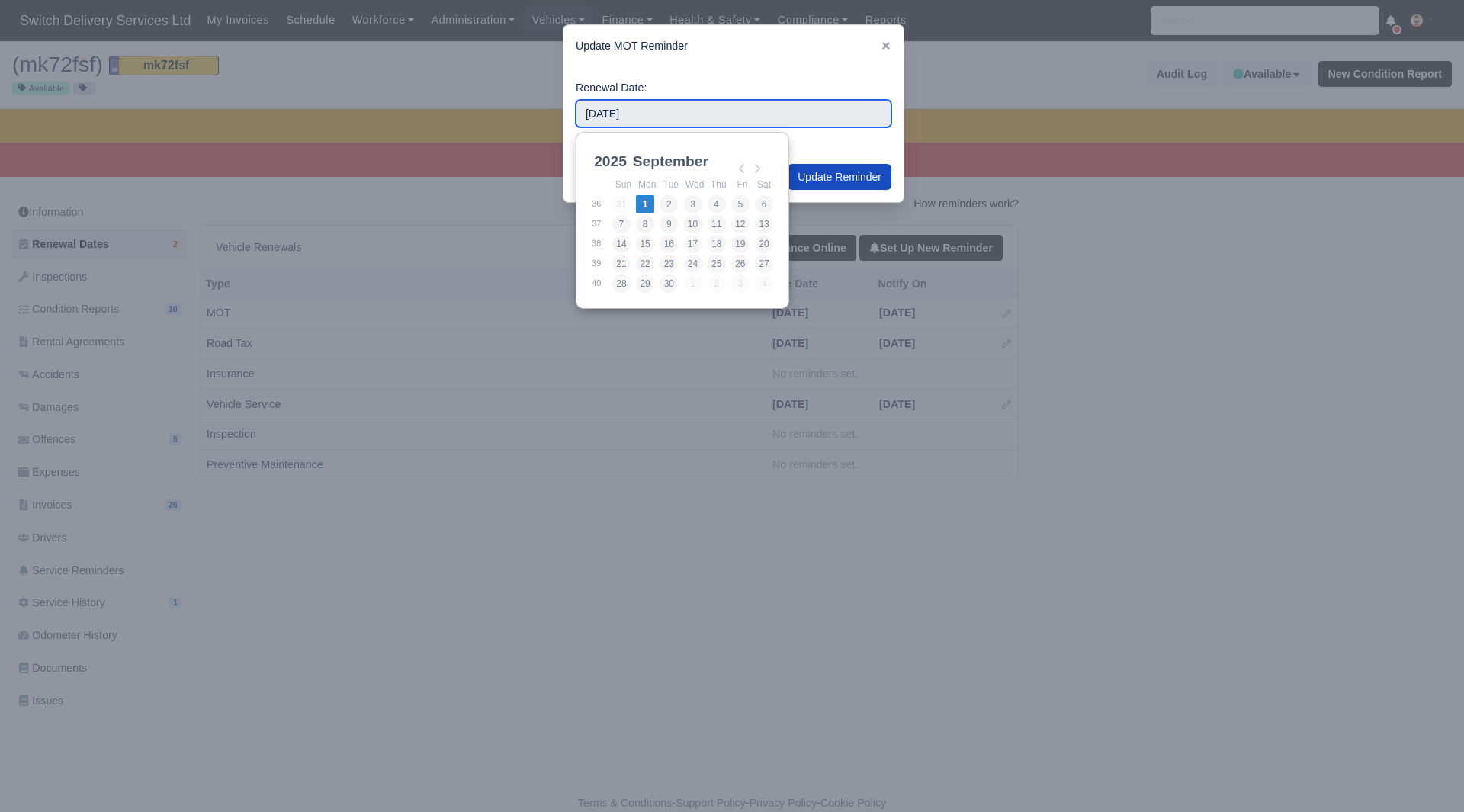
click at [688, 124] on input "[DATE]" at bounding box center [734, 113] width 316 height 28
type input "[DATE]"
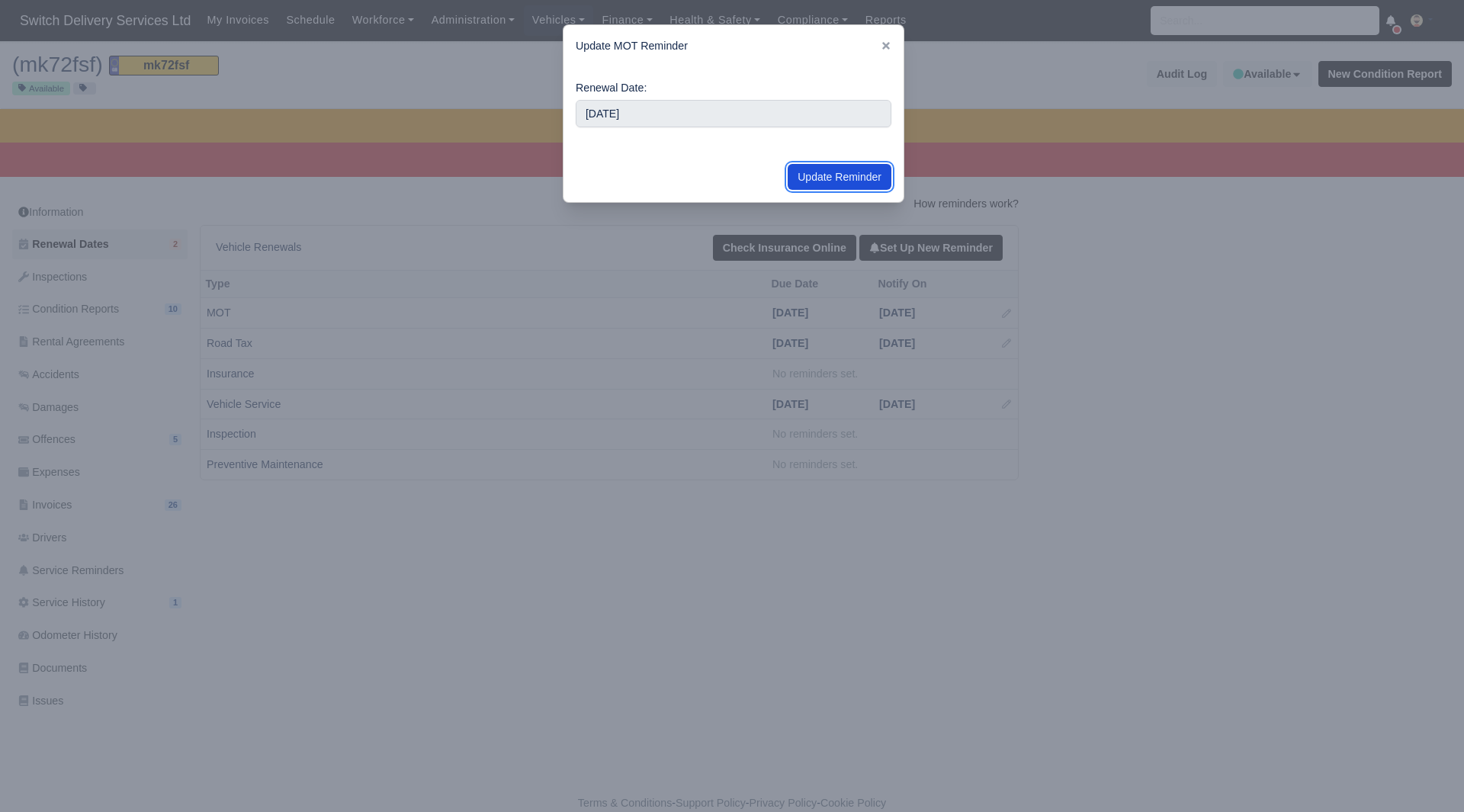
click at [835, 169] on button "Update Reminder" at bounding box center [840, 176] width 104 height 26
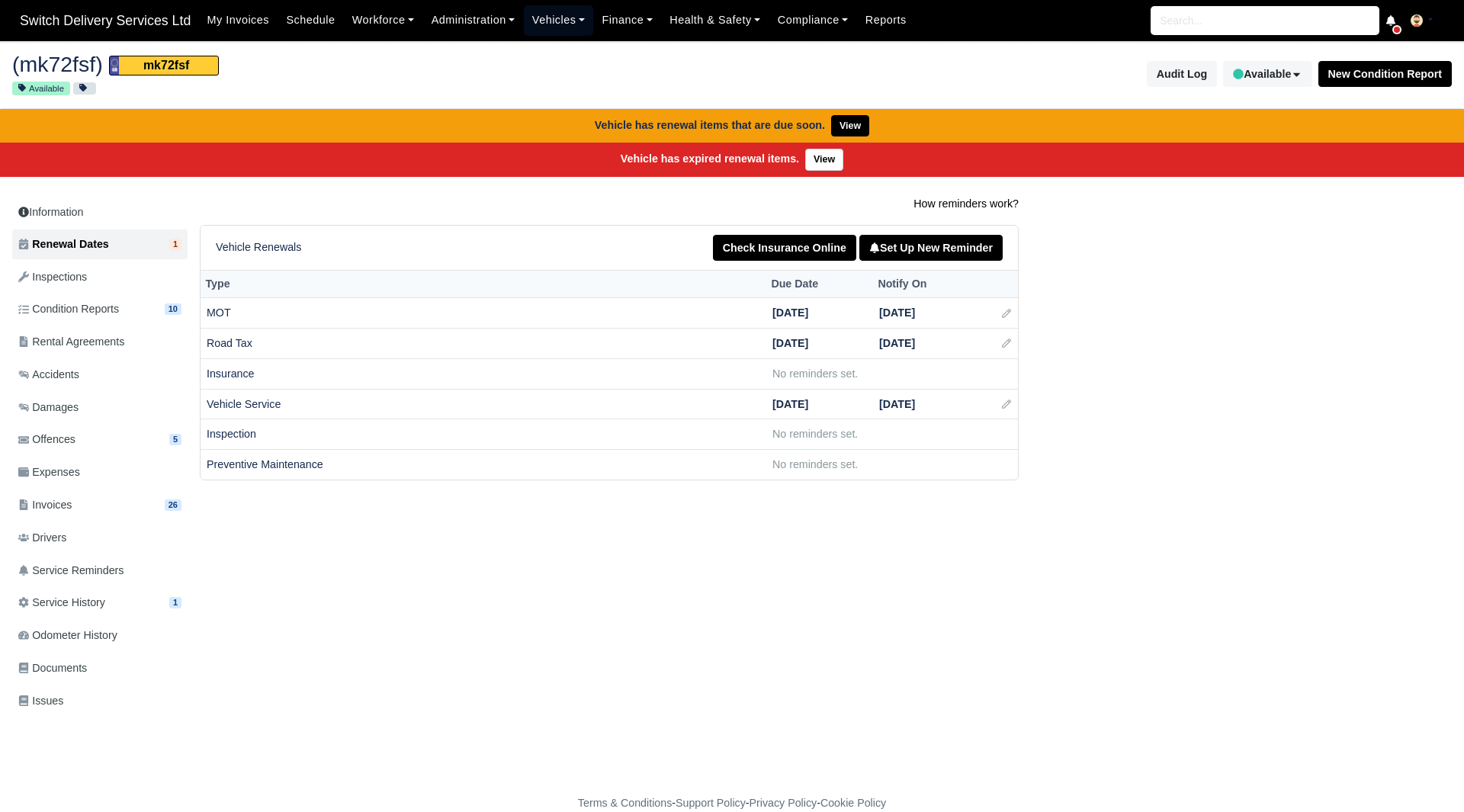
click at [561, 28] on link "Vehicles" at bounding box center [559, 20] width 70 height 30
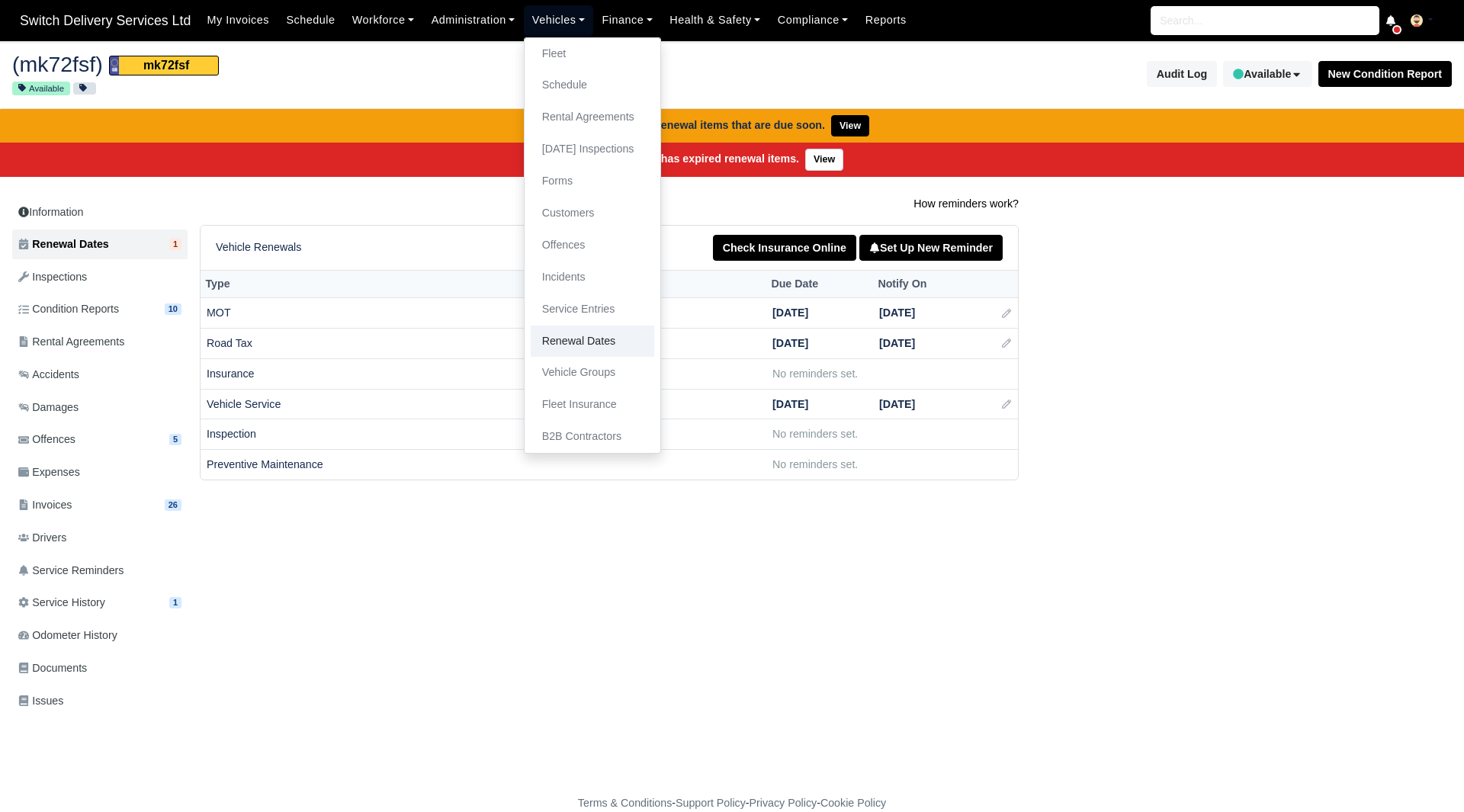
click at [603, 341] on link "Renewal Dates" at bounding box center [593, 342] width 124 height 32
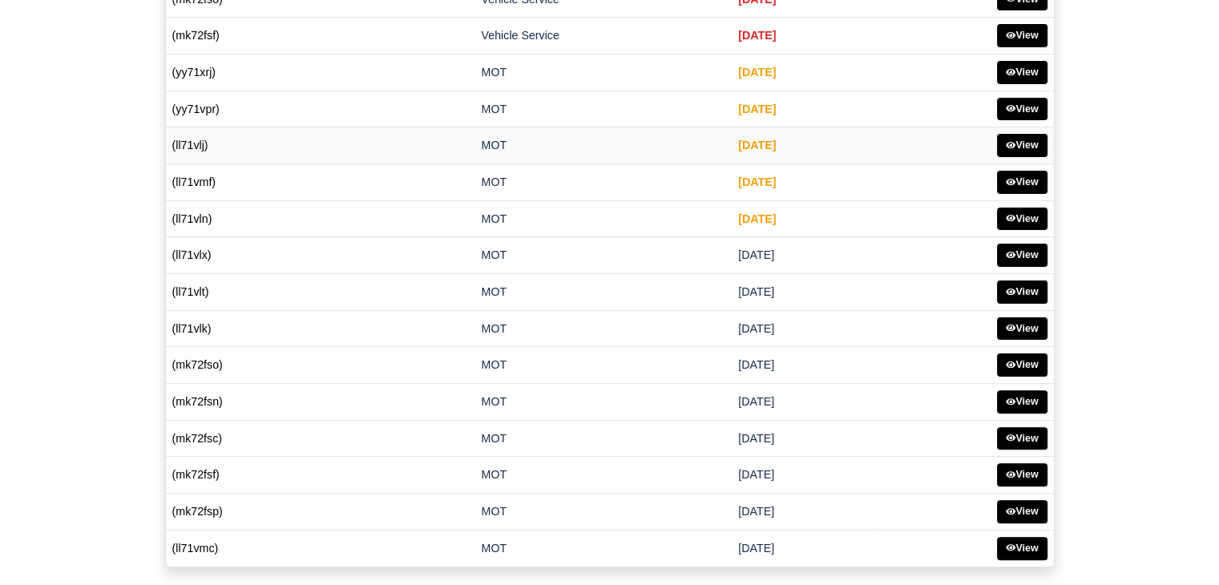
scroll to position [393, 0]
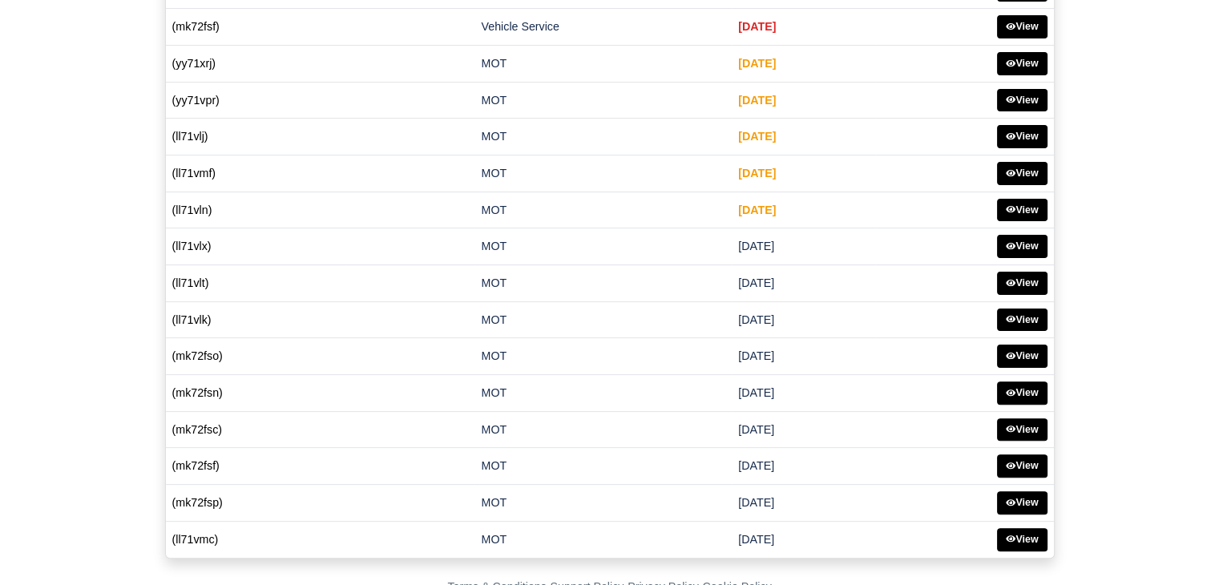
click at [1112, 276] on main "Upcoming Renewals Vehicle Owner Type Date (yy71xrj) Vehicle Service [DATE] MOT …" at bounding box center [609, 133] width 1219 height 888
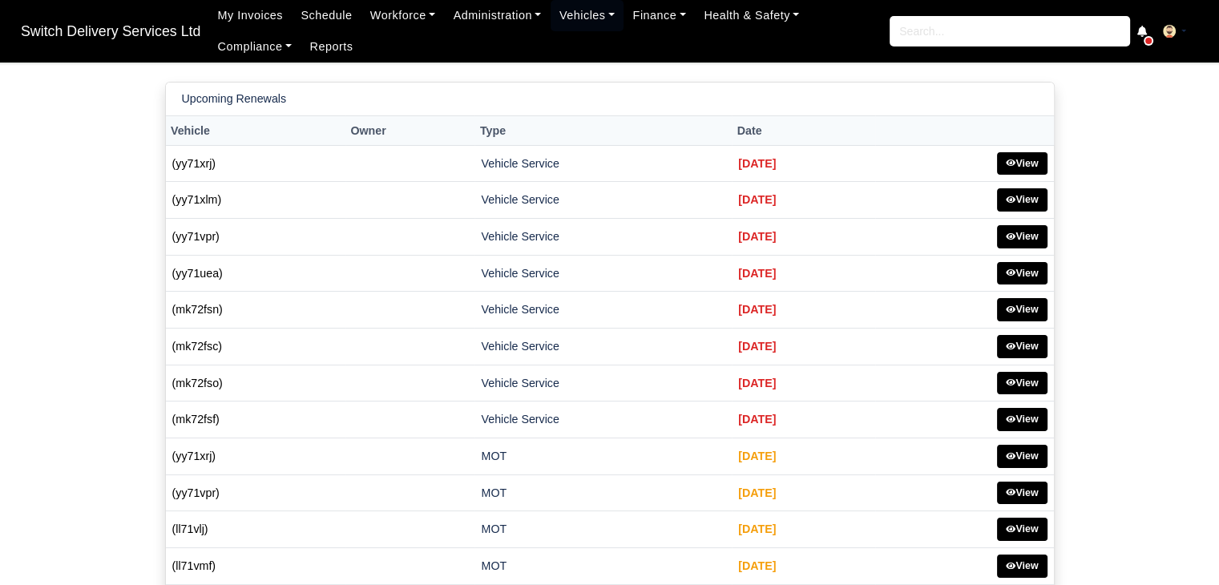
scroll to position [301, 0]
